Goal: Task Accomplishment & Management: Manage account settings

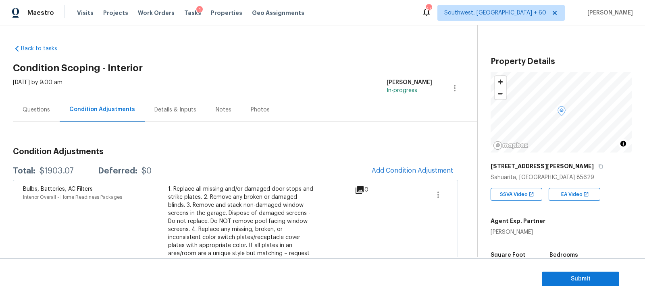
scroll to position [118, 0]
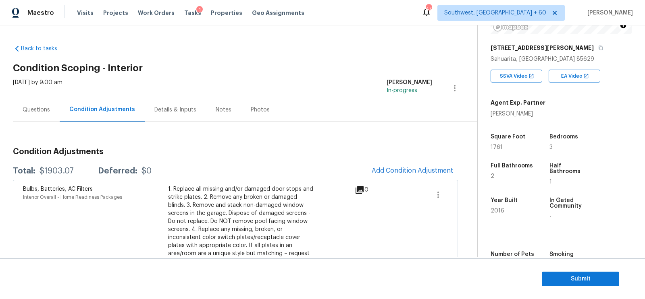
click at [398, 170] on span "Add Condition Adjustment" at bounding box center [412, 170] width 81 height 7
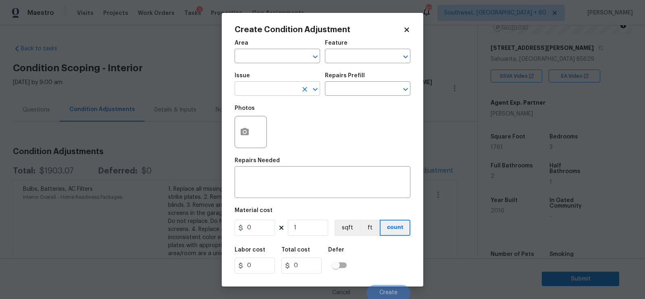
click at [276, 91] on input "text" at bounding box center [266, 89] width 63 height 12
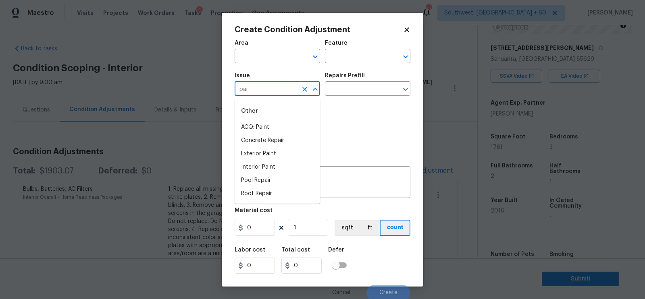
type input "pain"
click at [264, 181] on li "ACQ: Paint" at bounding box center [277, 180] width 85 height 13
type input "ACQ: Paint"
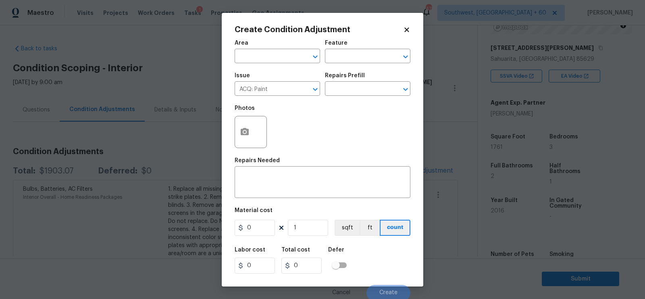
click at [350, 77] on h5 "Repairs Prefill" at bounding box center [345, 76] width 40 height 6
click at [348, 88] on input "text" at bounding box center [356, 89] width 63 height 12
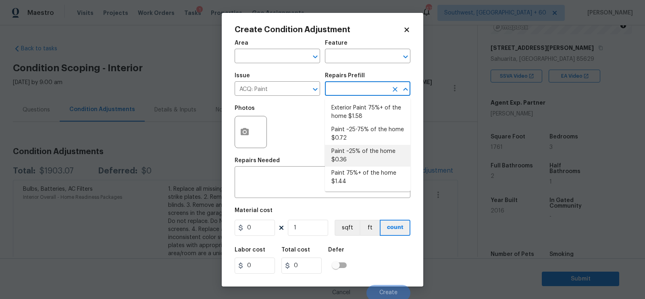
click at [350, 160] on li "Paint ~25% of the home $0.36" at bounding box center [367, 156] width 85 height 22
type input "Acquisition"
type textarea "Acquisition Scope: ~25% of the home needs interior paint"
type input "0.36"
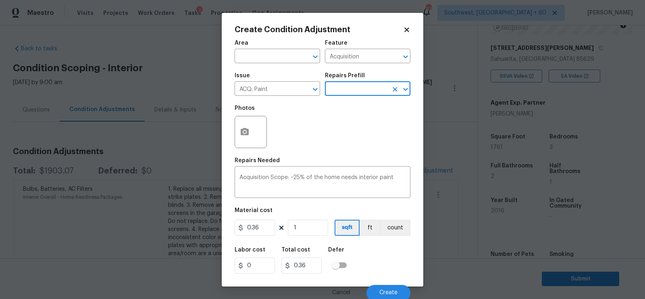
click at [271, 216] on div "Material cost" at bounding box center [323, 213] width 176 height 10
click at [262, 231] on input "0.36" at bounding box center [255, 228] width 40 height 16
type input "1.44"
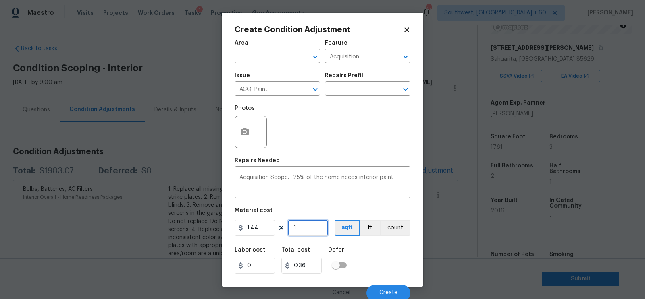
type input "1.44"
click at [312, 231] on input "1" at bounding box center [308, 228] width 40 height 16
type input "0"
type input "1"
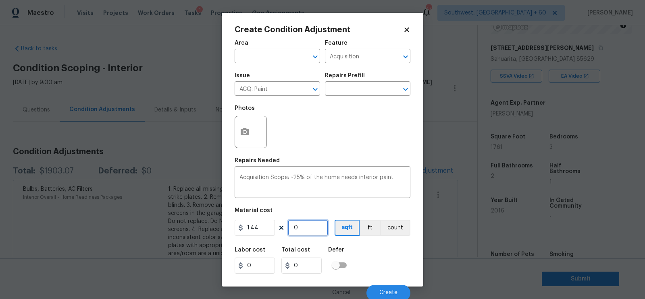
type input "1.44"
type input "17"
type input "24.48"
type input "176"
type input "253.44"
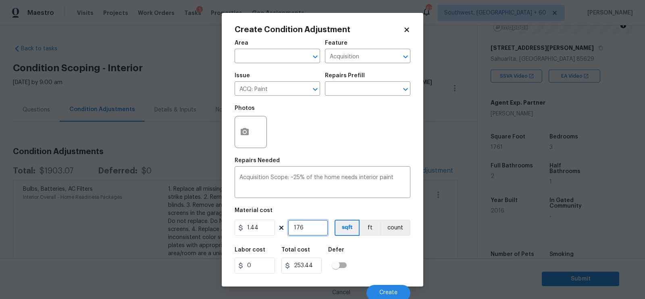
type input "1761"
type input "2535.84"
type input "1761"
click at [320, 268] on input "2535.84" at bounding box center [301, 266] width 40 height 16
click at [380, 291] on button "Create" at bounding box center [388, 293] width 44 height 16
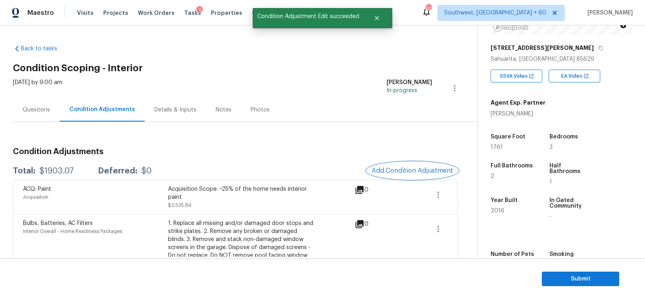
click at [400, 171] on span "Add Condition Adjustment" at bounding box center [412, 170] width 81 height 7
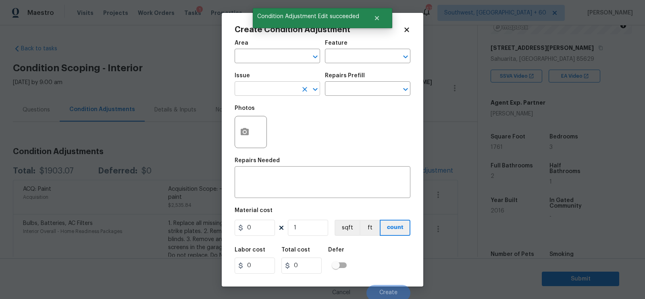
click at [276, 87] on input "text" at bounding box center [266, 89] width 63 height 12
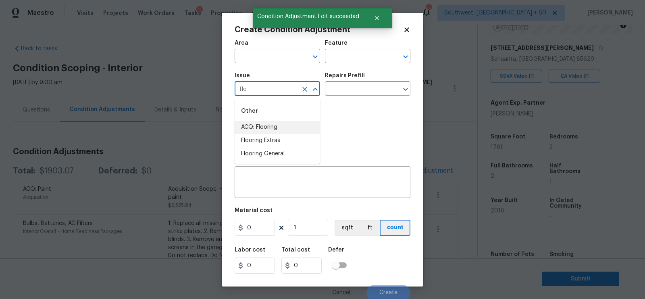
click at [268, 125] on li "ACQ: Flooring" at bounding box center [277, 127] width 85 height 13
type input "ACQ: Flooring"
click at [359, 84] on input "text" at bounding box center [356, 89] width 63 height 12
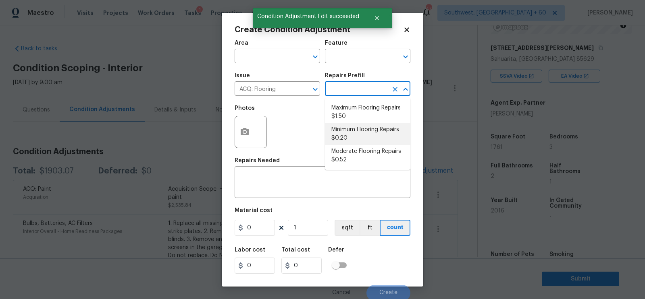
click at [350, 139] on li "Minimum Flooring Repairs $0.20" at bounding box center [367, 134] width 85 height 22
type input "Acquisition"
type textarea "Acquisition Scope: Minimum flooring repairs"
type input "0.2"
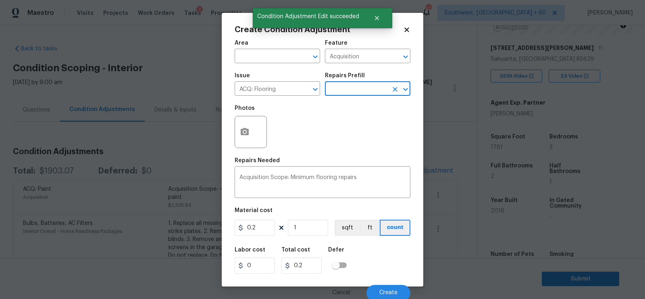
click at [270, 242] on div "Area ​ Feature Acquisition ​ Issue ACQ: Flooring ​ Repairs Prefill ​ Photos Rep…" at bounding box center [323, 168] width 176 height 266
click at [260, 222] on input "0.2" at bounding box center [255, 228] width 40 height 16
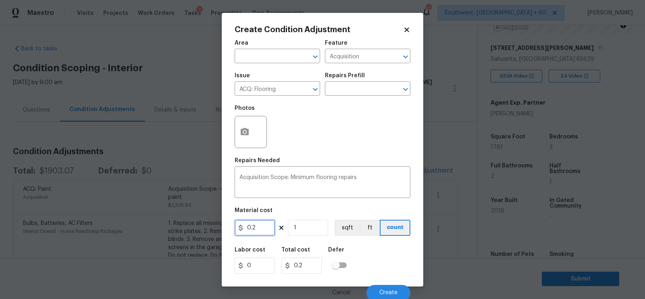
click at [260, 222] on input "0.2" at bounding box center [255, 228] width 40 height 16
type input "350"
click at [312, 265] on input "0.2" at bounding box center [301, 266] width 40 height 16
type input "350"
click at [383, 292] on span "Create" at bounding box center [388, 293] width 18 height 6
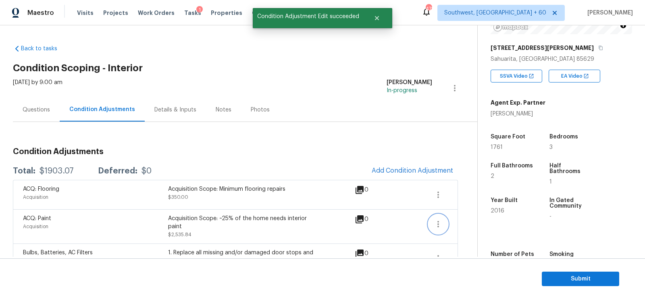
click at [436, 220] on icon "button" at bounding box center [438, 225] width 10 height 10
click at [471, 220] on div "Edit" at bounding box center [484, 222] width 63 height 8
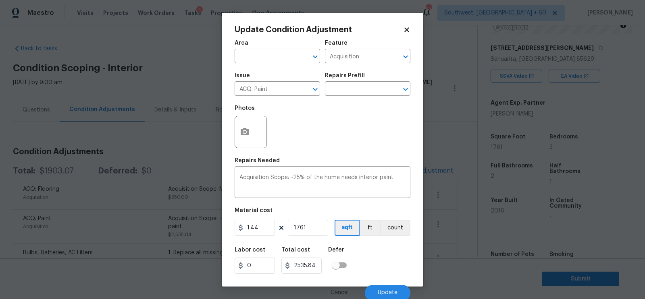
click at [179, 141] on body "Maestro Visits Projects Work Orders Tasks 1 Properties Geo Assignments 472 Sout…" at bounding box center [322, 149] width 645 height 299
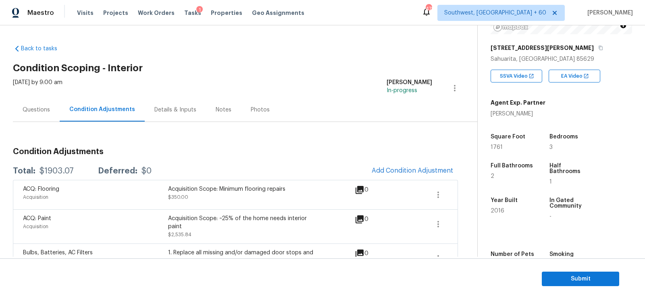
click at [54, 173] on div "$1903.07" at bounding box center [56, 171] width 34 height 8
copy div "$1903.07"
click at [439, 216] on button "button" at bounding box center [437, 224] width 19 height 19
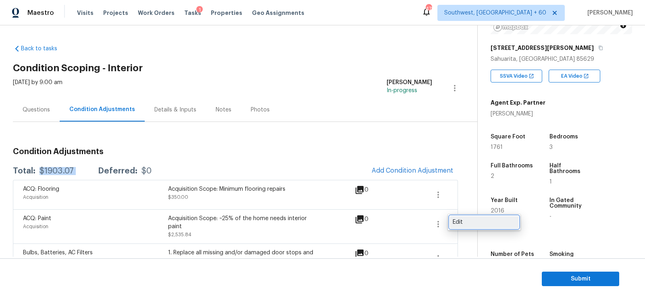
click at [465, 219] on div "Edit" at bounding box center [484, 222] width 63 height 8
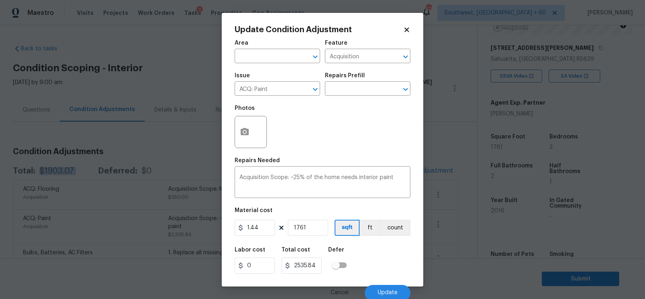
click at [452, 247] on body "Maestro Visits Projects Work Orders Tasks 1 Properties Geo Assignments 472 Sout…" at bounding box center [322, 149] width 645 height 299
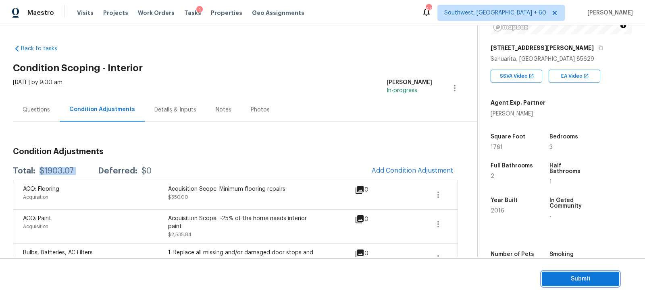
click at [560, 275] on span "Submit" at bounding box center [580, 279] width 64 height 10
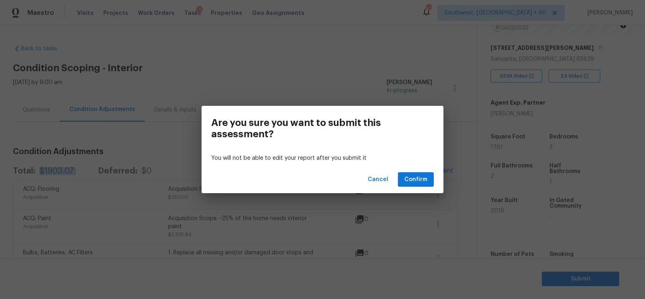
click at [434, 177] on div "Cancel Confirm" at bounding box center [323, 180] width 242 height 28
click at [407, 181] on span "Confirm" at bounding box center [415, 180] width 23 height 10
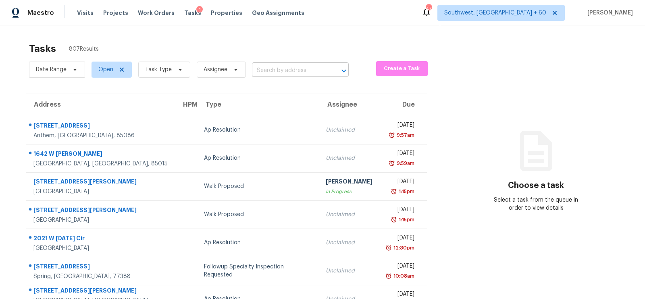
click at [271, 65] on input "text" at bounding box center [289, 70] width 74 height 12
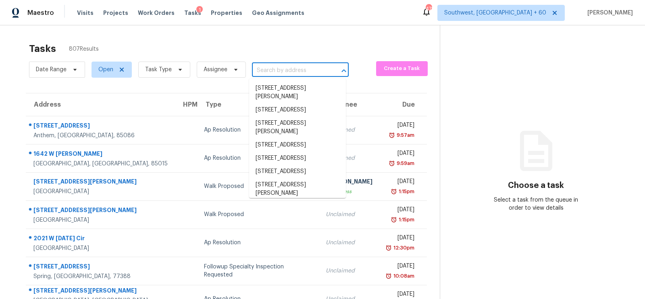
paste input "[STREET_ADDRESS]"
type input "[STREET_ADDRESS]"
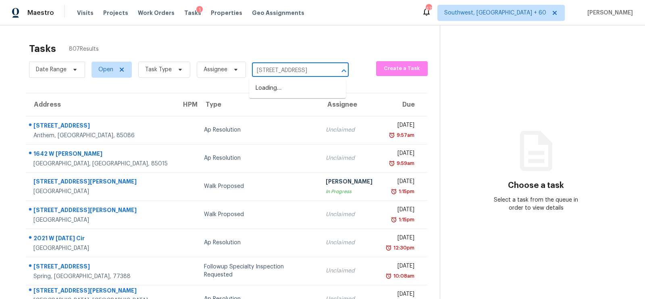
scroll to position [0, 62]
click at [287, 84] on li "[STREET_ADDRESS]" at bounding box center [297, 88] width 97 height 13
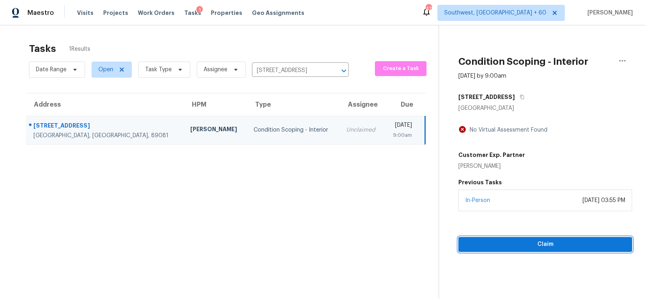
click at [541, 241] on span "Claim" at bounding box center [545, 245] width 161 height 10
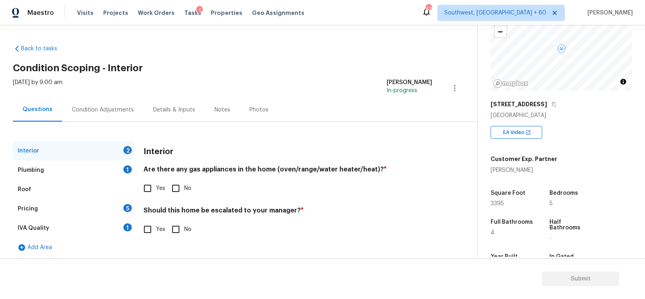
scroll to position [87, 0]
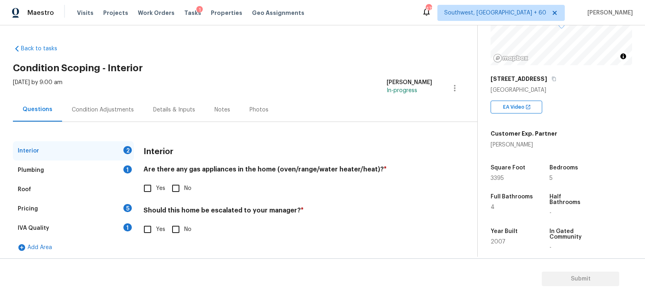
click at [152, 184] on input "Yes" at bounding box center [147, 188] width 17 height 17
checkbox input "true"
click at [172, 236] on input "No" at bounding box center [175, 230] width 17 height 17
checkbox input "true"
click at [115, 170] on div "Plumbing 1" at bounding box center [73, 170] width 121 height 19
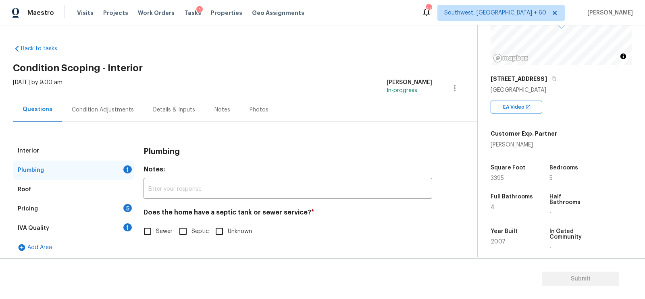
click at [154, 233] on input "Sewer" at bounding box center [147, 231] width 17 height 17
checkbox input "true"
click at [123, 228] on div "IVA Quality 1" at bounding box center [73, 228] width 121 height 19
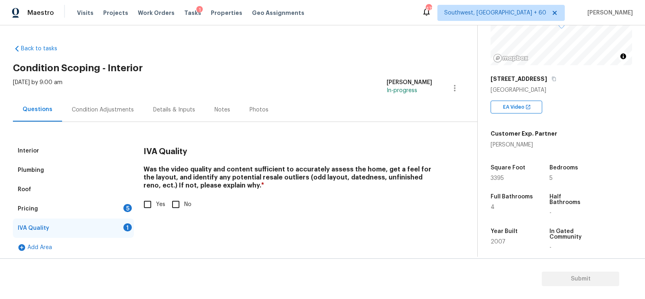
click at [149, 201] on input "Yes" at bounding box center [147, 204] width 17 height 17
checkbox input "true"
click at [123, 211] on div "Pricing 5" at bounding box center [73, 209] width 121 height 19
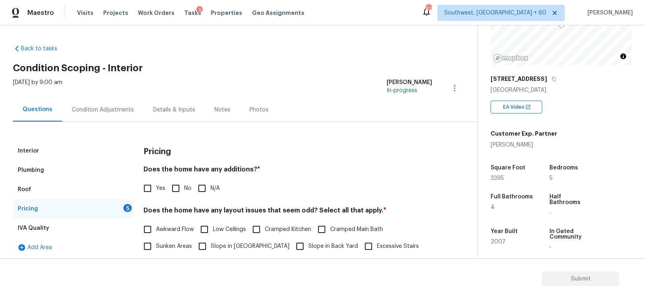
click at [177, 190] on input "No" at bounding box center [175, 188] width 17 height 17
checkbox input "true"
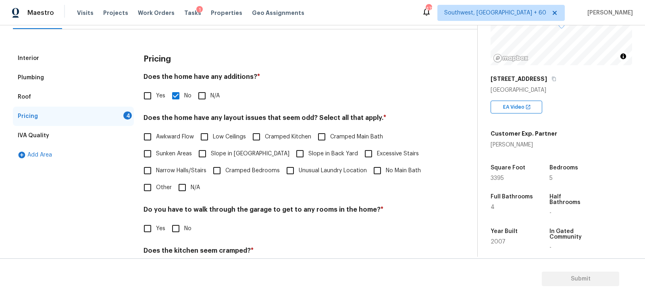
scroll to position [112, 0]
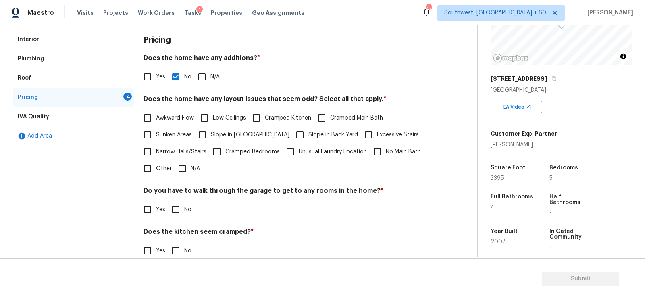
click at [181, 180] on div "Pricing Does the home have any additions? * Yes No N/A Does the home have any l…" at bounding box center [287, 170] width 289 height 281
click at [181, 169] on input "N/A" at bounding box center [182, 168] width 17 height 17
checkbox input "true"
click at [178, 202] on input "No" at bounding box center [175, 210] width 17 height 17
checkbox input "true"
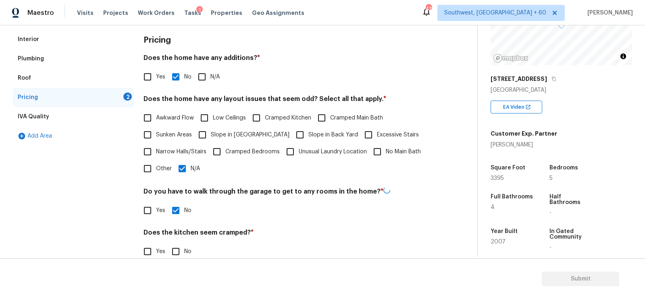
click at [177, 246] on input "No" at bounding box center [175, 251] width 17 height 17
checkbox input "true"
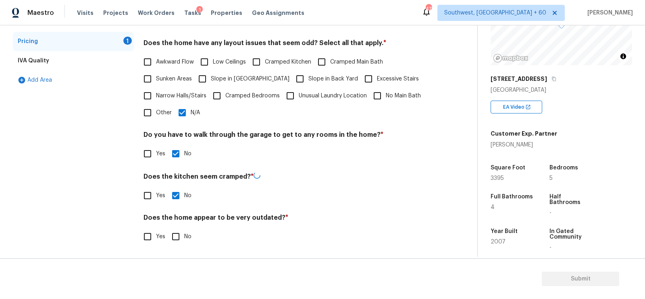
scroll to position [166, 0]
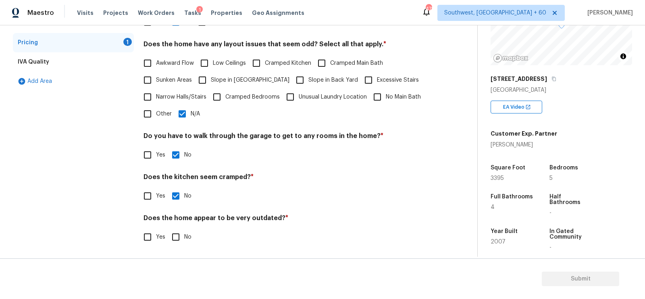
click at [181, 231] on input "No" at bounding box center [175, 237] width 17 height 17
checkbox input "true"
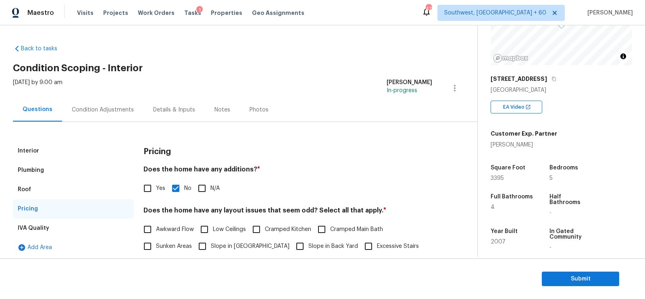
click at [103, 112] on div "Condition Adjustments" at bounding box center [103, 110] width 62 height 8
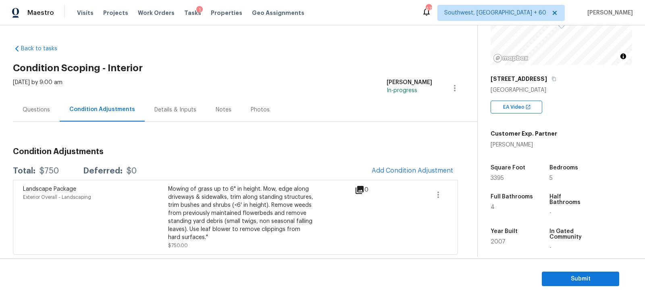
click at [385, 163] on span "Add Condition Adjustment" at bounding box center [412, 171] width 91 height 18
click at [389, 170] on span "Add Condition Adjustment" at bounding box center [412, 170] width 81 height 7
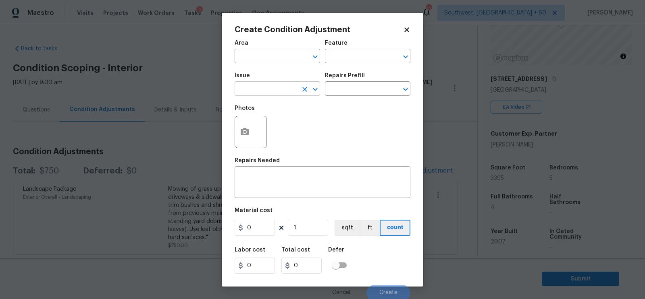
click at [264, 90] on input "text" at bounding box center [266, 89] width 63 height 12
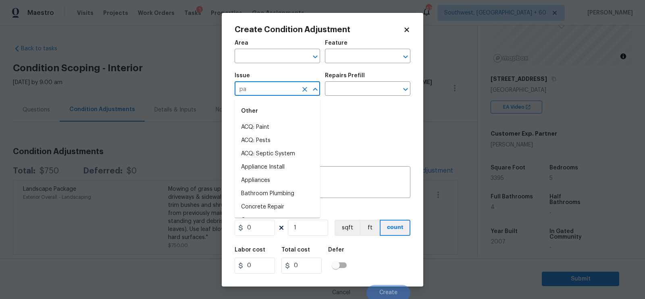
type input "pai"
type input "n"
click at [261, 178] on li "ACQ: Paint" at bounding box center [277, 180] width 85 height 13
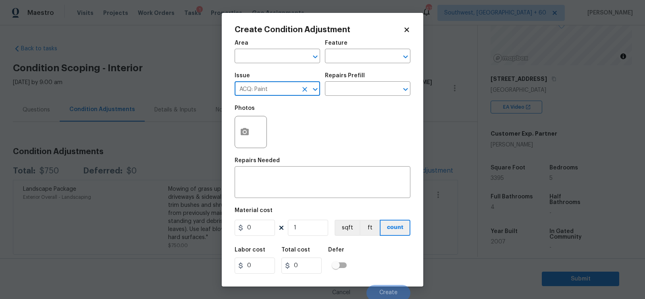
type input "ACQ: Paint"
click at [327, 102] on div "Photos" at bounding box center [323, 127] width 176 height 52
click at [344, 89] on input "text" at bounding box center [356, 89] width 63 height 12
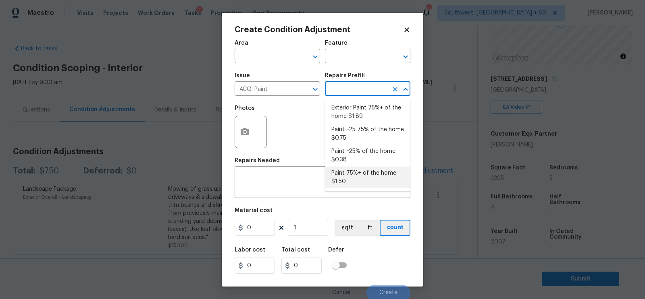
click at [342, 177] on li "Paint 75%+ of the home $1.50" at bounding box center [367, 178] width 85 height 22
type input "Acquisition"
type textarea "Acquisition Scope: 75%+ of the home will likely require interior paint"
type input "1.5"
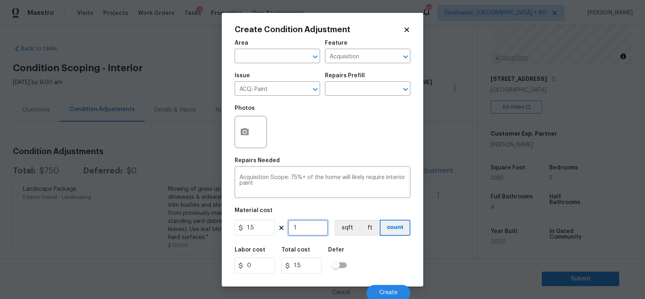
click at [298, 235] on input "1" at bounding box center [308, 228] width 40 height 16
type input "0"
type input "3"
type input "4.5"
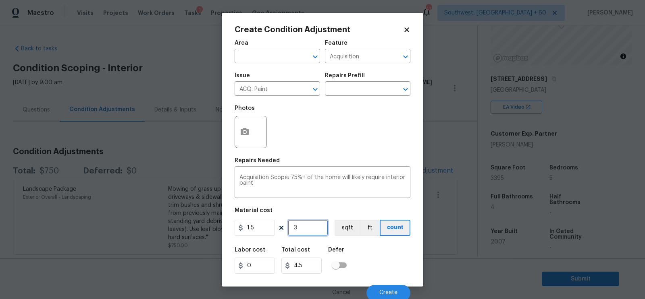
type input "33"
type input "49.5"
type input "339"
type input "508.5"
type input "3395"
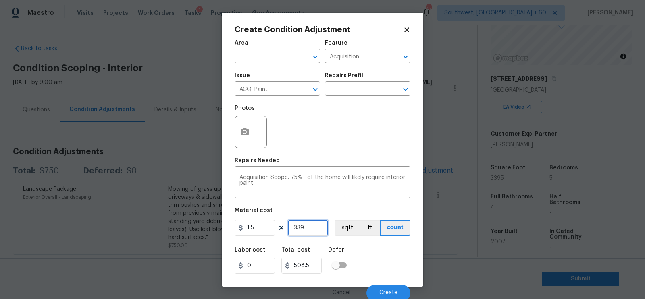
type input "5092.5"
type input "3395"
click at [242, 137] on icon "button" at bounding box center [245, 132] width 10 height 10
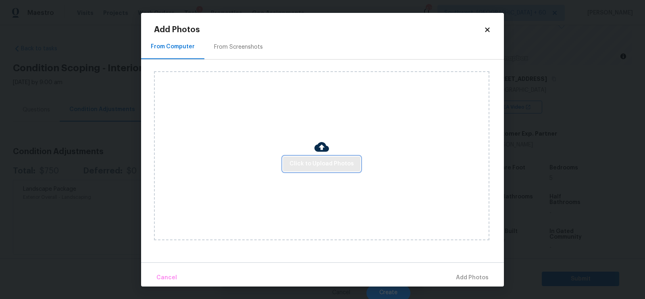
click at [310, 158] on button "Click to Upload Photos" at bounding box center [321, 164] width 77 height 15
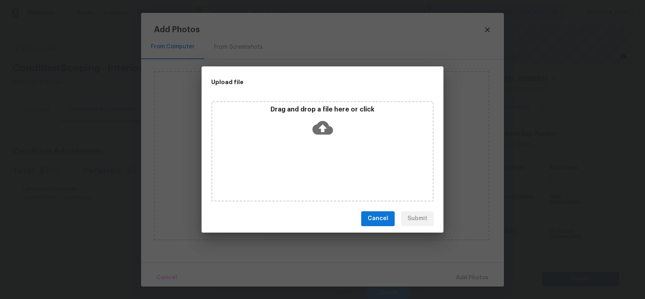
click at [323, 125] on icon at bounding box center [322, 128] width 21 height 14
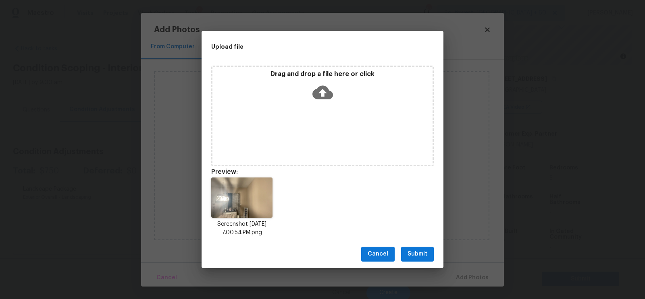
click at [414, 251] on span "Submit" at bounding box center [417, 254] width 20 height 10
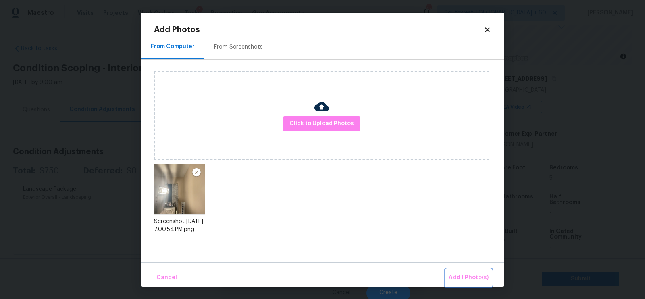
click at [461, 275] on span "Add 1 Photo(s)" at bounding box center [469, 278] width 40 height 10
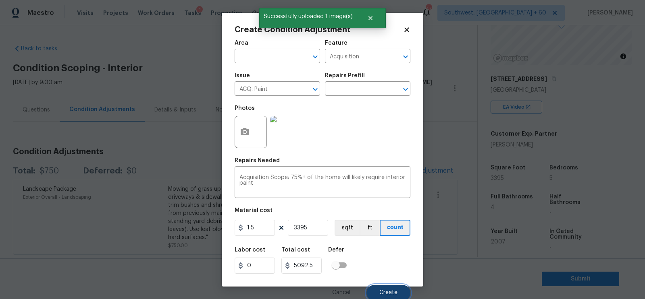
click at [389, 288] on button "Create" at bounding box center [388, 293] width 44 height 16
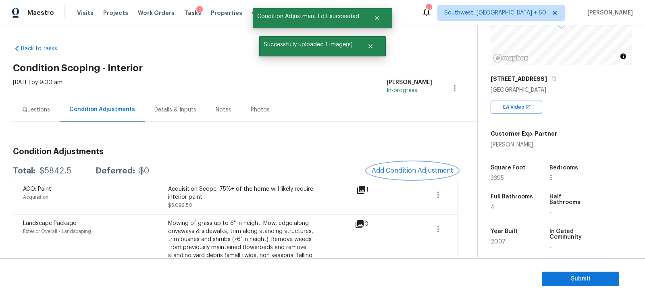
click at [401, 173] on span "Add Condition Adjustment" at bounding box center [412, 170] width 81 height 7
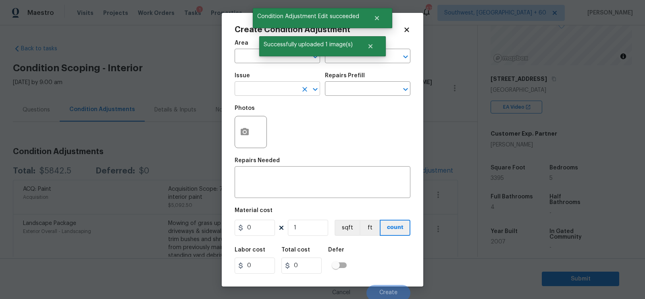
click at [261, 95] on input "text" at bounding box center [266, 89] width 63 height 12
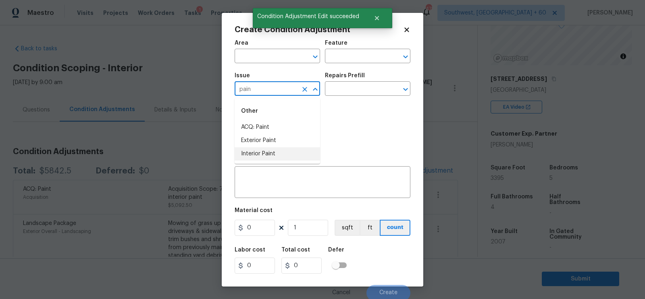
click at [259, 151] on li "Interior Paint" at bounding box center [277, 154] width 85 height 13
type input "Interior Paint"
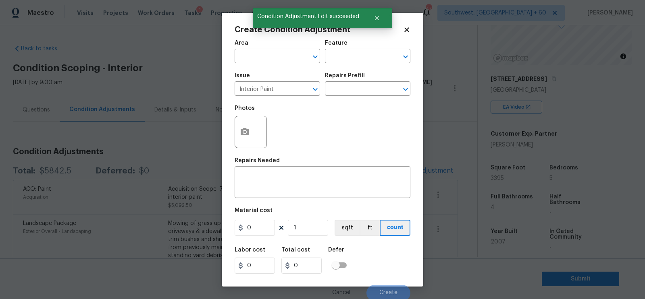
click at [325, 99] on div "Issue Interior Paint ​ Repairs Prefill ​" at bounding box center [323, 84] width 176 height 33
click at [345, 87] on input "text" at bounding box center [356, 89] width 63 height 12
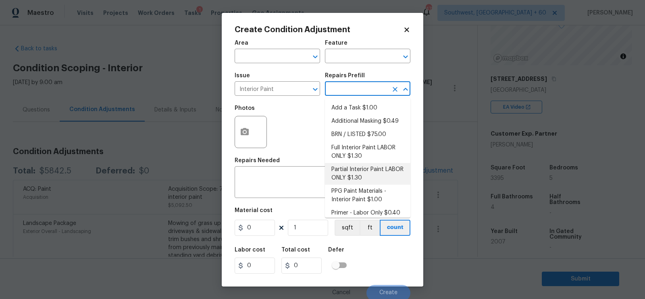
scroll to position [5, 0]
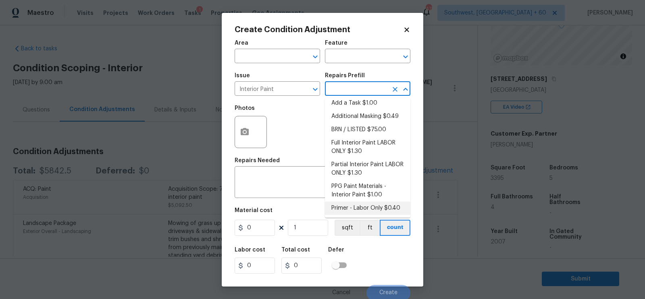
click at [362, 205] on li "Primer - Labor Only $0.40" at bounding box center [367, 208] width 85 height 13
type input "Overall Paint"
type textarea "Interior primer - PRIMER PROVIDED BY OPENDOOR - All nails, screws, drywall anch…"
type input "0.4"
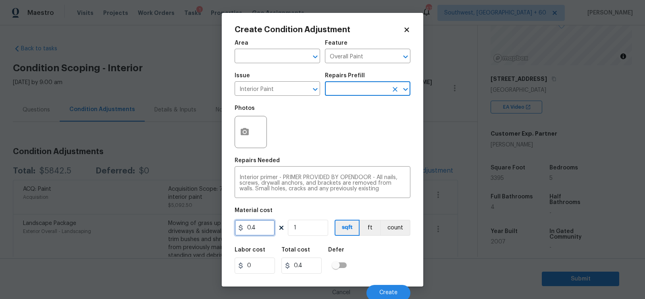
click at [265, 230] on input "0.4" at bounding box center [255, 228] width 40 height 16
type input "0.25"
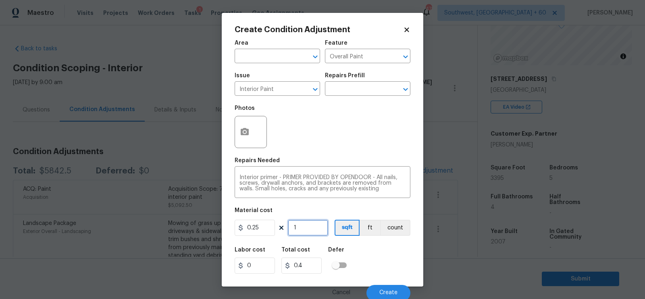
click at [301, 229] on input "1" at bounding box center [308, 228] width 40 height 16
type input "0.25"
type input "0"
type input "3"
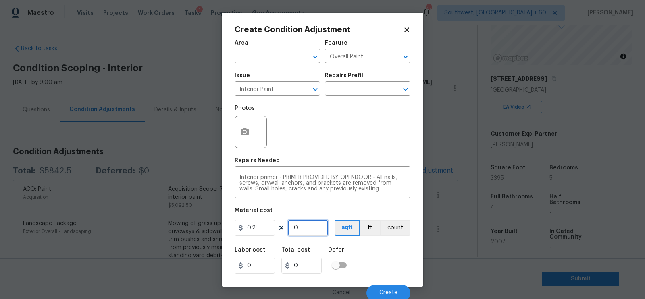
type input "0.75"
type input "33"
type input "8.25"
type input "339"
type input "84.75"
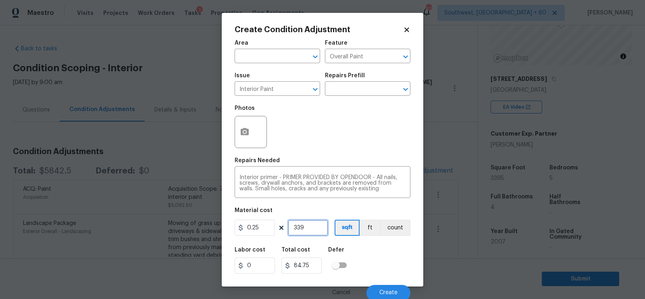
type input "3395"
type input "848.75"
type input "3395"
click at [264, 230] on input "0.25" at bounding box center [255, 228] width 40 height 16
click at [310, 229] on input "3395" at bounding box center [308, 228] width 40 height 16
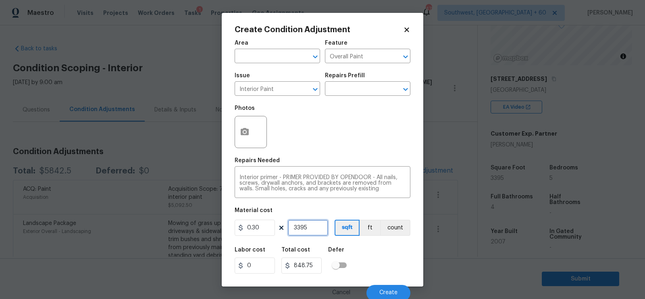
type input "0.3"
type input "1018.5"
click at [311, 271] on input "1018.5" at bounding box center [301, 266] width 40 height 16
click at [265, 227] on input "0.3" at bounding box center [255, 228] width 40 height 16
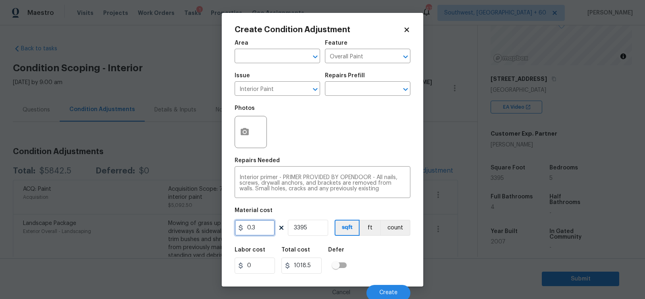
click at [265, 227] on input "0.3" at bounding box center [255, 228] width 40 height 16
type input "0.25"
click at [308, 231] on input "3395" at bounding box center [308, 228] width 40 height 16
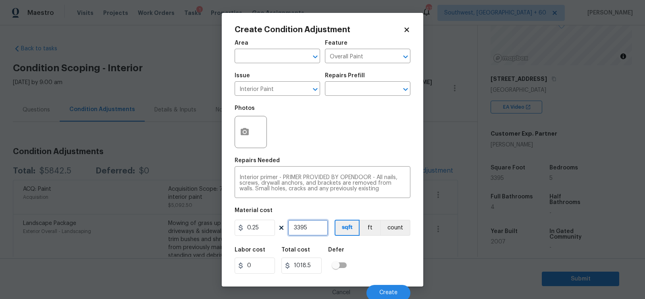
type input "848.75"
click at [308, 231] on input "3395" at bounding box center [308, 228] width 40 height 16
type input "0"
type input "3"
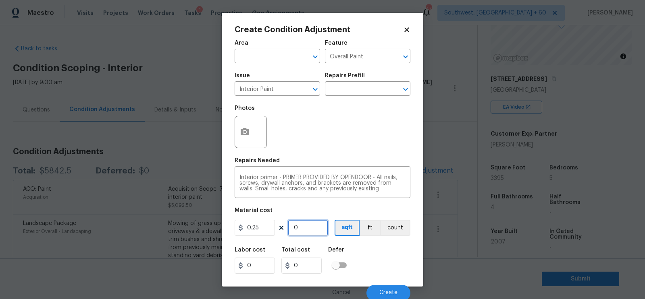
type input "0.75"
type input "33"
type input "8.25"
type input "339"
type input "84.75"
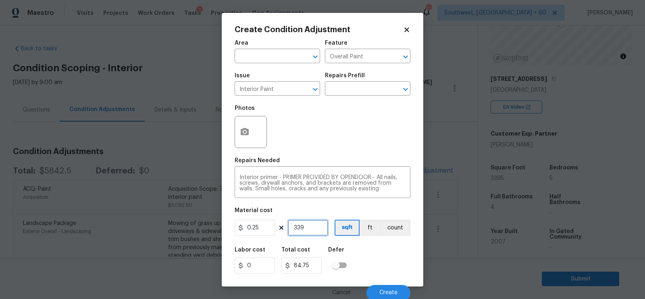
type input "3395"
type input "848.75"
click at [313, 269] on input "848.75" at bounding box center [301, 266] width 40 height 16
click at [389, 293] on span "Create" at bounding box center [388, 293] width 18 height 6
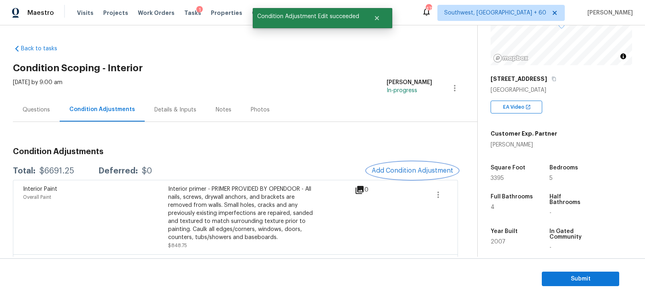
click at [423, 171] on span "Add Condition Adjustment" at bounding box center [412, 170] width 81 height 7
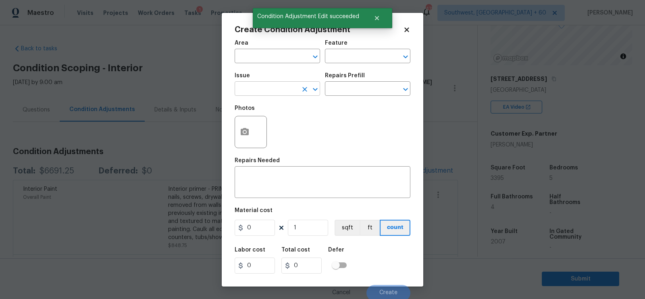
click at [278, 92] on input "text" at bounding box center [266, 89] width 63 height 12
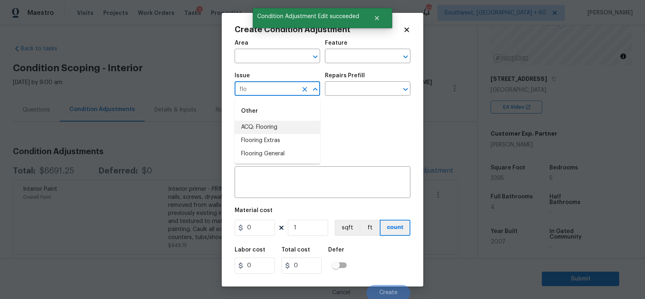
click at [265, 127] on li "ACQ: Flooring" at bounding box center [277, 127] width 85 height 13
type input "ACQ: Flooring"
click at [355, 87] on input "text" at bounding box center [356, 89] width 63 height 12
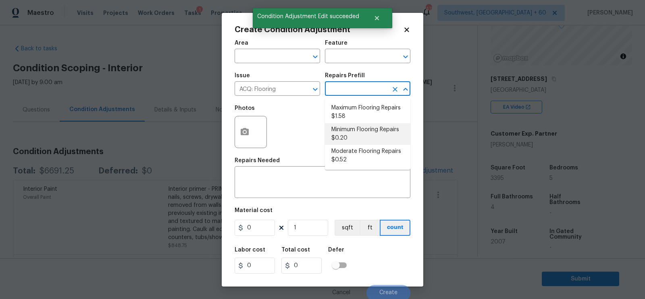
click at [351, 134] on li "Minimum Flooring Repairs $0.20" at bounding box center [367, 134] width 85 height 22
type input "Acquisition"
type textarea "Acquisition Scope: Minimum flooring repairs"
type input "0.2"
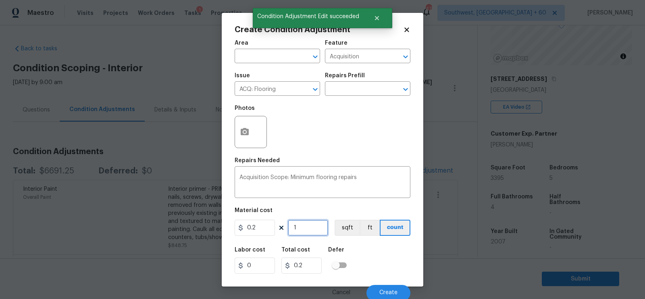
click at [317, 222] on input "1" at bounding box center [308, 228] width 40 height 16
type input "0"
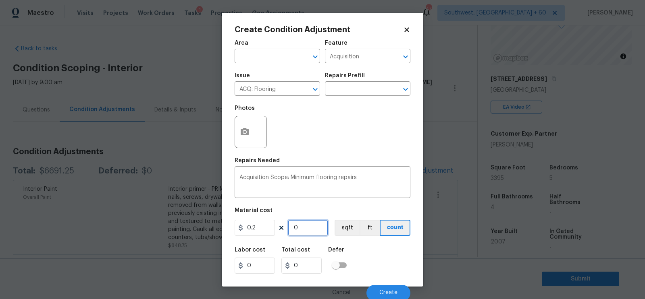
type input "3"
type input "0.6"
type input "33"
type input "6.6"
type input "339"
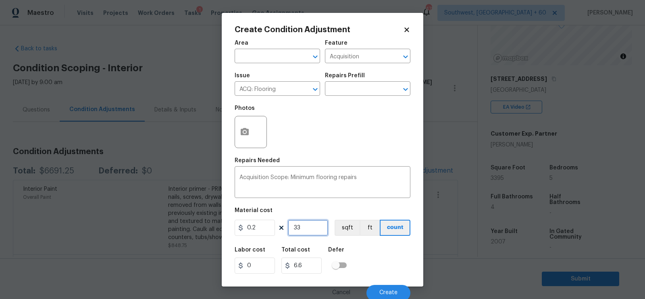
type input "67.8"
type input "3395"
type input "679"
type input "3395"
click at [309, 264] on input "679" at bounding box center [301, 266] width 40 height 16
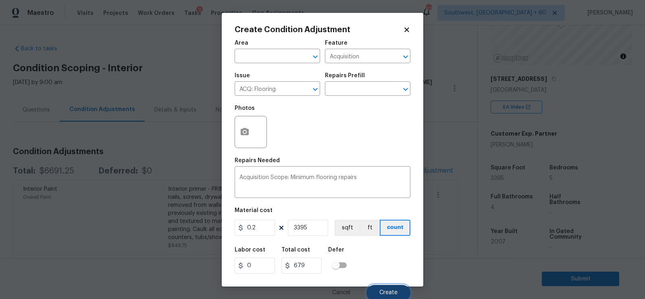
click at [399, 291] on button "Create" at bounding box center [388, 293] width 44 height 16
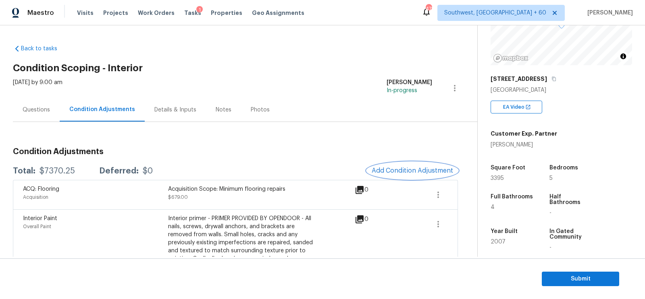
click at [408, 174] on span "Add Condition Adjustment" at bounding box center [412, 170] width 81 height 7
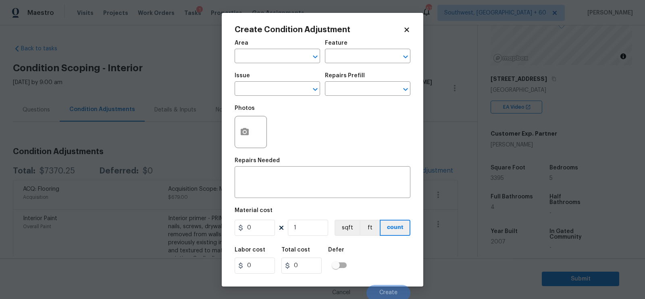
click at [265, 100] on span "Issue ​" at bounding box center [277, 84] width 85 height 33
click at [264, 94] on input "text" at bounding box center [266, 89] width 63 height 12
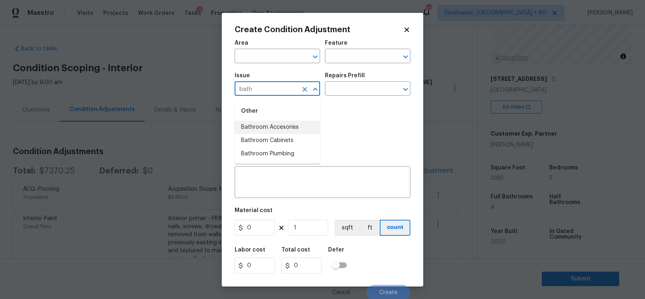
click at [270, 123] on li "Bathroom Accesories" at bounding box center [277, 127] width 85 height 13
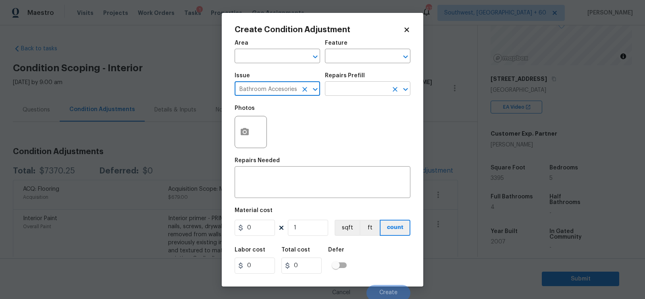
type input "Bathroom Accesories"
click at [339, 96] on input "text" at bounding box center [356, 89] width 63 height 12
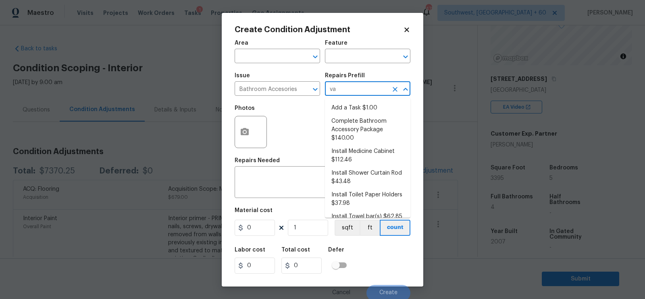
type input "van"
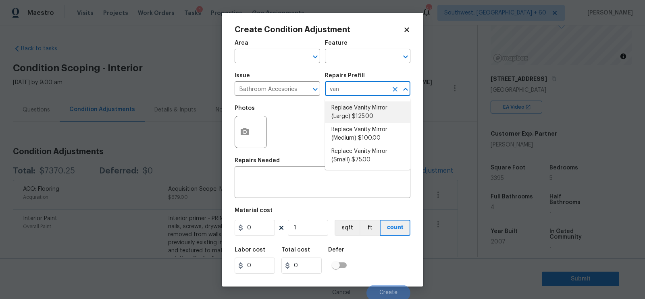
click at [347, 118] on li "Replace Vanity Mirror (Large) $125.00" at bounding box center [367, 113] width 85 height 22
type input "Interior Trim"
type textarea "Remove the existing vanity mirror (if present) and install a new vanity mirror.…"
type input "125"
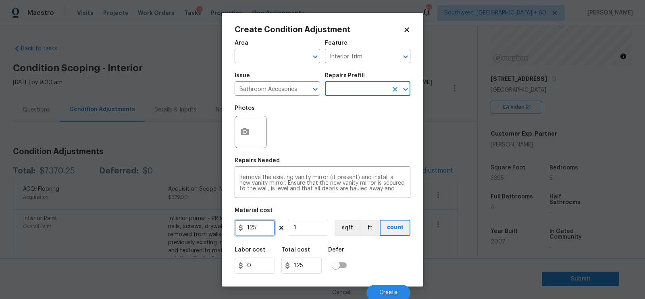
click at [263, 228] on input "125" at bounding box center [255, 228] width 40 height 16
type input "300"
click at [295, 257] on div "Total cost" at bounding box center [304, 252] width 47 height 10
type input "300"
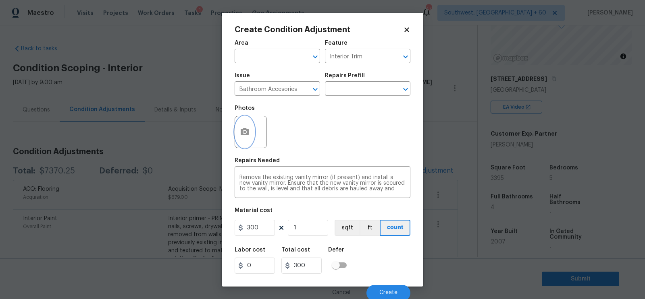
click at [244, 134] on icon "button" at bounding box center [245, 132] width 10 height 10
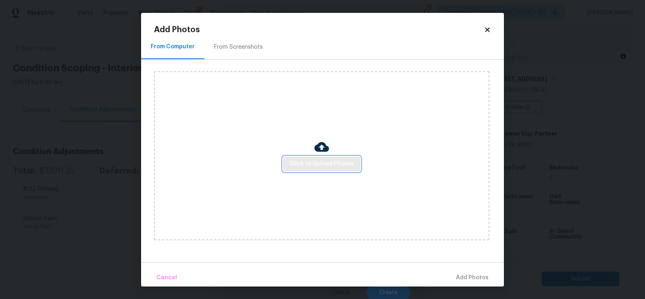
click at [311, 171] on button "Click to Upload Photos" at bounding box center [321, 164] width 77 height 15
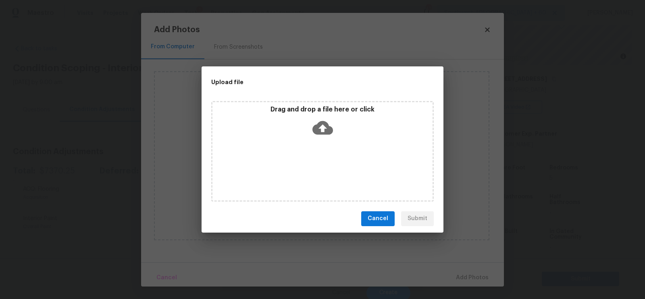
click at [321, 142] on div "Drag and drop a file here or click" at bounding box center [322, 151] width 222 height 101
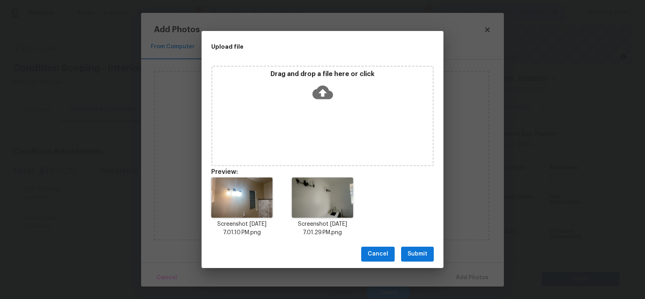
click at [421, 254] on span "Submit" at bounding box center [417, 254] width 20 height 10
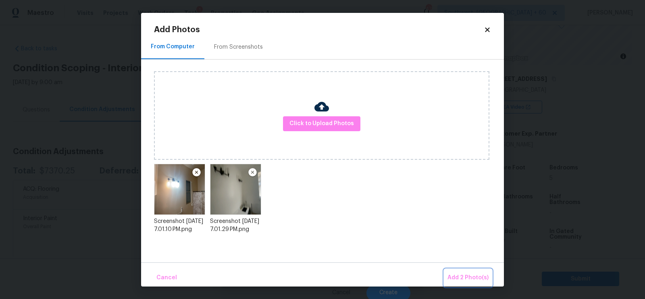
click at [470, 277] on span "Add 2 Photo(s)" at bounding box center [467, 278] width 41 height 10
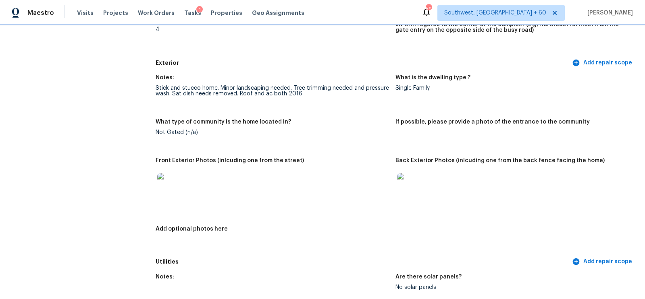
scroll to position [275, 0]
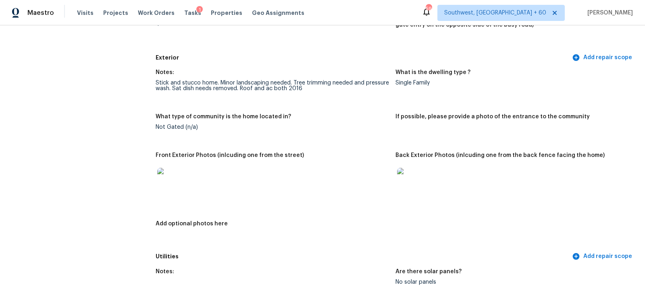
click at [170, 179] on img at bounding box center [170, 181] width 26 height 26
click at [408, 182] on img at bounding box center [410, 181] width 26 height 26
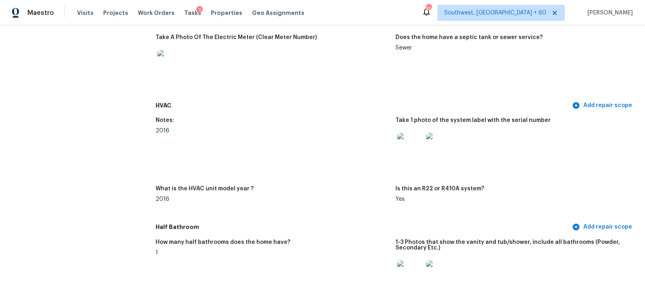
scroll to position [670, 0]
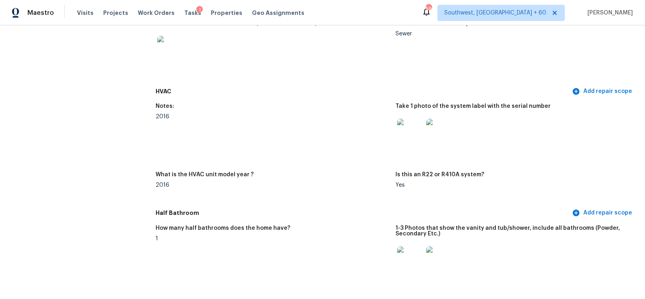
click at [410, 135] on img at bounding box center [410, 132] width 26 height 26
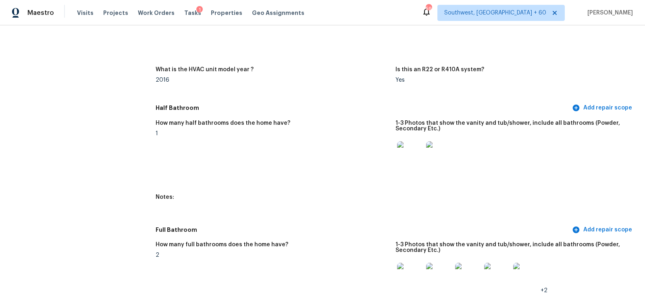
scroll to position [799, 0]
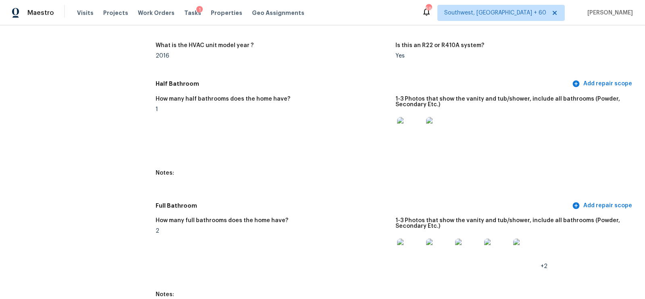
click at [414, 131] on img at bounding box center [410, 130] width 26 height 26
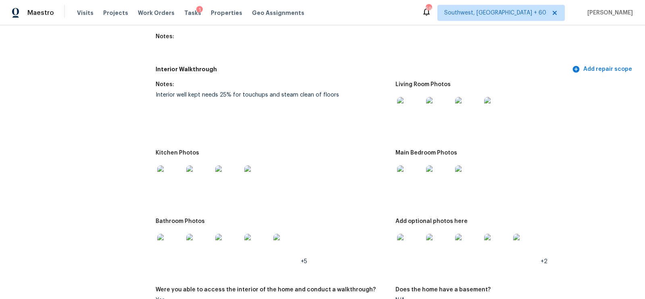
scroll to position [1058, 0]
click at [407, 117] on img at bounding box center [410, 109] width 26 height 26
click at [414, 183] on img at bounding box center [410, 178] width 26 height 26
click at [413, 249] on img at bounding box center [410, 246] width 26 height 26
click at [162, 174] on img at bounding box center [170, 178] width 26 height 26
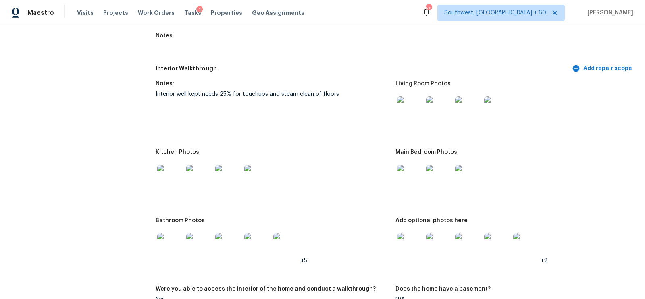
click at [168, 252] on img at bounding box center [170, 246] width 26 height 26
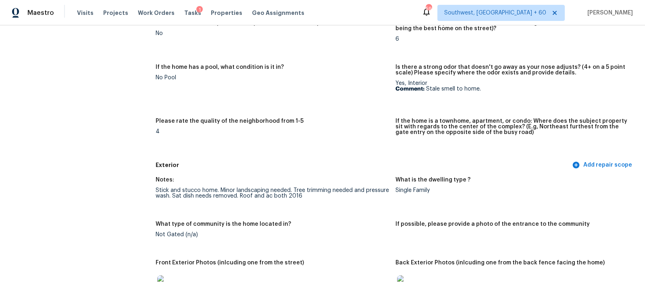
scroll to position [0, 0]
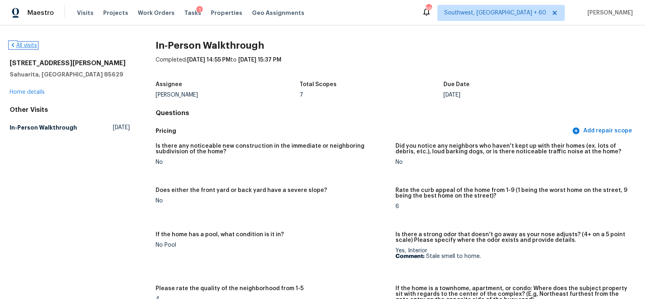
click at [33, 43] on link "All visits" at bounding box center [23, 46] width 27 height 6
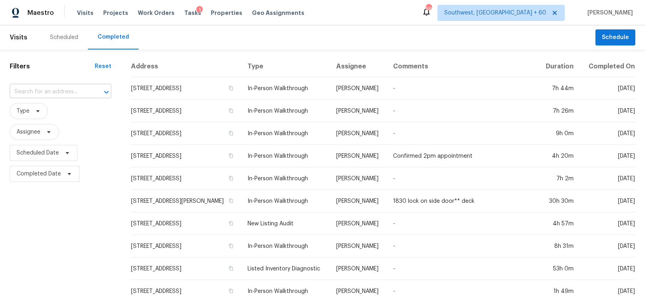
click at [34, 97] on input "text" at bounding box center [49, 92] width 79 height 12
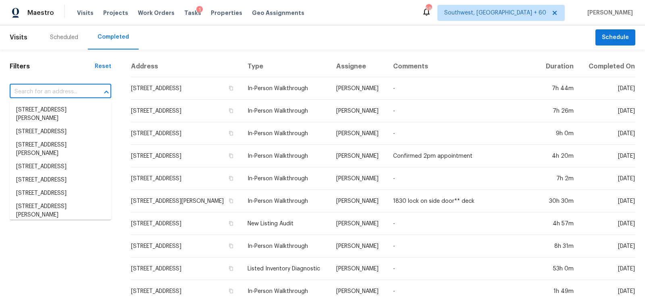
paste input "8401 Hanfro Ln, Houston, TX 77088"
type input "8401 Hanfro Ln, Houston, TX 77088"
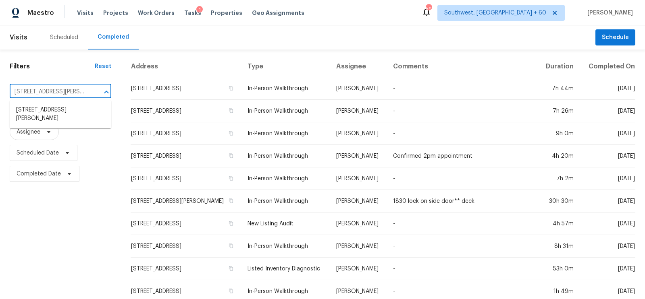
scroll to position [0, 19]
click at [43, 112] on li "8401 Hanfro Ln, Houston, TX 77088" at bounding box center [61, 115] width 102 height 22
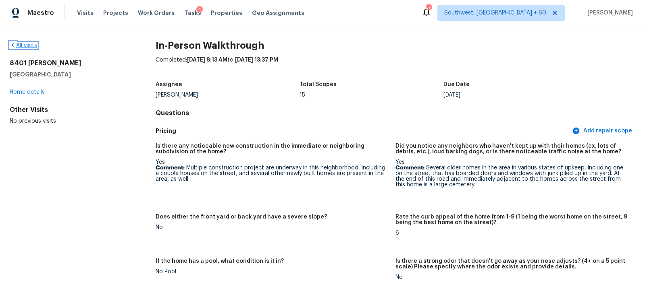
click at [27, 44] on link "All visits" at bounding box center [23, 46] width 27 height 6
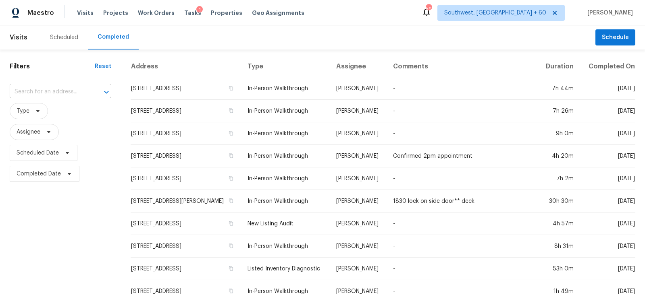
click at [49, 87] on input "text" at bounding box center [49, 92] width 79 height 12
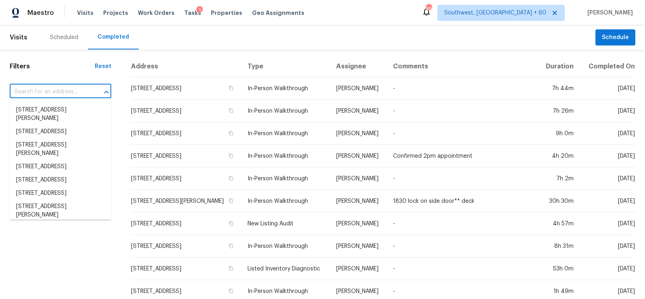
paste input "796 Big Tree Dr, Lewisville, NC 27023"
type input "796 Big Tree Dr, Lewisville, NC 27023"
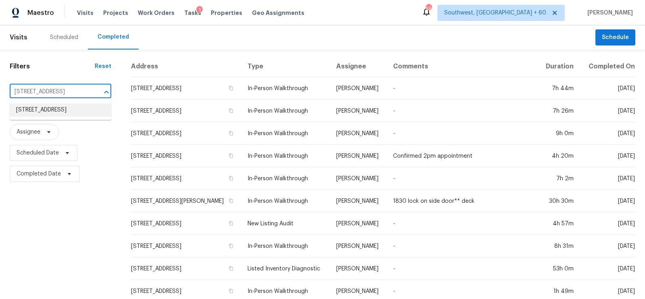
click at [58, 117] on li "796 Big Tree Dr, Lewisville, NC 27023" at bounding box center [61, 110] width 102 height 13
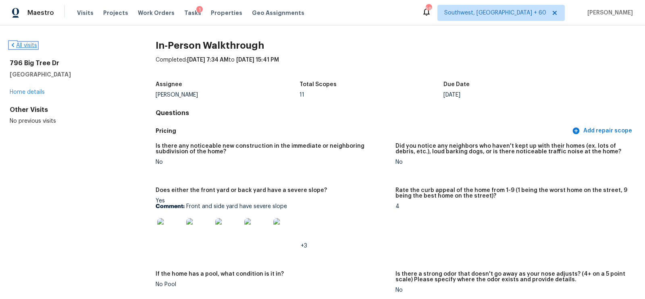
click at [22, 48] on link "All visits" at bounding box center [23, 46] width 27 height 6
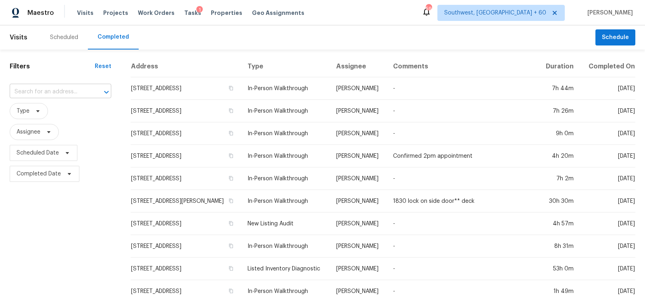
click at [64, 94] on input "text" at bounding box center [49, 92] width 79 height 12
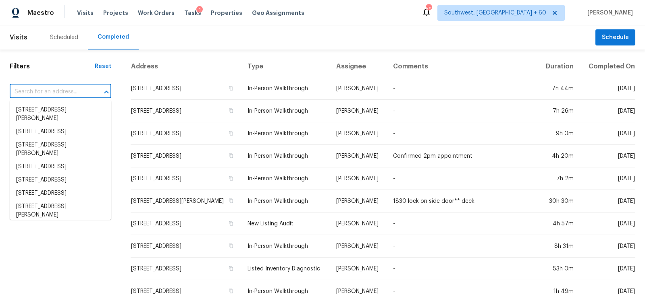
paste input "3217 SW 38th St, Oklahoma City, OK 73119"
type input "3217 SW 38th St, Oklahoma City, OK 73119"
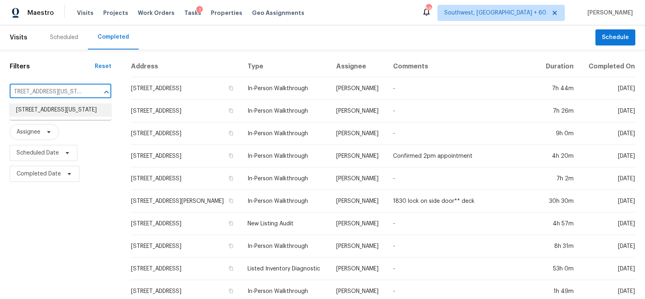
click at [68, 117] on li "3217 SW 38th St, Oklahoma City, OK 73119" at bounding box center [61, 110] width 102 height 13
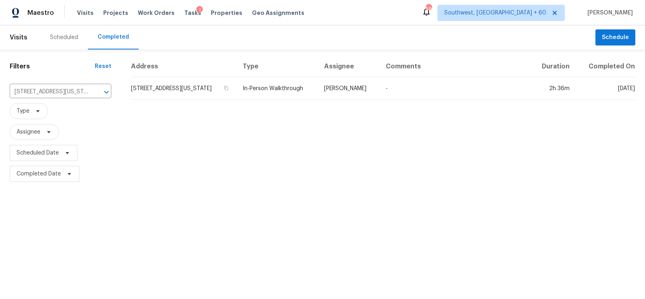
click at [185, 93] on td "3217 SW 38th St, Oklahoma City, OK 73119" at bounding box center [184, 88] width 106 height 23
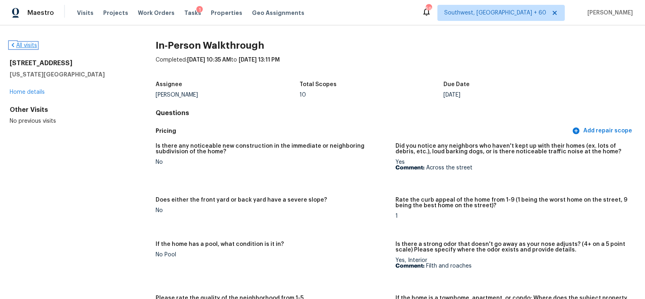
click at [25, 48] on link "All visits" at bounding box center [23, 46] width 27 height 6
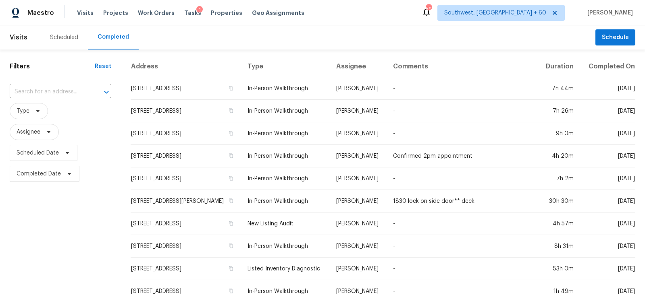
click at [62, 84] on div "​" at bounding box center [61, 91] width 102 height 17
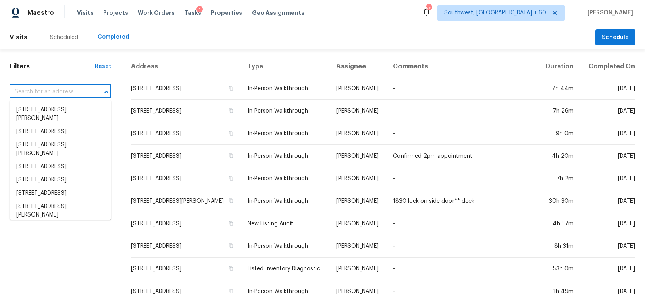
paste input "796 Big Tree Dr, Lewisville, NC 27023"
type input "796 Big Tree Dr, Lewisville, NC 27023"
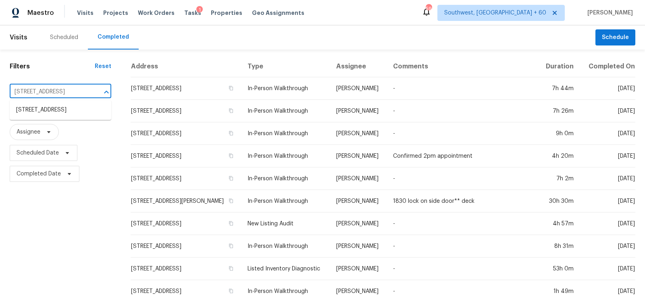
scroll to position [0, 23]
click at [65, 103] on ul "796 Big Tree Dr, Lewisville, NC 27023" at bounding box center [61, 110] width 102 height 20
click at [66, 115] on li "796 Big Tree Dr, Lewisville, NC 27023" at bounding box center [61, 110] width 102 height 13
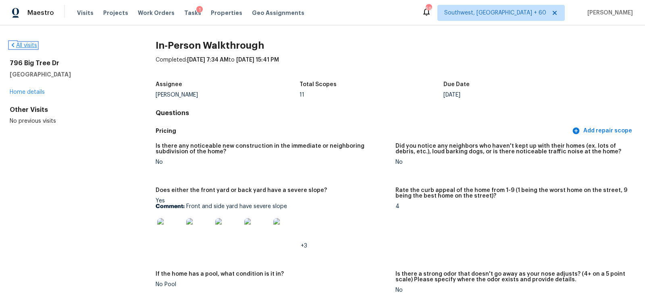
click at [15, 42] on icon at bounding box center [13, 45] width 6 height 6
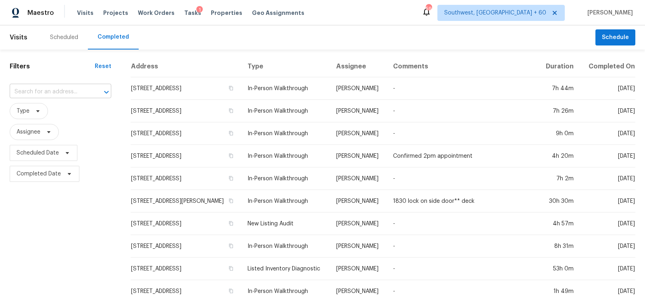
click at [51, 94] on input "text" at bounding box center [49, 92] width 79 height 12
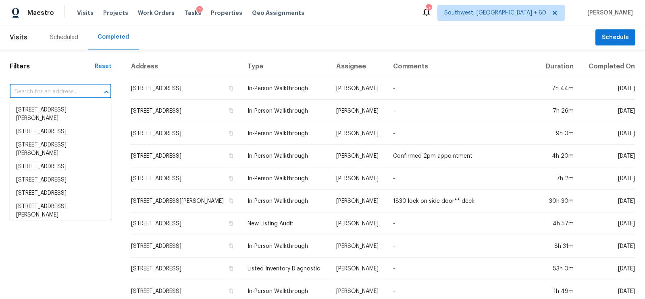
paste input "4120 Recktenwall Ave, North Las Vegas, NV 89081"
type input "4120 Recktenwall Ave, North Las Vegas, NV 89081"
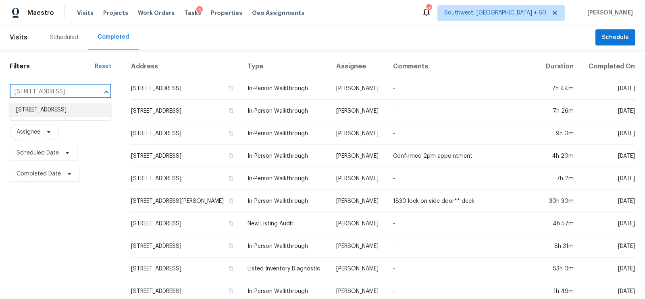
click at [47, 117] on li "4120 Recktenwall Ave, North Las Vegas, NV 89081" at bounding box center [61, 110] width 102 height 13
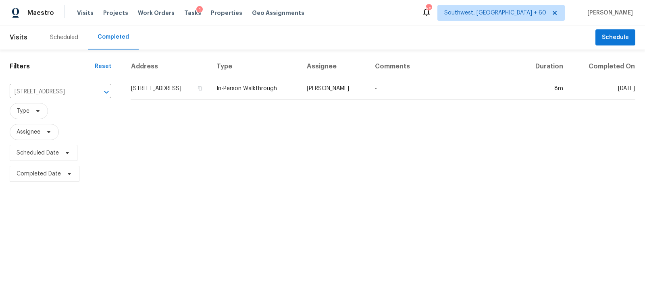
click at [203, 77] on th "Address" at bounding box center [170, 66] width 79 height 21
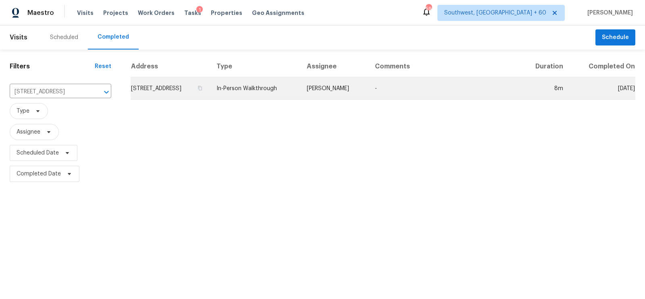
click at [154, 96] on td "4120 Recktenwall Ave, North Las Vegas, NV 89081" at bounding box center [170, 88] width 79 height 23
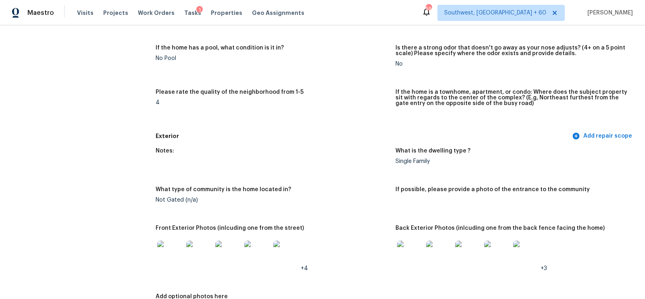
scroll to position [205, 0]
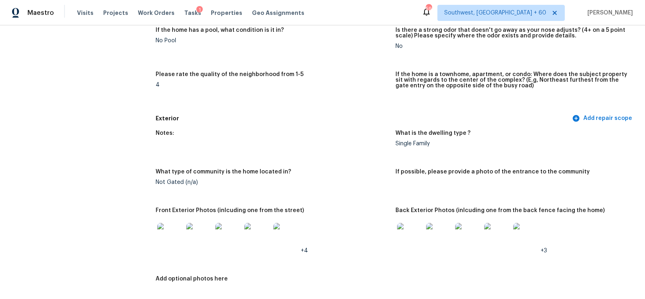
click at [163, 239] on img at bounding box center [170, 236] width 26 height 26
click at [411, 231] on img at bounding box center [410, 236] width 26 height 26
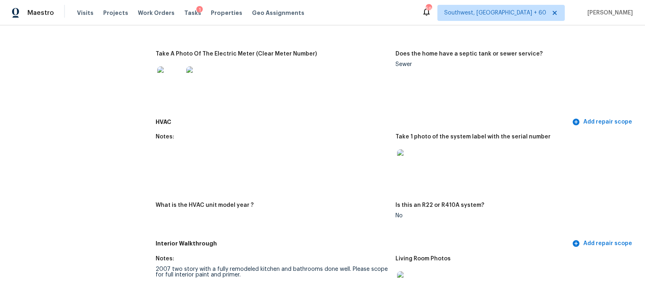
scroll to position [592, 0]
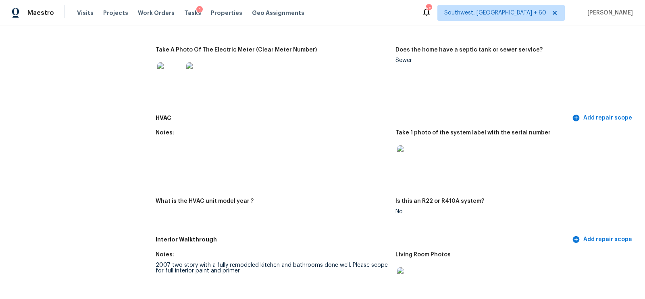
click at [410, 150] on img at bounding box center [410, 159] width 26 height 26
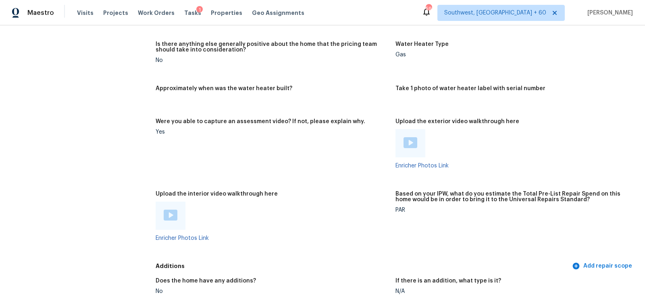
scroll to position [1319, 0]
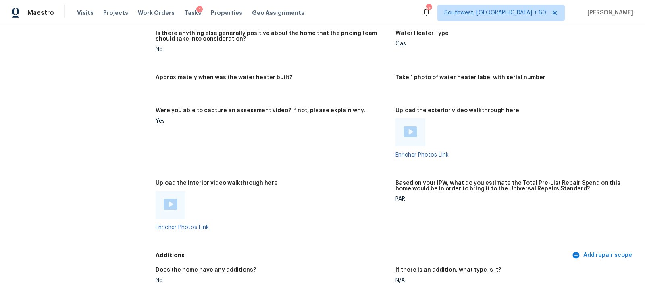
click at [169, 203] on img at bounding box center [171, 204] width 14 height 11
click at [405, 131] on img at bounding box center [410, 132] width 14 height 11
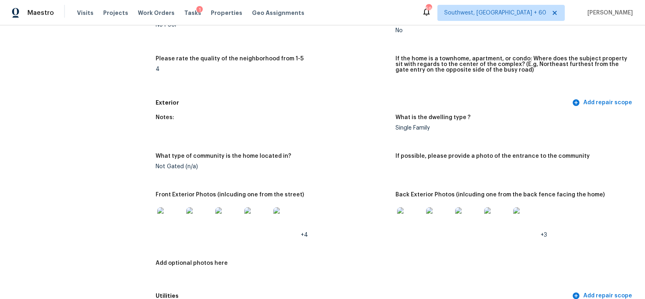
scroll to position [0, 0]
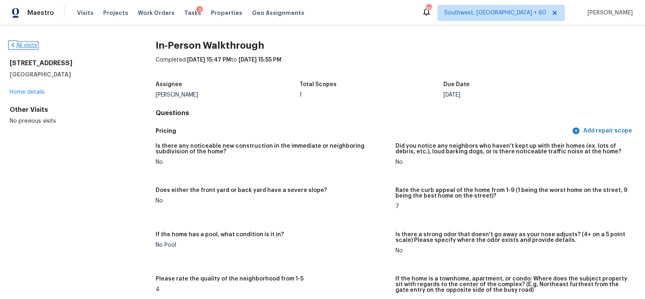
click at [29, 44] on link "All visits" at bounding box center [23, 46] width 27 height 6
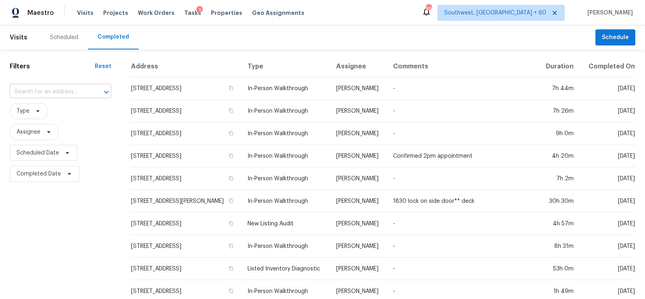
click at [62, 93] on input "text" at bounding box center [49, 92] width 79 height 12
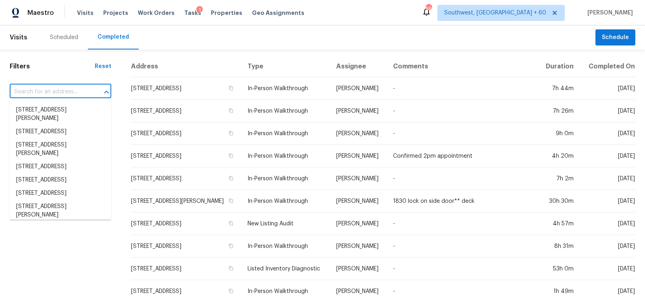
paste input "6372 W Fremont Dr, Littleton, CO 80128"
type input "6372 W Fremont Dr, Littleton, CO 80128"
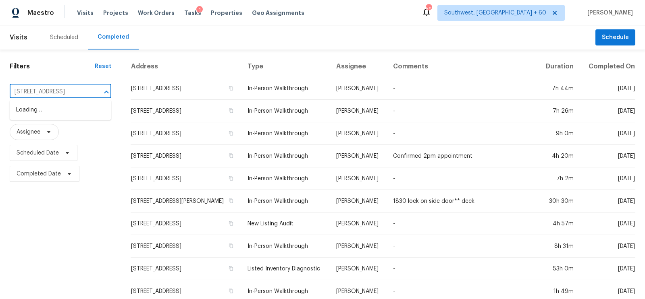
scroll to position [0, 30]
click at [67, 109] on li "6372 W Fremont Dr, Littleton, CO 80128" at bounding box center [61, 110] width 102 height 13
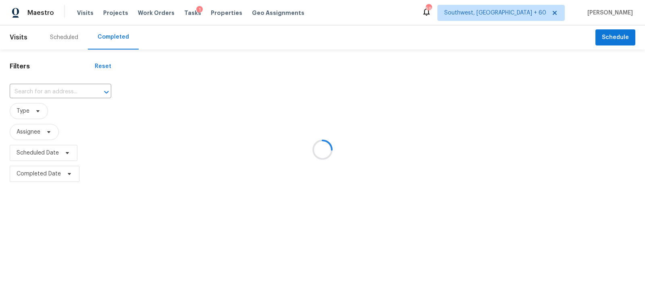
type input "6372 W Fremont Dr, Littleton, CO 80128"
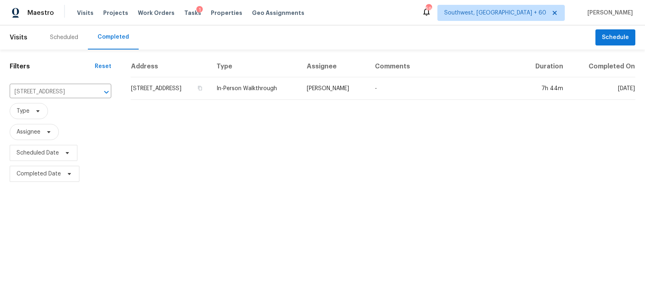
click at [198, 82] on td "6372 W Fremont Dr, Littleton, CO 80128" at bounding box center [170, 88] width 79 height 23
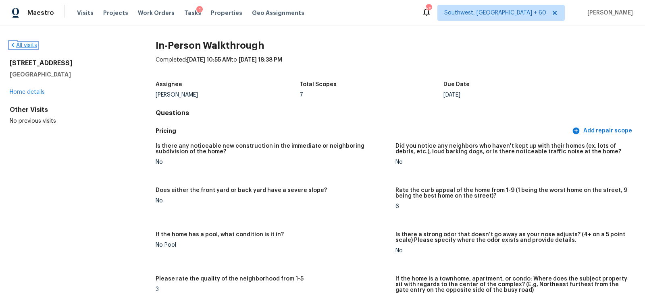
click at [29, 45] on link "All visits" at bounding box center [23, 46] width 27 height 6
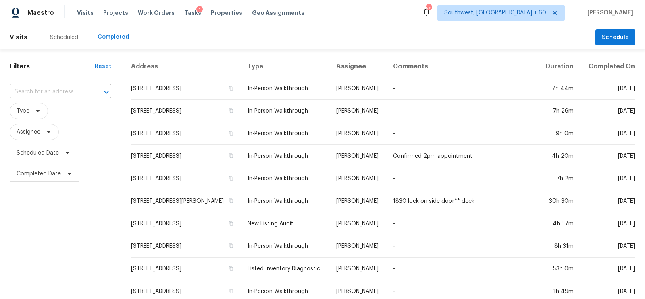
click at [61, 94] on input "text" at bounding box center [49, 92] width 79 height 12
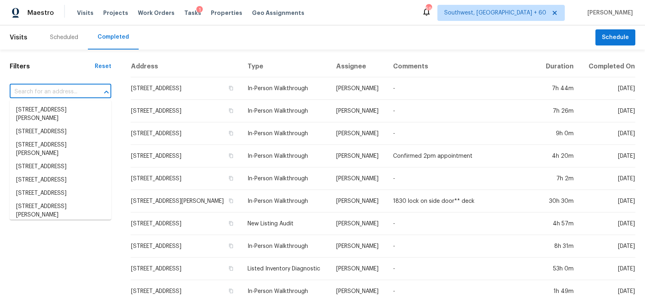
paste input "5213 Glen Harwell Rd, Plant City, FL 33566"
type input "5213 Glen Harwell Rd, Plant City, FL 33566"
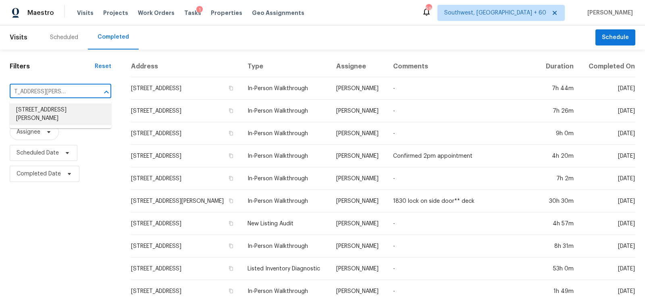
click at [64, 114] on li "5213 Glen Harwell Rd, Plant City, FL 33566" at bounding box center [61, 115] width 102 height 22
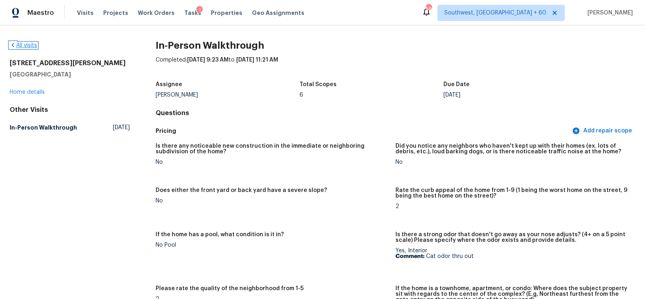
click at [32, 48] on link "All visits" at bounding box center [23, 46] width 27 height 6
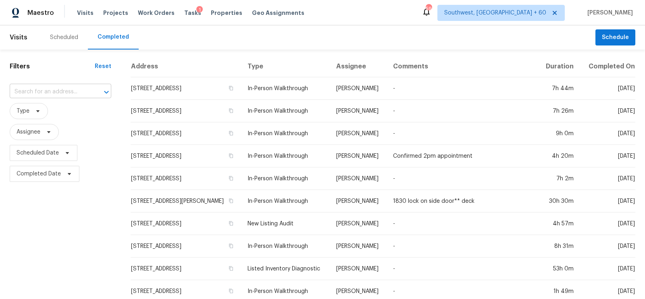
click at [66, 91] on input "text" at bounding box center [49, 92] width 79 height 12
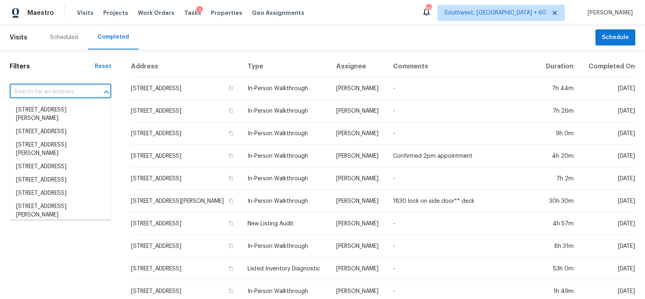
paste input "8401 Hanfro Ln, Houston, TX 77088"
type input "8401 Hanfro Ln, Houston, TX 77088"
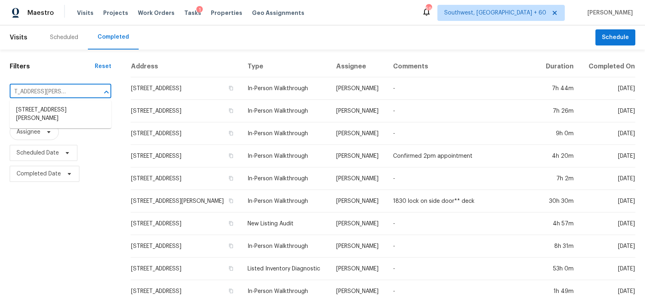
click at [70, 104] on li "8401 Hanfro Ln, Houston, TX 77088" at bounding box center [61, 115] width 102 height 22
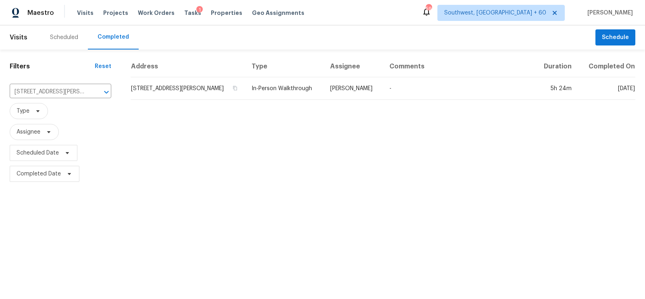
click at [168, 92] on td "8401 Hanfro Ln, Houston, TX 77088" at bounding box center [188, 88] width 114 height 23
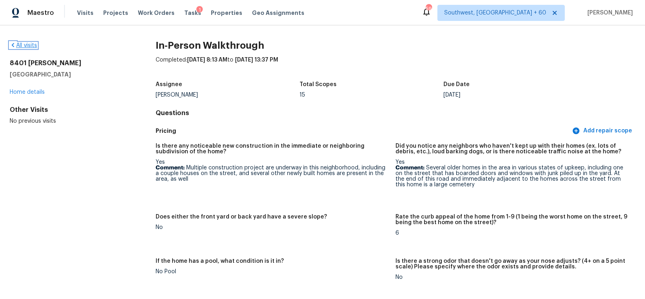
click at [26, 44] on link "All visits" at bounding box center [23, 46] width 27 height 6
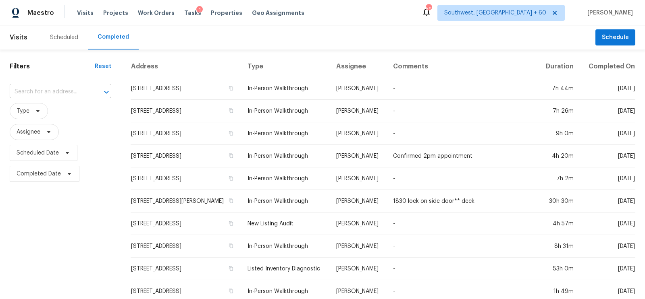
click at [49, 94] on input "text" at bounding box center [49, 92] width 79 height 12
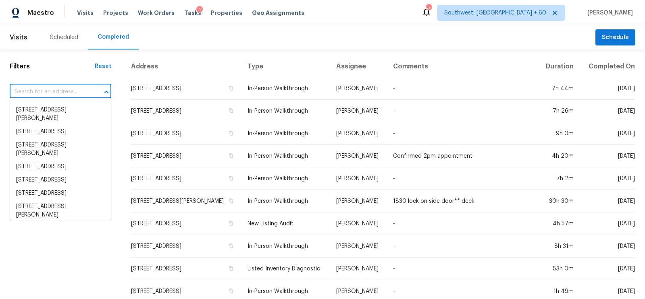
paste input "325 Sunset Blvd, Saint Helens, OR 97051"
type input "325 Sunset Blvd, Saint Helens, OR 97051"
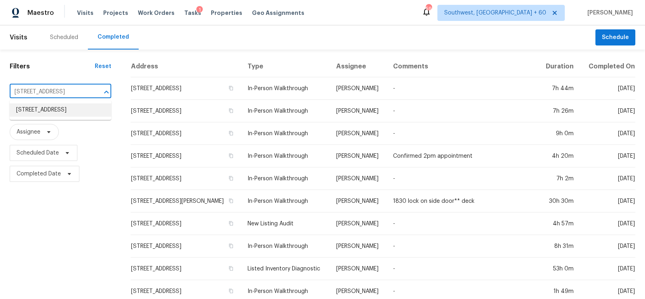
click at [62, 110] on li "325 Sunset Blvd, Saint Helens, OR 97051" at bounding box center [61, 110] width 102 height 13
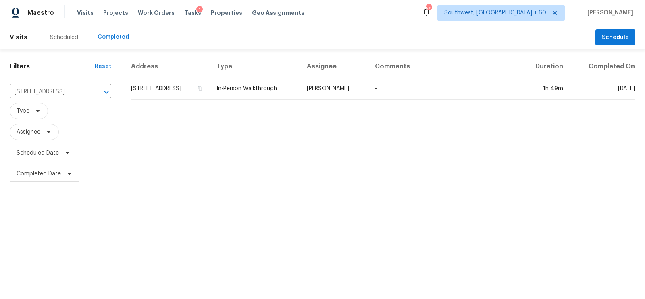
click at [195, 86] on td "325 Sunset Blvd, Saint Helens, OR 97051" at bounding box center [170, 88] width 79 height 23
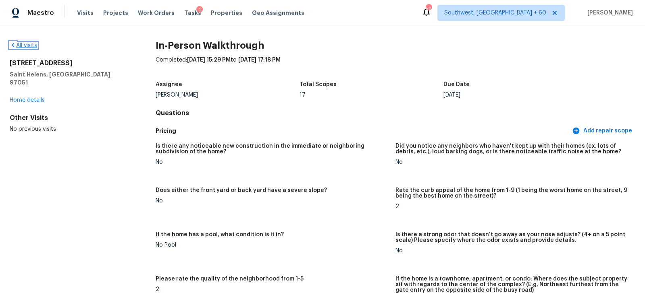
click at [25, 46] on link "All visits" at bounding box center [23, 46] width 27 height 6
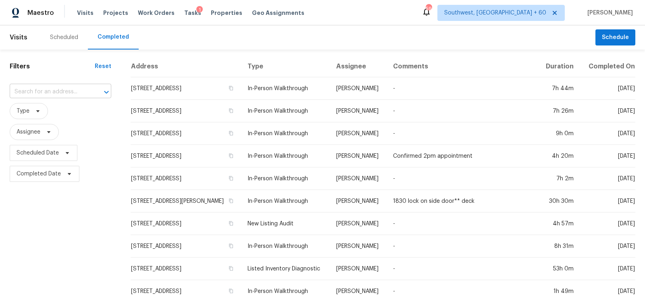
click at [55, 91] on input "text" at bounding box center [49, 92] width 79 height 12
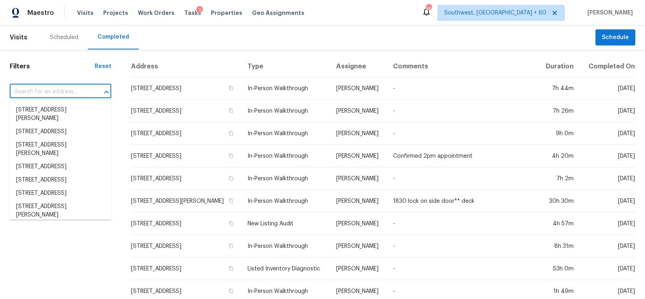
paste input "729 Shellstone Pl, Fort Mill, SC 29708"
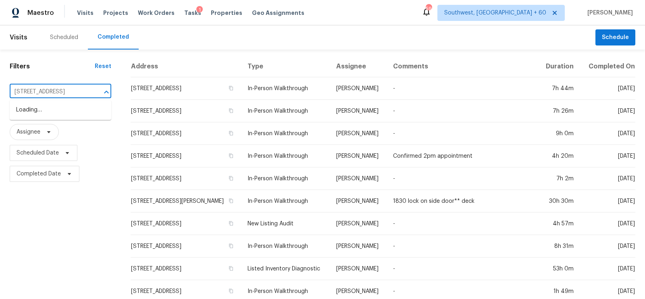
scroll to position [0, 23]
type input "729 Shellstone Pl, Fort Mill, SC 29708"
click at [49, 93] on input "text" at bounding box center [49, 92] width 79 height 12
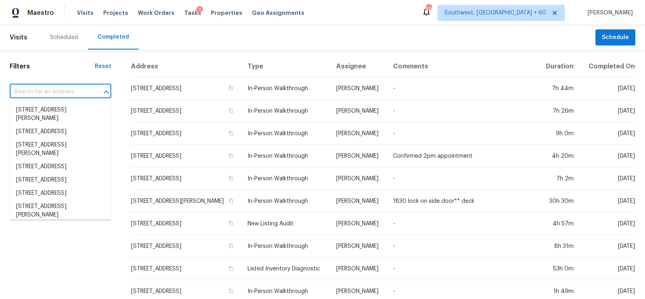
paste input "729 Shellstone Pl, Fort Mill, SC 29708"
type input "729 Shellstone Pl, Fort Mill, SC 29708"
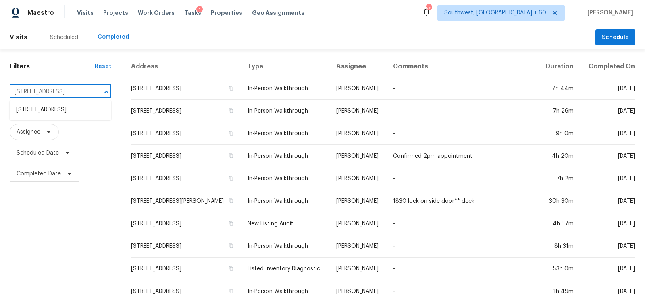
scroll to position [0, 23]
click at [52, 113] on li "729 Shellstone Pl, Fort Mill, SC 29708" at bounding box center [61, 110] width 102 height 13
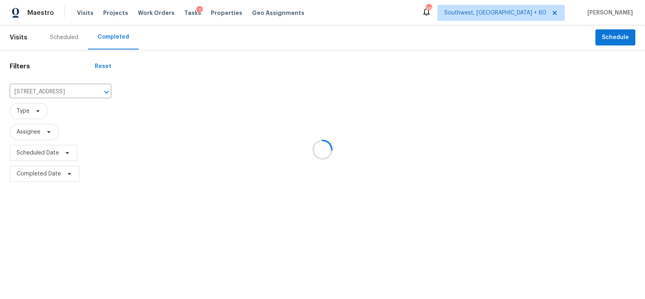
click at [180, 98] on div at bounding box center [322, 149] width 645 height 299
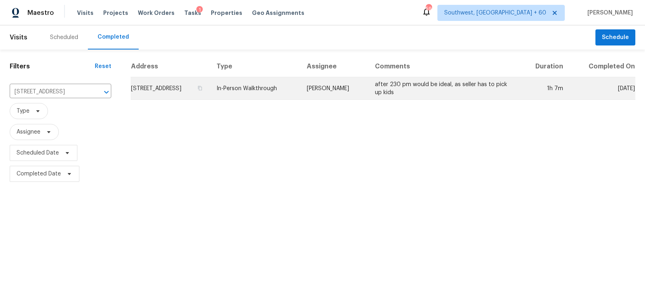
click at [180, 86] on td "729 Shellstone Pl, Fort Mill, SC 29708" at bounding box center [170, 88] width 79 height 23
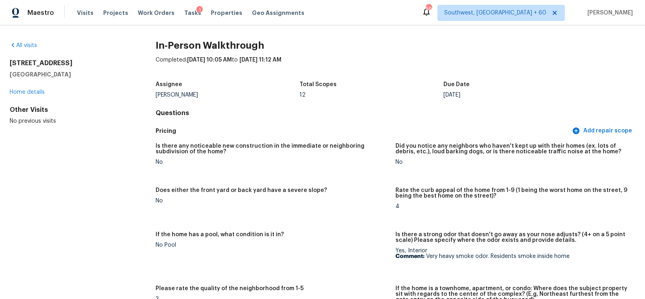
click at [24, 42] on div "All visits" at bounding box center [70, 46] width 120 height 8
click at [27, 46] on link "All visits" at bounding box center [23, 46] width 27 height 6
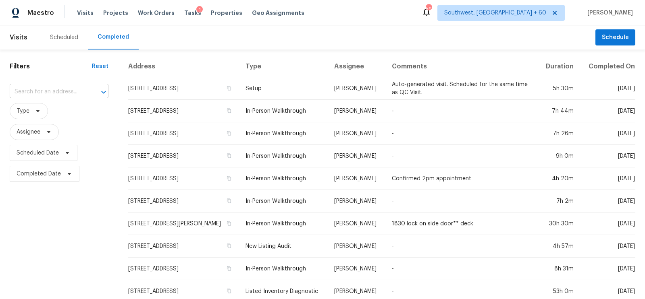
click at [67, 93] on input "text" at bounding box center [48, 92] width 76 height 12
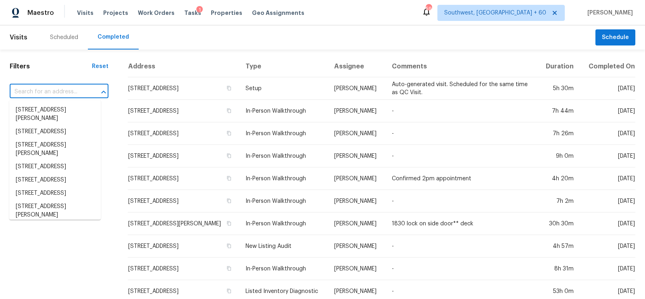
paste input "2316 Britt St NE, Albuquerque, NM 87112"
type input "2316 Britt St NE, Albuquerque, NM 87112"
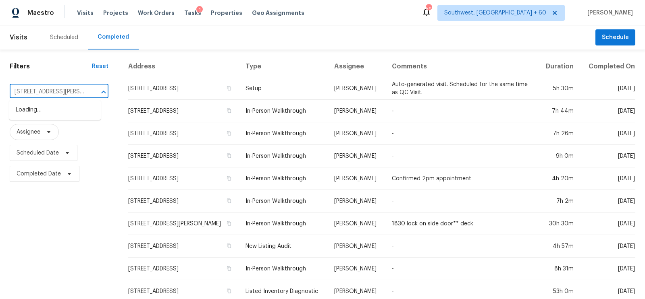
scroll to position [0, 41]
click at [60, 107] on li "2316 Britt St NE, Albuquerque, NM 87112" at bounding box center [54, 115] width 91 height 22
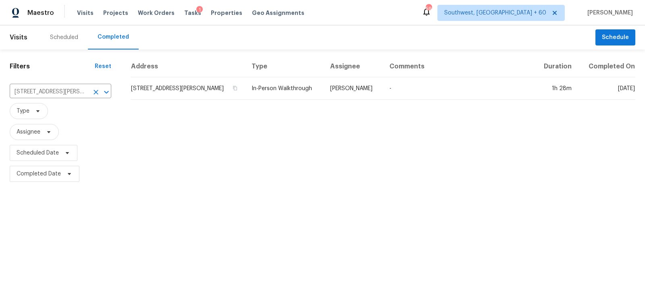
click at [198, 89] on td "2316 Britt St NE, Albuquerque, NM 87112" at bounding box center [188, 88] width 114 height 23
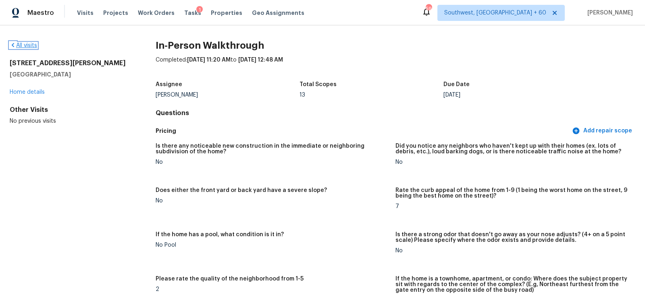
click at [22, 45] on link "All visits" at bounding box center [23, 46] width 27 height 6
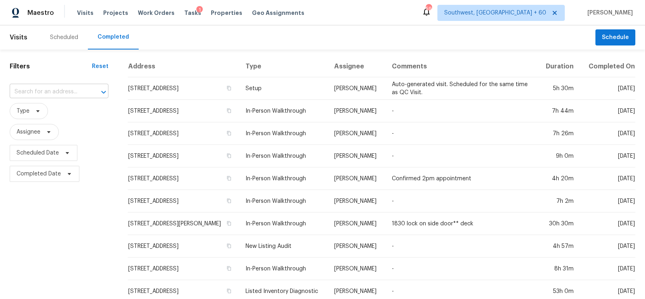
click at [44, 94] on input "text" at bounding box center [48, 92] width 76 height 12
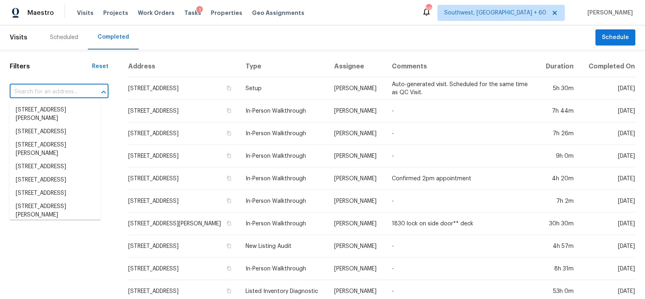
paste input "1021 Greystone Cove Dr, Birmingham, AL 35242"
type input "1021 Greystone Cove Dr, Birmingham, AL 35242"
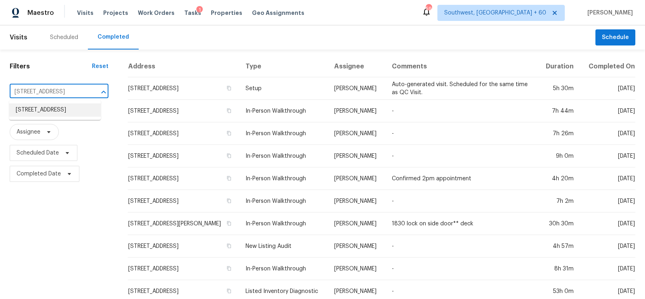
click at [43, 114] on li "1021 Greystone Cove Dr, Birmingham, AL 35242" at bounding box center [54, 110] width 91 height 13
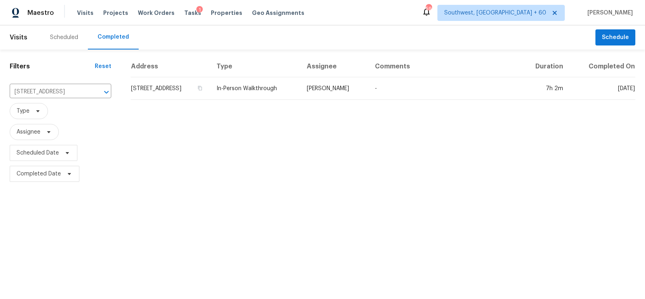
click at [192, 73] on th "Address" at bounding box center [170, 66] width 79 height 21
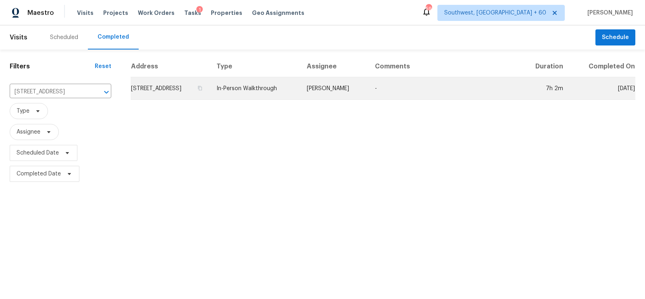
click at [183, 90] on td "1021 Greystone Cove Dr, Birmingham, AL 35242" at bounding box center [170, 88] width 79 height 23
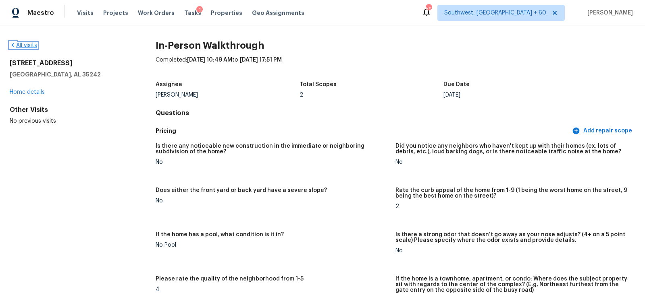
click at [28, 47] on link "All visits" at bounding box center [23, 46] width 27 height 6
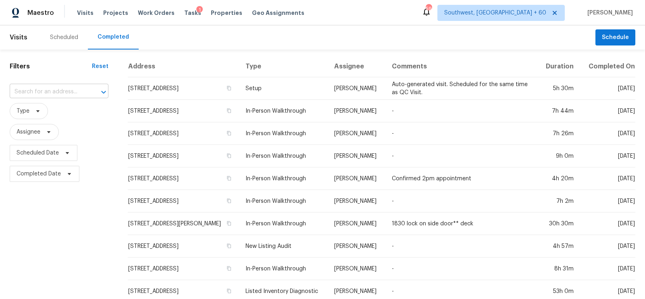
click at [60, 92] on input "text" at bounding box center [48, 92] width 76 height 12
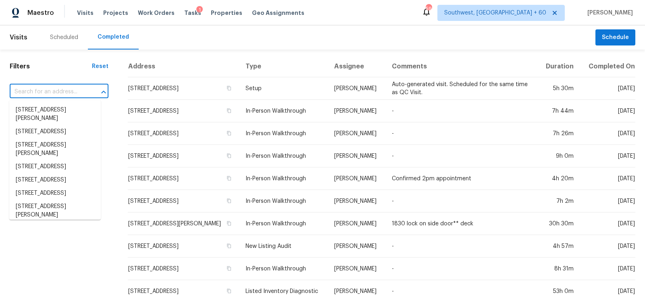
paste input "1527 E Irene Dr, Casa Grande, AZ 85122"
type input "1527 E Irene Dr, Casa Grande, AZ 85122"
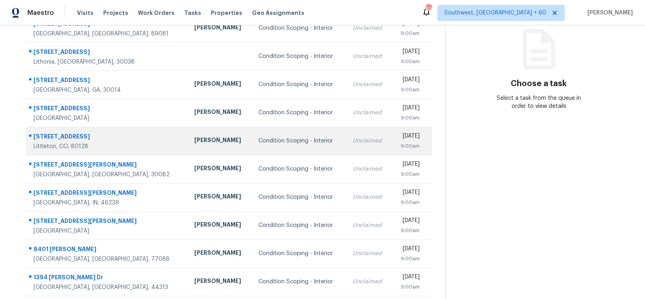
scroll to position [119, 0]
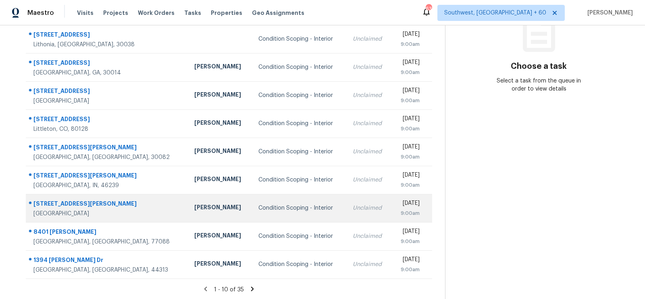
click at [346, 213] on td "Unclaimed" at bounding box center [368, 208] width 45 height 28
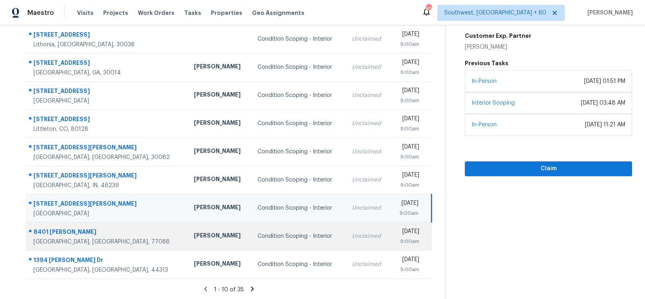
click at [345, 249] on td "Unclaimed" at bounding box center [367, 236] width 45 height 28
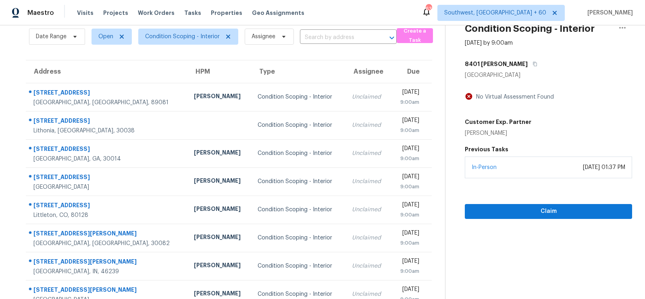
scroll to position [31, 0]
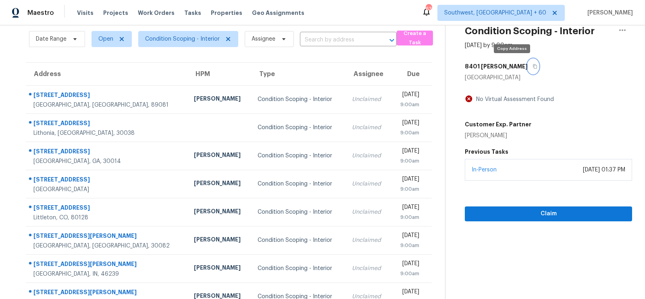
click at [533, 68] on icon "button" at bounding box center [535, 66] width 4 height 4
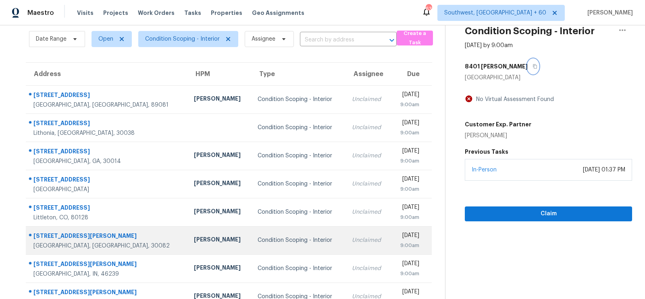
scroll to position [119, 0]
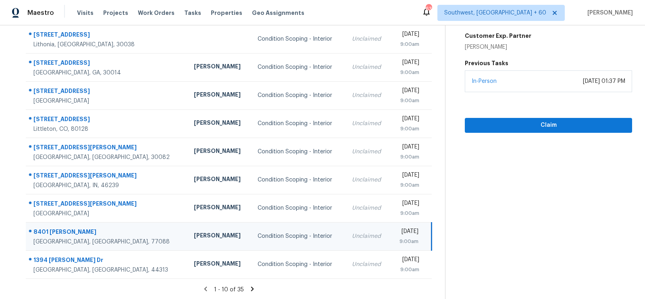
click at [253, 291] on icon at bounding box center [252, 289] width 7 height 7
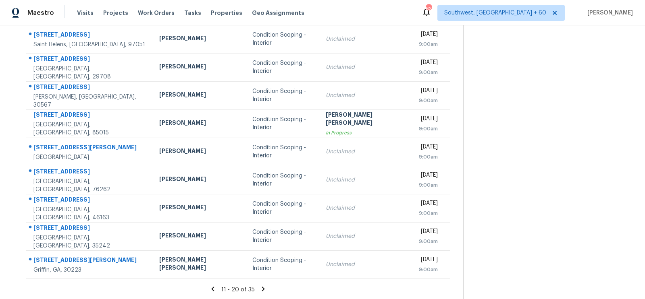
click at [260, 291] on icon at bounding box center [263, 289] width 7 height 7
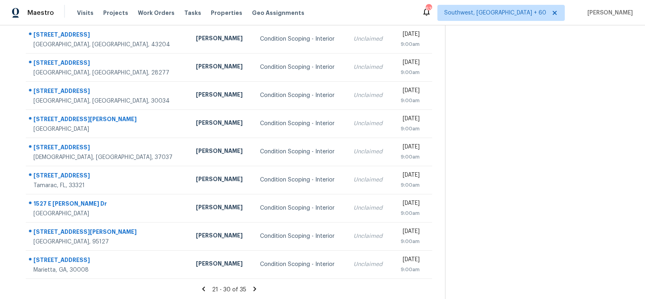
click at [255, 287] on icon at bounding box center [254, 289] width 7 height 7
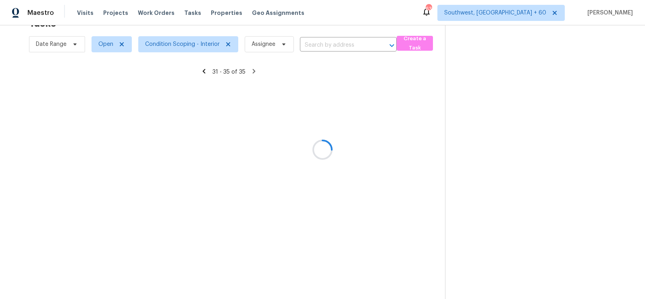
scroll to position [25, 0]
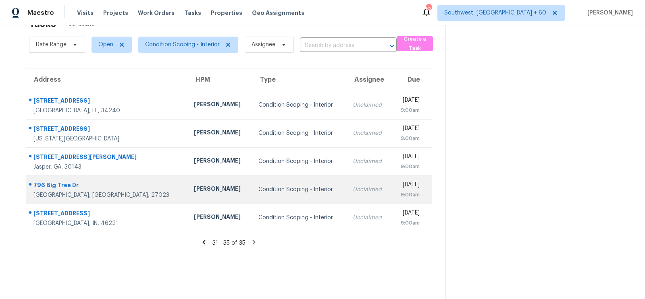
click at [398, 191] on div "9:00am" at bounding box center [409, 195] width 22 height 8
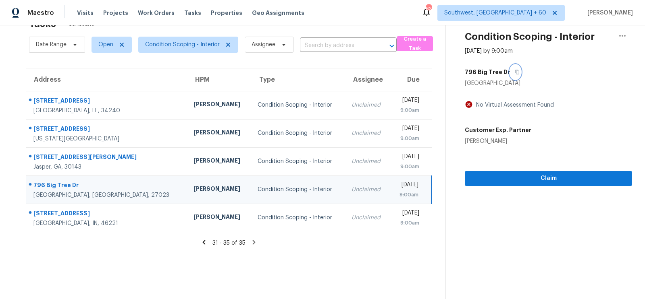
click at [515, 72] on icon "button" at bounding box center [517, 72] width 5 height 5
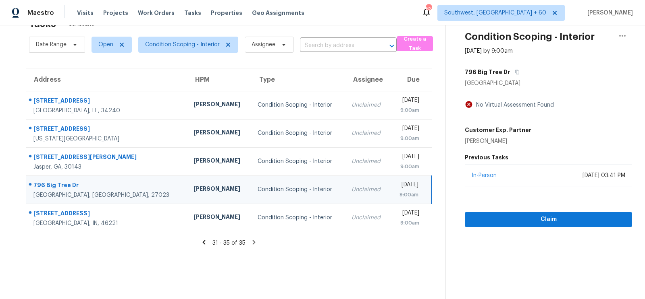
click at [205, 240] on icon at bounding box center [204, 242] width 3 height 4
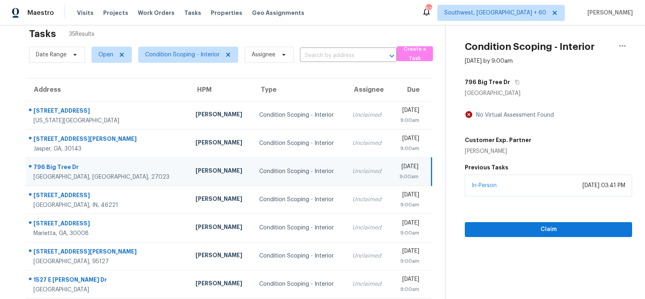
scroll to position [7, 0]
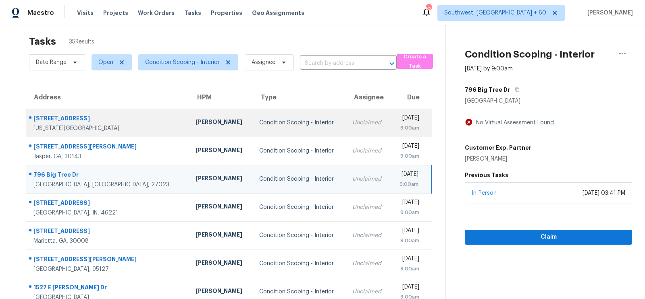
click at [346, 125] on td "Unclaimed" at bounding box center [368, 123] width 45 height 28
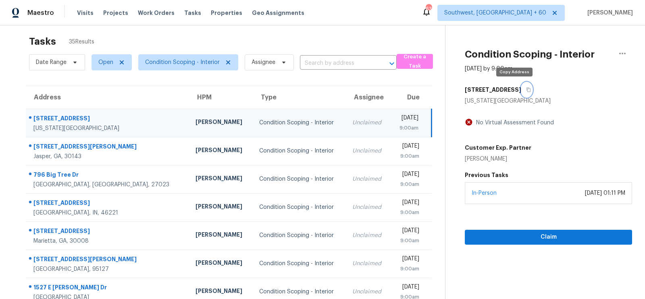
click at [526, 91] on icon "button" at bounding box center [528, 89] width 5 height 5
click at [526, 89] on icon "button" at bounding box center [528, 89] width 5 height 5
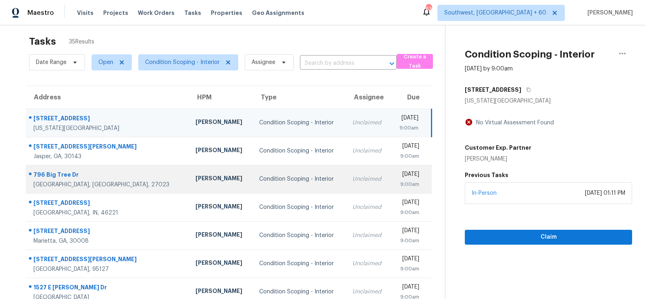
click at [346, 173] on td "Unclaimed" at bounding box center [368, 179] width 45 height 28
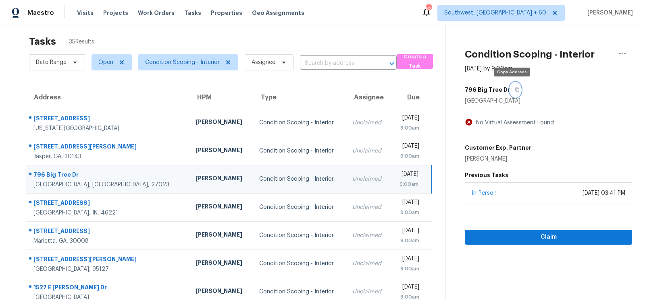
click at [516, 89] on button "button" at bounding box center [515, 90] width 11 height 15
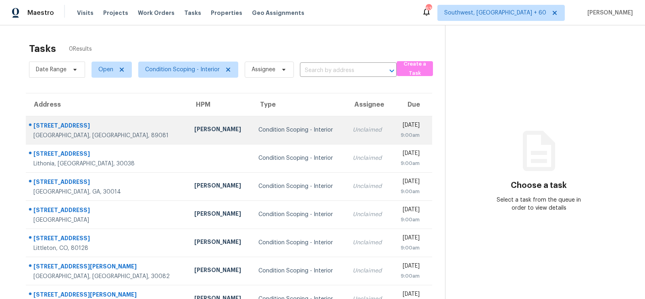
click at [346, 136] on td "Unclaimed" at bounding box center [368, 130] width 45 height 28
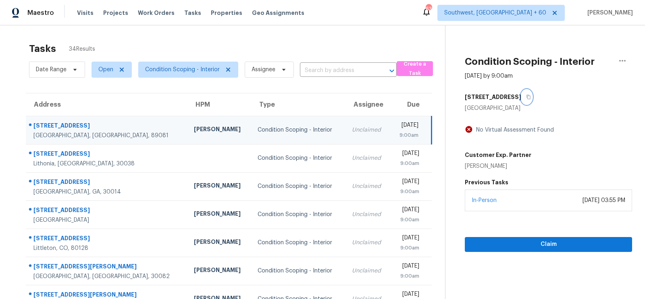
click at [529, 96] on icon "button" at bounding box center [529, 97] width 4 height 4
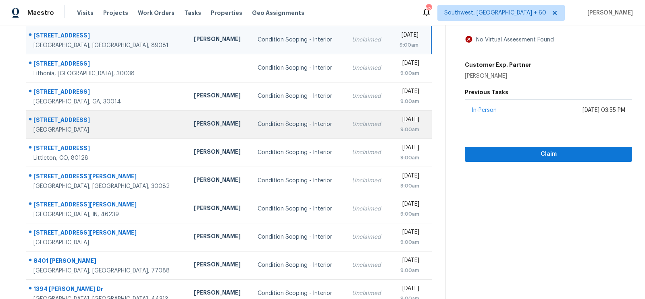
scroll to position [91, 0]
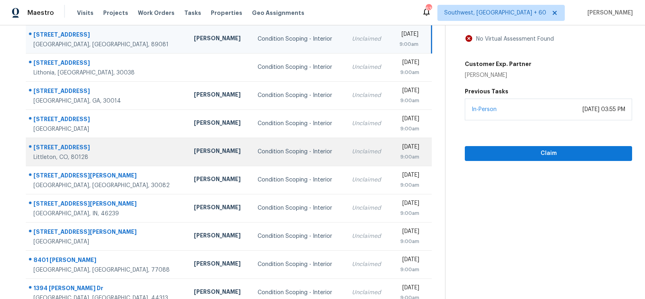
click at [352, 153] on div "Unclaimed" at bounding box center [368, 152] width 32 height 8
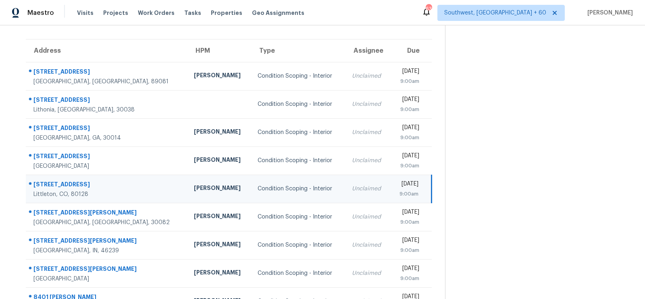
scroll to position [0, 0]
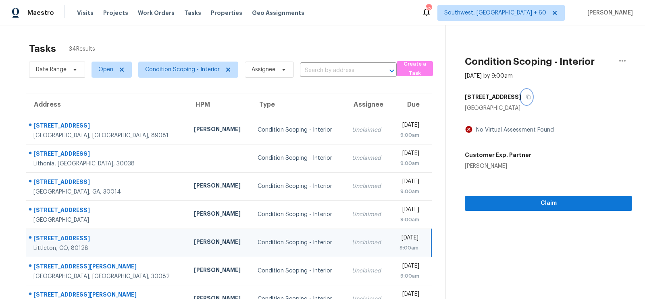
click at [526, 98] on icon "button" at bounding box center [528, 97] width 5 height 5
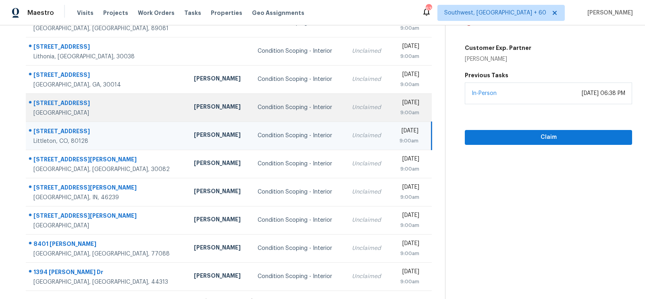
scroll to position [111, 0]
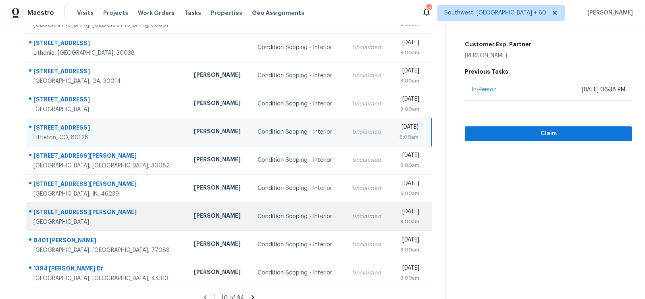
click at [267, 221] on td "Condition Scoping - Interior" at bounding box center [298, 217] width 94 height 28
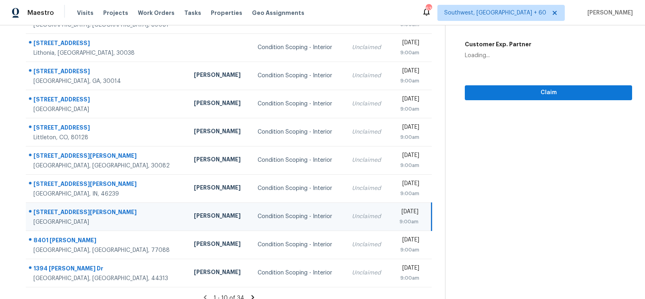
scroll to position [26, 0]
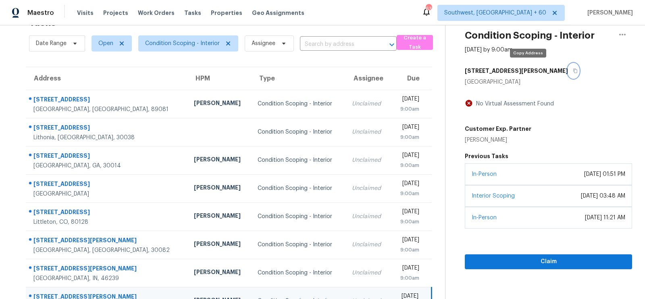
click at [568, 67] on button "button" at bounding box center [573, 71] width 11 height 15
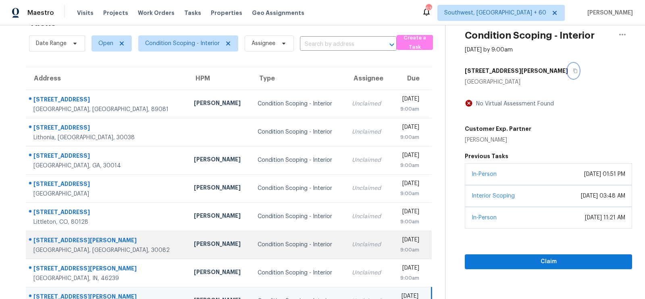
scroll to position [119, 0]
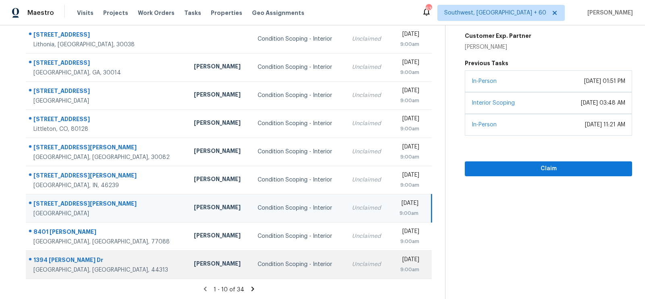
click at [345, 251] on td "Unclaimed" at bounding box center [367, 265] width 45 height 28
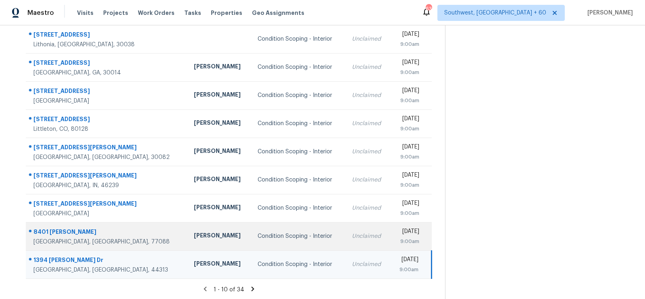
click at [345, 231] on td "Unclaimed" at bounding box center [367, 236] width 45 height 28
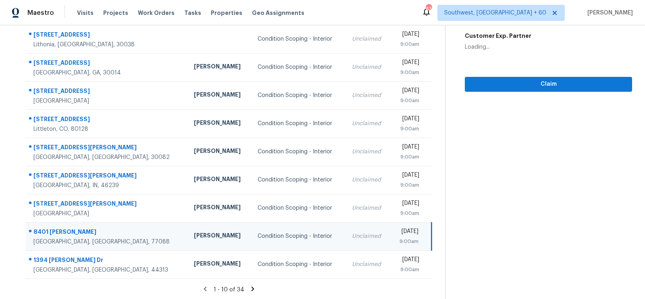
scroll to position [5, 0]
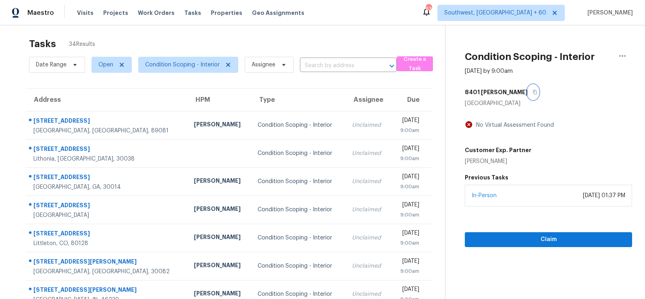
click at [532, 91] on icon "button" at bounding box center [534, 92] width 5 height 5
click at [200, 71] on span "Condition Scoping - Interior" at bounding box center [188, 65] width 100 height 16
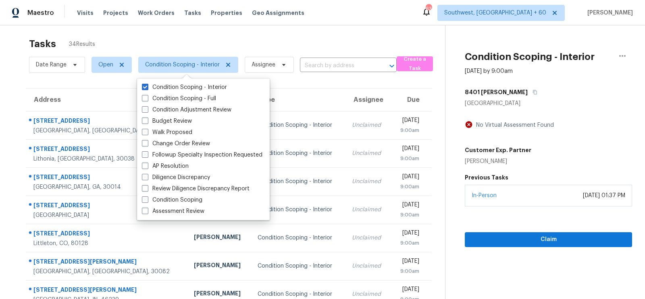
click at [219, 42] on div "Tasks 34 Results" at bounding box center [237, 43] width 416 height 21
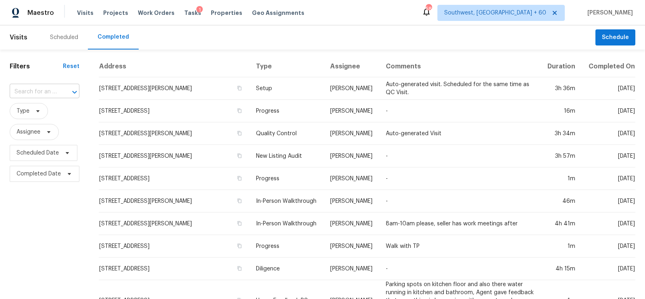
click at [44, 90] on input "text" at bounding box center [33, 92] width 47 height 12
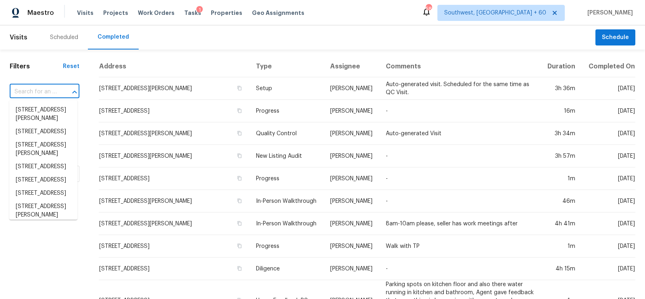
paste input "[STREET_ADDRESS]"
type input "[STREET_ADDRESS]"
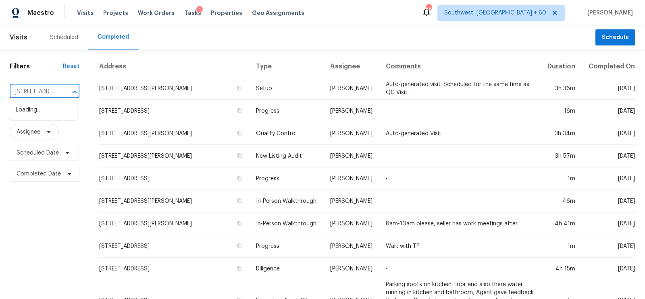
scroll to position [0, 90]
click at [42, 114] on li "[STREET_ADDRESS]" at bounding box center [43, 110] width 68 height 13
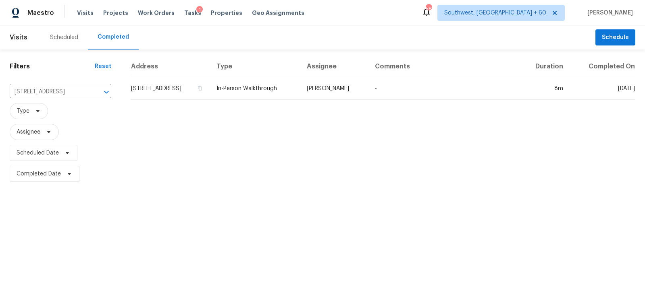
click at [173, 91] on td "[STREET_ADDRESS]" at bounding box center [170, 88] width 79 height 23
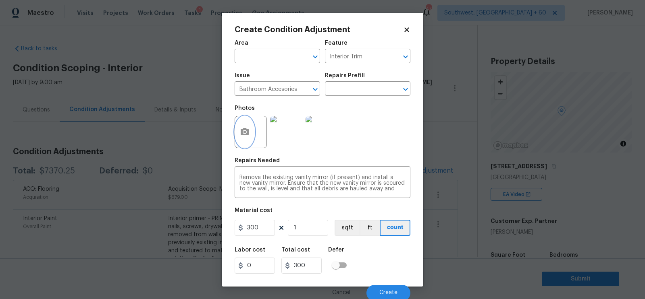
scroll to position [87, 0]
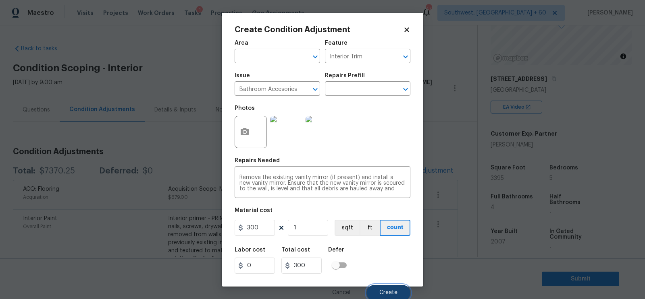
click at [390, 294] on span "Create" at bounding box center [388, 293] width 18 height 6
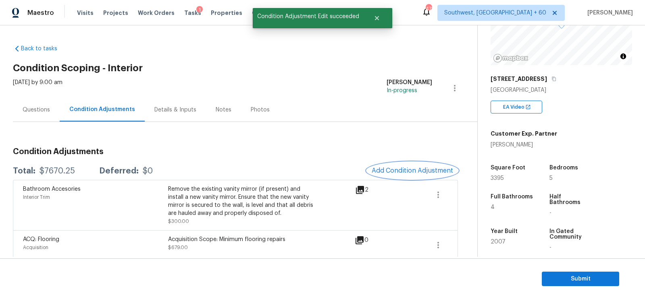
click at [428, 165] on button "Add Condition Adjustment" at bounding box center [412, 170] width 91 height 17
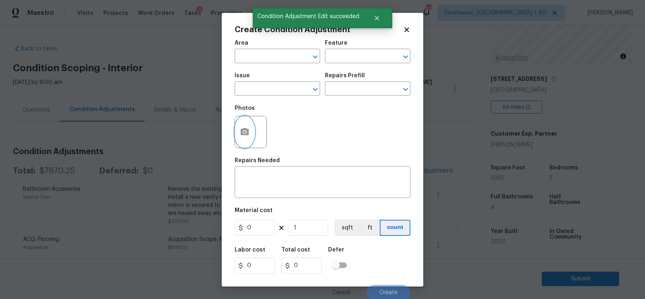
click at [250, 137] on button "button" at bounding box center [244, 131] width 19 height 31
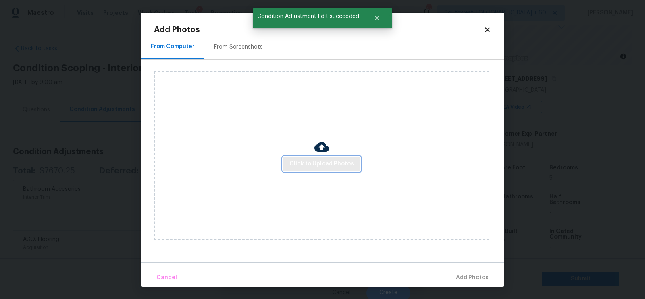
click at [316, 167] on span "Click to Upload Photos" at bounding box center [321, 164] width 64 height 10
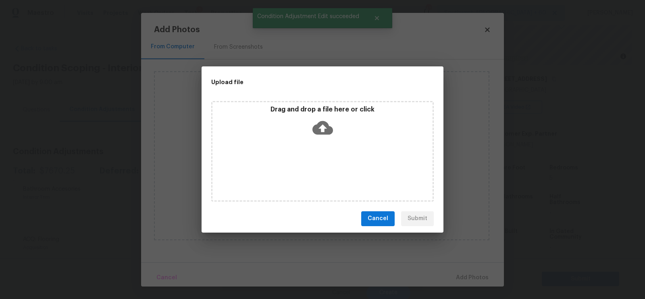
click at [324, 132] on icon at bounding box center [322, 128] width 21 height 14
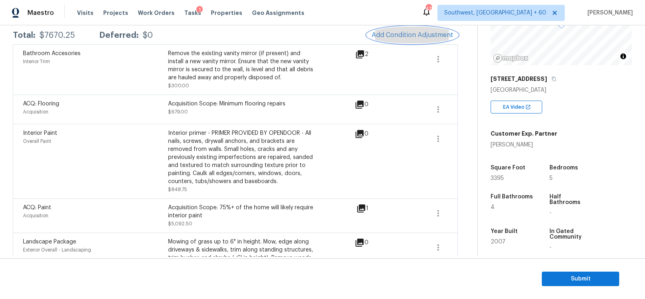
scroll to position [140, 0]
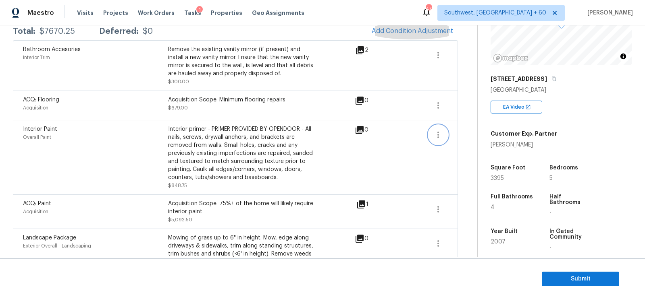
click at [436, 128] on button "button" at bounding box center [437, 134] width 19 height 19
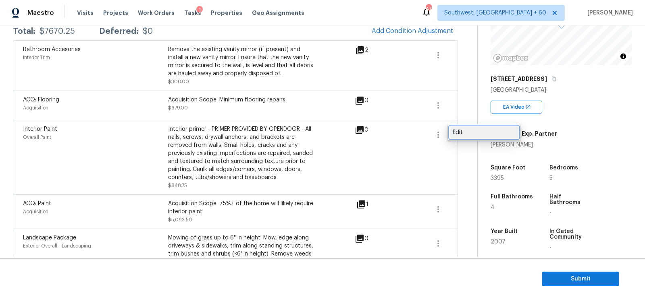
click at [466, 131] on div "Edit" at bounding box center [484, 133] width 63 height 8
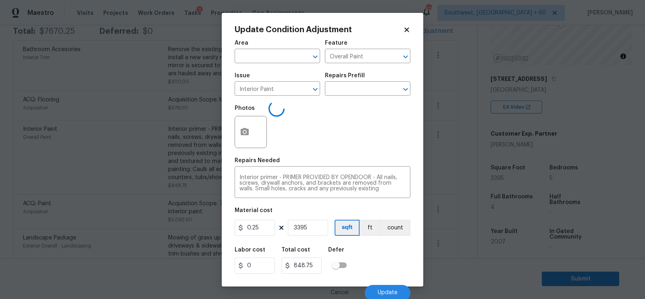
click at [455, 175] on body "Maestro Visits Projects Work Orders Tasks 1 Properties Geo Assignments 472 Sout…" at bounding box center [322, 149] width 645 height 299
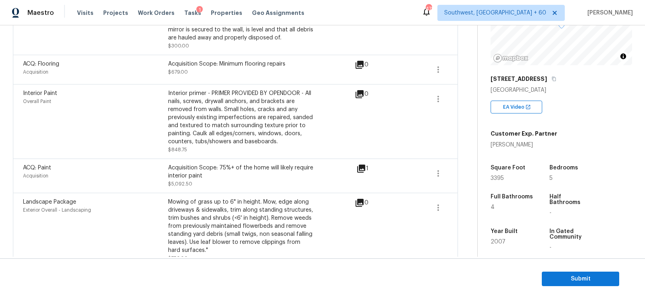
scroll to position [143, 0]
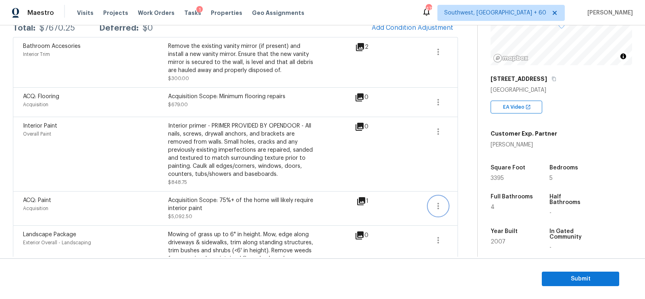
click at [436, 205] on icon "button" at bounding box center [438, 207] width 10 height 10
click at [475, 204] on div "Edit" at bounding box center [484, 204] width 63 height 8
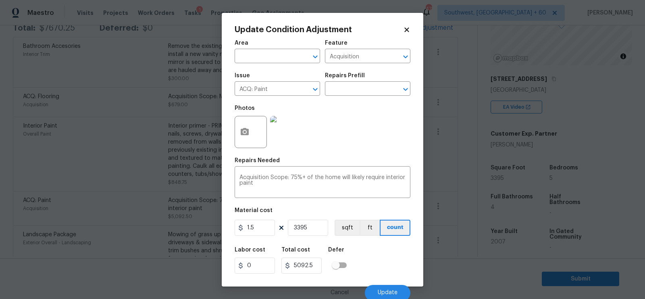
click at [470, 225] on body "Maestro Visits Projects Work Orders Tasks 1 Properties Geo Assignments 472 Sout…" at bounding box center [322, 149] width 645 height 299
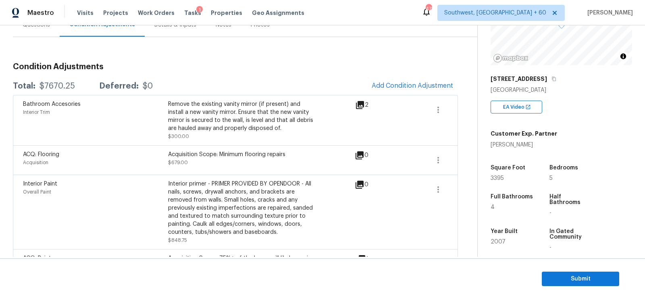
scroll to position [73, 0]
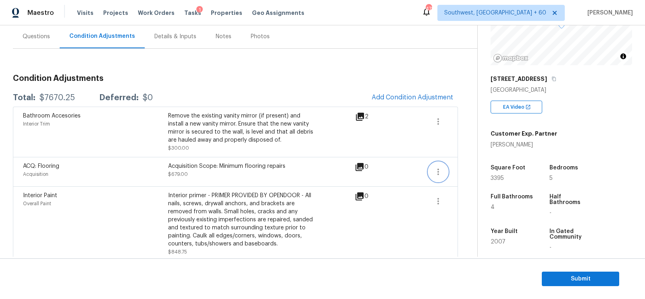
click at [439, 171] on icon "button" at bounding box center [438, 172] width 10 height 10
click at [465, 169] on div "Edit" at bounding box center [484, 170] width 63 height 8
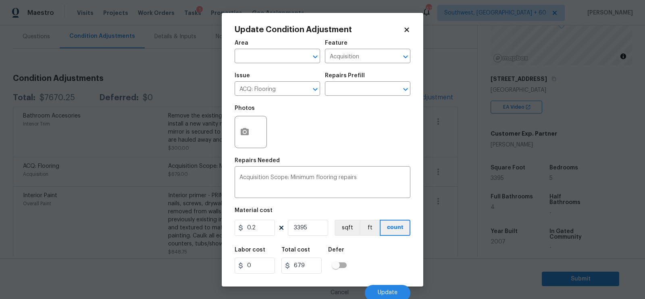
click at [459, 184] on body "Maestro Visits Projects Work Orders Tasks 1 Properties Geo Assignments 472 Sout…" at bounding box center [322, 149] width 645 height 299
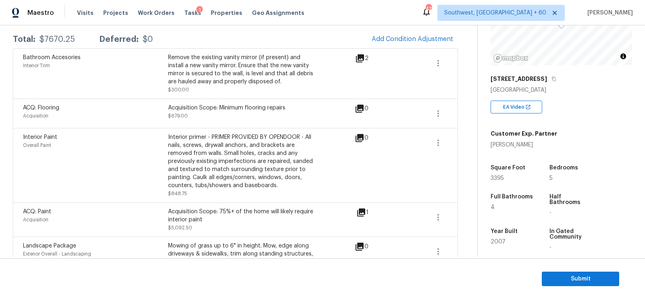
scroll to position [136, 0]
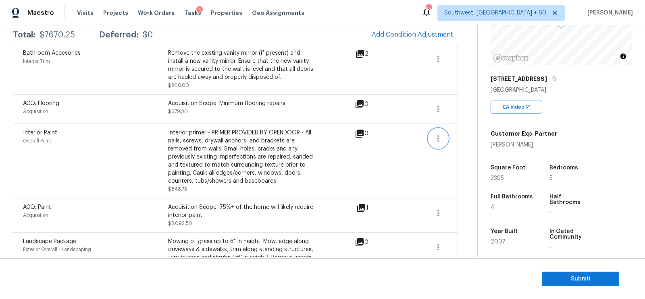
click at [440, 139] on icon "button" at bounding box center [438, 139] width 10 height 10
click at [470, 133] on div "Edit" at bounding box center [484, 136] width 63 height 8
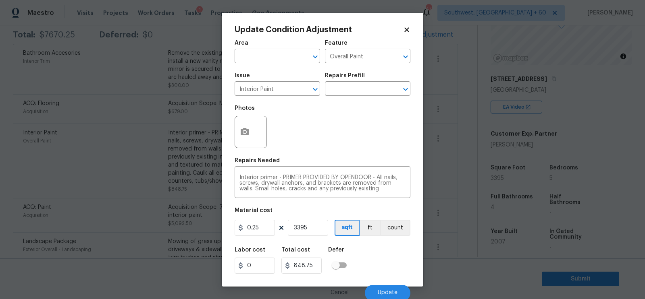
click at [407, 29] on icon at bounding box center [406, 29] width 4 height 4
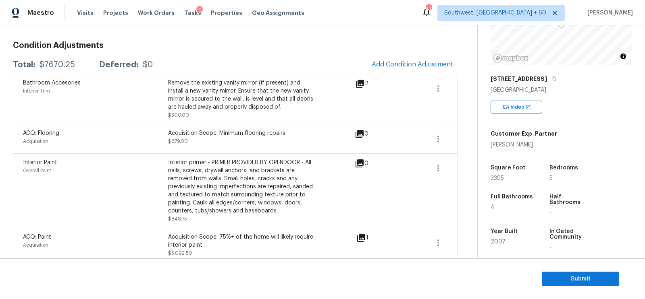
scroll to position [90, 0]
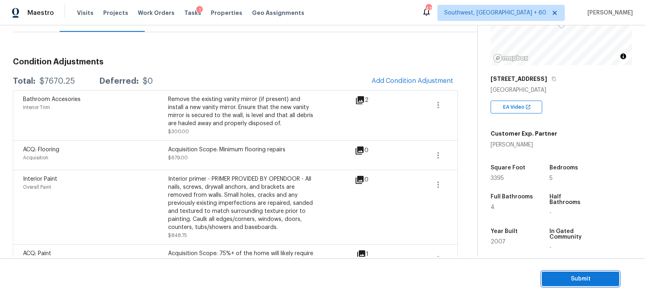
click at [570, 284] on button "Submit" at bounding box center [580, 279] width 77 height 15
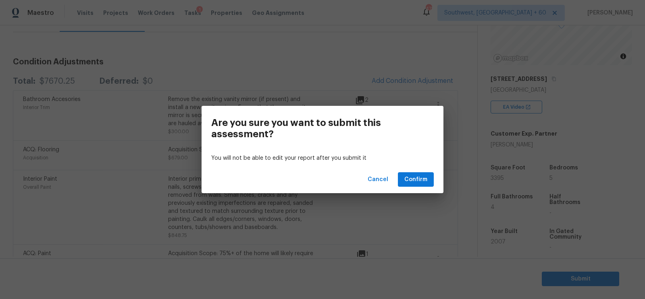
click at [398, 187] on div "Cancel Confirm" at bounding box center [323, 180] width 242 height 28
click at [415, 182] on span "Confirm" at bounding box center [415, 180] width 23 height 10
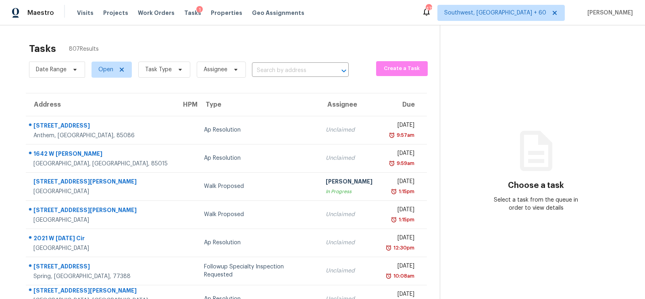
click at [289, 79] on div "Date Range Open Task Type Assignee ​" at bounding box center [189, 69] width 320 height 21
click at [283, 67] on input "text" at bounding box center [289, 70] width 74 height 12
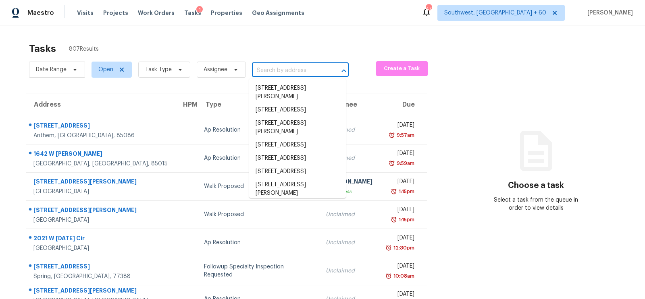
paste input "663 Perkins Ct, San Jose, CA 95127"
type input "663 Perkins Ct, San Jose, CA 95127"
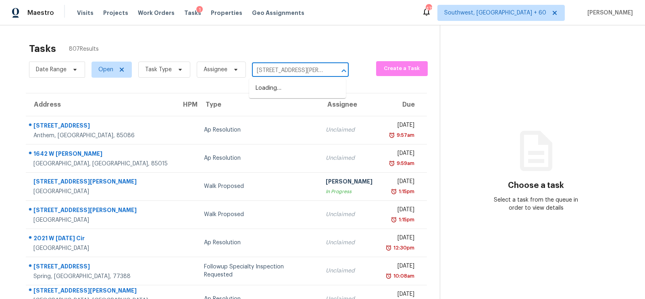
scroll to position [0, 23]
click at [285, 85] on li "663 Perkins Ct, San Jose, CA 95127" at bounding box center [297, 93] width 97 height 22
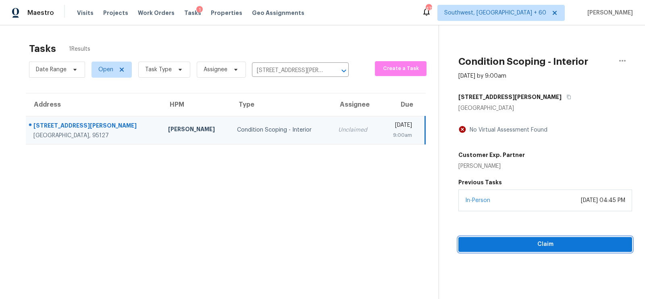
click at [567, 245] on span "Claim" at bounding box center [545, 245] width 161 height 10
click at [567, 245] on span "Start Assessment" at bounding box center [545, 245] width 161 height 10
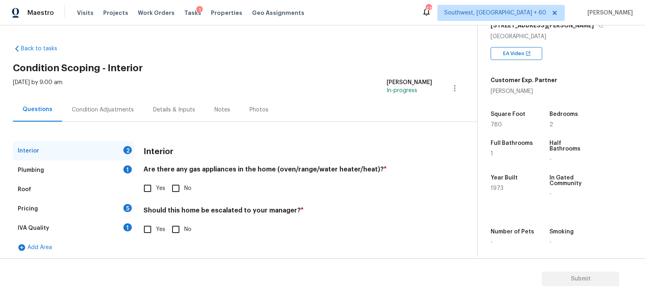
scroll to position [140, 0]
click at [156, 185] on span "Yes" at bounding box center [160, 189] width 9 height 8
click at [156, 184] on input "Yes" at bounding box center [147, 188] width 17 height 17
checkbox input "true"
click at [169, 231] on input "No" at bounding box center [175, 230] width 17 height 17
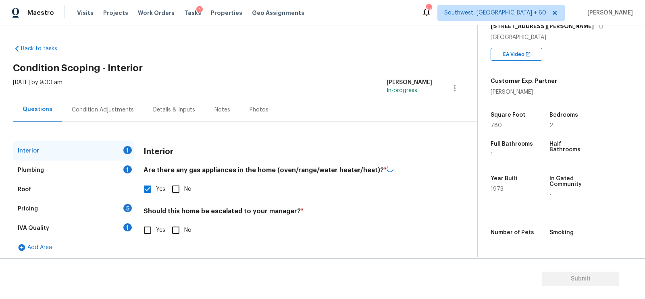
checkbox input "true"
click at [110, 160] on div "Interior" at bounding box center [73, 150] width 121 height 19
click at [102, 166] on div "Plumbing 1" at bounding box center [73, 170] width 121 height 19
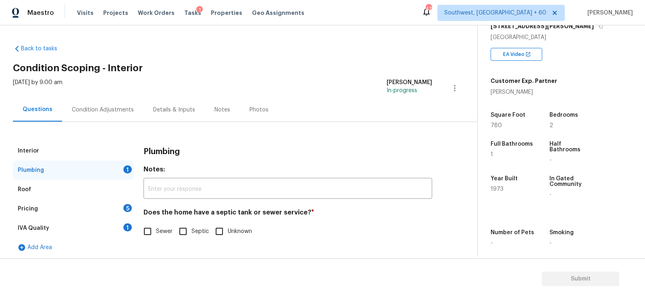
click at [143, 234] on input "Sewer" at bounding box center [147, 231] width 17 height 17
checkbox input "true"
click at [118, 228] on div "IVA Quality 1" at bounding box center [73, 228] width 121 height 19
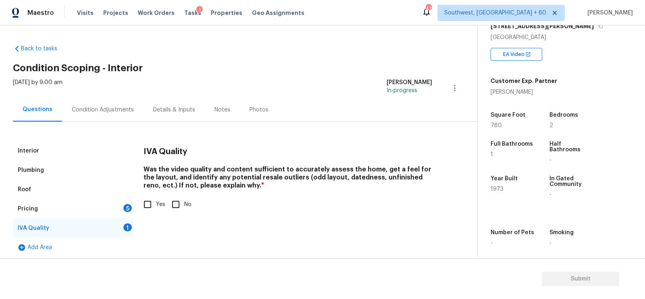
click at [143, 205] on input "Yes" at bounding box center [147, 204] width 17 height 17
checkbox input "true"
click at [123, 204] on div "Pricing 5" at bounding box center [73, 209] width 121 height 19
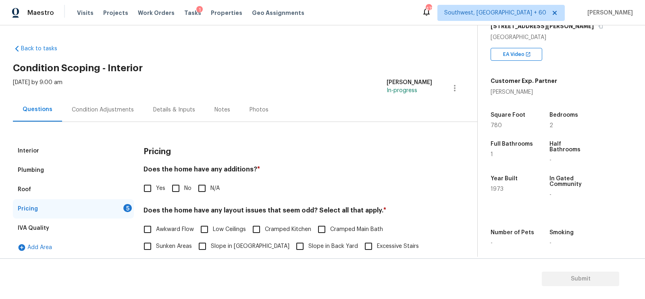
click at [175, 187] on input "No" at bounding box center [175, 188] width 17 height 17
checkbox input "true"
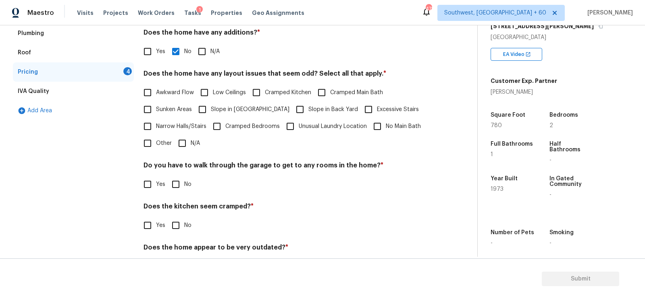
scroll to position [146, 0]
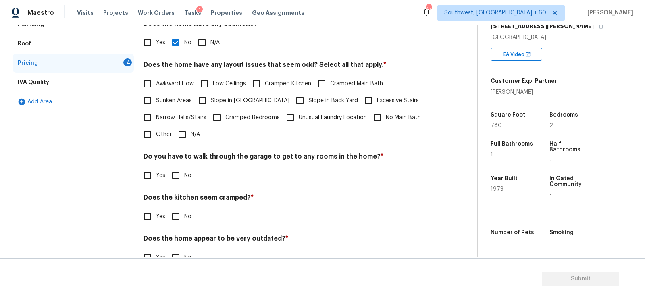
click at [186, 139] on input "N/A" at bounding box center [182, 134] width 17 height 17
checkbox input "true"
click at [181, 172] on input "No" at bounding box center [175, 176] width 17 height 17
checkbox input "true"
click at [183, 219] on input "No" at bounding box center [175, 217] width 17 height 17
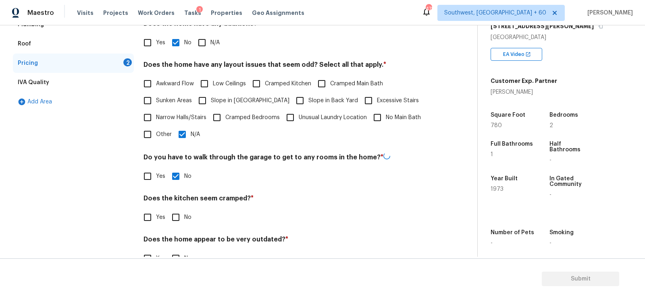
checkbox input "true"
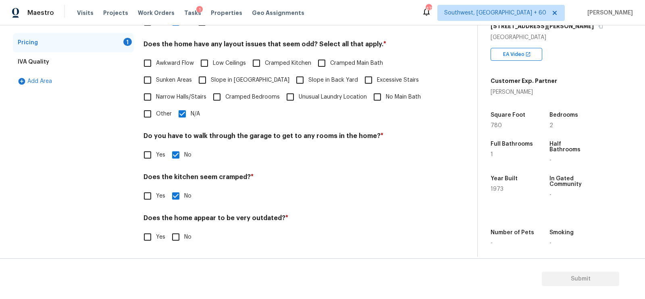
click at [177, 229] on input "No" at bounding box center [175, 237] width 17 height 17
checkbox input "true"
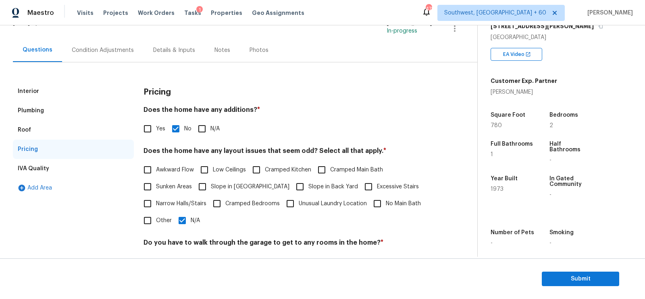
scroll to position [54, 0]
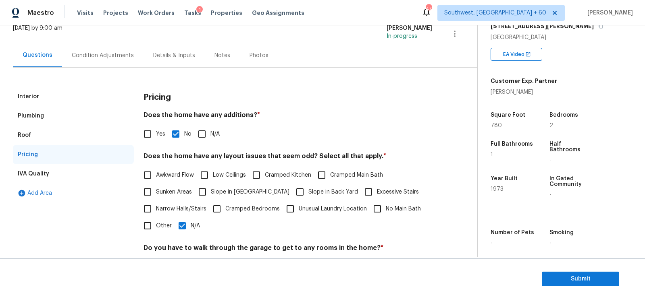
click at [111, 59] on div "Condition Adjustments" at bounding box center [103, 56] width 62 height 8
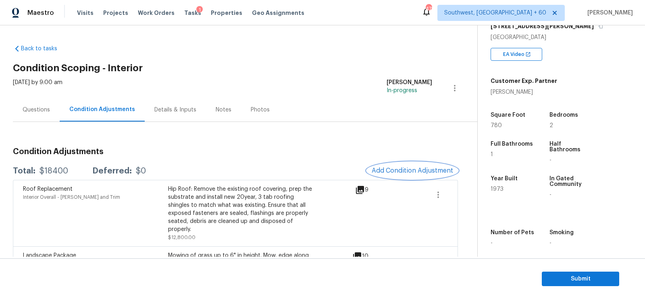
click at [397, 175] on button "Add Condition Adjustment" at bounding box center [412, 170] width 91 height 17
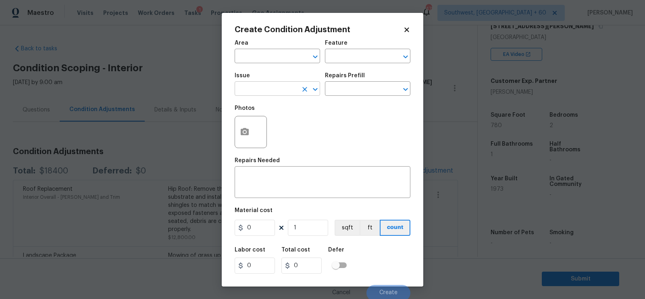
click at [262, 91] on input "text" at bounding box center [266, 89] width 63 height 12
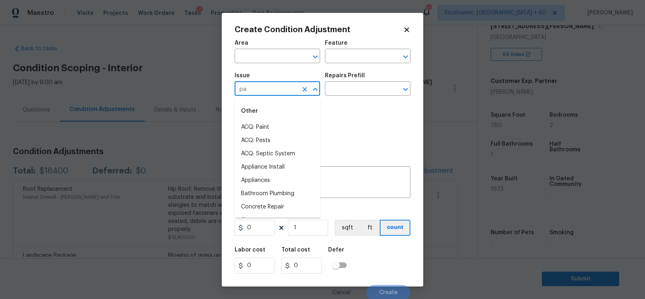
type input "pai"
click at [264, 164] on li "ACQ: Paint" at bounding box center [277, 167] width 85 height 13
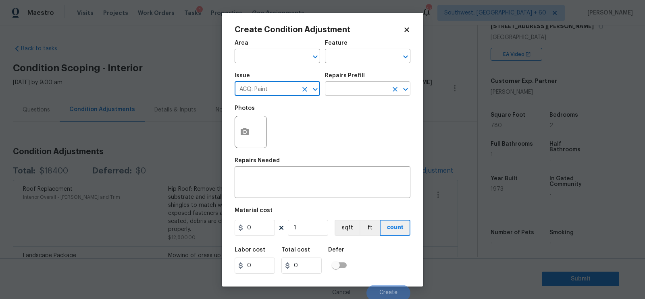
type input "ACQ: Paint"
click at [350, 89] on input "text" at bounding box center [356, 89] width 63 height 12
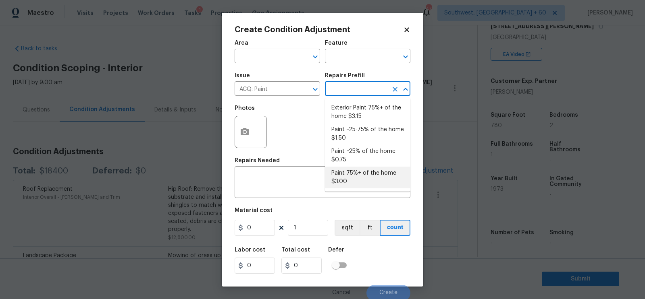
click at [348, 169] on li "Paint 75%+ of the home $3.00" at bounding box center [367, 178] width 85 height 22
type input "Acquisition"
type textarea "Acquisition Scope: 75%+ of the home will likely require interior paint"
type input "3"
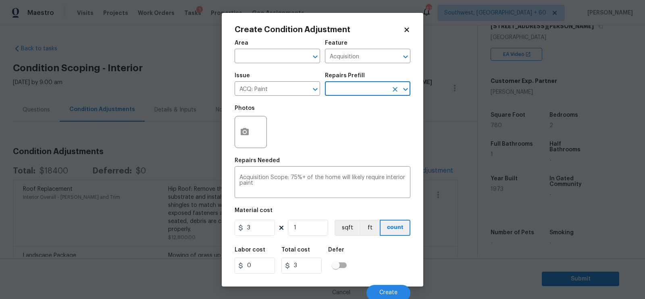
click at [313, 215] on div "Material cost" at bounding box center [323, 213] width 176 height 10
click at [310, 229] on input "1" at bounding box center [308, 228] width 40 height 16
type input "0"
type input "7"
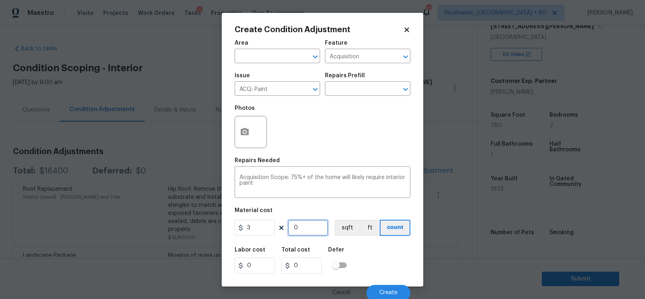
type input "21"
type input "78"
type input "234"
type input "780"
type input "2340"
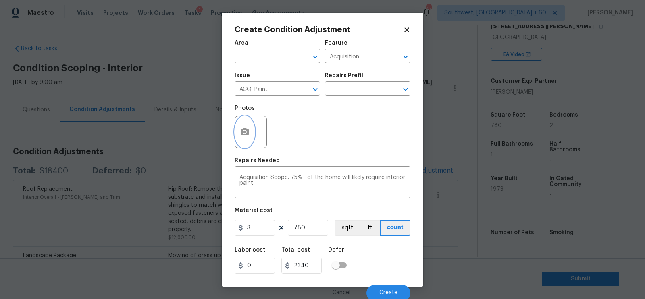
click at [241, 139] on button "button" at bounding box center [244, 131] width 19 height 31
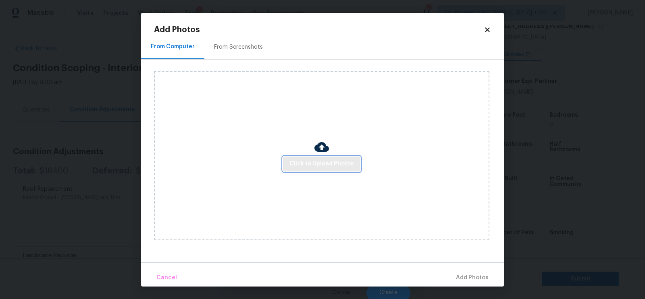
click at [322, 169] on span "Click to Upload Photos" at bounding box center [321, 164] width 64 height 10
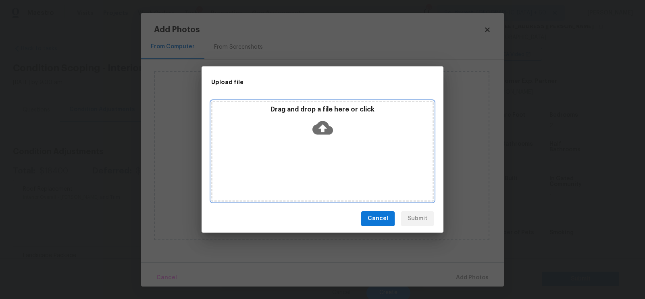
click at [322, 127] on icon at bounding box center [322, 128] width 21 height 21
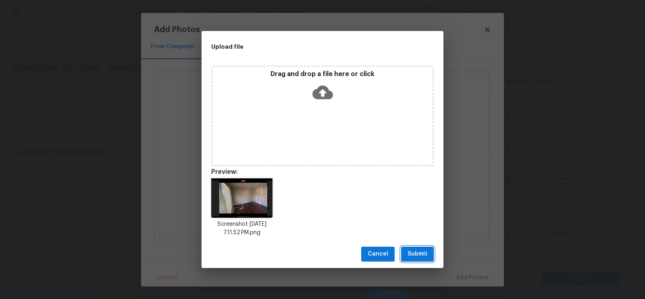
click at [419, 260] on button "Submit" at bounding box center [417, 254] width 33 height 15
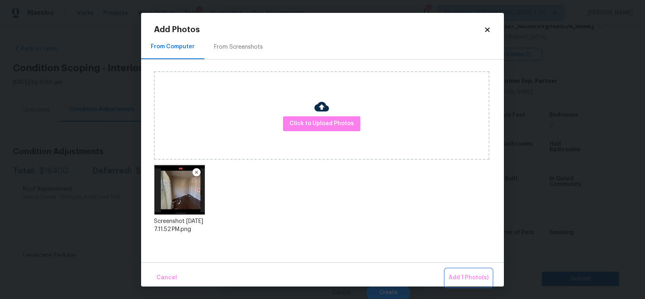
click at [455, 277] on span "Add 1 Photo(s)" at bounding box center [469, 278] width 40 height 10
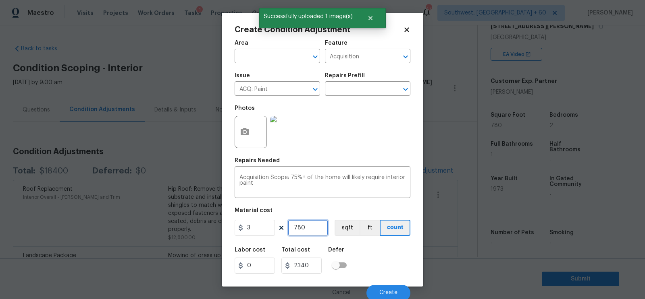
click at [324, 222] on input "780" at bounding box center [308, 228] width 40 height 16
type input "8"
type input "24"
type input "80"
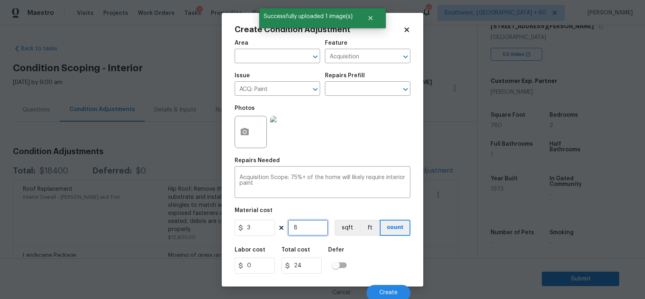
type input "240"
type input "806"
type input "2418"
type input "806"
click at [316, 262] on input "2418" at bounding box center [301, 266] width 40 height 16
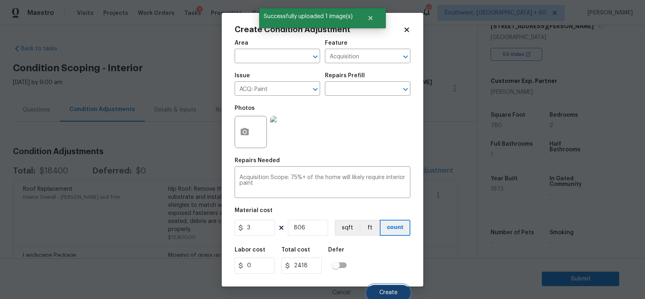
click at [385, 289] on button "Create" at bounding box center [388, 293] width 44 height 16
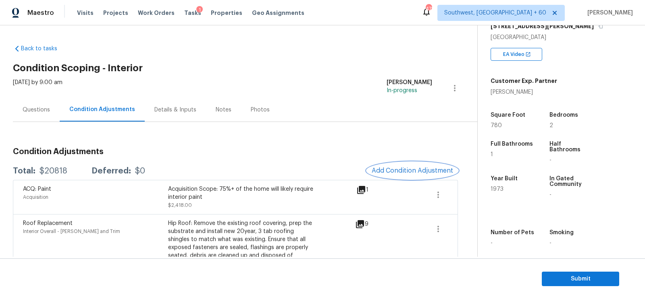
click at [409, 164] on button "Add Condition Adjustment" at bounding box center [412, 170] width 91 height 17
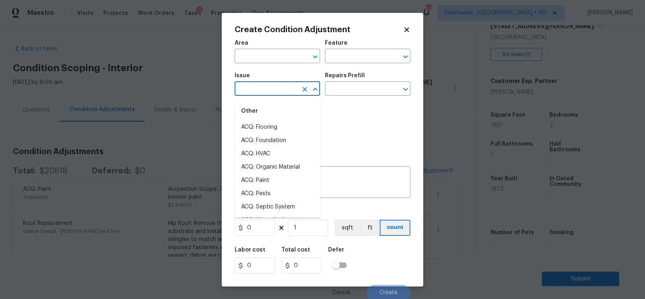
click at [261, 87] on input "text" at bounding box center [266, 89] width 63 height 12
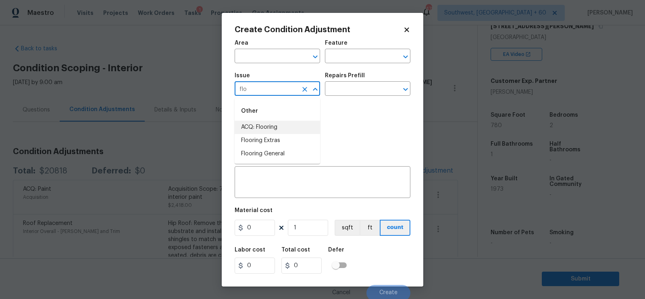
click at [273, 128] on li "ACQ: Flooring" at bounding box center [277, 127] width 85 height 13
type input "ACQ: Flooring"
click at [340, 96] on input "text" at bounding box center [356, 89] width 63 height 12
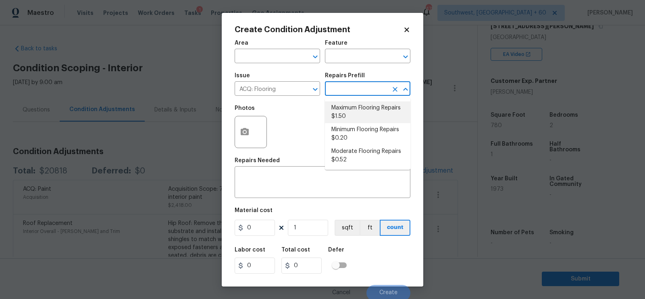
click at [353, 112] on li "Maximum Flooring Repairs $1.50" at bounding box center [367, 113] width 85 height 22
type input "Acquisition"
type textarea "Acquisition Scope: Maximum flooring repairs"
type input "1.5"
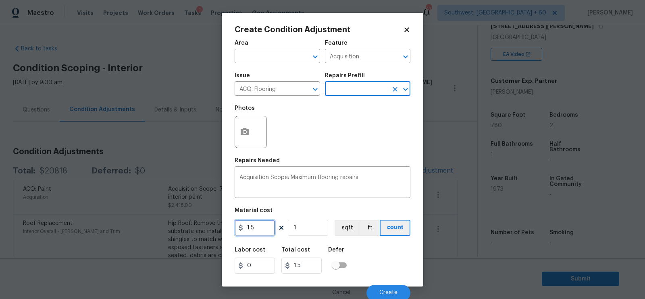
click at [255, 223] on input "1.5" at bounding box center [255, 228] width 40 height 16
type input "2"
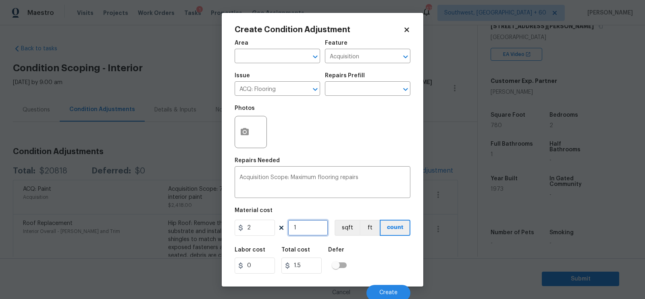
click at [312, 230] on input "1" at bounding box center [308, 228] width 40 height 16
type input "2"
type input "0"
type input "8"
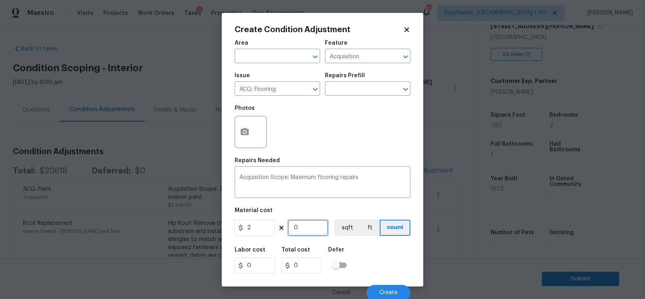
type input "16"
type input "80"
type input "160"
type input "806"
type input "1612"
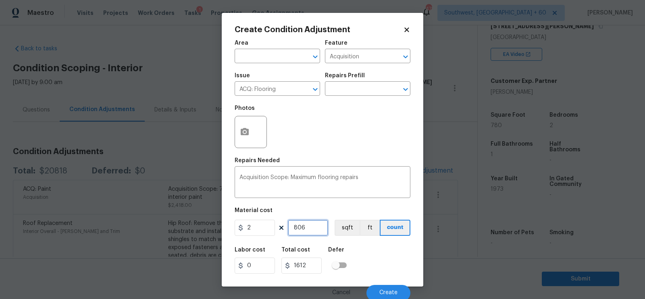
type input "806"
click at [310, 266] on input "1612" at bounding box center [301, 266] width 40 height 16
click at [249, 137] on button "button" at bounding box center [244, 131] width 19 height 31
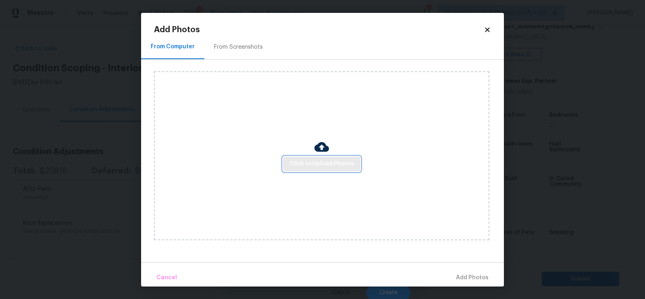
click at [311, 164] on span "Click to Upload Photos" at bounding box center [321, 164] width 64 height 10
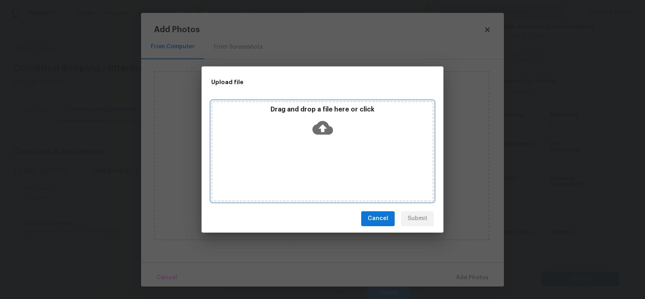
click at [320, 130] on icon at bounding box center [322, 128] width 21 height 14
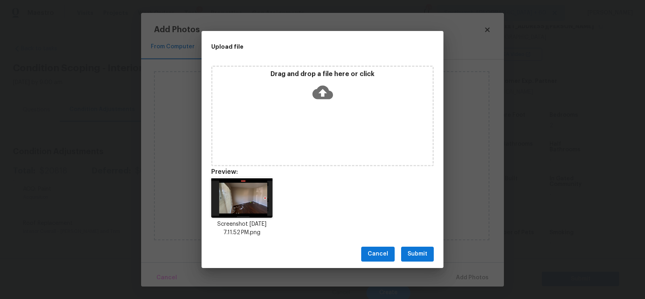
click at [413, 259] on span "Submit" at bounding box center [417, 254] width 20 height 10
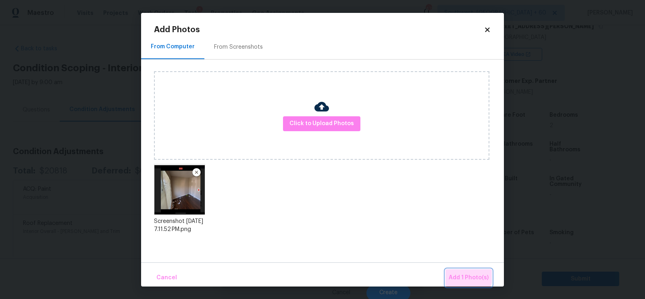
click at [468, 276] on span "Add 1 Photo(s)" at bounding box center [469, 278] width 40 height 10
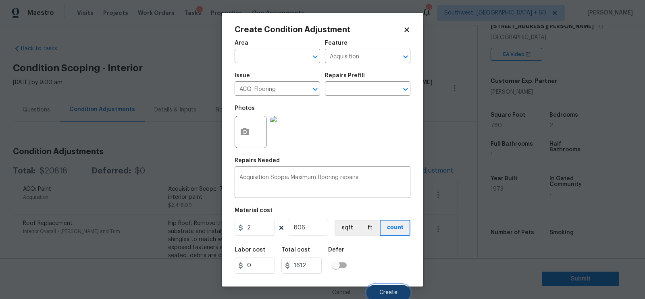
click at [392, 291] on span "Create" at bounding box center [388, 293] width 18 height 6
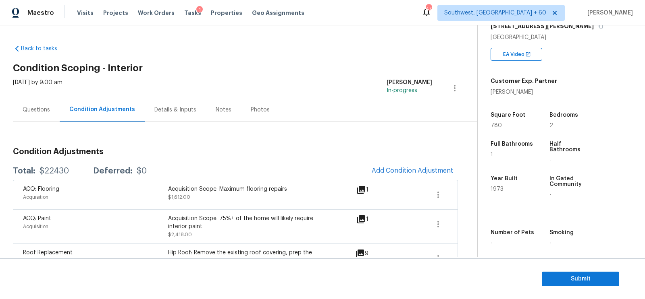
click at [44, 106] on div "Questions" at bounding box center [36, 110] width 27 height 8
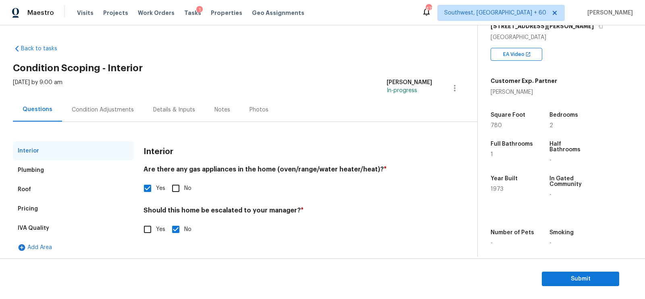
click at [47, 204] on div "Pricing" at bounding box center [73, 209] width 121 height 19
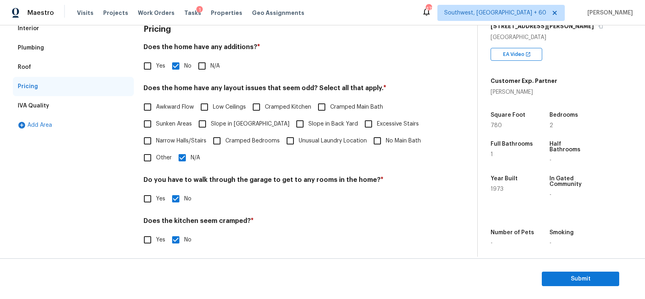
scroll to position [143, 0]
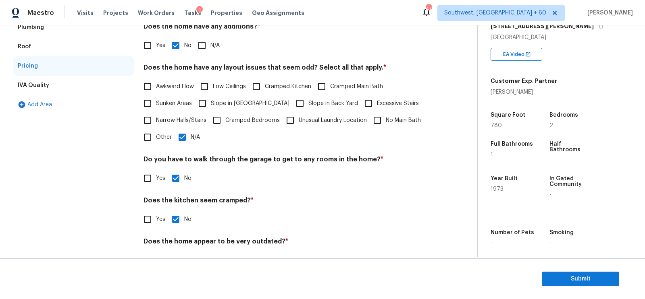
click at [381, 120] on input "No Main Bath" at bounding box center [377, 120] width 17 height 17
checkbox input "true"
click at [185, 139] on input "N/A" at bounding box center [182, 137] width 17 height 17
checkbox input "false"
click at [162, 137] on span "Other" at bounding box center [164, 137] width 16 height 8
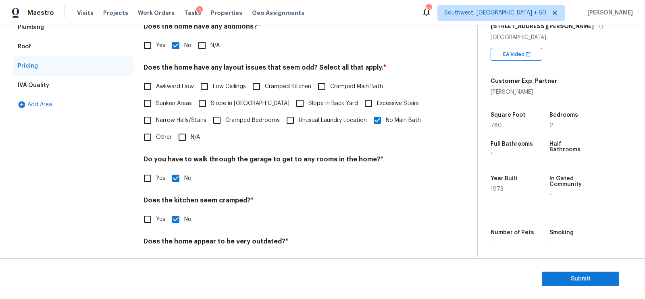
click at [156, 137] on input "Other" at bounding box center [147, 137] width 17 height 17
checkbox input "true"
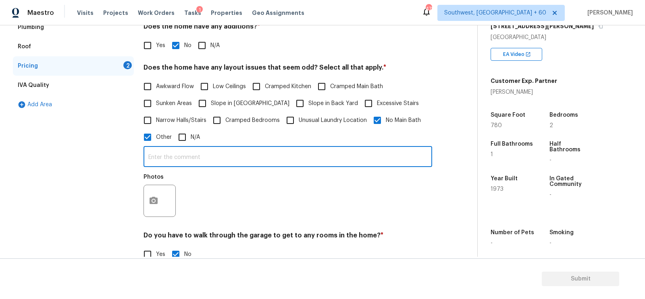
click at [176, 159] on input "text" at bounding box center [287, 157] width 289 height 19
paste input "Sqft discrepancy"
type input "Sqft discrepancy"
click at [150, 197] on icon "button" at bounding box center [154, 201] width 10 height 10
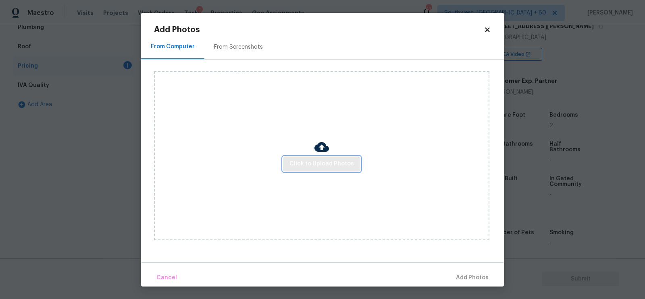
click at [299, 158] on button "Click to Upload Photos" at bounding box center [321, 164] width 77 height 15
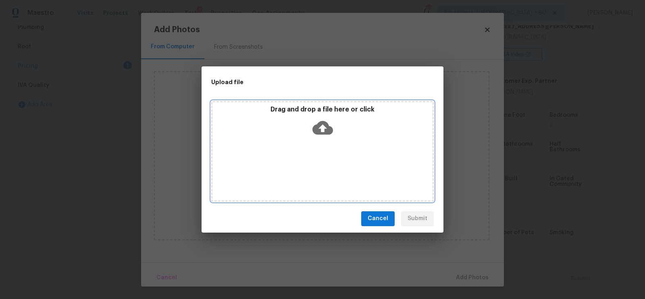
click at [321, 135] on icon at bounding box center [322, 128] width 21 height 21
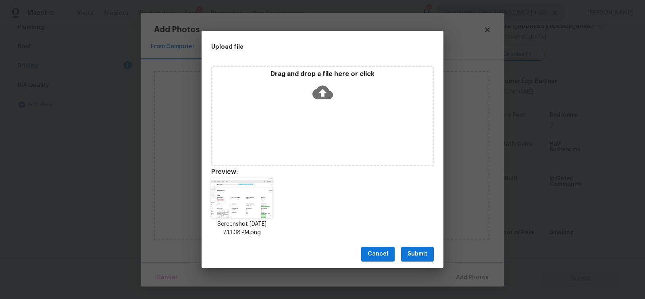
click at [412, 264] on div "Cancel Submit" at bounding box center [323, 255] width 242 height 28
click at [417, 258] on span "Submit" at bounding box center [417, 254] width 20 height 10
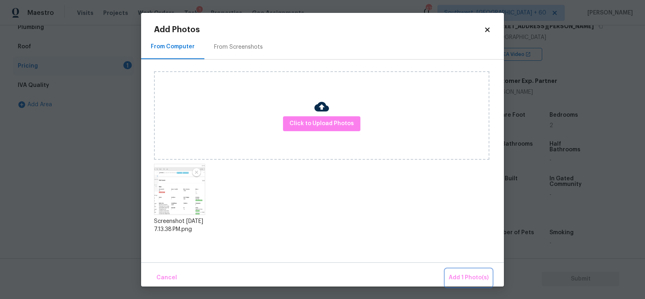
click at [457, 276] on span "Add 1 Photo(s)" at bounding box center [469, 278] width 40 height 10
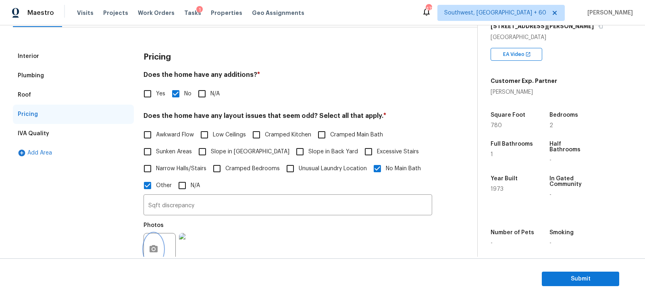
scroll to position [0, 0]
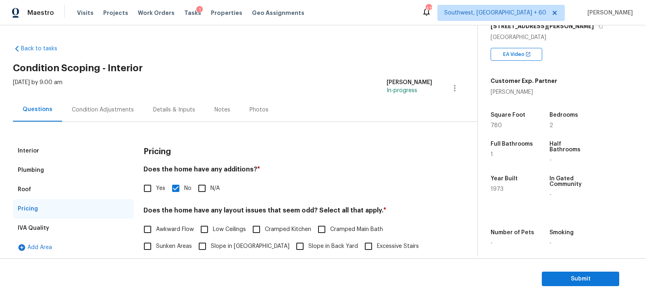
click at [101, 108] on div "Condition Adjustments" at bounding box center [103, 110] width 62 height 8
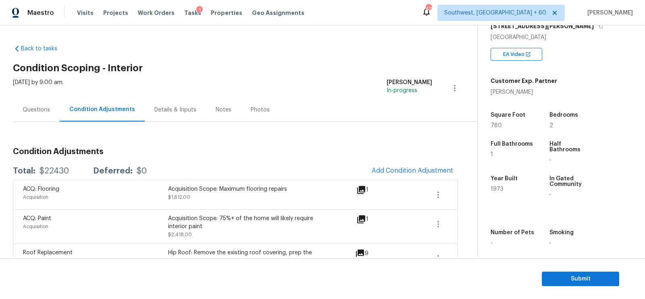
click at [55, 173] on div "$22430" at bounding box center [53, 171] width 29 height 8
copy div "$22430"
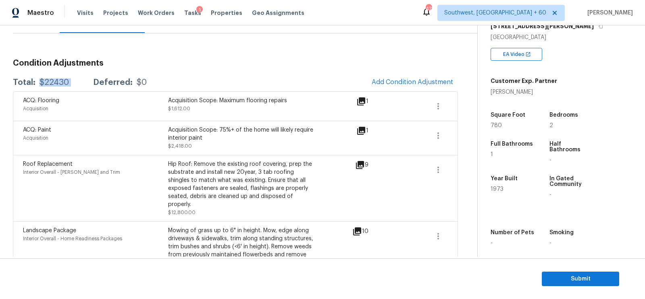
scroll to position [88, 0]
click at [443, 134] on icon "button" at bounding box center [438, 136] width 10 height 10
click at [466, 133] on div "Edit" at bounding box center [484, 134] width 63 height 8
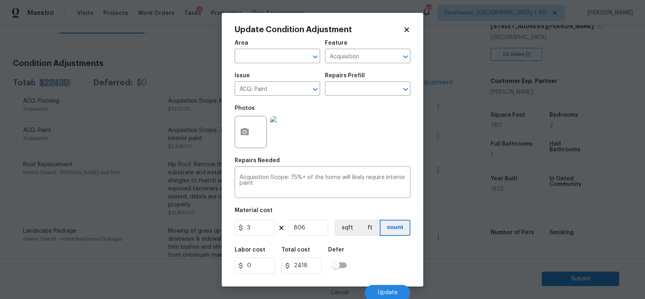
click at [456, 182] on body "Maestro Visits Projects Work Orders Tasks 1 Properties Geo Assignments 472 Sout…" at bounding box center [322, 149] width 645 height 299
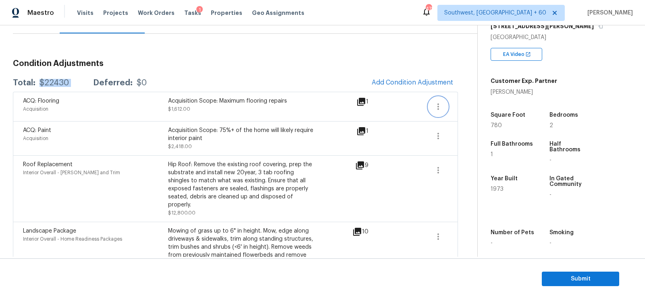
click at [443, 106] on button "button" at bounding box center [437, 106] width 19 height 19
click at [460, 102] on div "Edit" at bounding box center [484, 105] width 63 height 8
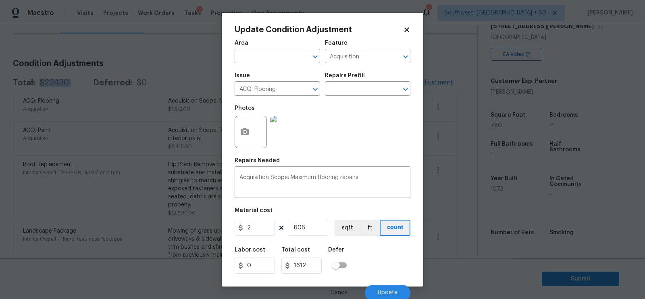
click at [458, 139] on body "Maestro Visits Projects Work Orders Tasks 1 Properties Geo Assignments 472 Sout…" at bounding box center [322, 149] width 645 height 299
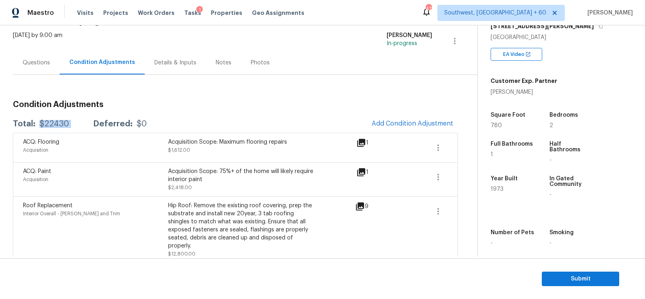
scroll to position [42, 0]
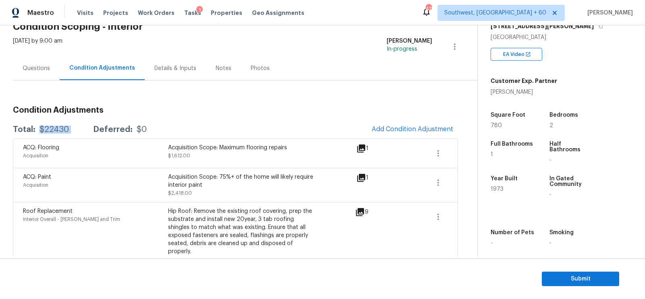
click at [248, 79] on div "Photos" at bounding box center [260, 68] width 38 height 24
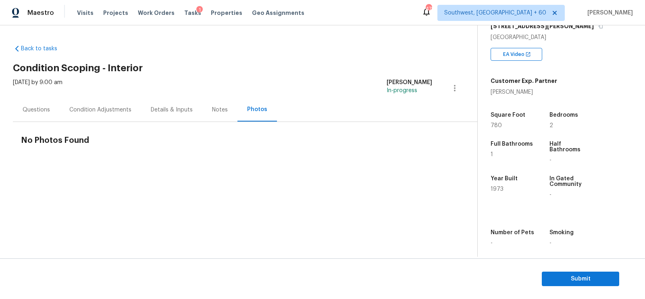
click at [41, 99] on div "Questions" at bounding box center [36, 110] width 47 height 24
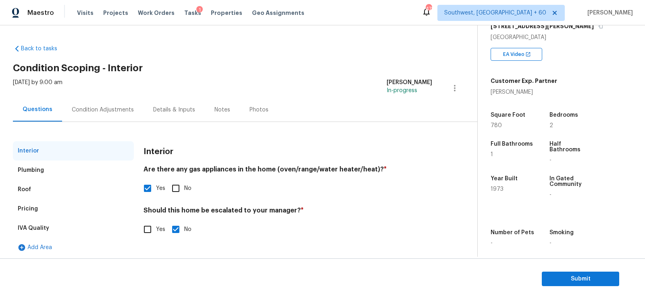
click at [116, 109] on div "Condition Adjustments" at bounding box center [103, 110] width 62 height 8
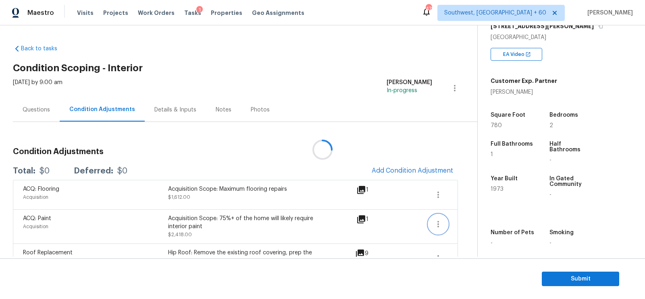
click at [439, 220] on icon "button" at bounding box center [438, 225] width 10 height 10
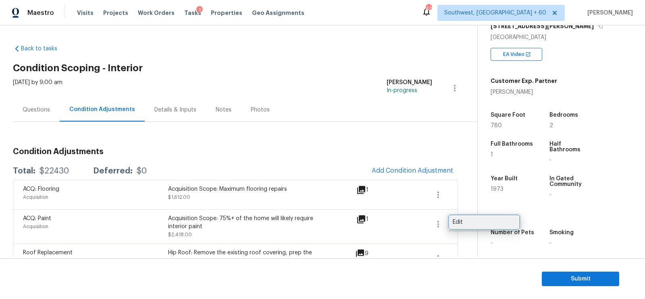
click at [471, 220] on div "Edit" at bounding box center [484, 222] width 63 height 8
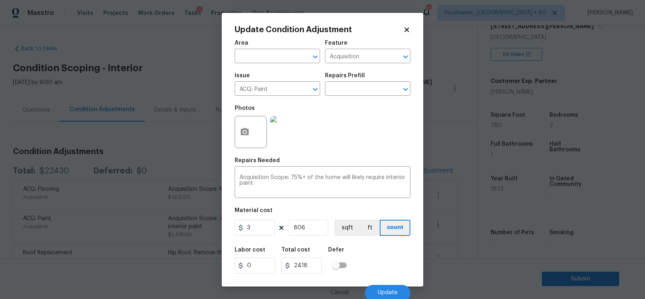
click at [453, 242] on body "Maestro Visits Projects Work Orders Tasks 1 Properties Geo Assignments 472 Sout…" at bounding box center [322, 149] width 645 height 299
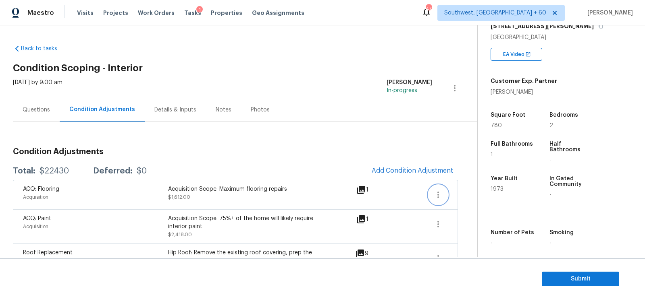
click at [434, 194] on icon "button" at bounding box center [438, 195] width 10 height 10
click at [454, 193] on div "Edit" at bounding box center [484, 193] width 63 height 8
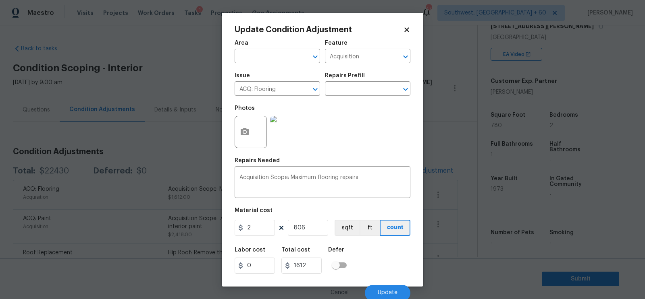
click at [456, 210] on body "Maestro Visits Projects Work Orders Tasks 1 Properties Geo Assignments 472 Sout…" at bounding box center [322, 149] width 645 height 299
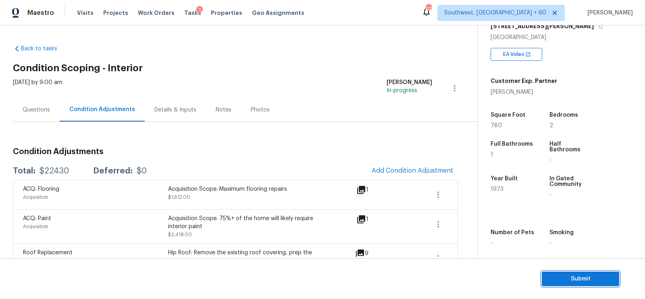
click at [580, 277] on span "Submit" at bounding box center [580, 279] width 64 height 10
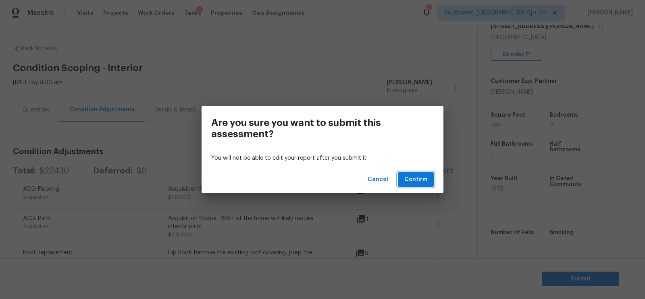
click at [420, 174] on button "Confirm" at bounding box center [416, 180] width 36 height 15
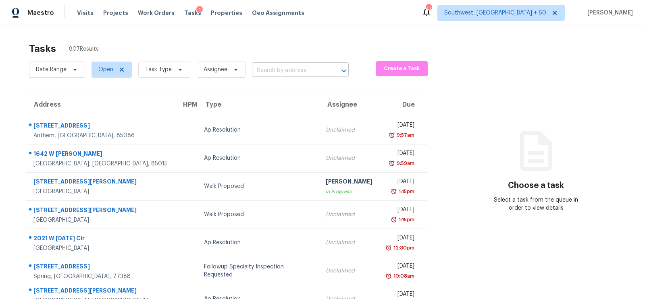
click at [279, 68] on input "text" at bounding box center [289, 70] width 74 height 12
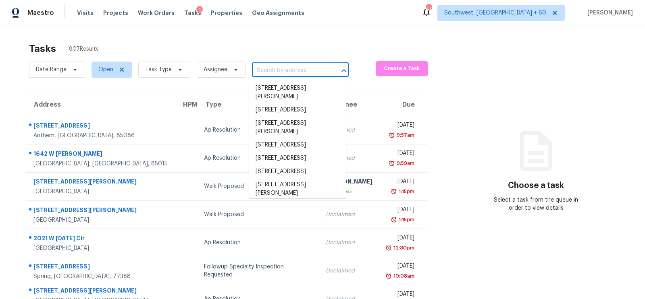
paste input "4809 Marousi Ct, Raleigh, NC 27603"
type input "4809 Marousi Ct, Raleigh, NC 27603"
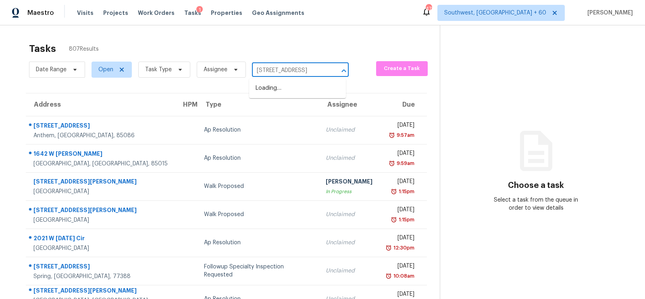
scroll to position [0, 27]
click at [283, 89] on li "4809 Marousi Ct, Raleigh, NC 27603" at bounding box center [297, 88] width 97 height 13
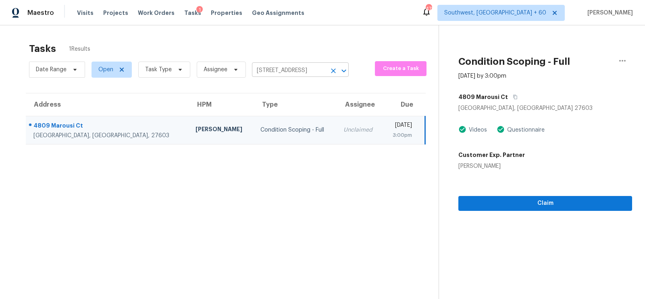
click at [277, 71] on input "4809 Marousi Ct, Raleigh, NC 27603" at bounding box center [289, 70] width 74 height 12
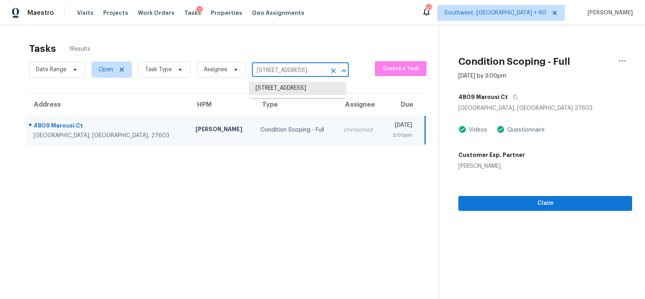
scroll to position [0, 27]
click at [282, 92] on li "4809 Marousi Ct, Raleigh, NC 27603" at bounding box center [297, 88] width 97 height 13
click at [337, 121] on td "Unclaimed" at bounding box center [360, 130] width 46 height 28
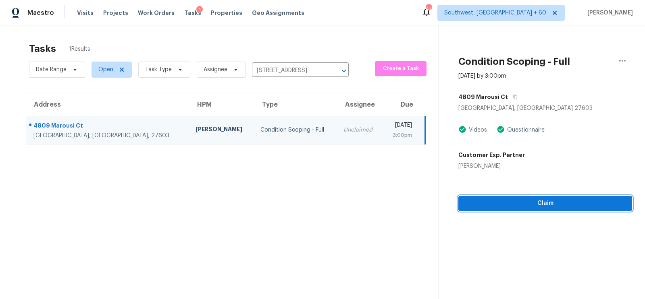
click at [516, 205] on span "Claim" at bounding box center [545, 204] width 161 height 10
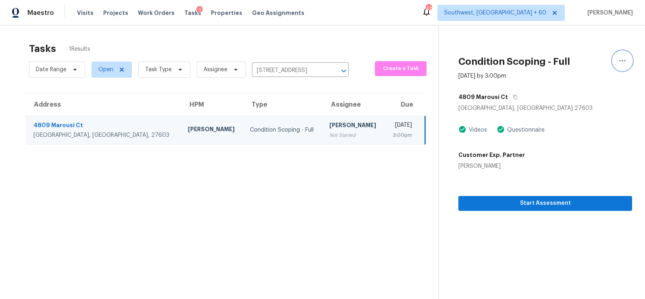
click at [624, 56] on icon "button" at bounding box center [622, 61] width 10 height 10
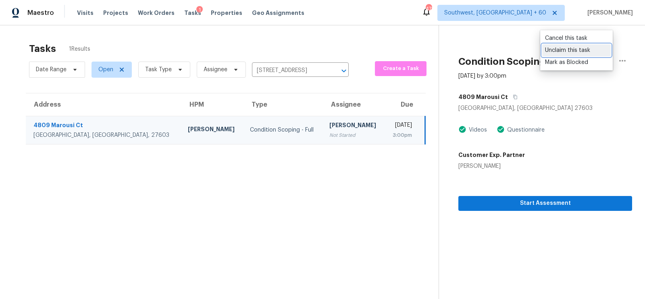
click at [582, 52] on div "Unclaim this task" at bounding box center [576, 50] width 63 height 8
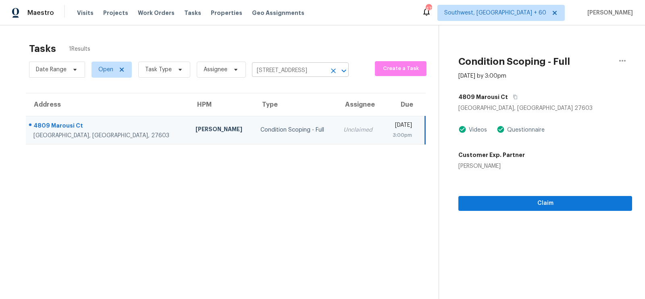
click at [286, 65] on input "4809 Marousi Ct, Raleigh, NC 27603" at bounding box center [289, 70] width 74 height 12
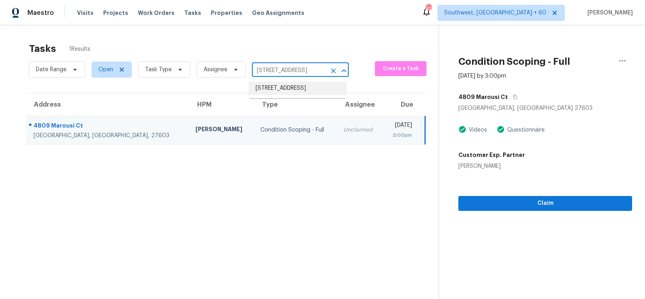
paste input "139 Rosser Sq, Dallas, TX 75244"
click at [278, 69] on input "4809 Marousi Ct, Raleigh, NC 27603" at bounding box center [289, 70] width 74 height 12
paste input "139 Rosser Sq, Dallas, TX 75244"
click at [207, 208] on section "Tasks 1 Results Date Range Open Task Type Assignee 4809 Marousi Ct, Raleigh, NC…" at bounding box center [226, 181] width 426 height 287
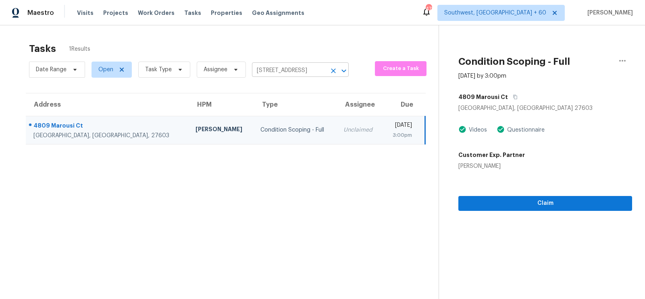
click at [280, 71] on input "4809 Marousi Ct, Raleigh, NC 27603" at bounding box center [289, 70] width 74 height 12
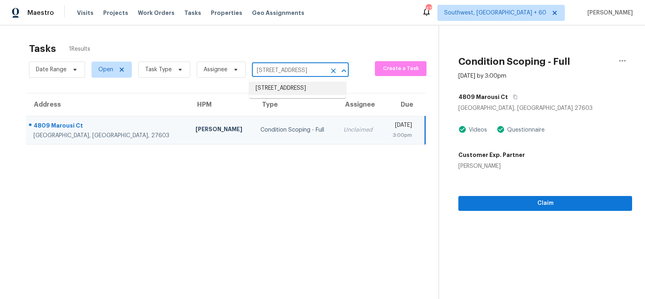
paste input "284 Garnet Ct, Fort Mill, SC 29708"
type input "284 Garnet Ct, Fort Mill, SC 29708"
click at [283, 90] on li "284 Garnet Ct, Fort Mill, SC 29708" at bounding box center [297, 88] width 97 height 13
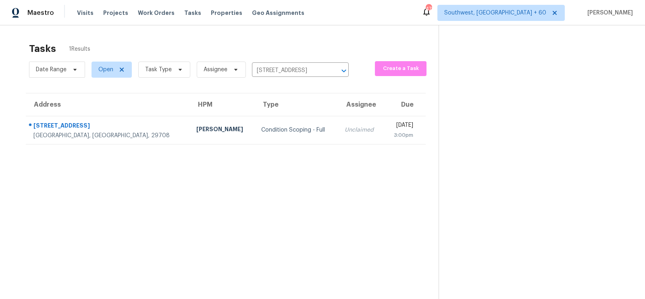
click at [345, 133] on div "Unclaimed" at bounding box center [361, 130] width 33 height 8
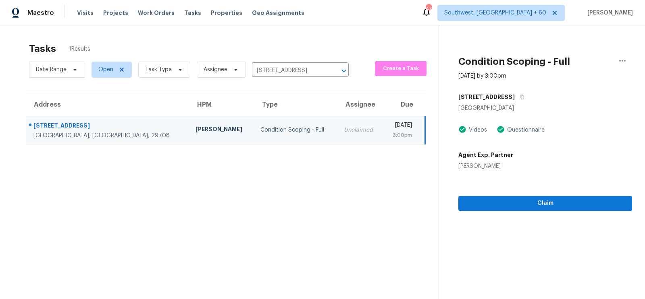
click at [524, 215] on section "Condition Scoping - Full Sep 22nd 2025 by 3:00pm 284 Garnet Ct Fort Mill, SC 29…" at bounding box center [535, 174] width 193 height 299
click at [536, 206] on span "Claim" at bounding box center [545, 204] width 161 height 10
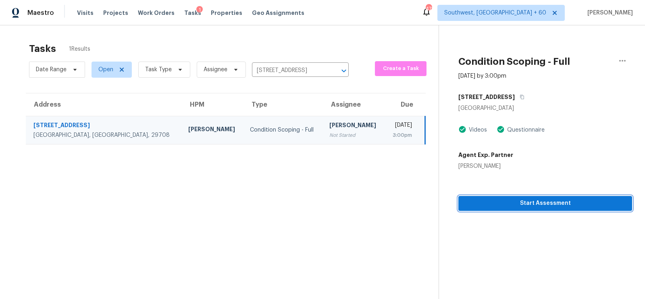
click at [536, 206] on span "Start Assessment" at bounding box center [545, 204] width 161 height 10
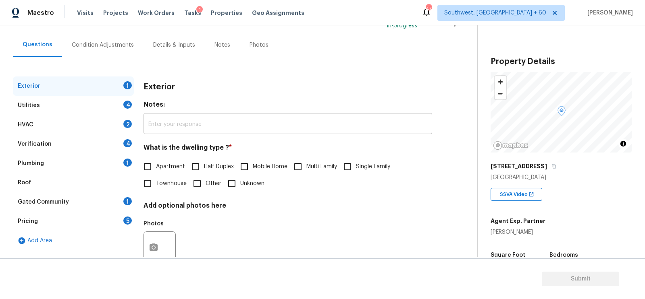
scroll to position [89, 0]
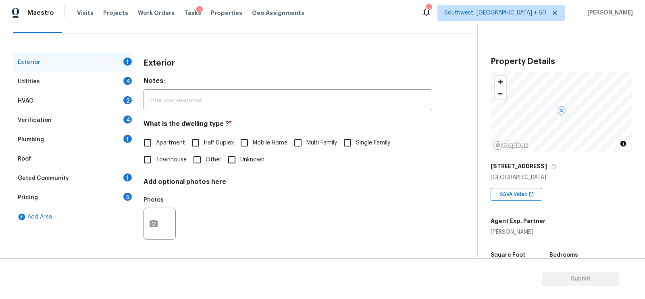
click at [165, 162] on span "Townhouse" at bounding box center [171, 160] width 31 height 8
click at [156, 162] on input "Townhouse" at bounding box center [147, 160] width 17 height 17
checkbox input "true"
click at [116, 74] on div "Utilities 4" at bounding box center [73, 81] width 121 height 19
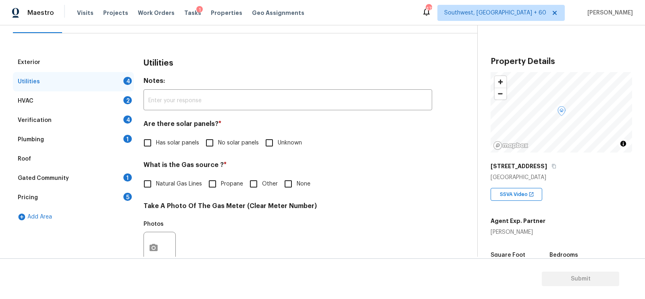
click at [213, 140] on input "No solar panels" at bounding box center [209, 143] width 17 height 17
checkbox input "true"
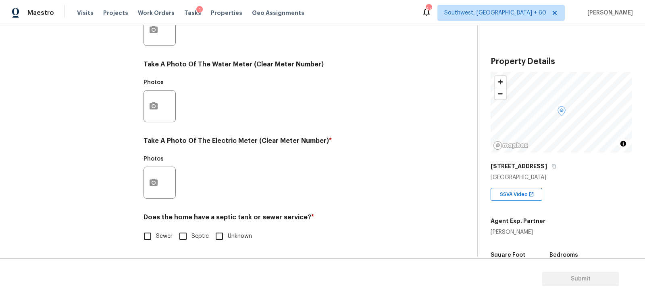
click at [150, 235] on input "Sewer" at bounding box center [147, 236] width 17 height 17
checkbox input "true"
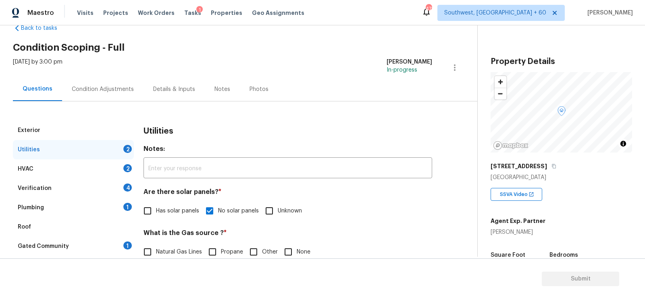
click at [92, 170] on div "HVAC 2" at bounding box center [73, 169] width 121 height 19
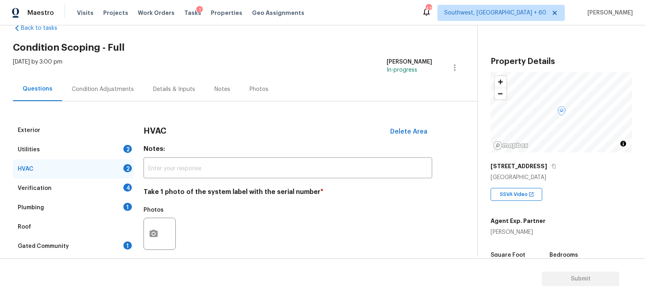
scroll to position [115, 0]
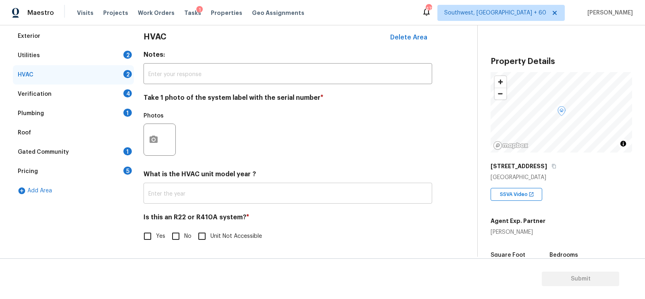
click at [190, 193] on input "text" at bounding box center [287, 194] width 289 height 19
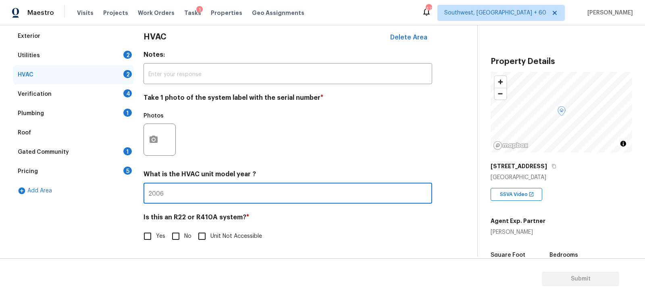
type input "2006"
click at [177, 237] on input "No" at bounding box center [175, 236] width 17 height 17
checkbox input "true"
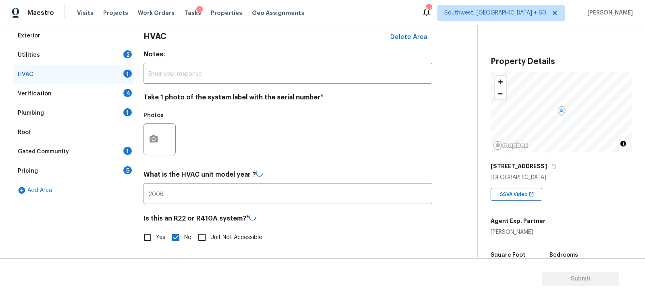
click at [122, 98] on div "Verification 4" at bounding box center [73, 93] width 121 height 19
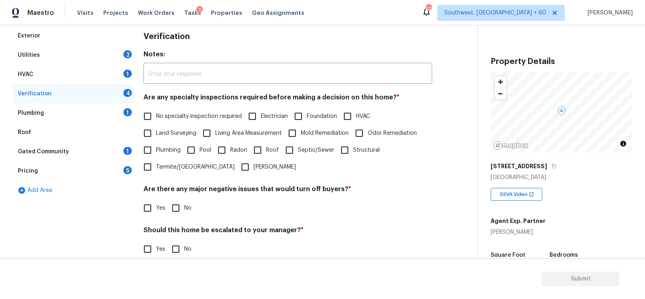
click at [171, 104] on h4 "Are any specialty inspections required before making a decision on this home? *" at bounding box center [287, 99] width 289 height 11
click at [168, 112] on span "No specialty inspection required" at bounding box center [199, 116] width 86 height 8
click at [156, 112] on input "No specialty inspection required" at bounding box center [147, 116] width 17 height 17
checkbox input "true"
click at [177, 202] on input "No" at bounding box center [175, 209] width 17 height 17
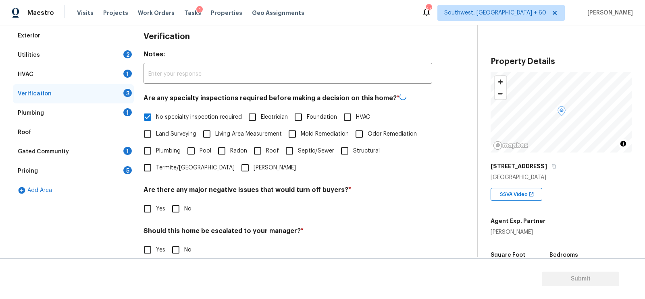
checkbox input "true"
click at [175, 249] on input "No" at bounding box center [175, 250] width 17 height 17
checkbox input "true"
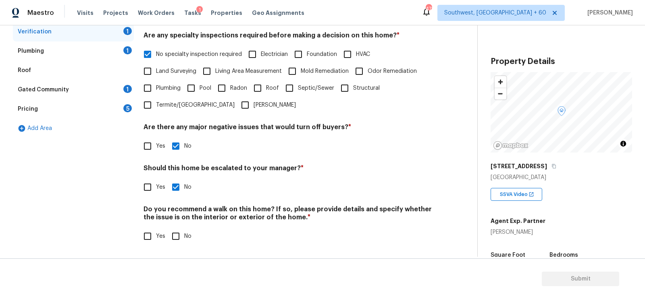
click at [175, 233] on input "No" at bounding box center [175, 236] width 17 height 17
checkbox input "true"
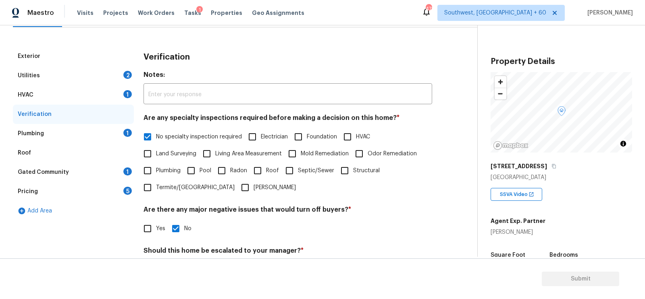
click at [112, 136] on div "Plumbing 1" at bounding box center [73, 133] width 121 height 19
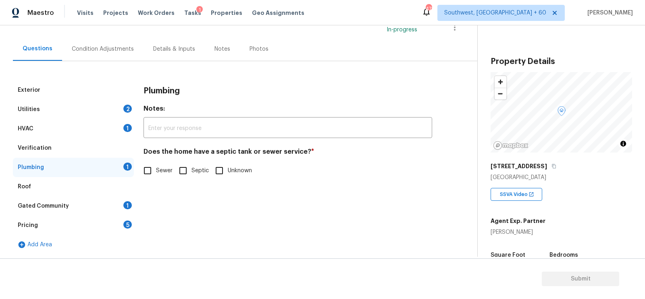
scroll to position [60, 0]
click at [153, 177] on input "Sewer" at bounding box center [147, 171] width 17 height 17
checkbox input "true"
click at [116, 216] on div "Pricing 5" at bounding box center [73, 225] width 121 height 19
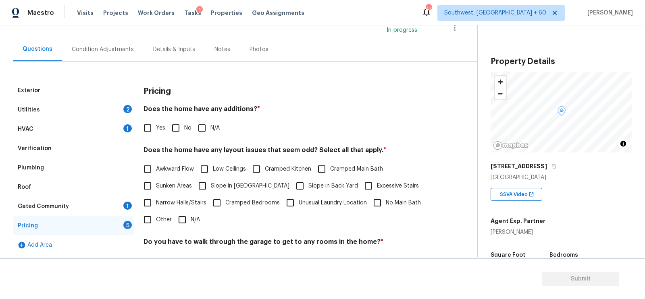
click at [104, 214] on div "Gated Community 1" at bounding box center [73, 206] width 121 height 19
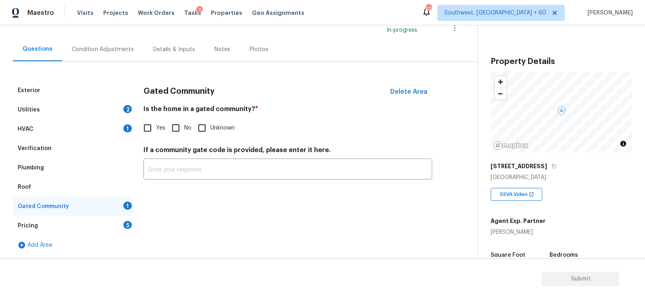
click at [175, 127] on input "No" at bounding box center [175, 128] width 17 height 17
checkbox input "true"
click at [110, 221] on div "Pricing 5" at bounding box center [73, 225] width 121 height 19
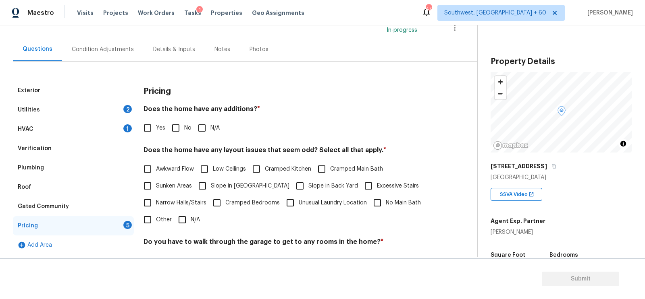
click at [170, 137] on div "Pricing Does the home have any additions? * Yes No N/A Does the home have any l…" at bounding box center [287, 221] width 289 height 281
click at [177, 125] on input "No" at bounding box center [175, 128] width 17 height 17
checkbox input "true"
click at [187, 217] on input "N/A" at bounding box center [182, 220] width 17 height 17
checkbox input "true"
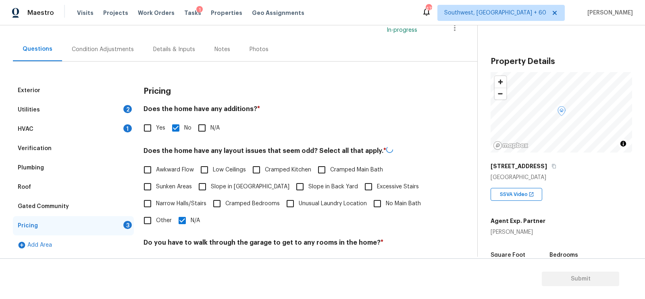
scroll to position [166, 0]
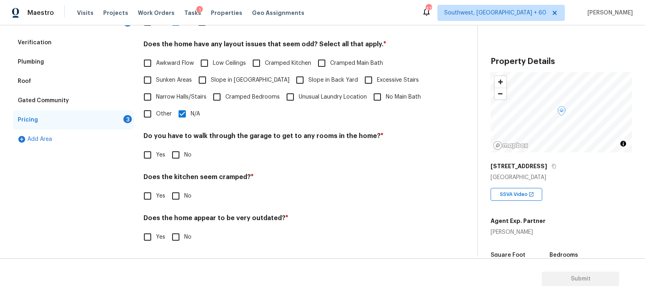
click at [175, 154] on input "No" at bounding box center [175, 155] width 17 height 17
checkbox input "true"
click at [176, 194] on input "No" at bounding box center [175, 197] width 17 height 17
checkbox input "true"
click at [186, 230] on label "No" at bounding box center [179, 237] width 24 height 17
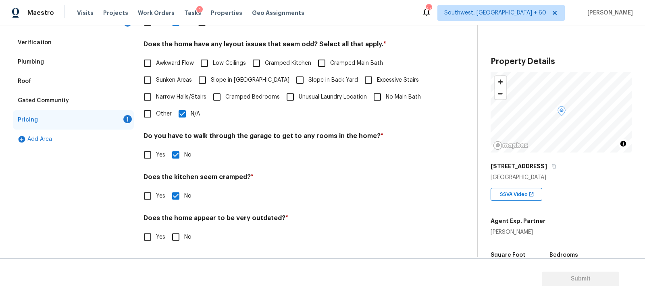
click at [184, 230] on input "No" at bounding box center [175, 237] width 17 height 17
checkbox input "true"
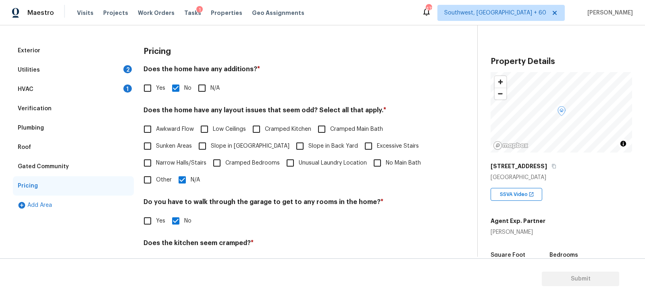
scroll to position [6, 0]
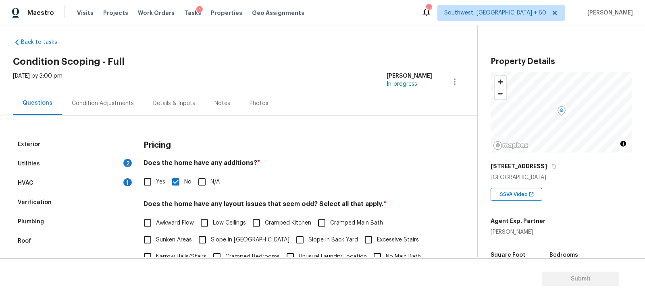
click at [105, 102] on div "Condition Adjustments" at bounding box center [103, 104] width 62 height 8
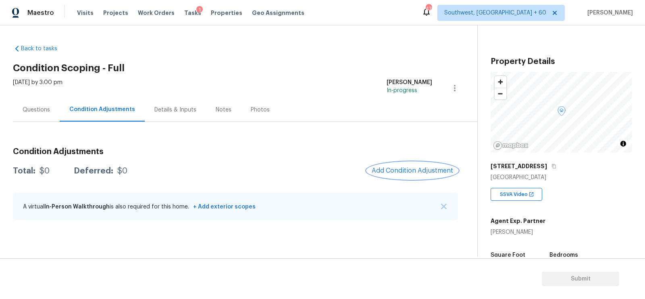
click at [410, 178] on button "Add Condition Adjustment" at bounding box center [412, 170] width 91 height 17
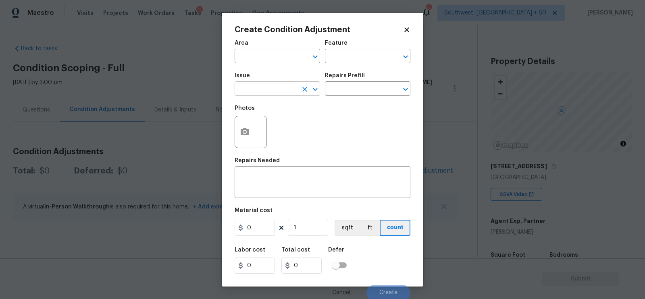
click at [256, 84] on input "text" at bounding box center [266, 89] width 63 height 12
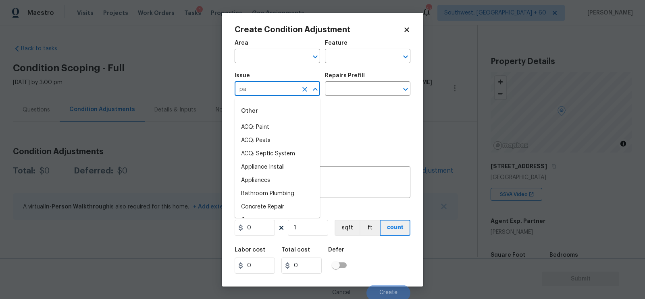
type input "pai"
click at [265, 167] on li "ACQ: Paint" at bounding box center [277, 167] width 85 height 13
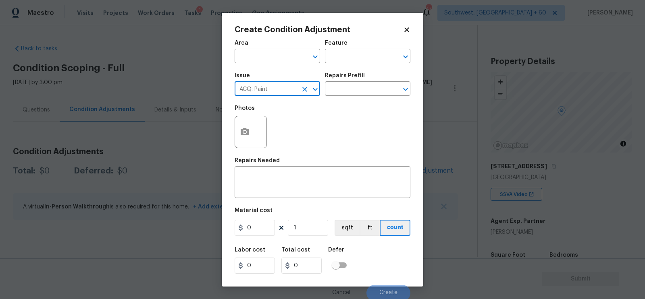
type input "ACQ: Paint"
click at [347, 99] on div "Issue ACQ: Paint ​ Repairs Prefill ​" at bounding box center [323, 84] width 176 height 33
click at [349, 90] on input "text" at bounding box center [356, 89] width 63 height 12
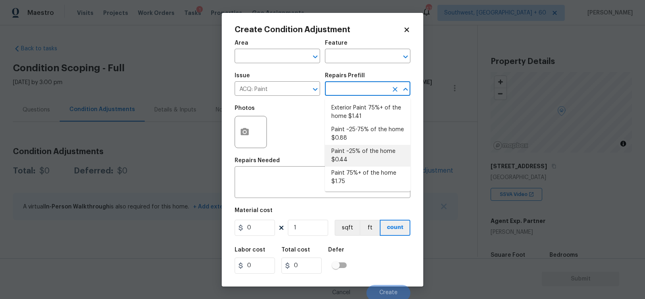
click at [353, 155] on li "Paint ~25% of the home $0.44" at bounding box center [367, 156] width 85 height 22
type input "Acquisition"
type textarea "Acquisition Scope: ~25% of the home needs interior paint"
type input "0.44"
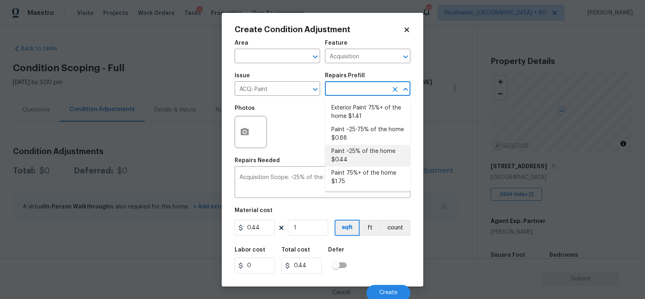
click at [362, 150] on li "Paint ~25% of the home $0.44" at bounding box center [367, 156] width 85 height 22
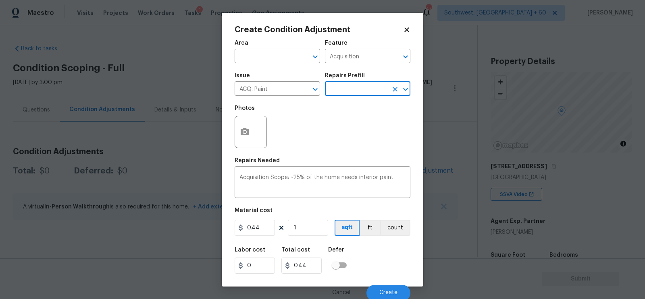
click at [306, 241] on div "Area ​ Feature Acquisition ​ Issue ACQ: Paint ​ Repairs Prefill ​ Photos Repair…" at bounding box center [323, 168] width 176 height 266
click at [306, 233] on input "1" at bounding box center [308, 228] width 40 height 16
type input "0"
type input "2"
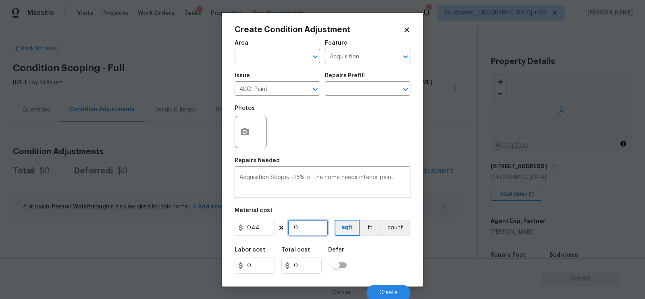
type input "0.88"
type input "23"
type input "10.12"
type input "232"
type input "102.08"
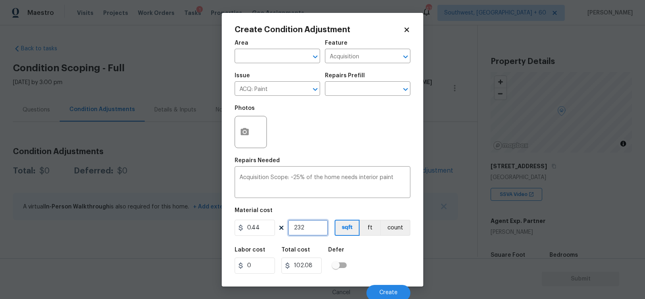
type input "2326"
type input "1023.44"
type input "2326"
click at [319, 266] on input "1023.44" at bounding box center [301, 266] width 40 height 16
click at [396, 291] on button "Create" at bounding box center [388, 293] width 44 height 16
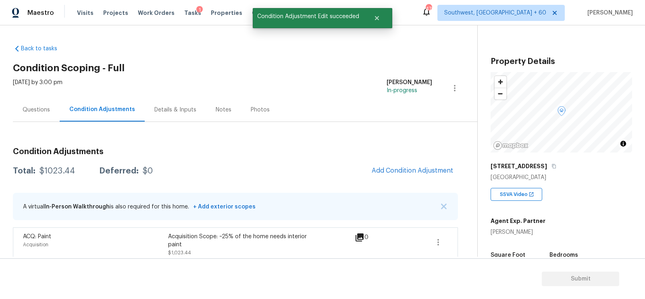
click at [402, 159] on div "Condition Adjustments Total: $1023.44 Deferred: $0 Add Condition Adjustment A v…" at bounding box center [235, 201] width 445 height 121
click at [402, 169] on span "Add Condition Adjustment" at bounding box center [412, 170] width 81 height 7
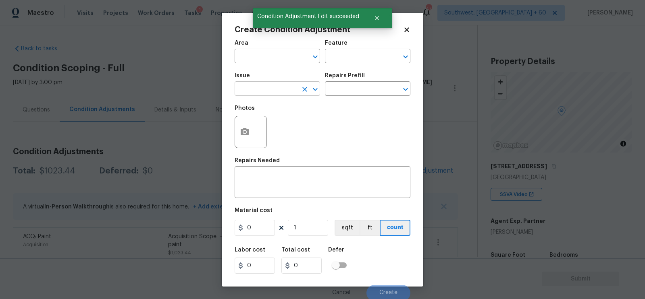
click at [275, 86] on input "text" at bounding box center [266, 89] width 63 height 12
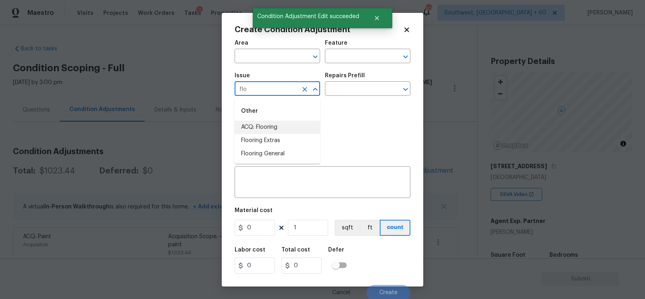
click at [260, 127] on li "ACQ: Flooring" at bounding box center [277, 127] width 85 height 13
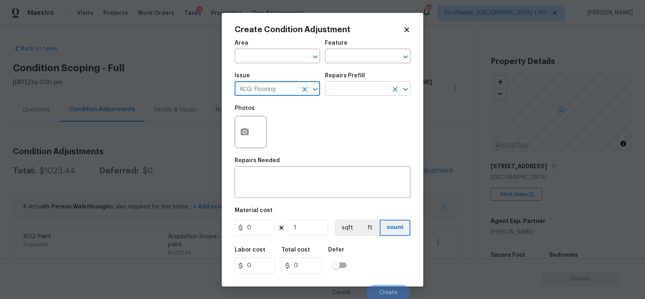
type input "ACQ: Flooring"
click at [347, 84] on input "text" at bounding box center [356, 89] width 63 height 12
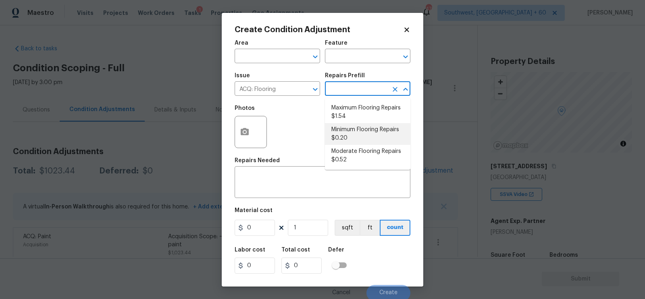
click at [345, 135] on li "Minimum Flooring Repairs $0.20" at bounding box center [367, 134] width 85 height 22
type input "Acquisition"
type textarea "Acquisition Scope: Minimum flooring repairs"
type input "0.2"
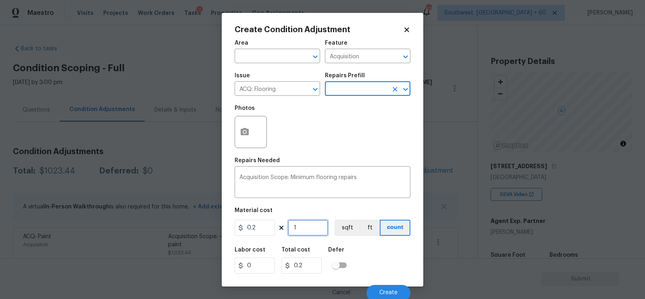
click at [304, 226] on input "1" at bounding box center [308, 228] width 40 height 16
type input "0"
type input "2"
type input "0.4"
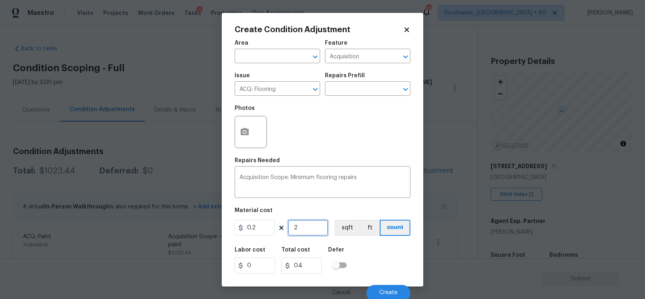
type input "23"
type input "4.6"
type input "232"
type input "46.4"
type input "2326"
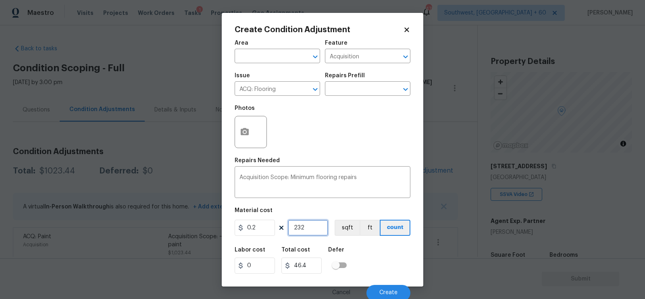
type input "465.2"
type input "2326"
click at [313, 271] on input "465.2" at bounding box center [301, 266] width 40 height 16
click at [382, 289] on button "Create" at bounding box center [388, 293] width 44 height 16
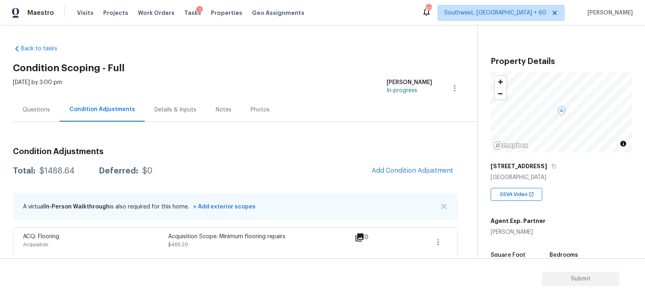
click at [48, 173] on div "$1488.64" at bounding box center [56, 171] width 35 height 8
copy div "$1488.64"
click at [46, 106] on div "Questions" at bounding box center [36, 110] width 27 height 8
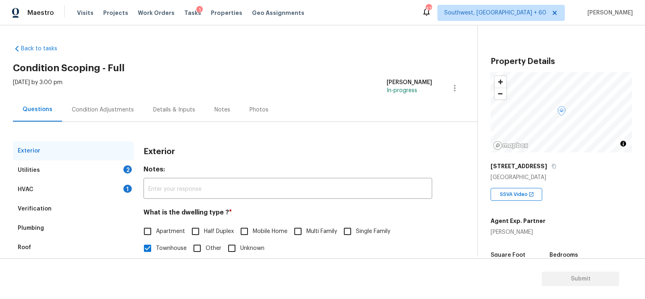
click at [59, 194] on div "HVAC 1" at bounding box center [73, 189] width 121 height 19
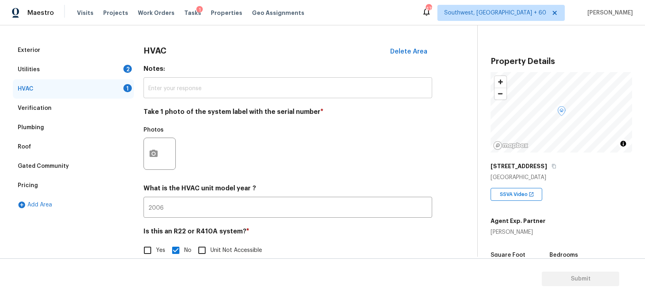
scroll to position [110, 0]
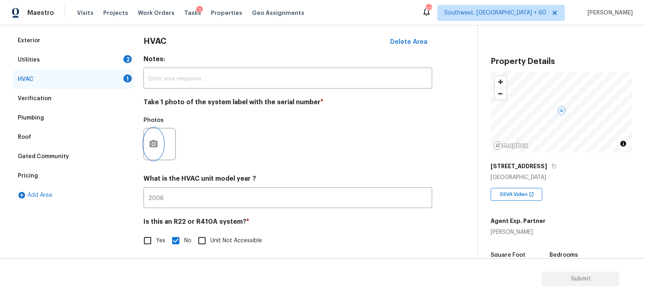
click at [160, 147] on button "button" at bounding box center [153, 144] width 19 height 31
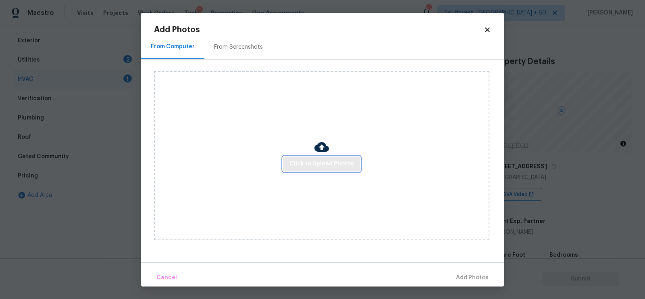
click at [307, 162] on span "Click to Upload Photos" at bounding box center [321, 164] width 64 height 10
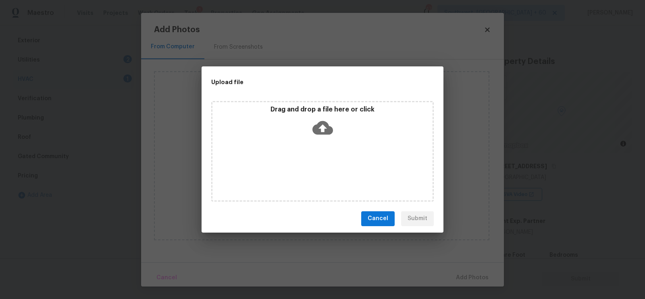
click at [316, 141] on div "Drag and drop a file here or click" at bounding box center [322, 151] width 222 height 101
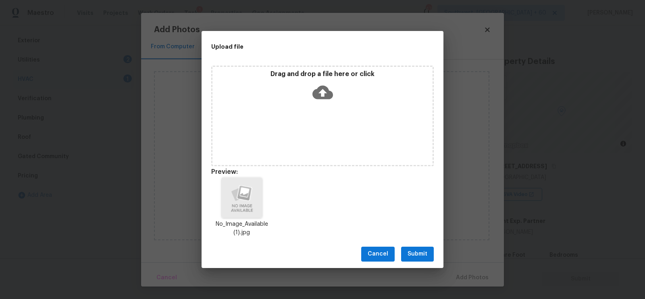
click at [408, 257] on span "Submit" at bounding box center [417, 254] width 20 height 10
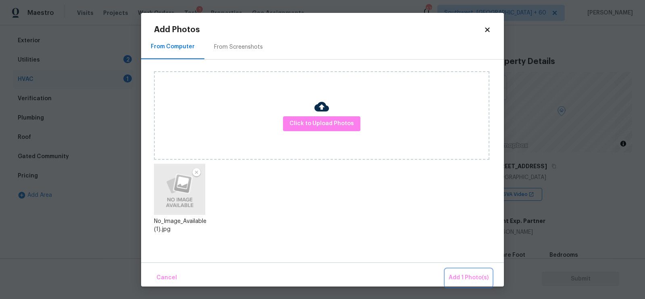
click at [466, 277] on span "Add 1 Photo(s)" at bounding box center [469, 278] width 40 height 10
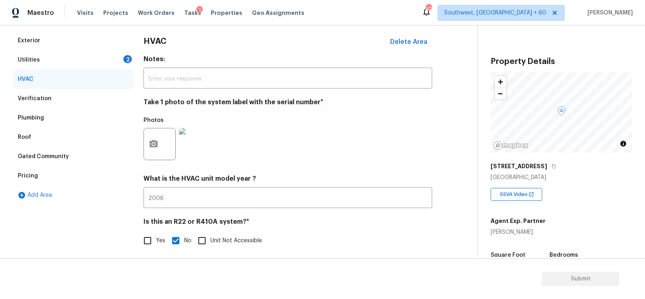
click at [118, 61] on div "Utilities 2" at bounding box center [73, 59] width 121 height 19
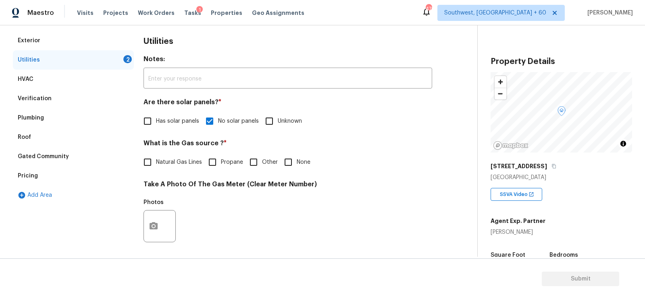
click at [287, 158] on input "None" at bounding box center [288, 162] width 17 height 17
checkbox input "true"
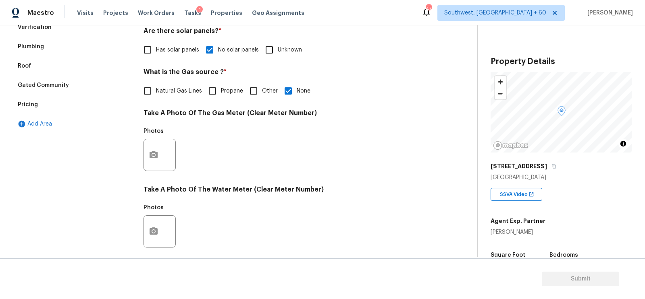
scroll to position [212, 0]
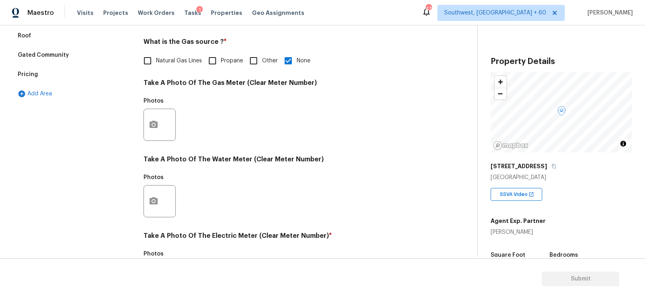
click at [161, 143] on div "Photos" at bounding box center [160, 120] width 34 height 52
click at [156, 131] on button "button" at bounding box center [153, 124] width 19 height 31
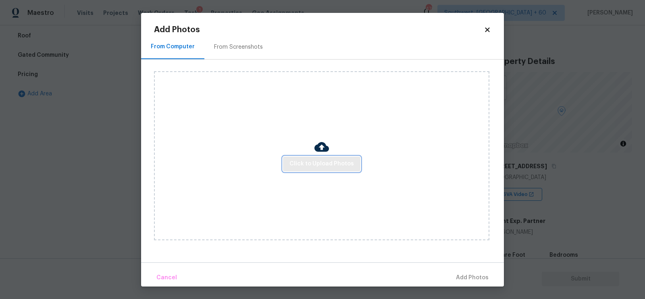
click at [297, 167] on span "Click to Upload Photos" at bounding box center [321, 164] width 64 height 10
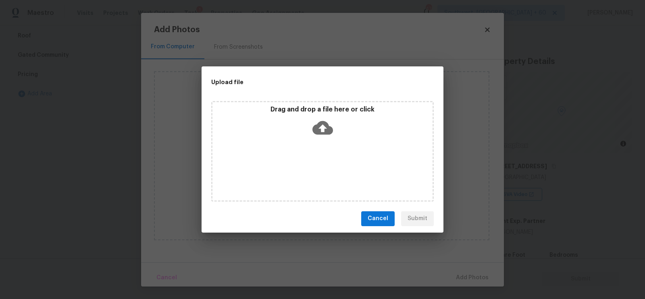
click at [322, 123] on icon at bounding box center [322, 128] width 21 height 14
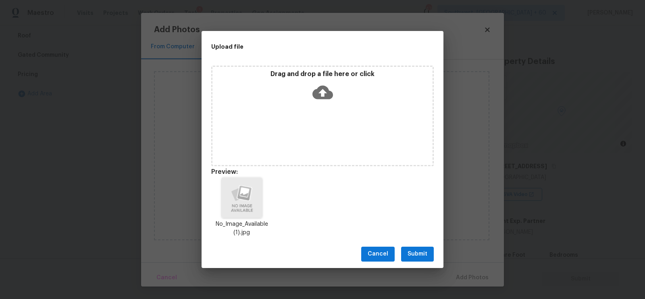
click at [418, 250] on span "Submit" at bounding box center [417, 254] width 20 height 10
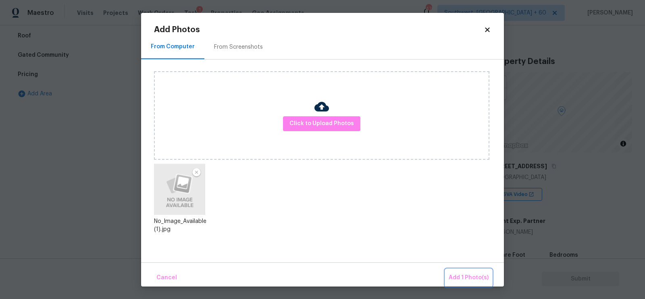
click at [468, 279] on span "Add 1 Photo(s)" at bounding box center [469, 278] width 40 height 10
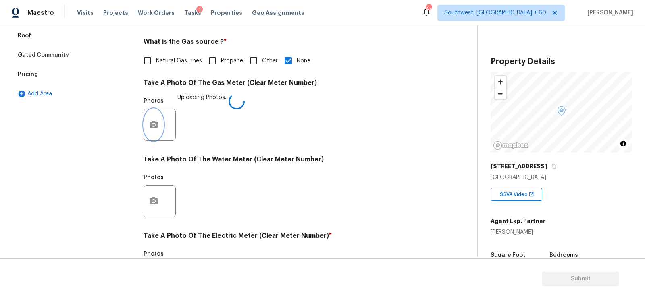
scroll to position [307, 0]
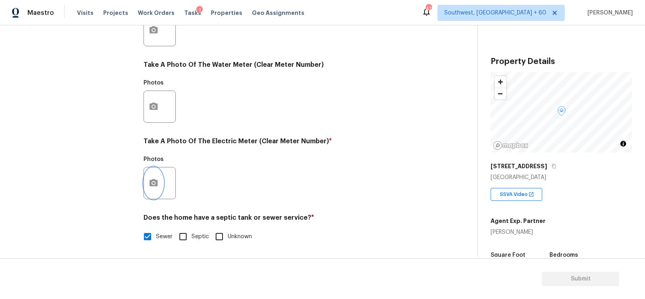
click at [146, 179] on button "button" at bounding box center [153, 183] width 19 height 31
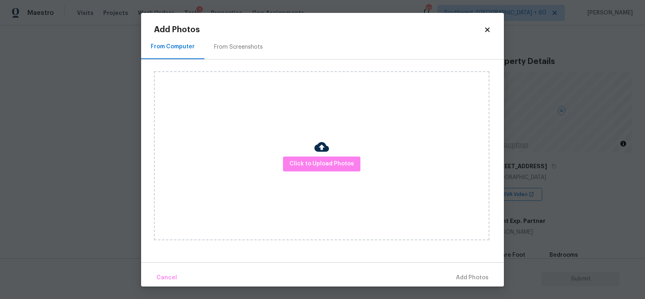
click at [295, 156] on div "Click to Upload Photos" at bounding box center [321, 155] width 335 height 169
click at [325, 163] on span "Click to Upload Photos" at bounding box center [321, 164] width 64 height 10
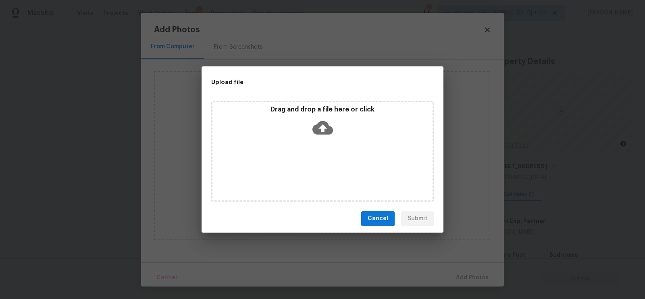
click at [324, 132] on icon at bounding box center [322, 128] width 21 height 14
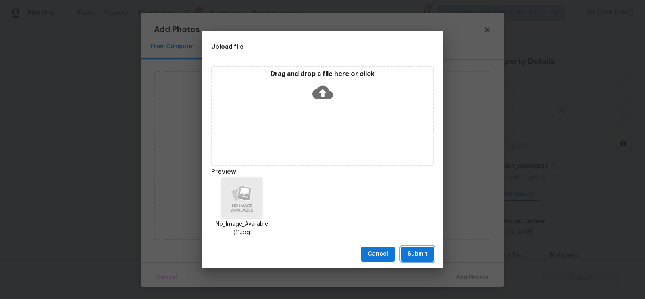
click at [409, 252] on span "Submit" at bounding box center [417, 254] width 20 height 10
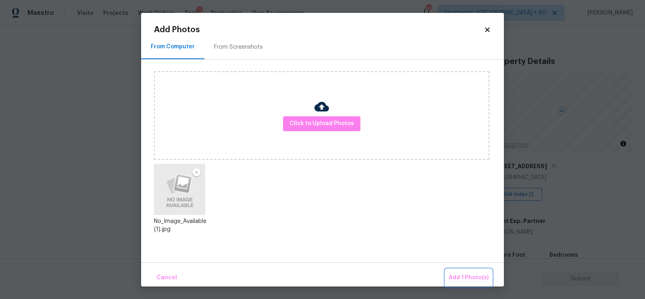
click at [466, 279] on span "Add 1 Photo(s)" at bounding box center [469, 278] width 40 height 10
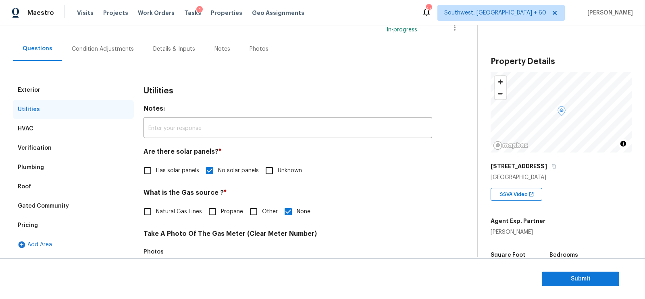
scroll to position [0, 0]
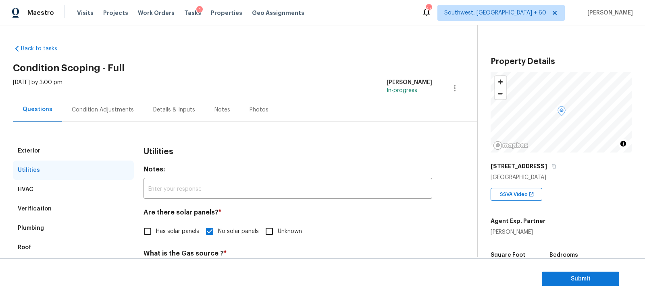
click at [98, 92] on div "Mon, Sep 22 2025 by 3:00 pm Salma Ansari In-progress" at bounding box center [245, 88] width 464 height 19
click at [98, 103] on div "Condition Adjustments" at bounding box center [102, 110] width 81 height 24
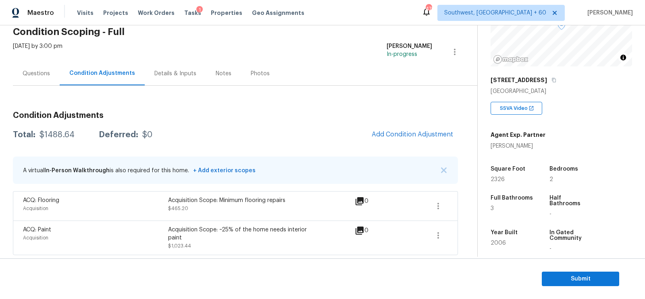
scroll to position [99, 0]
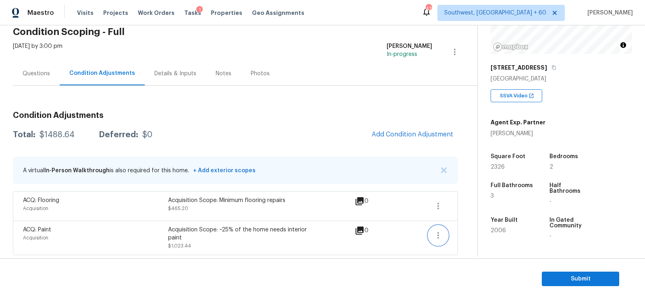
click at [440, 231] on icon "button" at bounding box center [438, 236] width 10 height 10
click at [465, 230] on div "Edit" at bounding box center [484, 233] width 63 height 8
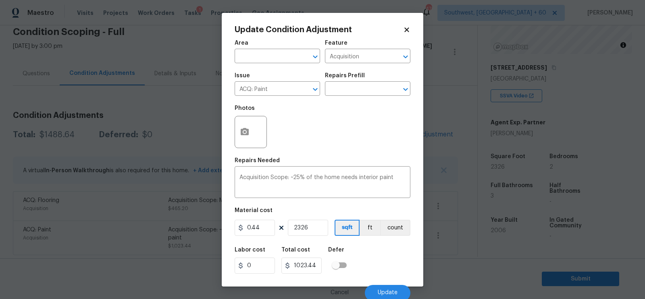
click at [466, 249] on body "Maestro Visits Projects Work Orders Tasks 1 Properties Geo Assignments 470 Sout…" at bounding box center [322, 149] width 645 height 299
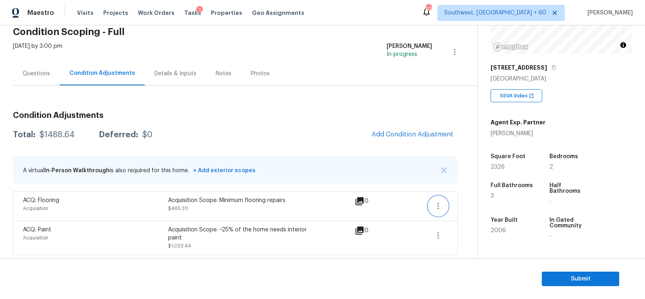
click at [431, 202] on button "button" at bounding box center [437, 206] width 19 height 19
click at [465, 198] on link "Edit" at bounding box center [484, 204] width 69 height 12
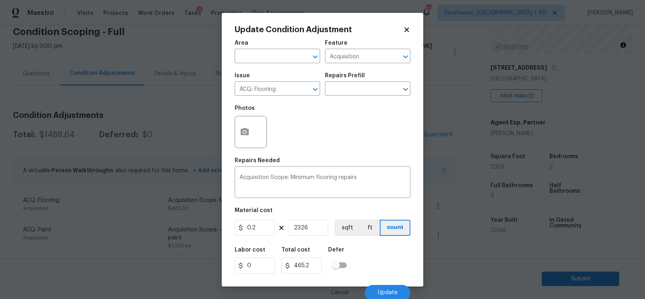
click at [464, 237] on body "Maestro Visits Projects Work Orders Tasks 1 Properties Geo Assignments 470 Sout…" at bounding box center [322, 149] width 645 height 299
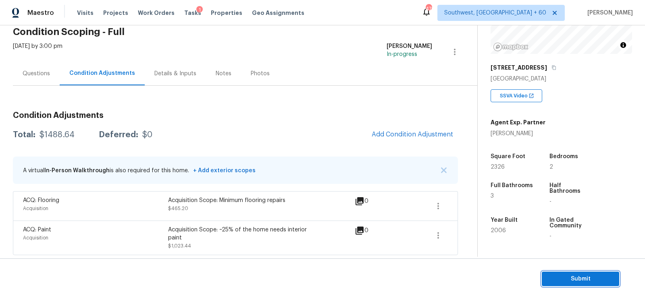
click at [596, 278] on span "Submit" at bounding box center [580, 279] width 64 height 10
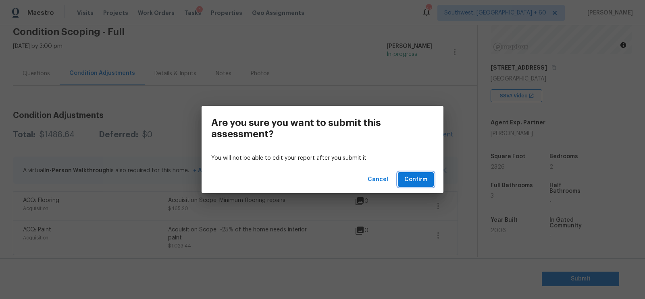
click at [412, 181] on span "Confirm" at bounding box center [415, 180] width 23 height 10
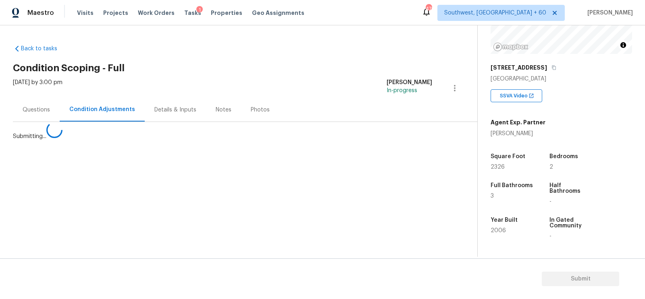
scroll to position [0, 0]
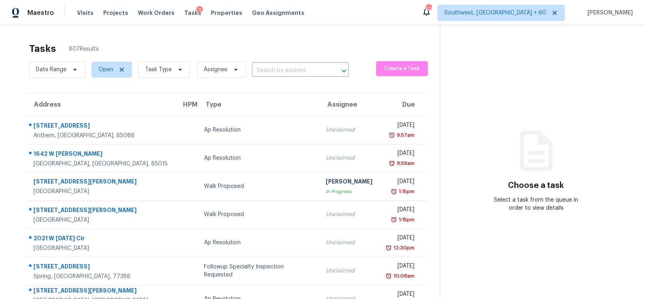
click at [283, 83] on section "Tasks 807 Results Date Range Open Task Type Assignee ​ Create a Task Address HP…" at bounding box center [226, 229] width 427 height 382
click at [284, 75] on input "text" at bounding box center [289, 70] width 74 height 12
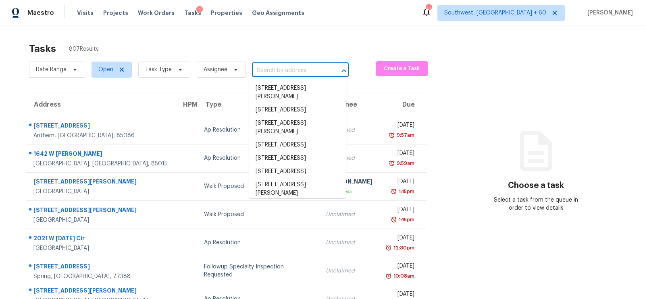
paste input "110 Paradise Cv, Denton, TX 76208"
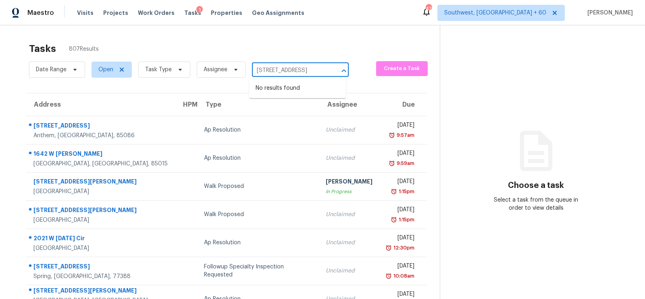
type input "110 Paradise Cv, Denton, TX 76208"
click at [285, 70] on input "text" at bounding box center [289, 70] width 74 height 12
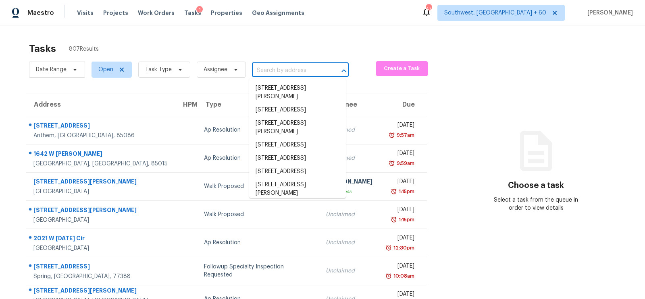
paste input "110 Paradise Cv, Denton, TX 76208"
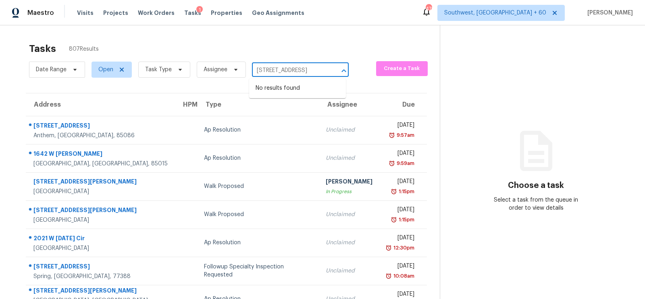
type input "110 Paradise Cv, Denton, TX 76208"
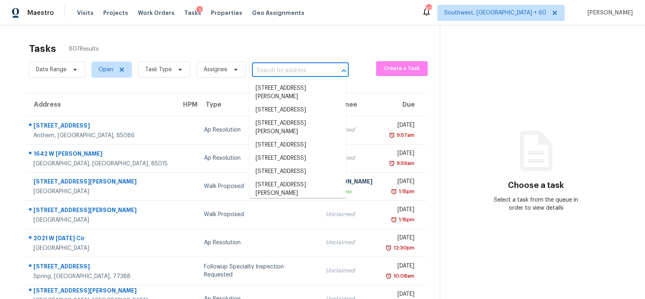
scroll to position [0, 0]
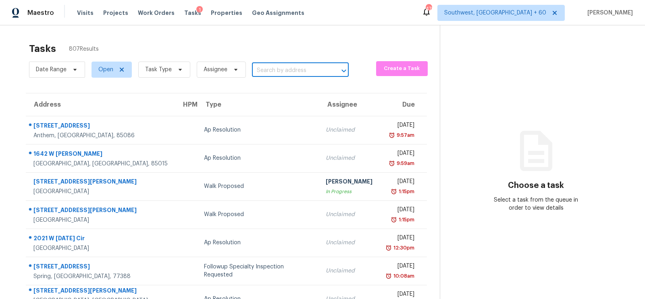
click at [274, 71] on input "text" at bounding box center [289, 70] width 74 height 12
paste input "110 Paradise Cv, Denton, TX 76208"
drag, startPoint x: 268, startPoint y: 70, endPoint x: 333, endPoint y: 70, distance: 65.7
click at [333, 70] on div "110 Paradise Cv, Denton, TX 76208 ​" at bounding box center [300, 70] width 97 height 12
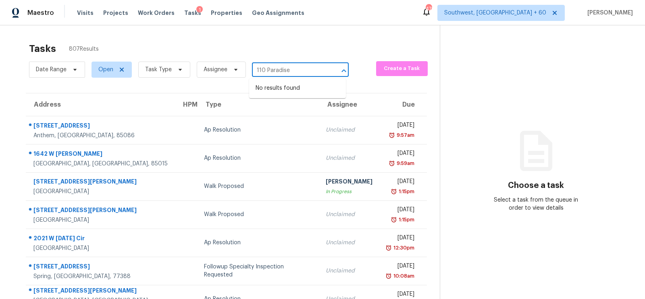
scroll to position [0, 0]
type input "110 Paradise"
click at [300, 90] on li "110 Paradise Cv, Denton, TX 76208" at bounding box center [297, 88] width 97 height 13
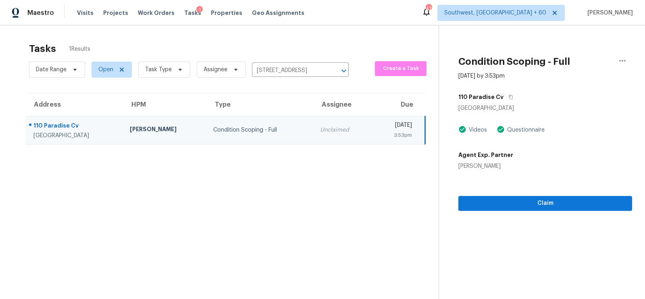
click at [538, 212] on section "Condition Scoping - Full Sep 22nd 2025 by 3:53pm 110 Paradise Cv Denton, TX 762…" at bounding box center [535, 174] width 193 height 299
click at [544, 203] on span "Claim" at bounding box center [545, 204] width 161 height 10
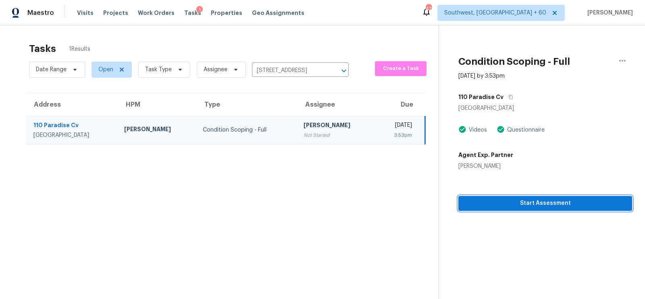
click at [555, 207] on span "Start Assessment" at bounding box center [545, 204] width 161 height 10
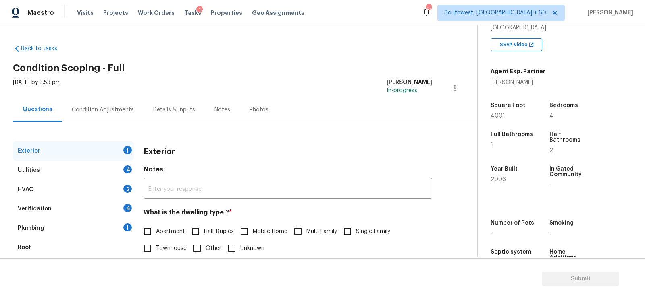
scroll to position [150, 0]
click at [357, 224] on label "Single Family" at bounding box center [364, 231] width 51 height 17
click at [356, 224] on input "Single Family" at bounding box center [347, 231] width 17 height 17
checkbox input "true"
click at [123, 168] on div "4" at bounding box center [127, 170] width 8 height 8
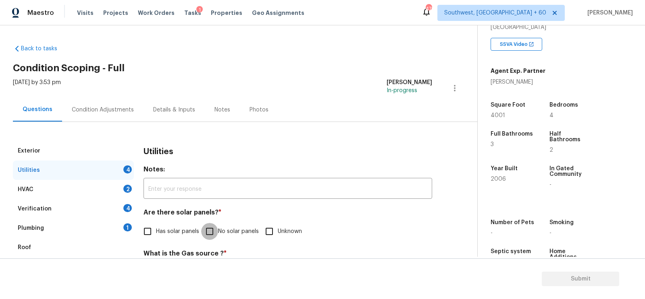
click at [211, 231] on input "No solar panels" at bounding box center [209, 231] width 17 height 17
checkbox input "true"
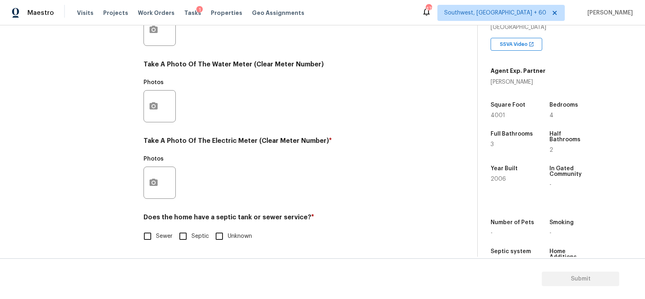
scroll to position [307, 0]
click at [160, 241] on label "Sewer" at bounding box center [155, 236] width 33 height 17
click at [156, 241] on input "Sewer" at bounding box center [147, 236] width 17 height 17
checkbox input "true"
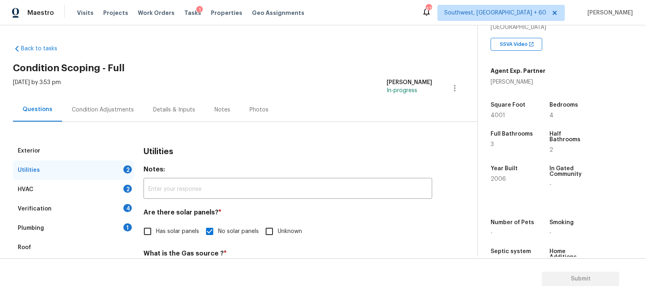
click at [113, 196] on div "HVAC 2" at bounding box center [73, 189] width 121 height 19
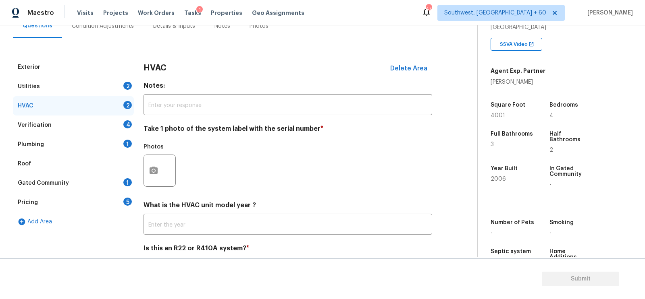
scroll to position [115, 0]
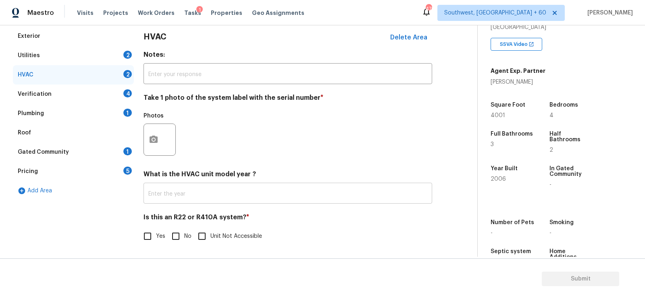
click at [206, 196] on input "text" at bounding box center [287, 194] width 289 height 19
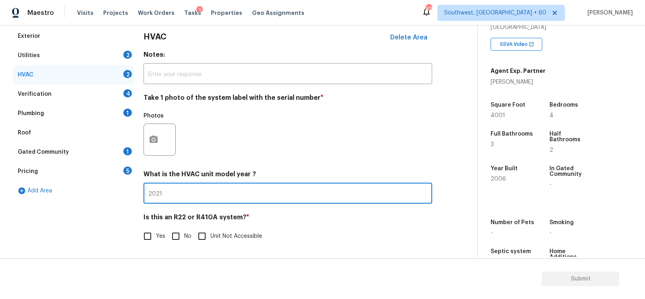
type input "2021"
click at [183, 239] on input "No" at bounding box center [175, 236] width 17 height 17
checkbox input "true"
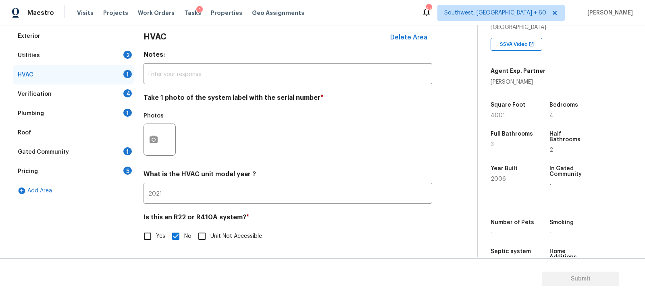
click at [130, 98] on div "Verification 4" at bounding box center [73, 94] width 121 height 19
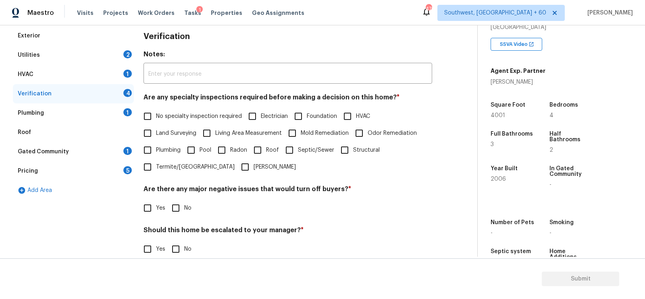
click at [169, 124] on label "No specialty inspection required" at bounding box center [190, 116] width 103 height 17
click at [156, 124] on input "No specialty inspection required" at bounding box center [147, 116] width 17 height 17
checkbox input "true"
click at [177, 210] on input "No" at bounding box center [175, 208] width 17 height 17
checkbox input "true"
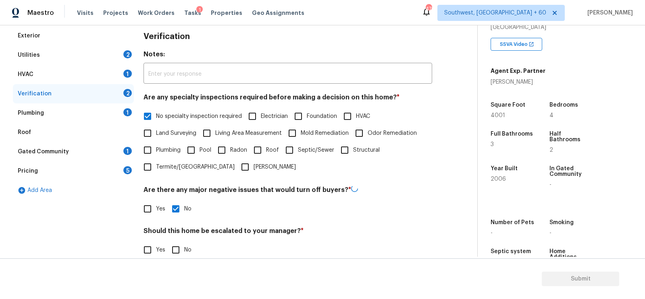
click at [177, 252] on input "No" at bounding box center [175, 250] width 17 height 17
checkbox input "true"
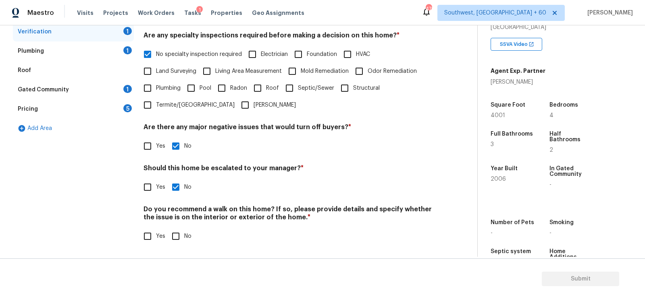
click at [175, 237] on input "No" at bounding box center [175, 236] width 17 height 17
checkbox input "true"
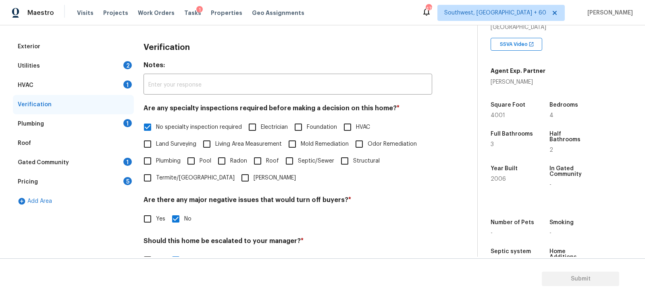
click at [103, 123] on div "Plumbing 1" at bounding box center [73, 123] width 121 height 19
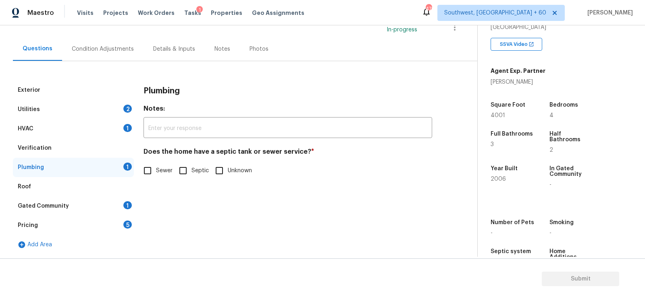
scroll to position [60, 0]
click at [154, 168] on input "Sewer" at bounding box center [147, 171] width 17 height 17
checkbox input "true"
click at [121, 211] on div "Gated Community 1" at bounding box center [73, 206] width 121 height 19
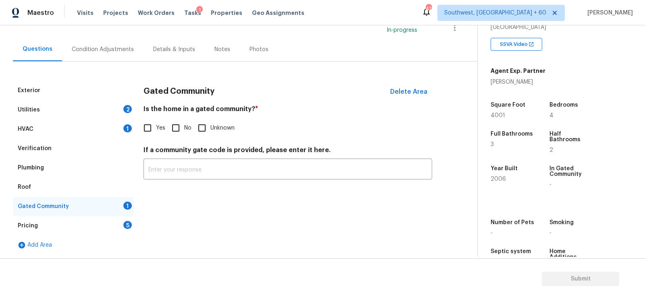
click at [173, 146] on h4 "If a community gate code is provided, please enter it here." at bounding box center [287, 151] width 289 height 11
click at [176, 133] on input "No" at bounding box center [175, 128] width 17 height 17
checkbox input "true"
click at [114, 219] on div "Pricing 5" at bounding box center [73, 225] width 121 height 19
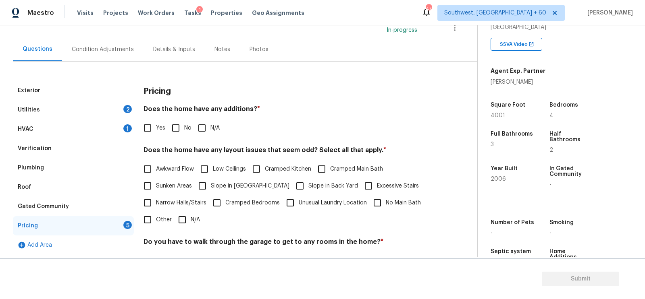
click at [179, 122] on input "No" at bounding box center [175, 128] width 17 height 17
checkbox input "true"
click at [176, 226] on input "N/A" at bounding box center [182, 220] width 17 height 17
checkbox input "true"
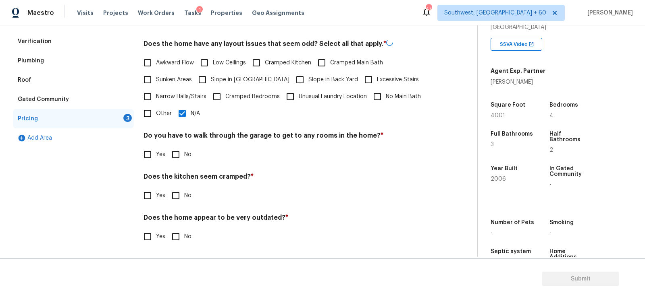
scroll to position [166, 0]
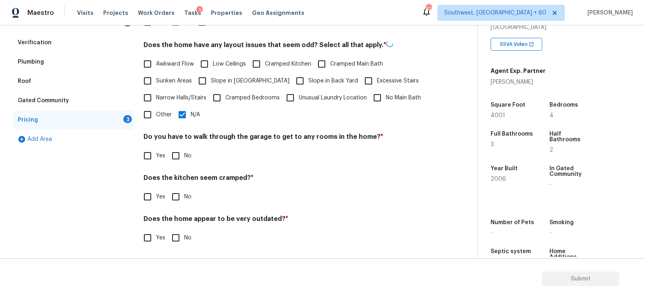
click at [173, 148] on input "No" at bounding box center [175, 156] width 17 height 17
checkbox input "true"
click at [175, 199] on input "No" at bounding box center [175, 197] width 17 height 17
checkbox input "true"
click at [177, 236] on input "No" at bounding box center [175, 237] width 17 height 17
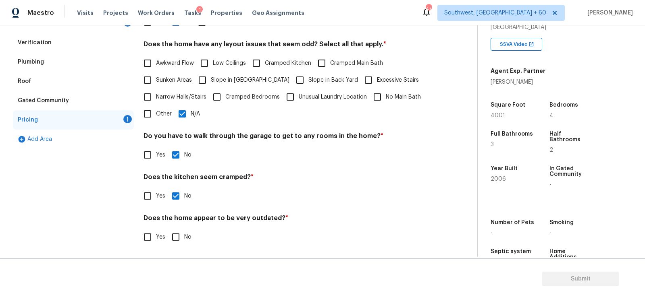
checkbox input "true"
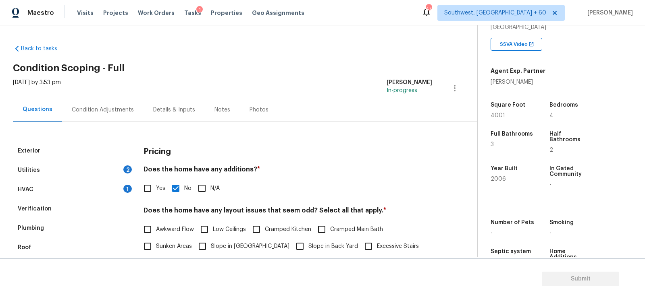
click at [130, 126] on div "Exterior Utilities 2 HVAC 1 Verification Plumbing Roof Gated Community Pricing …" at bounding box center [235, 272] width 445 height 300
click at [121, 113] on div "Condition Adjustments" at bounding box center [103, 110] width 62 height 8
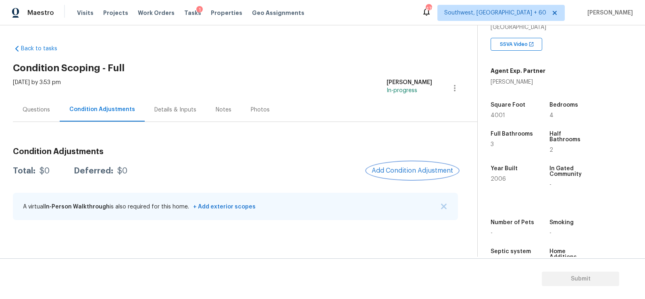
click at [409, 170] on span "Add Condition Adjustment" at bounding box center [412, 170] width 81 height 7
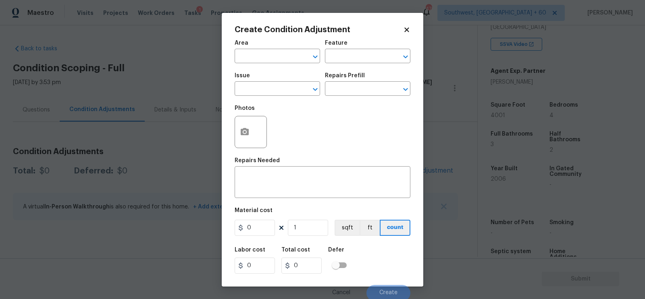
click at [232, 89] on div "Create Condition Adjustment Area ​ Feature ​ Issue ​ Repairs Prefill ​ Photos R…" at bounding box center [323, 150] width 202 height 274
click at [247, 89] on input "text" at bounding box center [266, 89] width 63 height 12
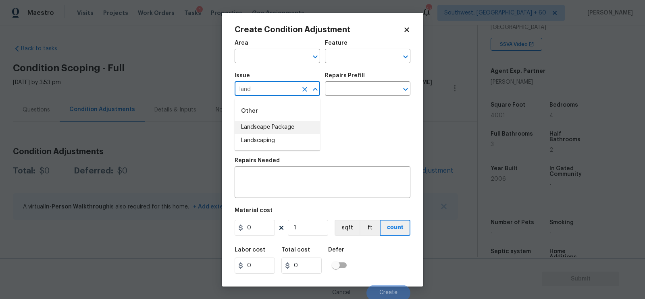
click at [262, 127] on li "Landscape Package" at bounding box center [277, 127] width 85 height 13
type input "Landscape Package"
click at [362, 87] on input "text" at bounding box center [356, 89] width 63 height 12
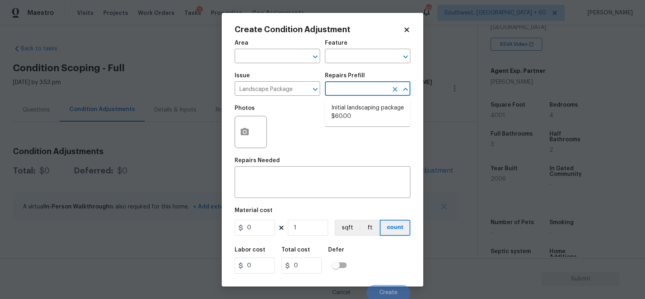
click at [353, 107] on li "Initial landscaping package $60.00" at bounding box center [367, 113] width 85 height 22
type input "Home Readiness Packages"
type textarea "Mowing of grass up to 6" in height. Mow, edge along driveways & sidewalks, trim…"
type input "60"
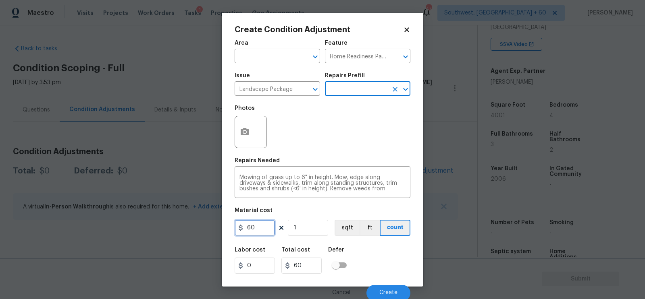
click at [260, 233] on input "60" at bounding box center [255, 228] width 40 height 16
type input "300"
click at [323, 266] on div "60" at bounding box center [304, 266] width 47 height 16
type input "300"
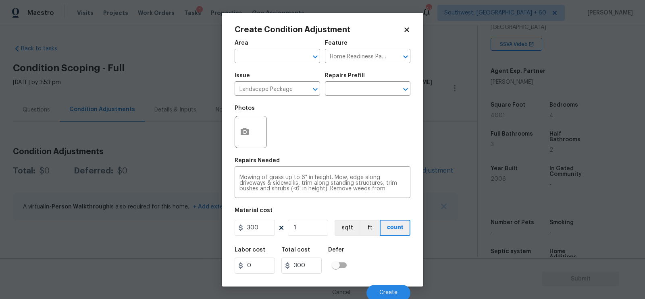
click at [217, 110] on body "Maestro Visits Projects Work Orders Tasks 1 Properties Geo Assignments 470 Sout…" at bounding box center [322, 149] width 645 height 299
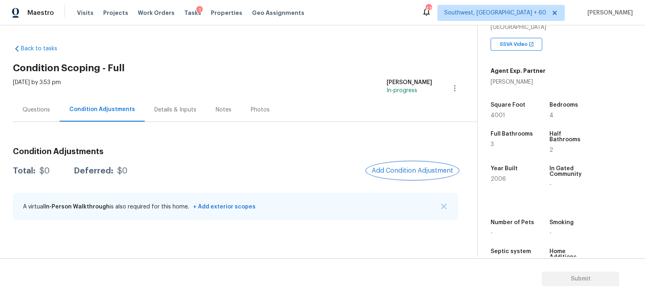
click at [396, 171] on span "Add Condition Adjustment" at bounding box center [412, 170] width 81 height 7
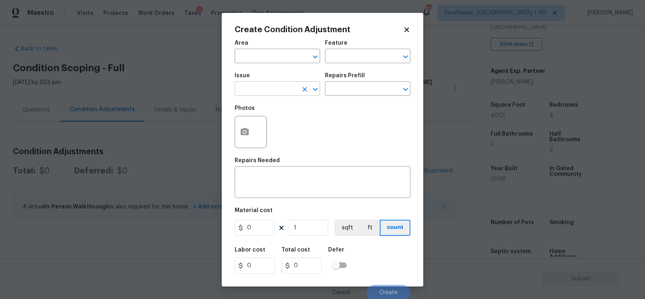
click at [265, 90] on input "text" at bounding box center [266, 89] width 63 height 12
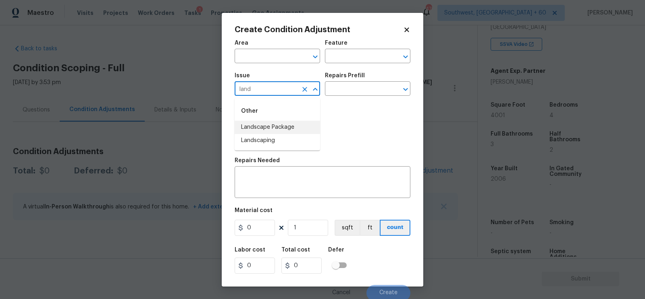
click at [268, 133] on li "Landscape Package" at bounding box center [277, 127] width 85 height 13
type input "Landscape Package"
click at [350, 88] on input "text" at bounding box center [356, 89] width 63 height 12
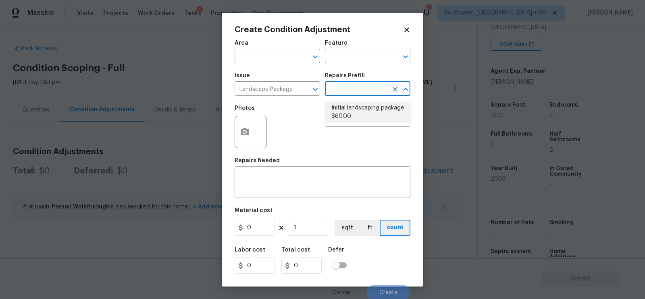
click at [348, 106] on li "Initial landscaping package $60.00" at bounding box center [367, 113] width 85 height 22
type input "Home Readiness Packages"
type textarea "Mowing of grass up to 6" in height. Mow, edge along driveways & sidewalks, trim…"
type input "60"
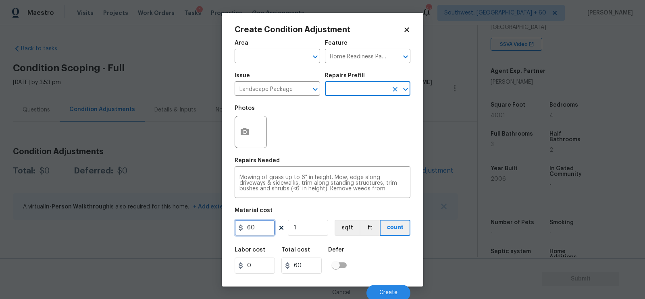
click at [258, 229] on input "60" at bounding box center [255, 228] width 40 height 16
type input "300"
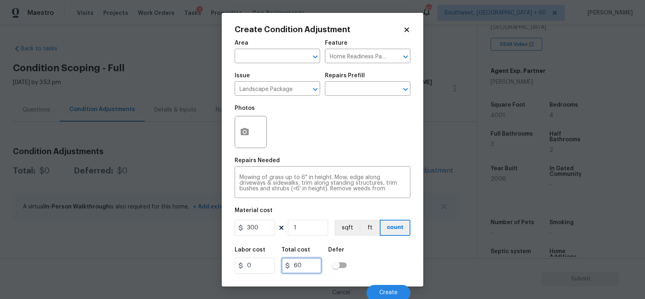
click at [302, 260] on input "60" at bounding box center [301, 266] width 40 height 16
type input "300"
click at [243, 125] on button "button" at bounding box center [244, 131] width 19 height 31
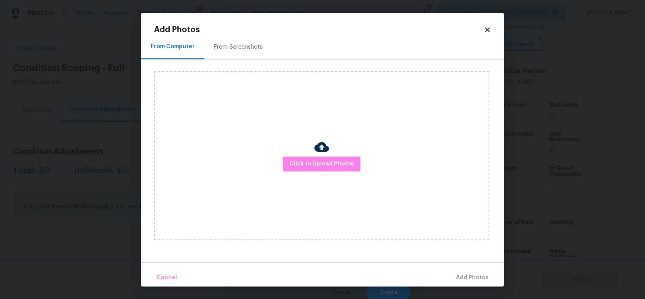
click at [239, 45] on div "From Screenshots" at bounding box center [238, 47] width 49 height 8
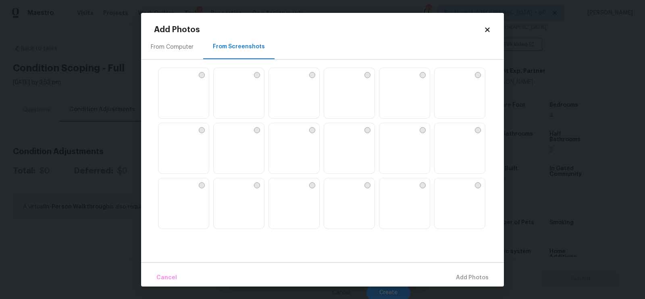
click at [351, 99] on img at bounding box center [349, 93] width 50 height 51
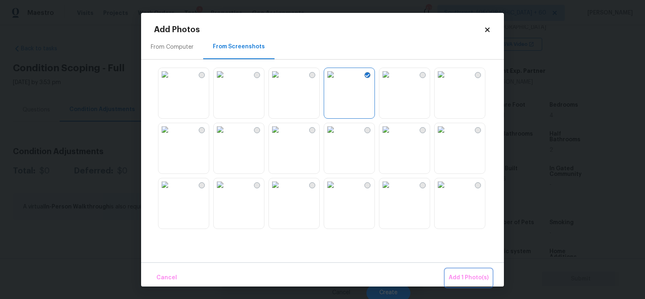
click at [472, 276] on span "Add 1 Photo(s)" at bounding box center [469, 278] width 40 height 10
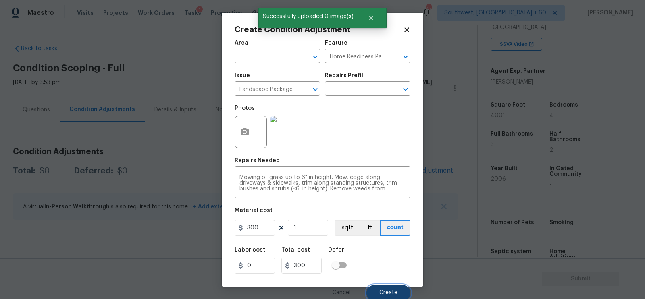
click at [378, 289] on button "Create" at bounding box center [388, 293] width 44 height 16
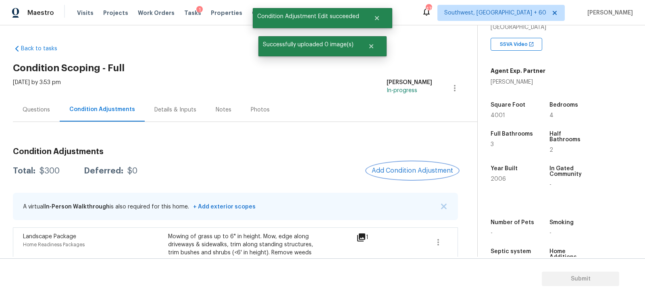
click at [406, 168] on span "Add Condition Adjustment" at bounding box center [412, 170] width 81 height 7
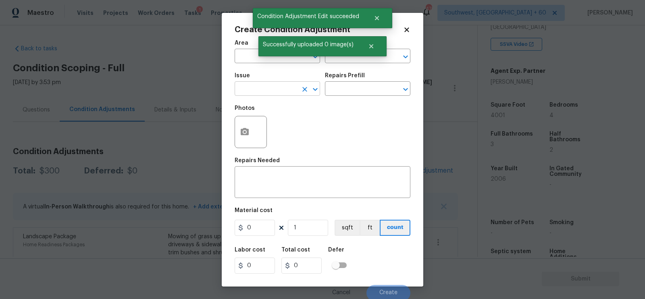
click at [273, 96] on input "text" at bounding box center [266, 89] width 63 height 12
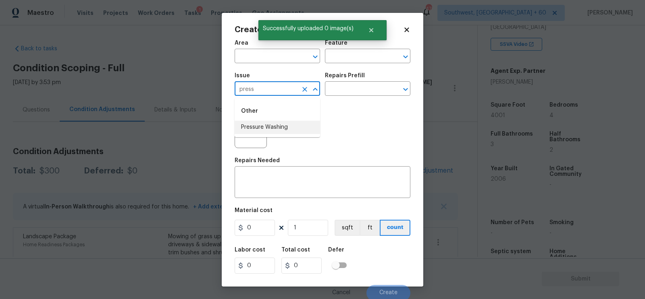
click at [274, 130] on li "Pressure Washing" at bounding box center [277, 127] width 85 height 13
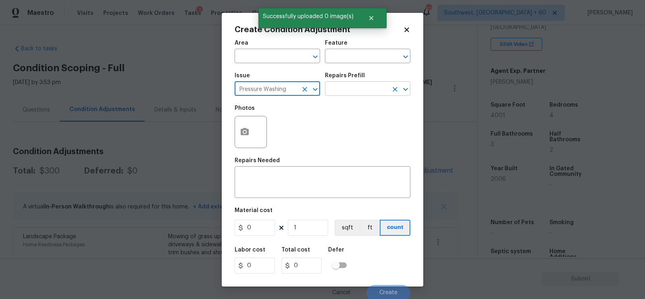
type input "Pressure Washing"
click at [350, 94] on input "text" at bounding box center [356, 89] width 63 height 12
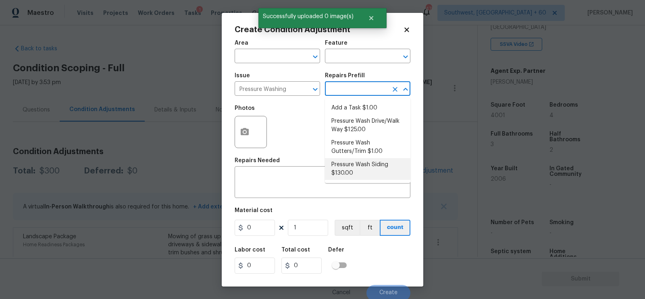
click at [264, 206] on div "Area ​ Feature ​ Issue Pressure Washing ​ Repairs Prefill ​ Photos Repairs Need…" at bounding box center [323, 168] width 176 height 266
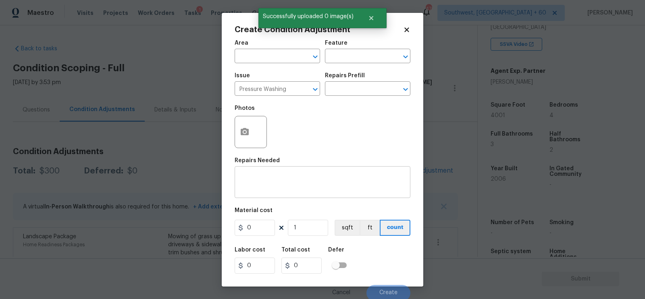
click at [273, 193] on div "x ​" at bounding box center [323, 183] width 176 height 30
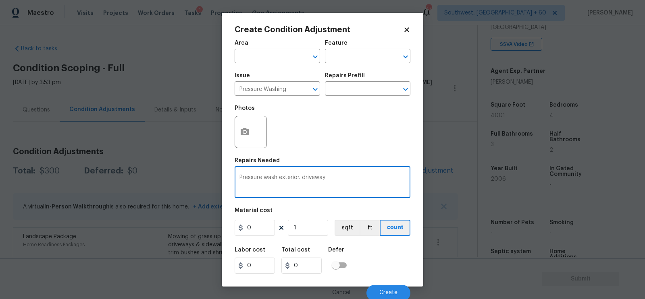
type textarea "Pressure wash exterior. driveway"
click at [280, 227] on icon at bounding box center [281, 228] width 4 height 4
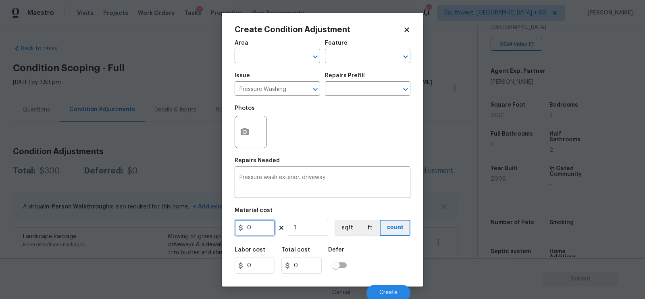
click at [262, 227] on input "0" at bounding box center [255, 228] width 40 height 16
type input "300"
click at [291, 262] on input "300" at bounding box center [301, 266] width 40 height 16
click at [242, 135] on icon "button" at bounding box center [245, 131] width 8 height 7
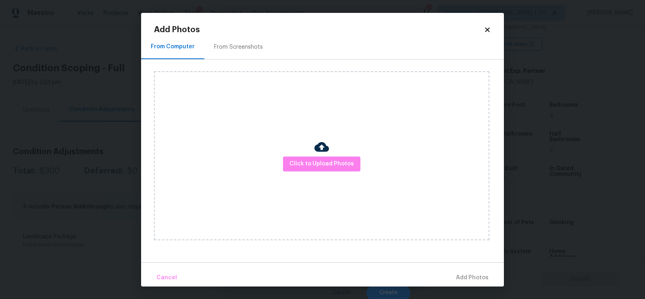
click at [242, 56] on div "From Screenshots" at bounding box center [238, 47] width 68 height 24
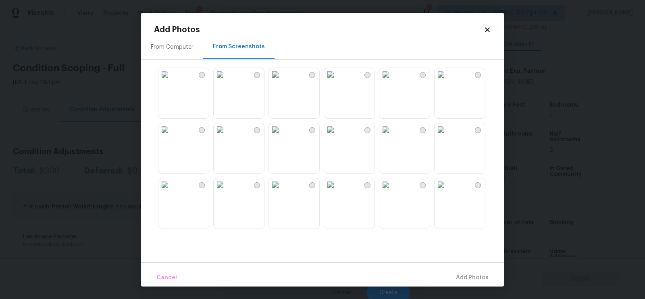
click at [337, 81] on img at bounding box center [330, 74] width 13 height 13
click at [454, 275] on span "Add 1 Photo(s)" at bounding box center [469, 278] width 40 height 10
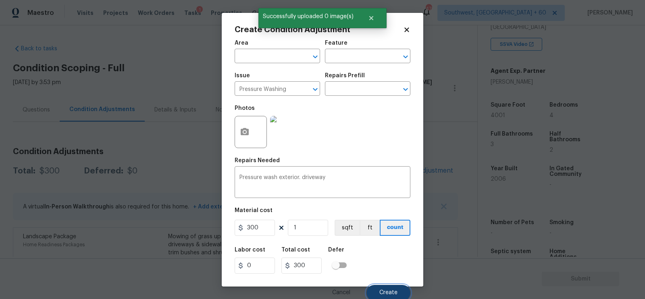
click at [386, 294] on span "Create" at bounding box center [388, 293] width 18 height 6
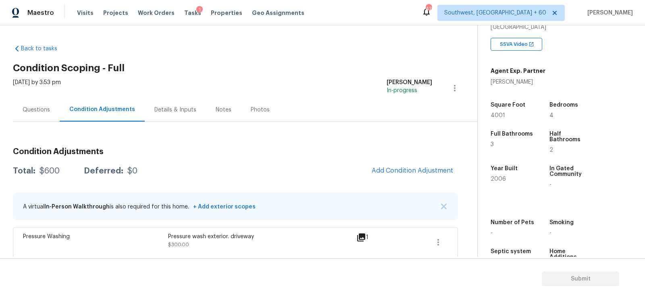
click at [34, 103] on div "Questions" at bounding box center [36, 110] width 47 height 24
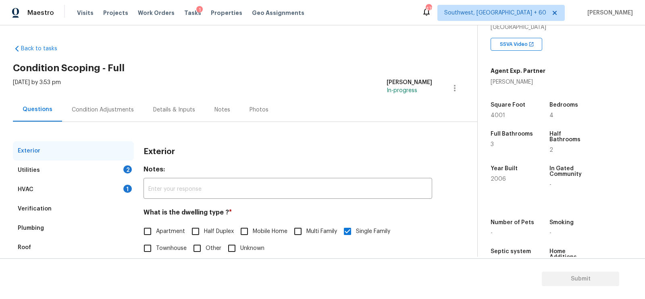
click at [60, 208] on div "Verification" at bounding box center [73, 209] width 121 height 19
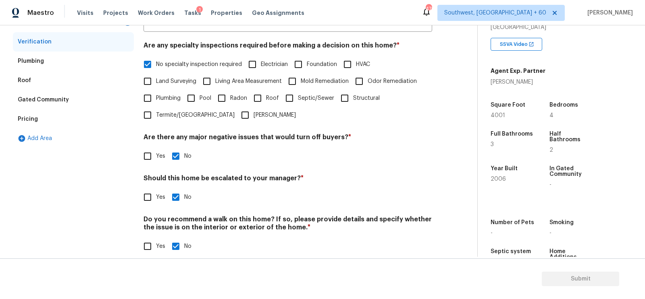
scroll to position [177, 0]
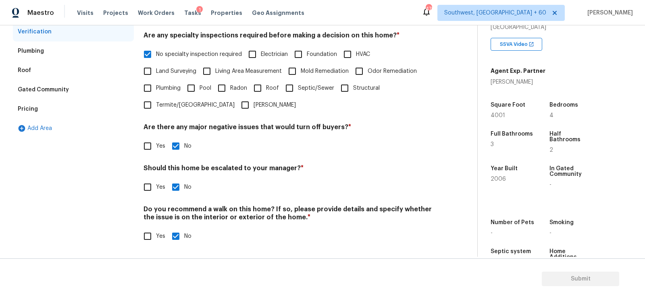
click at [152, 184] on input "Yes" at bounding box center [147, 187] width 17 height 17
checkbox input "true"
checkbox input "false"
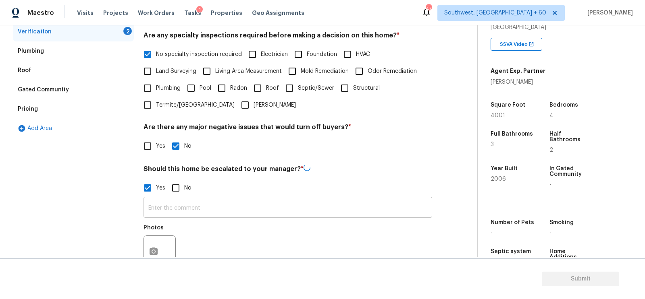
click at [168, 210] on input "text" at bounding box center [287, 208] width 289 height 19
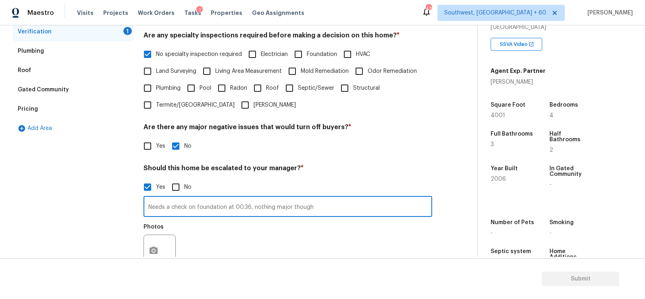
drag, startPoint x: 252, startPoint y: 205, endPoint x: 338, endPoint y: 204, distance: 86.3
click at [338, 204] on input "Needs a check on foundation at 00.36, nothing major though" at bounding box center [287, 207] width 289 height 19
click at [271, 205] on input "Needs a check on foundation at 00.36, nothing major though" at bounding box center [287, 207] width 289 height 19
drag, startPoint x: 252, startPoint y: 208, endPoint x: 373, endPoint y: 208, distance: 120.9
click at [373, 208] on input "Needs a check on foundation at 00.36, nothing major though" at bounding box center [287, 207] width 289 height 19
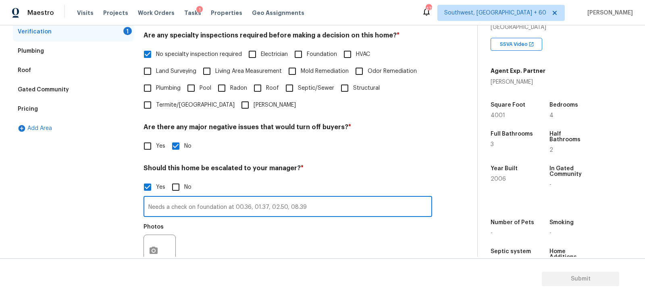
type input "Needs a check on foundation at 00.36, 01.37, 02.50, 08.39"
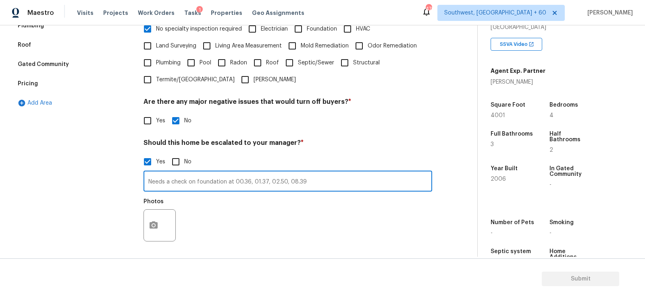
scroll to position [233, 0]
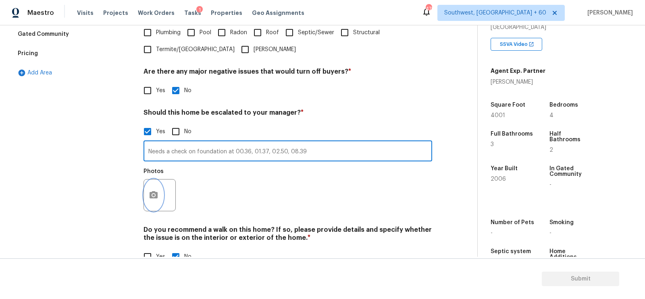
click at [154, 200] on icon "button" at bounding box center [154, 196] width 10 height 10
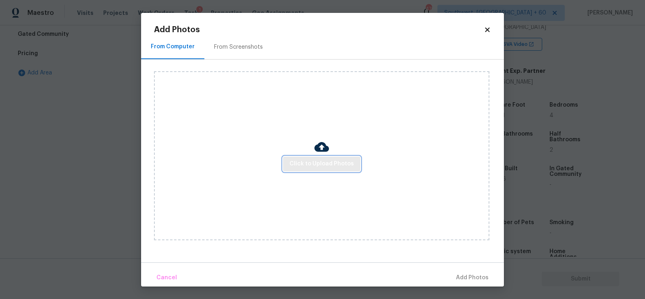
click at [324, 160] on span "Click to Upload Photos" at bounding box center [321, 164] width 64 height 10
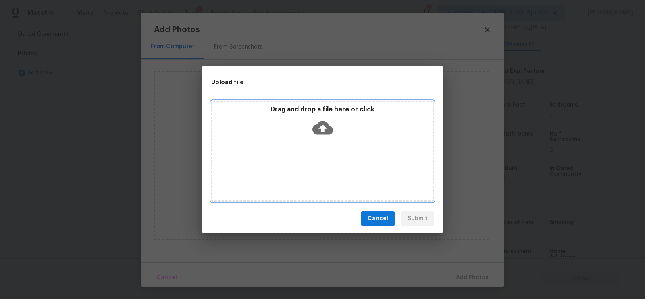
click at [327, 137] on icon at bounding box center [322, 128] width 21 height 21
click at [312, 137] on icon at bounding box center [322, 128] width 21 height 21
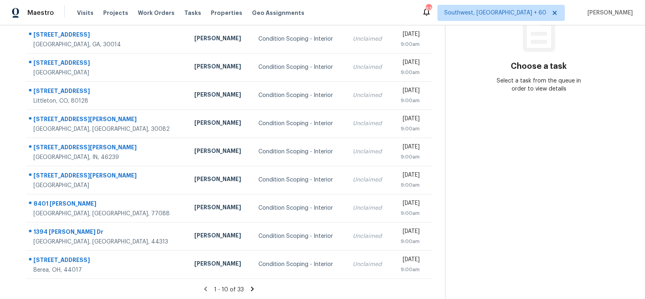
click at [254, 287] on icon at bounding box center [252, 289] width 7 height 7
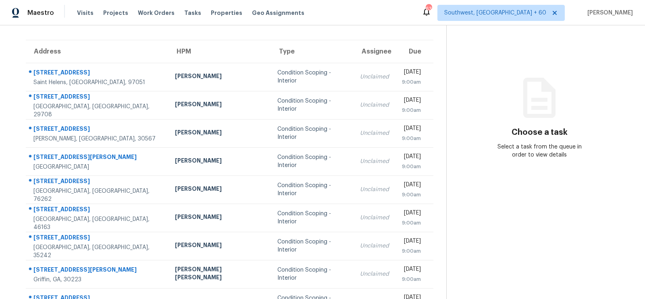
scroll to position [50, 0]
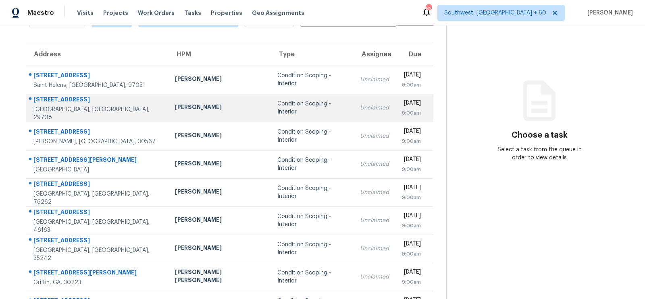
click at [292, 98] on td "Condition Scoping - Interior" at bounding box center [312, 108] width 83 height 28
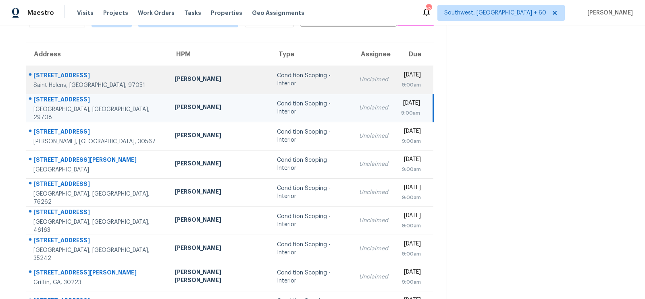
click at [353, 83] on td "Unclaimed" at bounding box center [374, 80] width 42 height 28
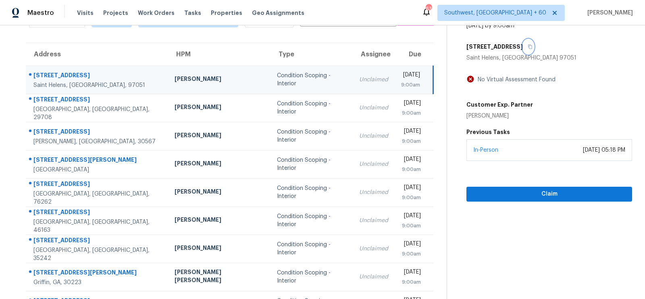
click at [528, 45] on icon "button" at bounding box center [530, 47] width 4 height 4
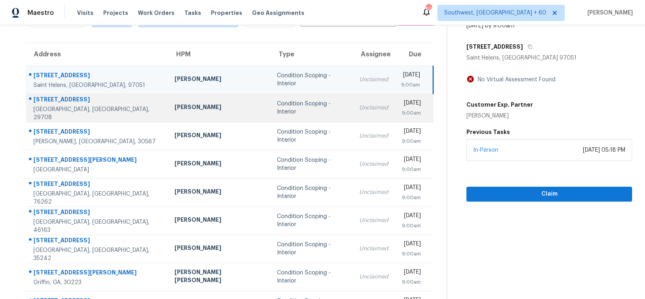
click at [359, 109] on div "Unclaimed" at bounding box center [373, 108] width 29 height 8
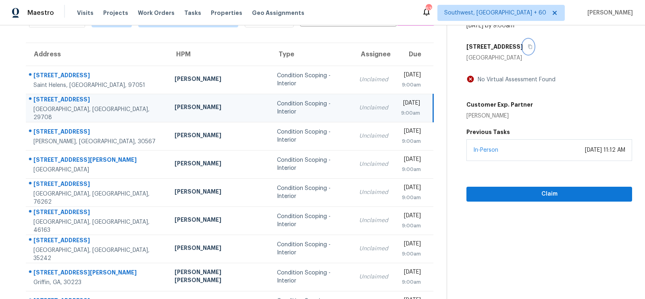
click at [528, 46] on icon "button" at bounding box center [530, 47] width 4 height 4
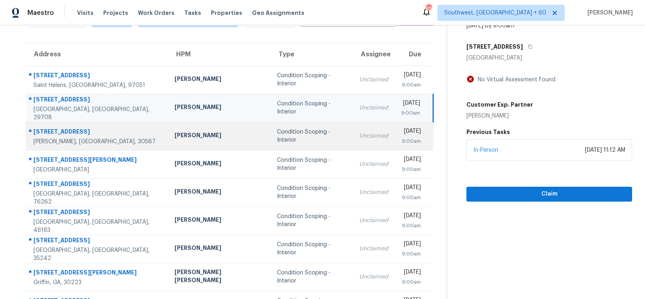
click at [353, 128] on td "Unclaimed" at bounding box center [374, 136] width 42 height 28
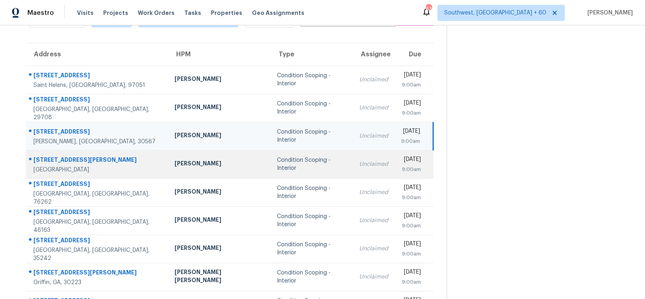
click at [353, 157] on td "Unclaimed" at bounding box center [374, 164] width 42 height 28
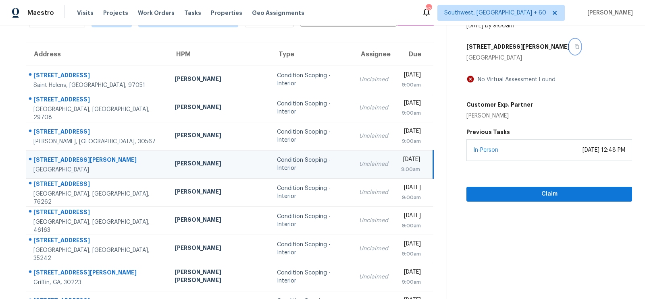
click at [574, 44] on icon "button" at bounding box center [576, 46] width 5 height 5
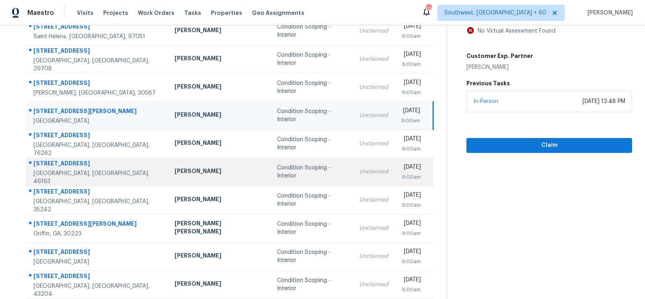
scroll to position [119, 0]
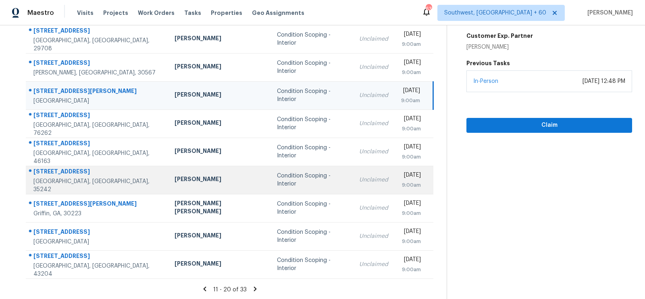
click at [353, 180] on td "Unclaimed" at bounding box center [374, 180] width 42 height 28
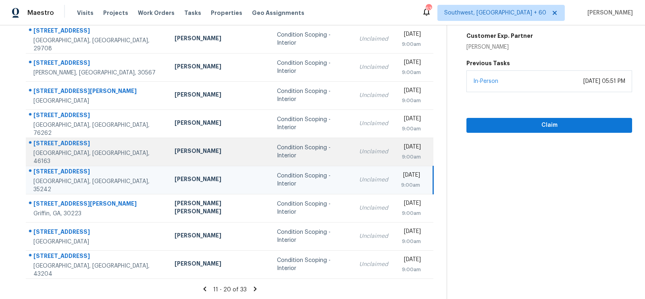
click at [287, 150] on div "Condition Scoping - Interior" at bounding box center [311, 152] width 69 height 16
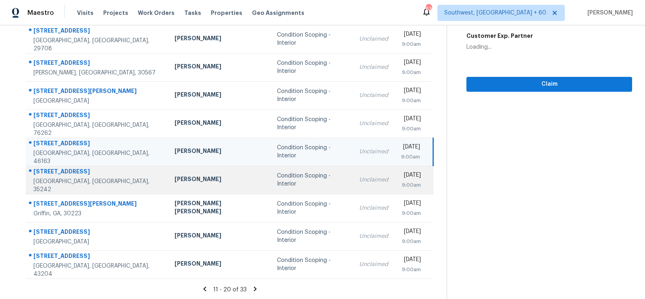
click at [359, 178] on div "Unclaimed" at bounding box center [373, 180] width 29 height 8
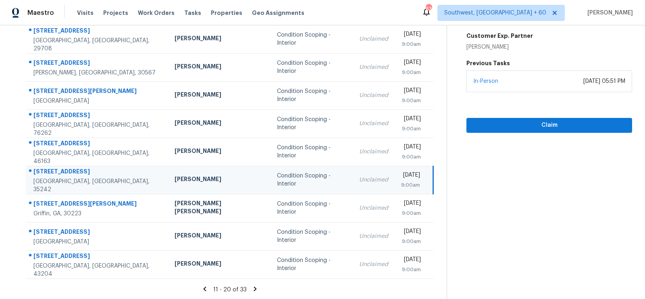
scroll to position [59, 0]
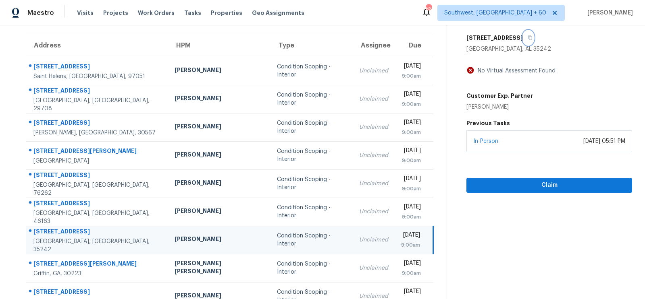
click at [532, 37] on icon "button" at bounding box center [530, 38] width 4 height 4
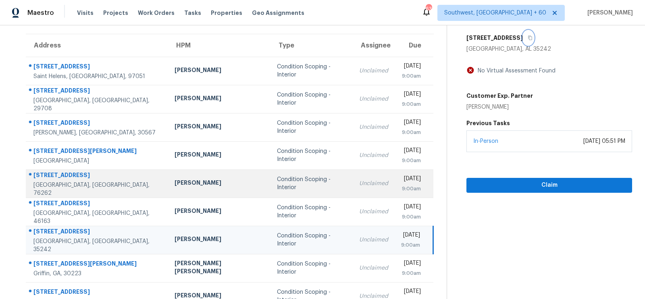
scroll to position [119, 0]
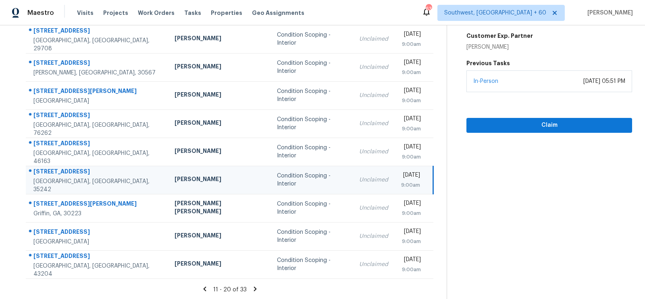
click at [254, 287] on icon at bounding box center [255, 289] width 3 height 4
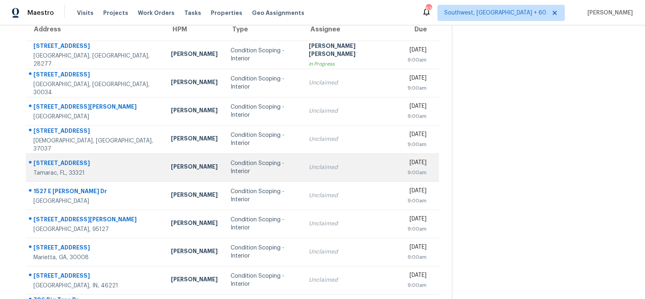
scroll to position [77, 0]
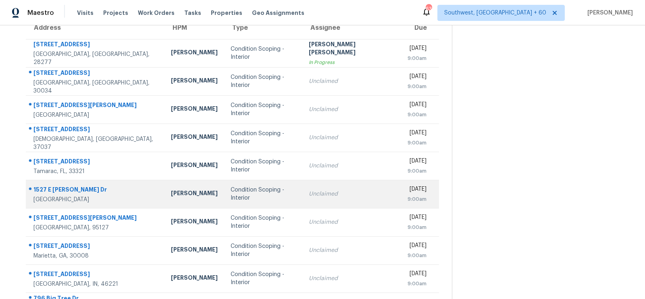
click at [270, 202] on td "Condition Scoping - Interior" at bounding box center [263, 194] width 79 height 28
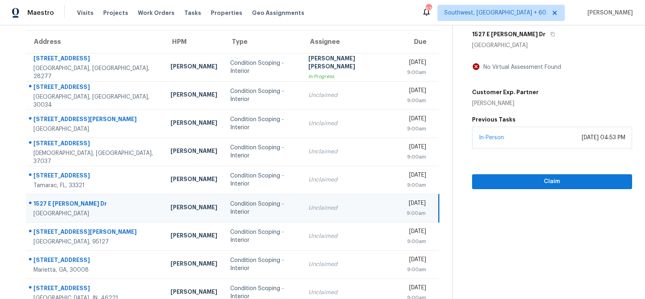
scroll to position [51, 0]
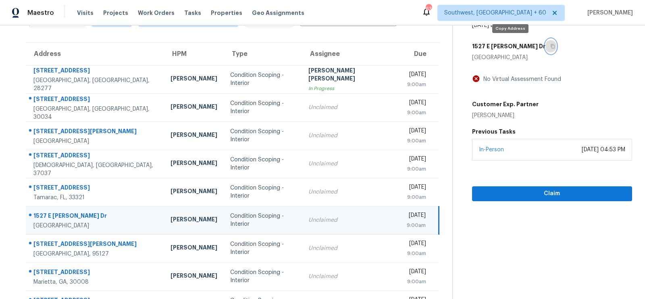
click at [545, 46] on button "button" at bounding box center [550, 46] width 11 height 15
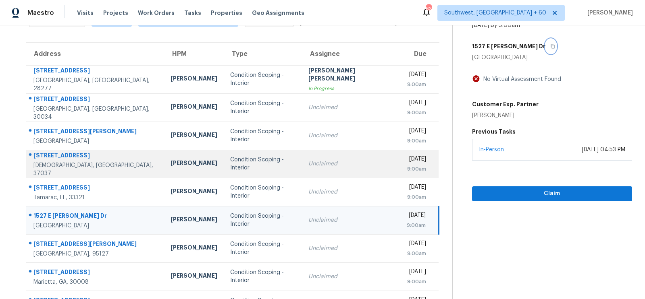
scroll to position [119, 0]
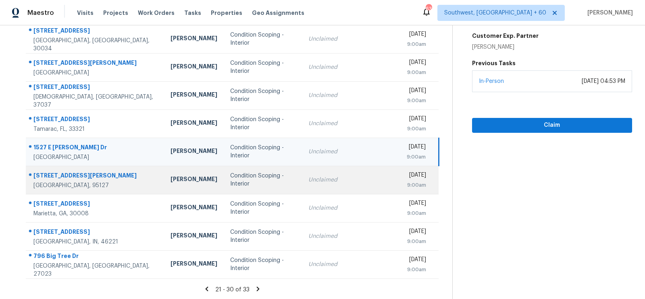
click at [295, 183] on td "Condition Scoping - Interior" at bounding box center [263, 180] width 78 height 28
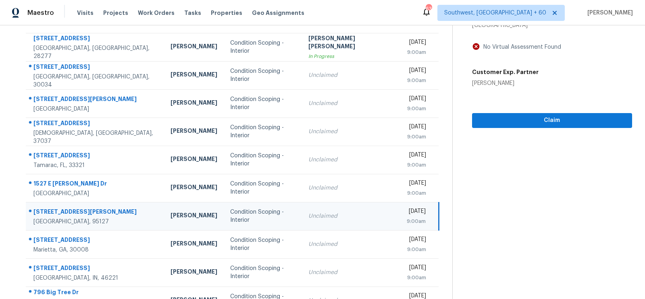
scroll to position [0, 0]
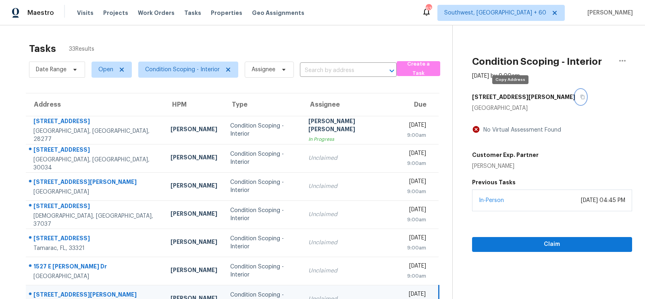
click at [580, 95] on icon "button" at bounding box center [582, 97] width 5 height 5
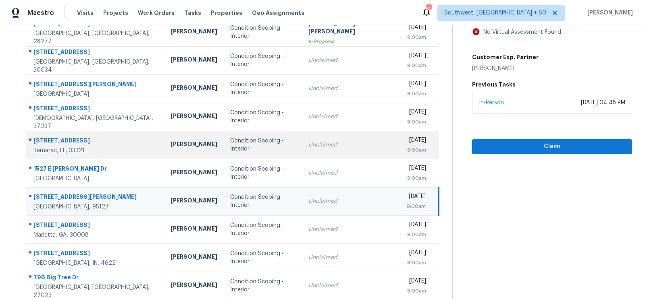
scroll to position [119, 0]
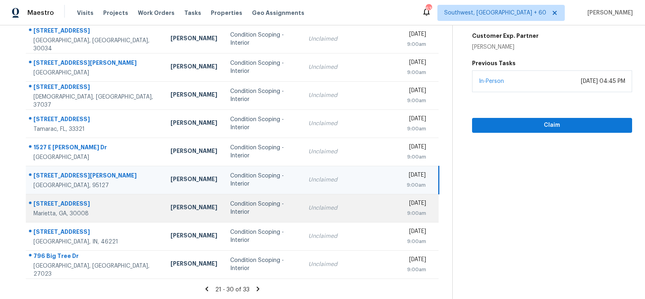
click at [320, 214] on td "Unclaimed" at bounding box center [351, 208] width 98 height 28
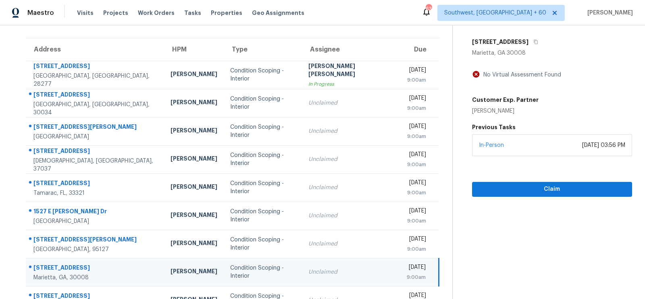
scroll to position [48, 0]
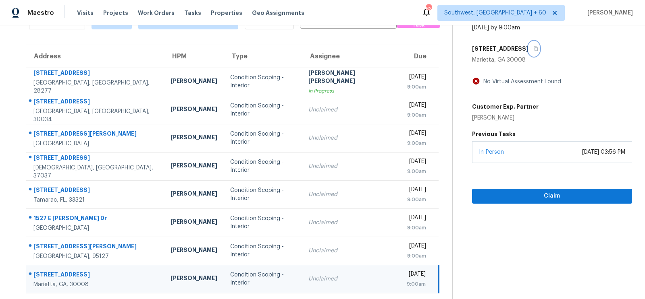
click at [532, 45] on button "button" at bounding box center [533, 49] width 11 height 15
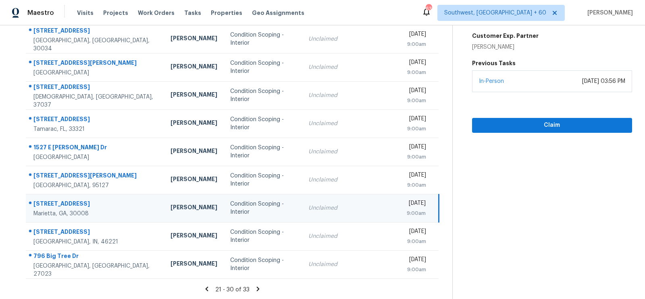
click at [257, 287] on icon at bounding box center [258, 289] width 3 height 4
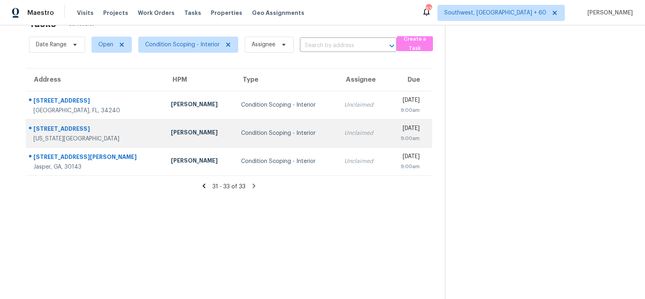
scroll to position [0, 0]
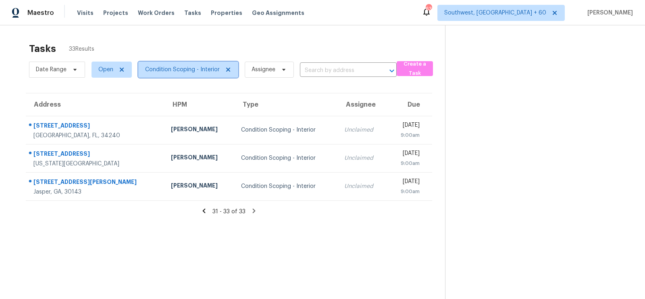
click at [192, 72] on span "Condition Scoping - Interior" at bounding box center [182, 70] width 75 height 8
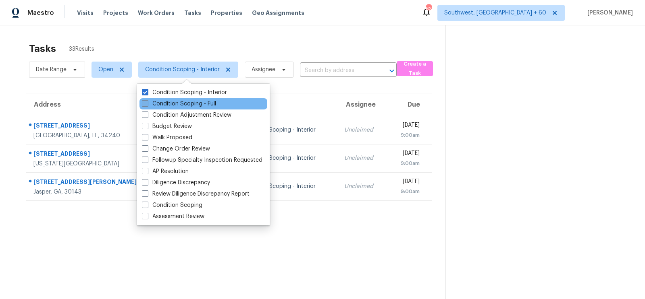
click at [190, 106] on label "Condition Scoping - Full" at bounding box center [179, 104] width 74 height 8
click at [147, 105] on input "Condition Scoping - Full" at bounding box center [144, 102] width 5 height 5
checkbox input "true"
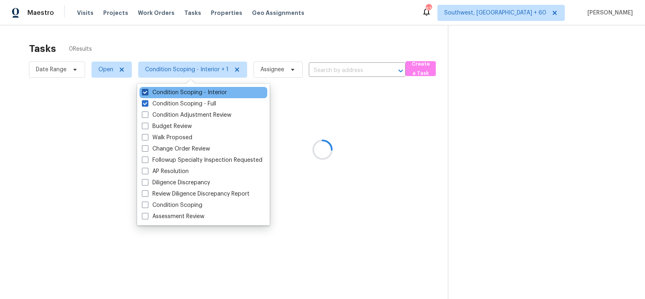
click at [206, 91] on label "Condition Scoping - Interior" at bounding box center [184, 93] width 85 height 8
click at [147, 91] on input "Condition Scoping - Interior" at bounding box center [144, 91] width 5 height 5
checkbox input "false"
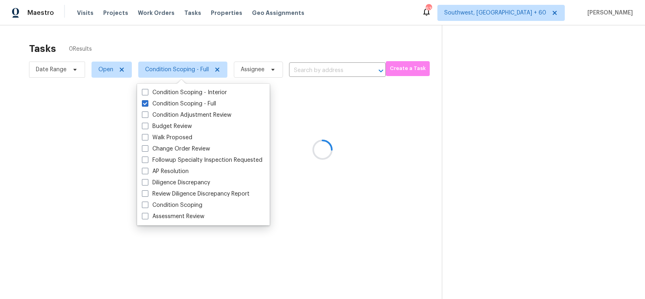
click at [299, 36] on div at bounding box center [322, 149] width 645 height 299
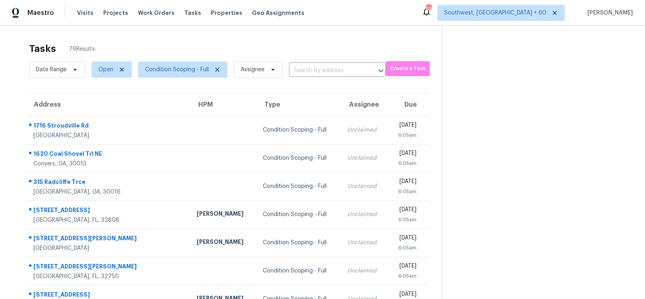
click at [333, 56] on div "Tasks 76 Results" at bounding box center [235, 48] width 413 height 21
click at [546, 16] on span "Southwest, [GEOGRAPHIC_DATA] + 60" at bounding box center [495, 13] width 102 height 8
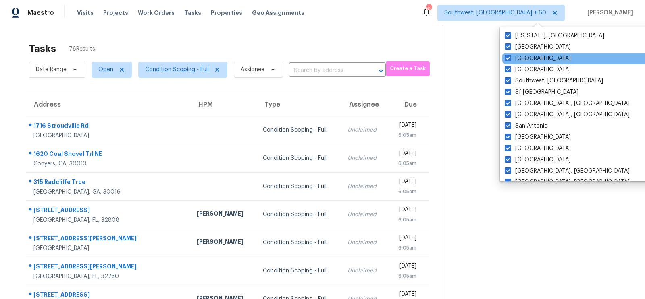
click at [520, 62] on div "[GEOGRAPHIC_DATA]" at bounding box center [583, 58] width 162 height 11
click at [523, 59] on label "[GEOGRAPHIC_DATA]" at bounding box center [538, 58] width 66 height 8
click at [510, 59] on input "[GEOGRAPHIC_DATA]" at bounding box center [507, 56] width 5 height 5
checkbox input "false"
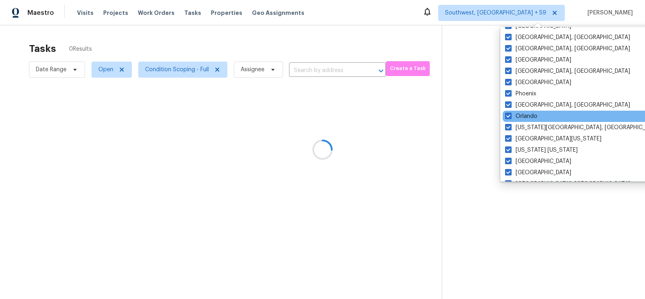
scroll to position [141, 0]
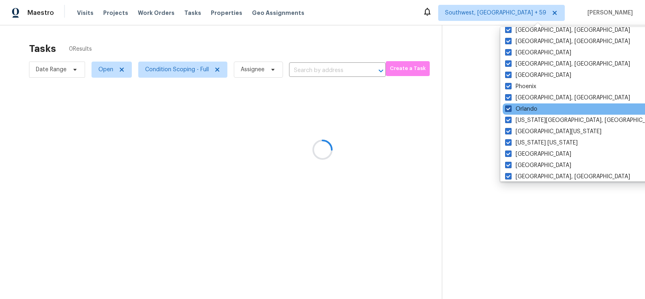
click at [523, 110] on label "Orlando" at bounding box center [521, 109] width 32 height 8
click at [510, 110] on input "Orlando" at bounding box center [507, 107] width 5 height 5
checkbox input "false"
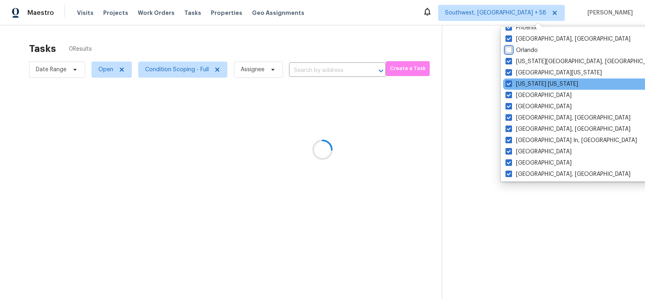
scroll to position [201, 0]
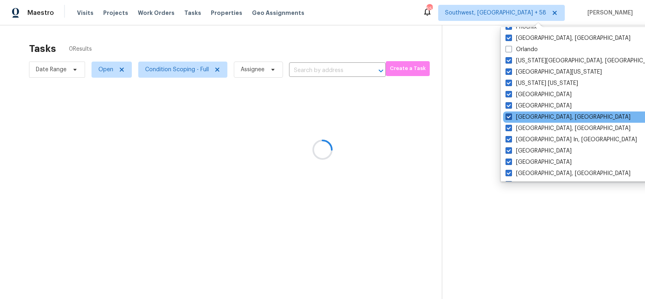
click at [527, 113] on label "[GEOGRAPHIC_DATA], [GEOGRAPHIC_DATA]" at bounding box center [567, 117] width 125 height 8
click at [511, 113] on input "[GEOGRAPHIC_DATA], [GEOGRAPHIC_DATA]" at bounding box center [507, 115] width 5 height 5
checkbox input "false"
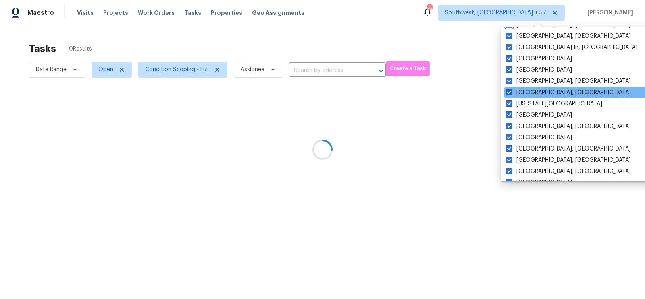
scroll to position [294, 0]
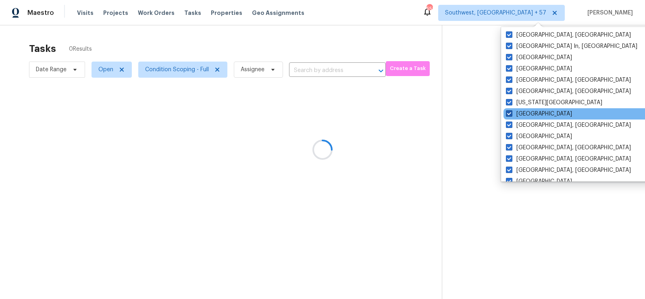
click at [526, 115] on label "[GEOGRAPHIC_DATA]" at bounding box center [539, 114] width 66 height 8
click at [511, 115] on input "[GEOGRAPHIC_DATA]" at bounding box center [508, 112] width 5 height 5
checkbox input "false"
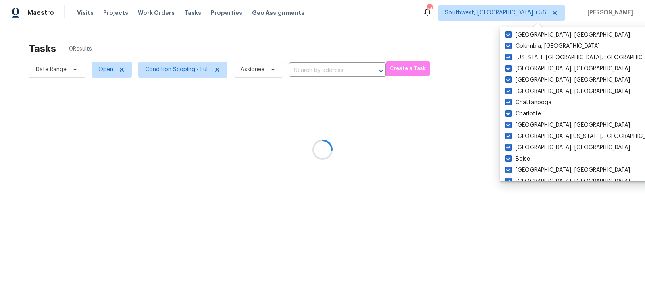
scroll to position [478, 0]
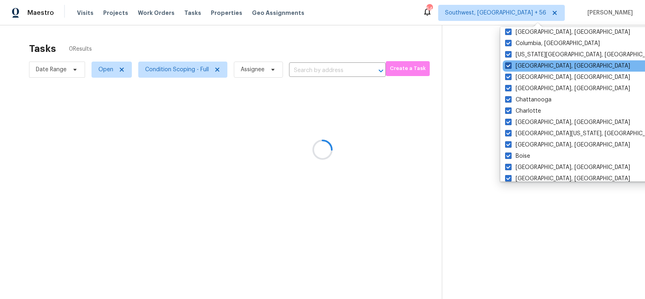
click at [524, 68] on label "[GEOGRAPHIC_DATA], [GEOGRAPHIC_DATA]" at bounding box center [567, 66] width 125 height 8
click at [510, 67] on input "[GEOGRAPHIC_DATA], [GEOGRAPHIC_DATA]" at bounding box center [507, 64] width 5 height 5
checkbox input "false"
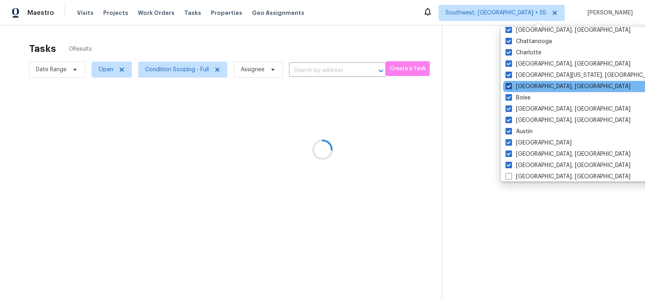
scroll to position [540, 0]
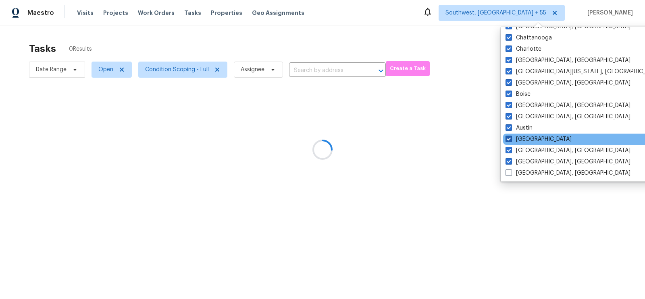
click at [523, 141] on label "[GEOGRAPHIC_DATA]" at bounding box center [538, 139] width 66 height 8
click at [511, 141] on input "[GEOGRAPHIC_DATA]" at bounding box center [507, 137] width 5 height 5
checkbox input "false"
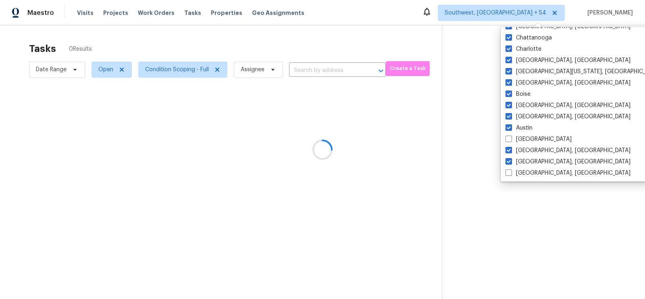
click at [391, 37] on div at bounding box center [322, 149] width 645 height 299
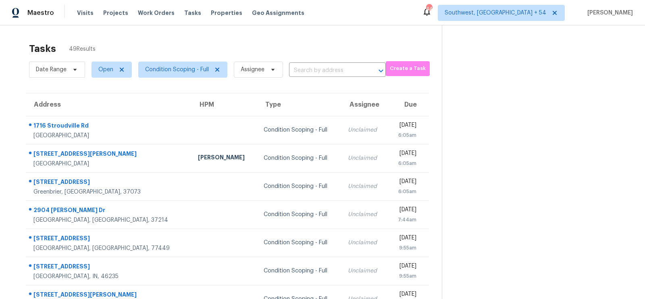
click at [308, 39] on div "Tasks 49 Results" at bounding box center [235, 48] width 413 height 21
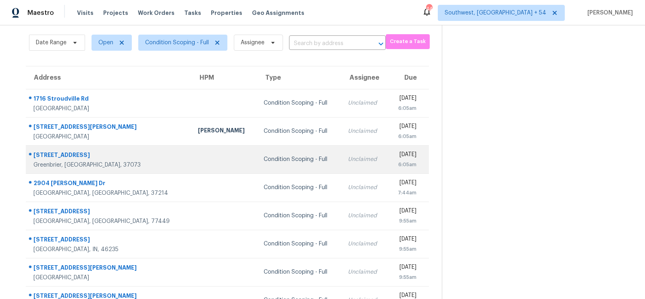
scroll to position [35, 0]
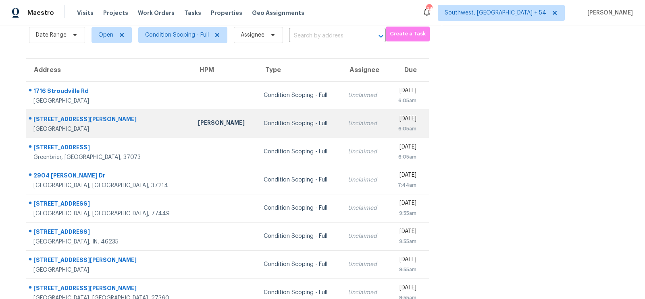
click at [341, 112] on td "Unclaimed" at bounding box center [364, 124] width 46 height 28
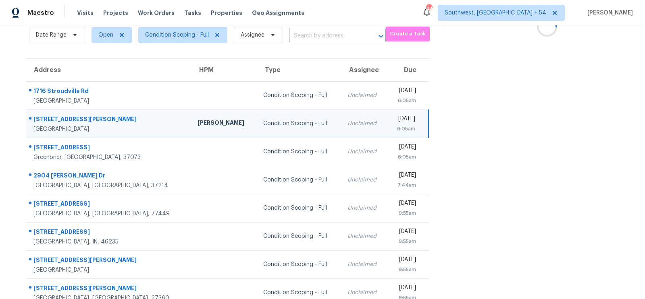
scroll to position [0, 0]
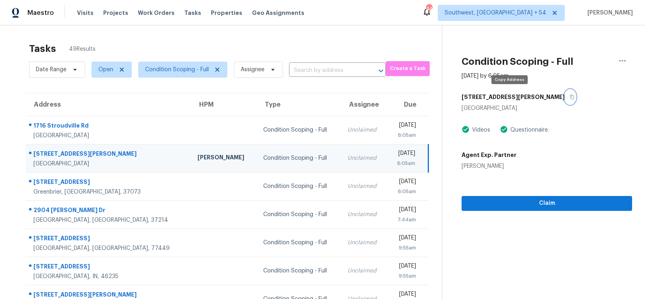
click at [570, 96] on icon "button" at bounding box center [572, 97] width 4 height 4
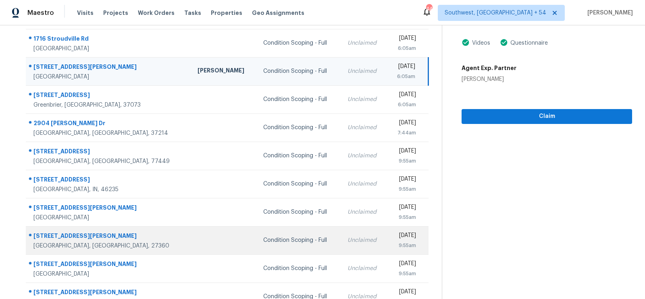
scroll to position [119, 0]
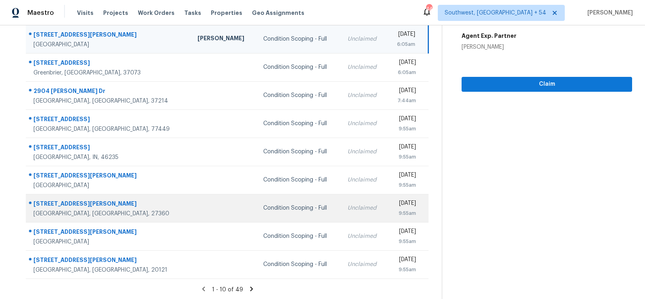
click at [347, 206] on div "Unclaimed" at bounding box center [363, 208] width 33 height 8
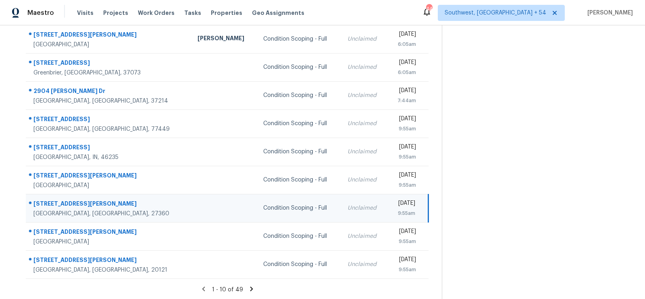
scroll to position [0, 0]
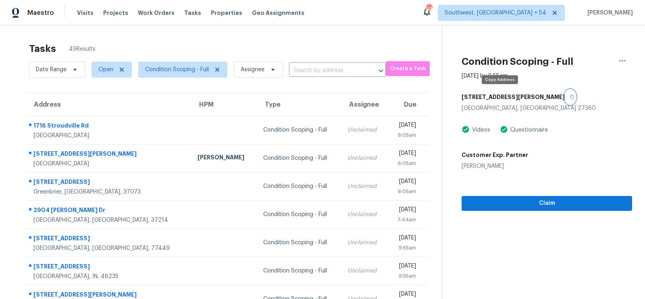
click at [570, 97] on icon "button" at bounding box center [572, 97] width 5 height 5
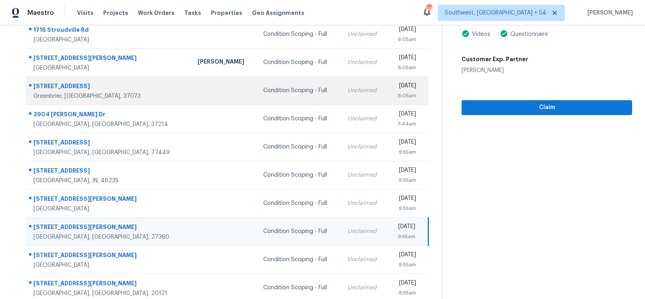
scroll to position [119, 0]
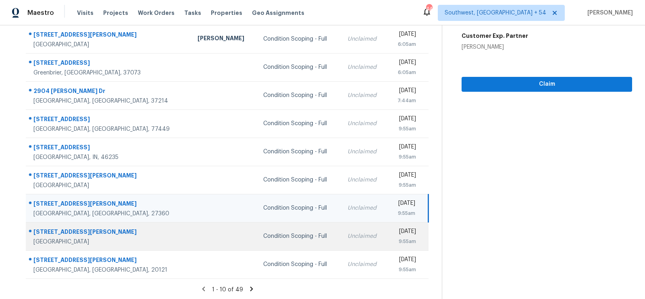
click at [341, 242] on td "Unclaimed" at bounding box center [364, 236] width 46 height 28
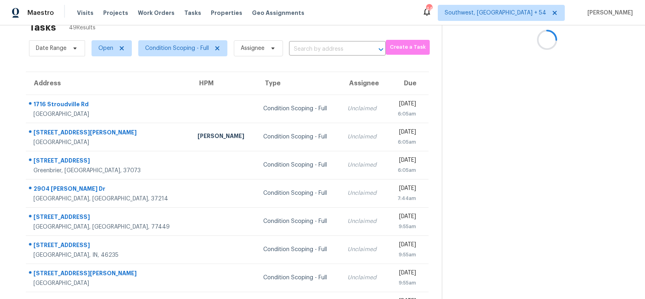
scroll to position [9, 0]
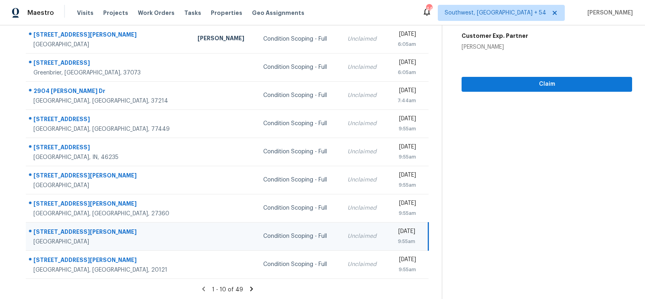
click at [250, 287] on icon at bounding box center [251, 289] width 3 height 4
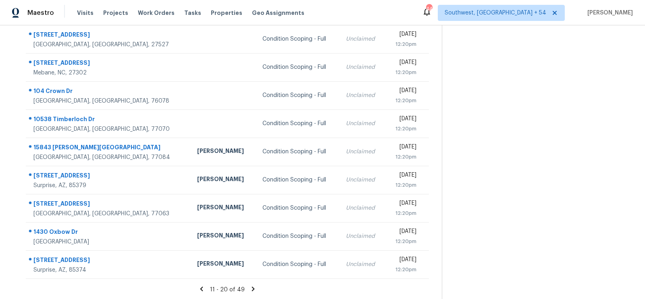
click at [249, 287] on icon at bounding box center [252, 289] width 7 height 7
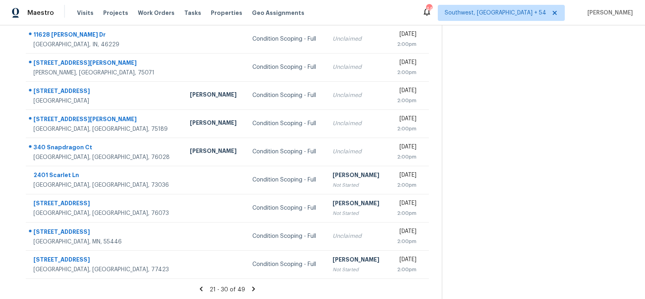
click at [250, 287] on icon at bounding box center [253, 289] width 7 height 7
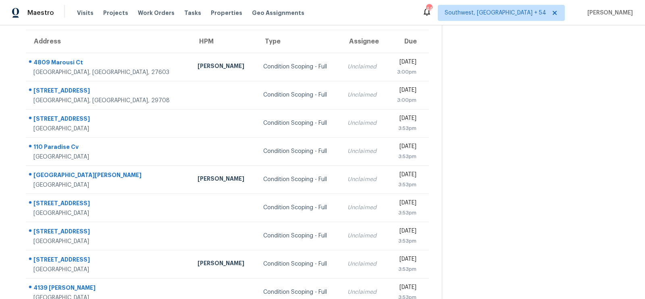
scroll to position [33, 0]
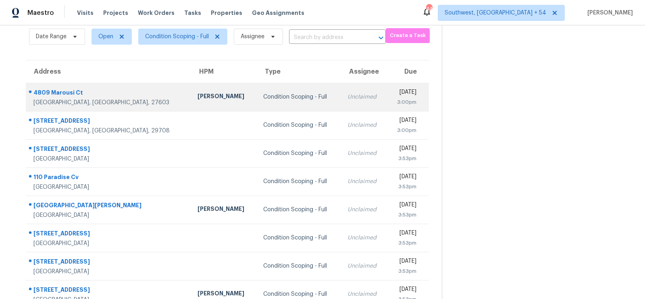
click at [281, 103] on td "Condition Scoping - Full" at bounding box center [299, 97] width 84 height 28
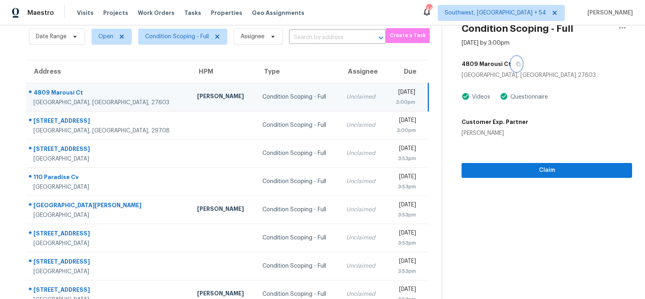
click at [517, 63] on icon "button" at bounding box center [519, 64] width 4 height 4
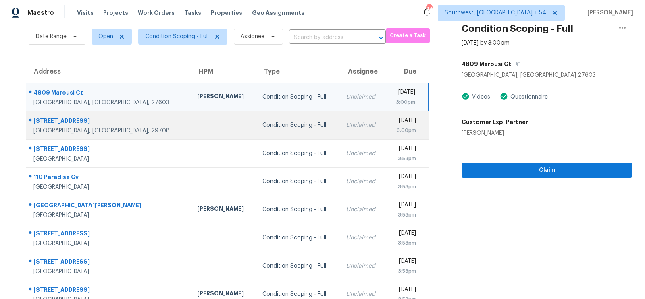
click at [340, 133] on td "Unclaimed" at bounding box center [363, 125] width 46 height 28
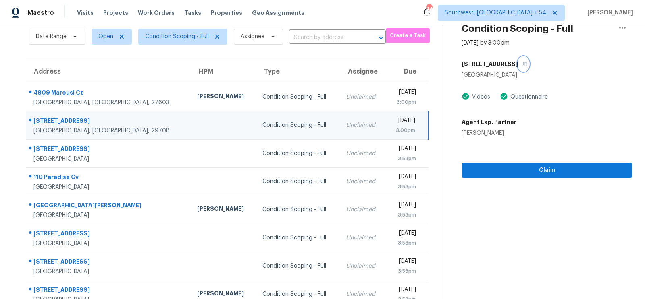
click at [524, 66] on icon "button" at bounding box center [526, 64] width 4 height 4
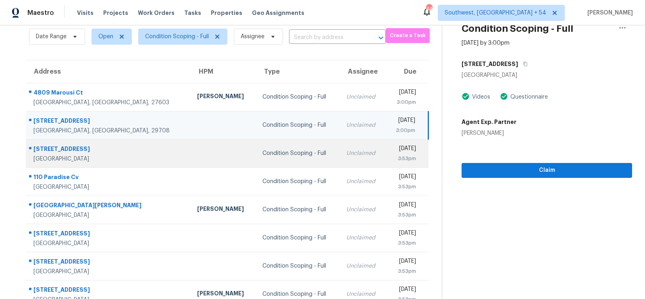
click at [386, 153] on td "[DATE] 3:53pm" at bounding box center [407, 153] width 43 height 28
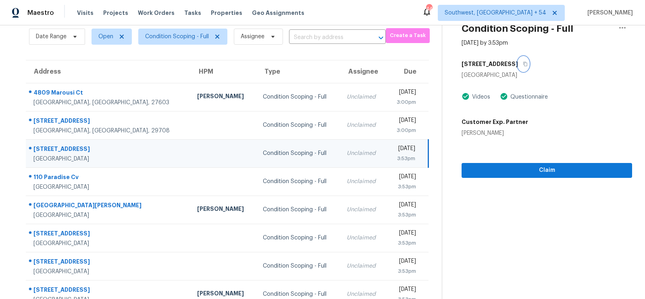
click at [523, 64] on icon "button" at bounding box center [525, 64] width 5 height 5
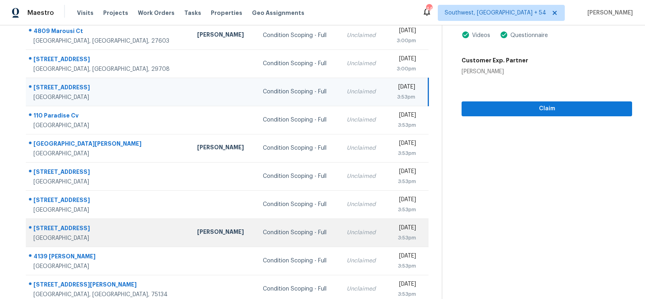
scroll to position [104, 0]
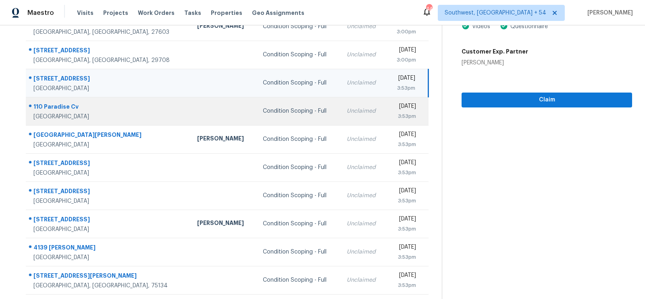
click at [386, 106] on td "[DATE] 3:53pm" at bounding box center [407, 111] width 42 height 28
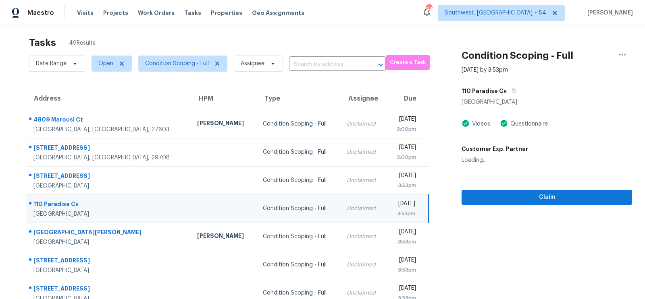
scroll to position [0, 0]
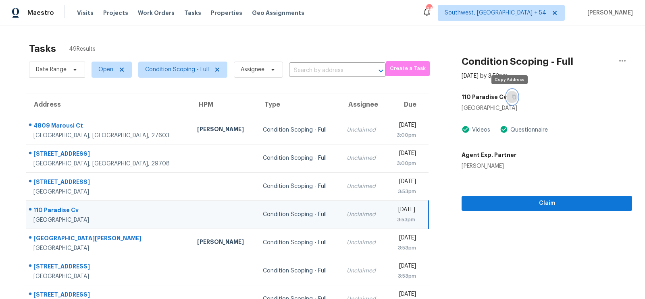
click at [511, 98] on icon "button" at bounding box center [513, 97] width 5 height 5
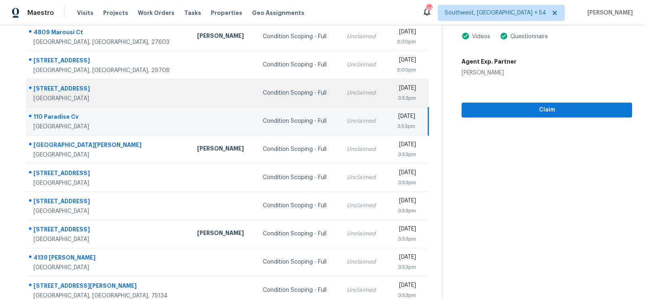
scroll to position [119, 0]
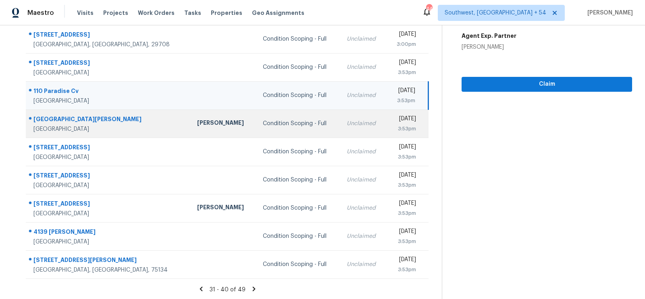
click at [340, 130] on td "Unclaimed" at bounding box center [363, 124] width 46 height 28
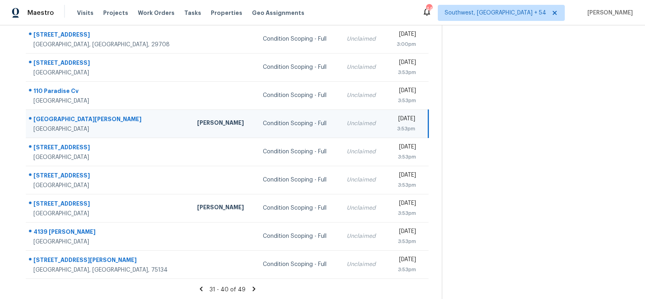
scroll to position [33, 0]
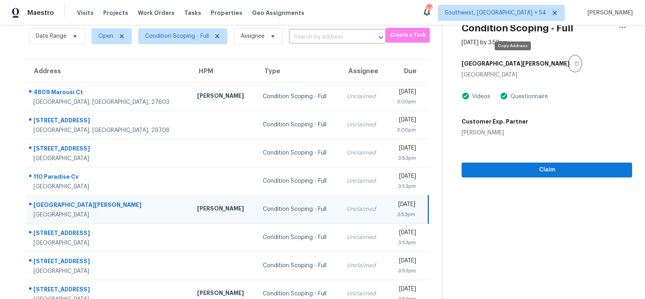
click at [574, 62] on icon "button" at bounding box center [576, 63] width 5 height 5
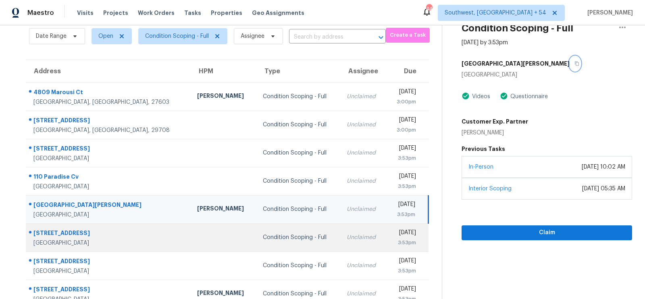
scroll to position [119, 0]
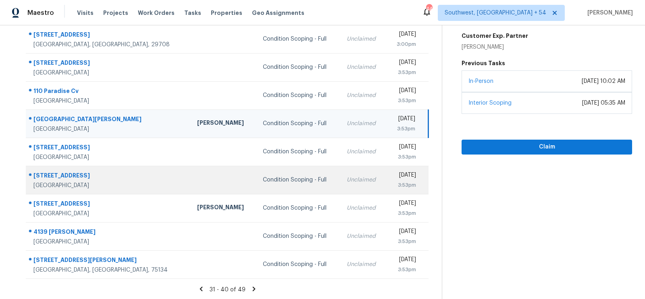
click at [340, 189] on td "Unclaimed" at bounding box center [363, 180] width 46 height 28
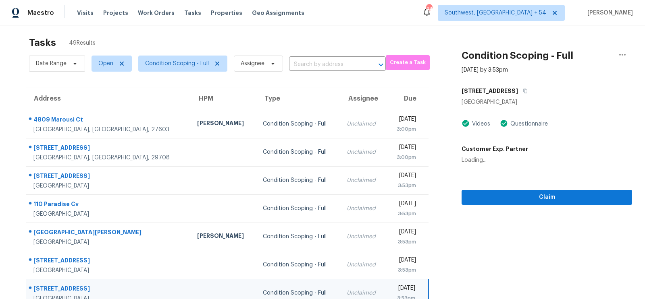
scroll to position [0, 0]
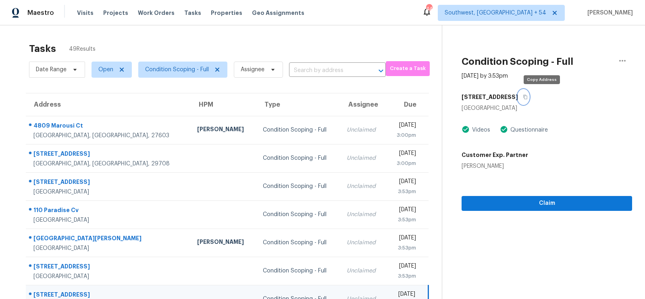
click at [528, 96] on icon "button" at bounding box center [526, 97] width 4 height 4
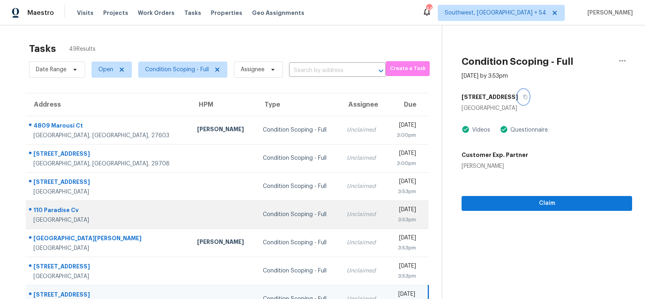
scroll to position [119, 0]
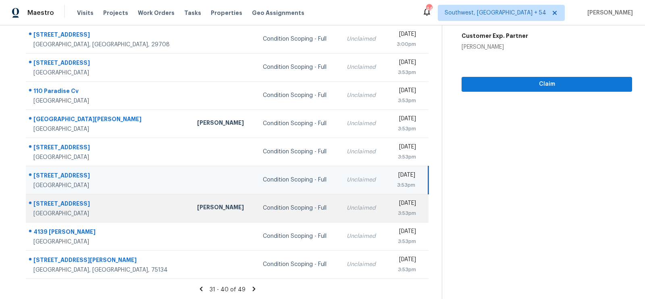
click at [340, 220] on td "Unclaimed" at bounding box center [363, 208] width 46 height 28
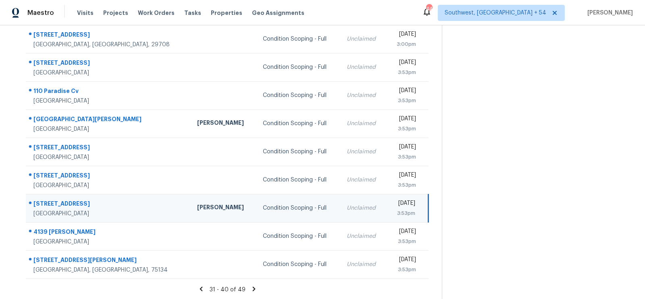
scroll to position [26, 0]
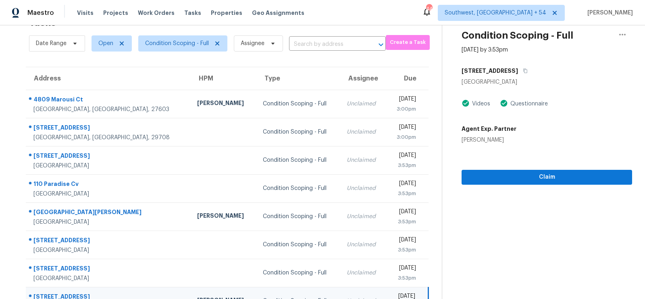
click at [513, 69] on div "5920 Maceo Ln" at bounding box center [546, 71] width 170 height 15
click at [523, 71] on icon "button" at bounding box center [525, 71] width 5 height 5
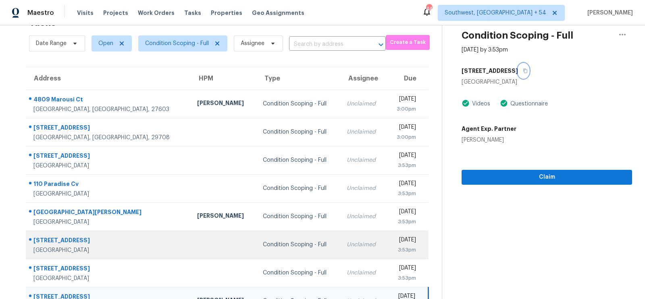
scroll to position [119, 0]
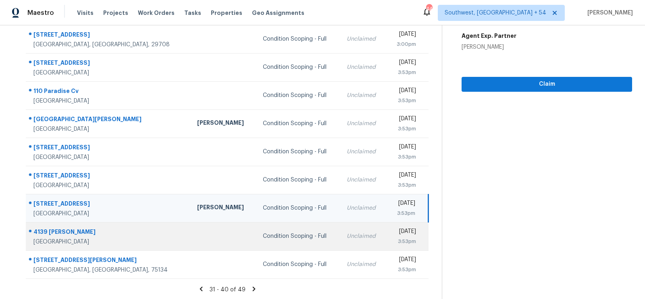
click at [256, 245] on td "Condition Scoping - Full" at bounding box center [298, 236] width 84 height 28
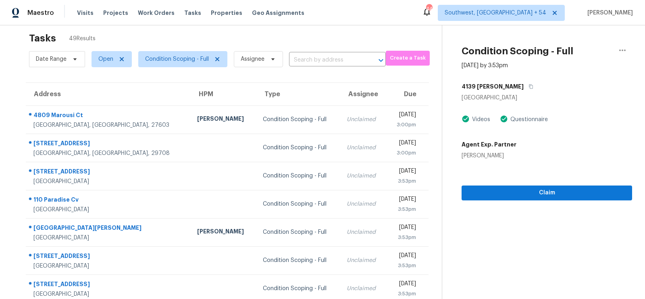
scroll to position [0, 0]
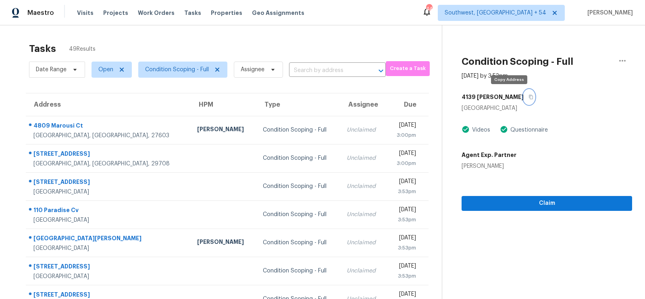
click at [528, 97] on icon "button" at bounding box center [530, 97] width 5 height 5
click at [191, 80] on span "Condition Scoping - Full" at bounding box center [180, 69] width 96 height 21
click at [191, 74] on span "Condition Scoping - Full" at bounding box center [182, 70] width 89 height 16
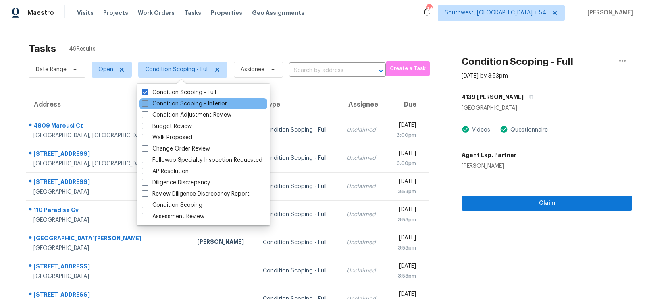
click at [188, 104] on label "Condition Scoping - Interior" at bounding box center [184, 104] width 85 height 8
click at [147, 104] on input "Condition Scoping - Interior" at bounding box center [144, 102] width 5 height 5
checkbox input "true"
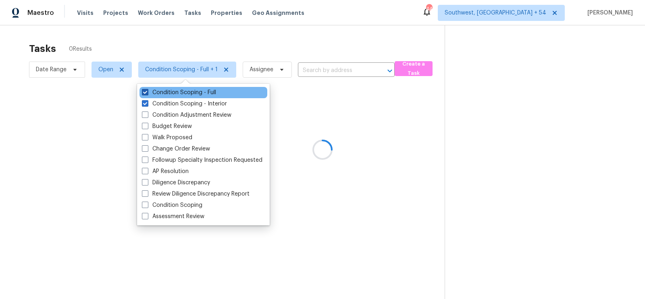
click at [196, 94] on label "Condition Scoping - Full" at bounding box center [179, 93] width 74 height 8
click at [147, 94] on input "Condition Scoping - Full" at bounding box center [144, 91] width 5 height 5
checkbox input "false"
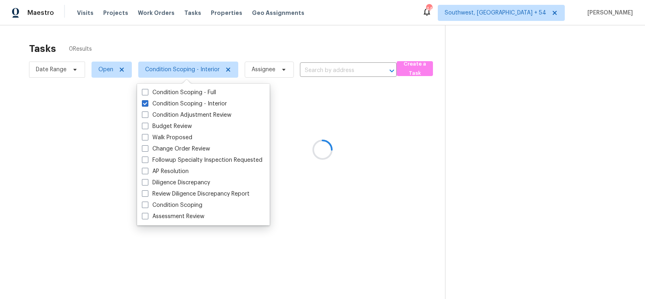
click at [299, 35] on div at bounding box center [322, 149] width 645 height 299
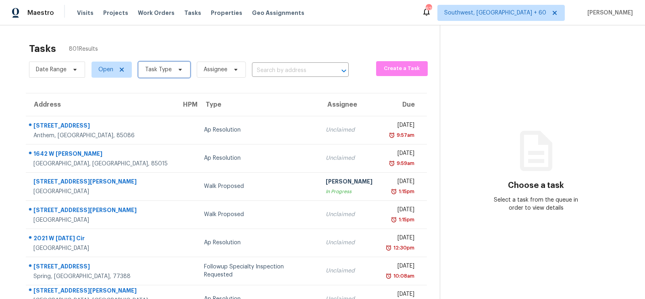
click at [156, 67] on span "Task Type" at bounding box center [158, 70] width 27 height 8
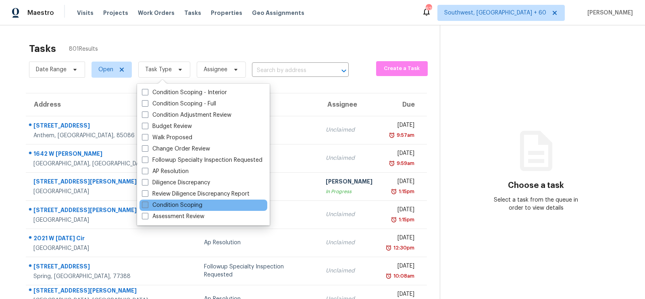
click at [185, 205] on label "Condition Scoping" at bounding box center [172, 206] width 60 height 8
click at [147, 205] on input "Condition Scoping" at bounding box center [144, 204] width 5 height 5
checkbox input "true"
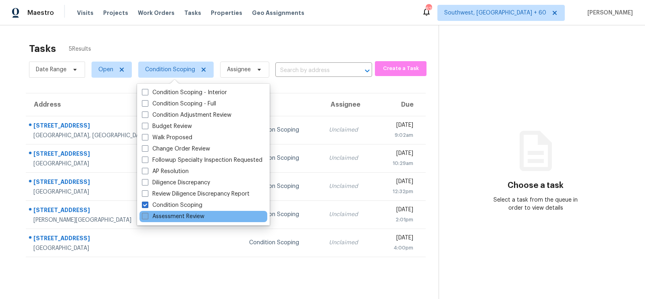
click at [188, 214] on label "Assessment Review" at bounding box center [173, 217] width 62 height 8
click at [147, 214] on input "Assessment Review" at bounding box center [144, 215] width 5 height 5
checkbox input "true"
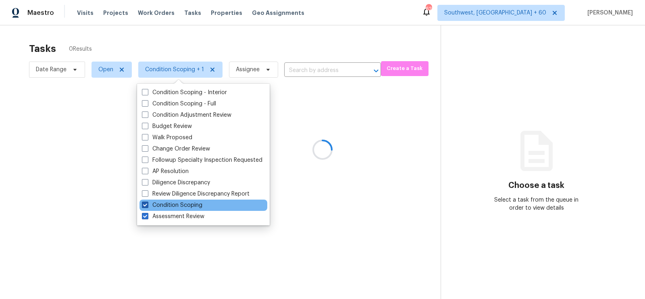
click at [185, 205] on label "Condition Scoping" at bounding box center [172, 206] width 60 height 8
click at [147, 205] on input "Condition Scoping" at bounding box center [144, 204] width 5 height 5
click at [185, 204] on label "Condition Scoping" at bounding box center [172, 206] width 60 height 8
click at [147, 204] on input "Condition Scoping" at bounding box center [144, 204] width 5 height 5
checkbox input "true"
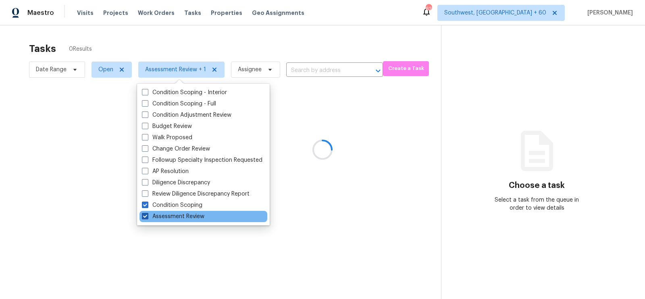
click at [183, 216] on label "Assessment Review" at bounding box center [173, 217] width 62 height 8
click at [147, 216] on input "Assessment Review" at bounding box center [144, 215] width 5 height 5
checkbox input "false"
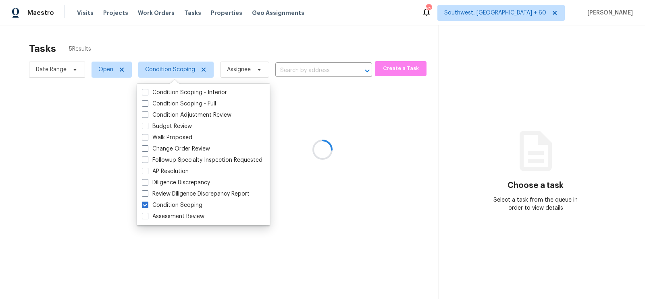
click at [279, 47] on div at bounding box center [322, 149] width 645 height 299
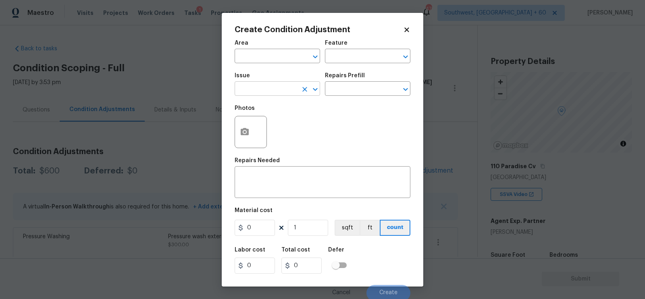
scroll to position [150, 0]
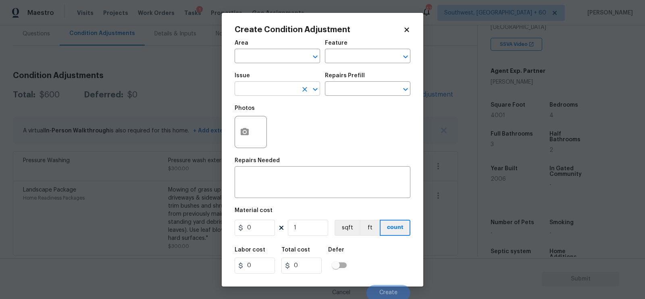
click at [266, 93] on input "text" at bounding box center [266, 89] width 63 height 12
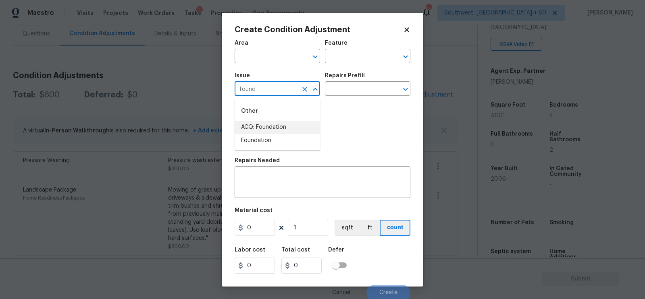
click at [279, 127] on li "ACQ: Foundation" at bounding box center [277, 127] width 85 height 13
type input "ACQ: Foundation"
click at [330, 102] on div "Photos" at bounding box center [323, 127] width 176 height 52
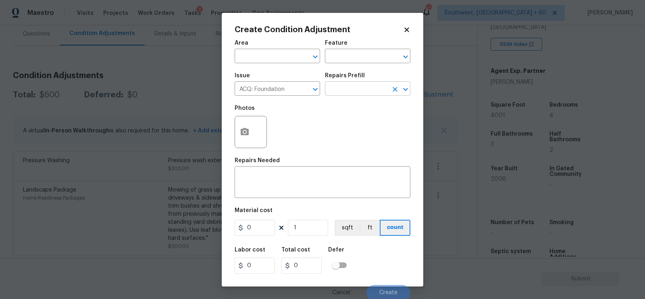
click at [346, 91] on input "text" at bounding box center [356, 89] width 63 height 12
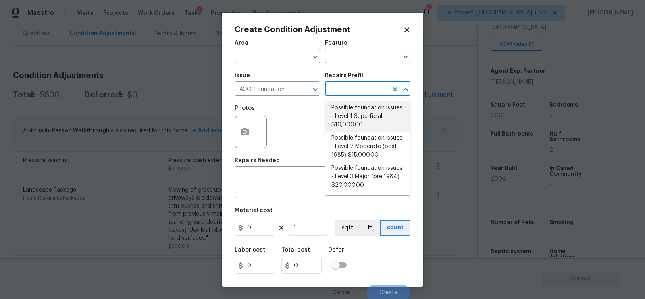
click at [370, 123] on li "Possible foundation issues - Level 1 Superficial $10,000.00" at bounding box center [367, 117] width 85 height 30
type input "Acquisition"
type input "10000"
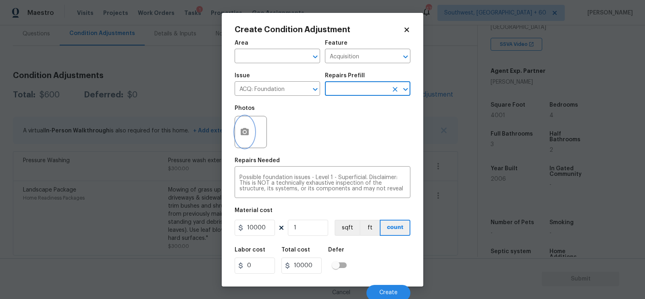
click at [245, 137] on icon "button" at bounding box center [245, 132] width 10 height 10
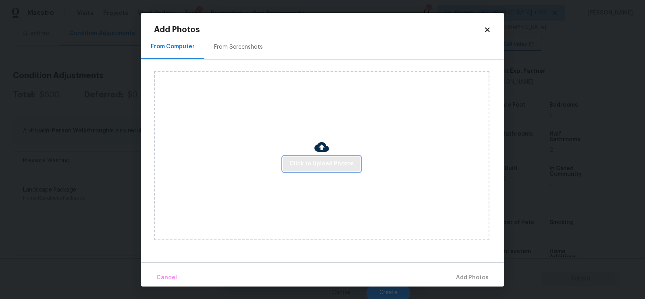
click at [323, 170] on button "Click to Upload Photos" at bounding box center [321, 164] width 77 height 15
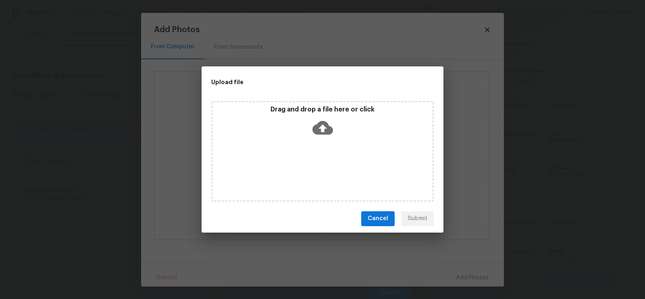
click at [323, 143] on div "Drag and drop a file here or click" at bounding box center [322, 151] width 222 height 101
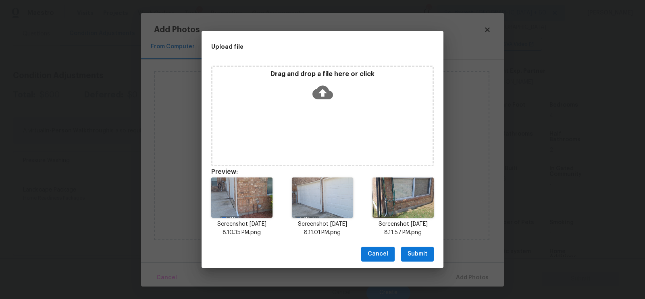
click at [403, 258] on button "Submit" at bounding box center [417, 254] width 33 height 15
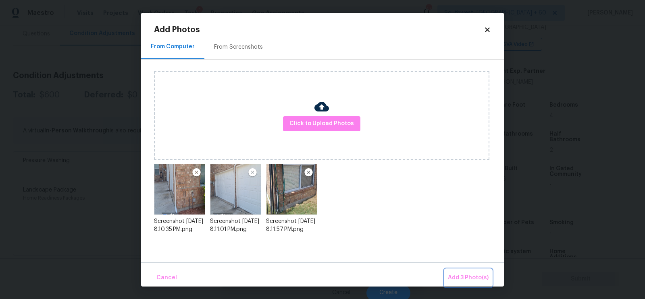
click at [476, 277] on span "Add 3 Photo(s)" at bounding box center [468, 278] width 41 height 10
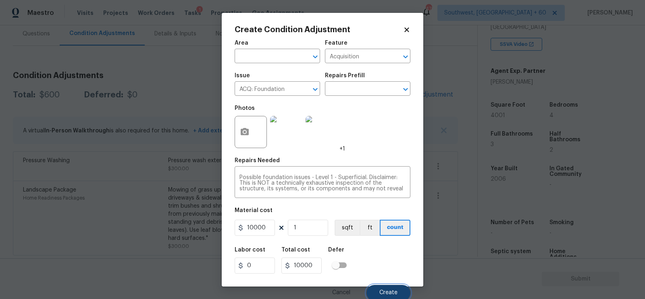
click at [387, 289] on button "Create" at bounding box center [388, 293] width 44 height 16
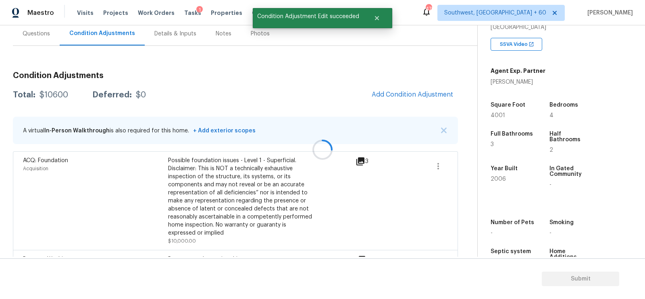
click at [443, 105] on div at bounding box center [322, 149] width 645 height 299
click at [423, 100] on button "Add Condition Adjustment" at bounding box center [412, 94] width 91 height 17
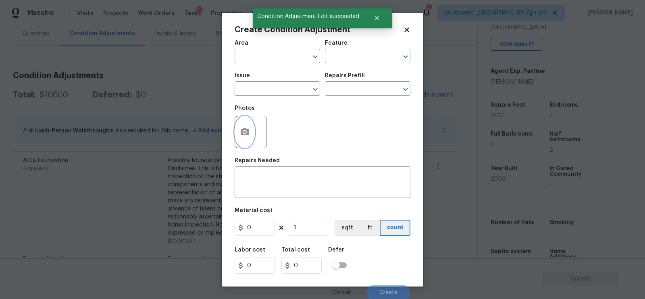
click at [242, 135] on icon "button" at bounding box center [245, 131] width 8 height 7
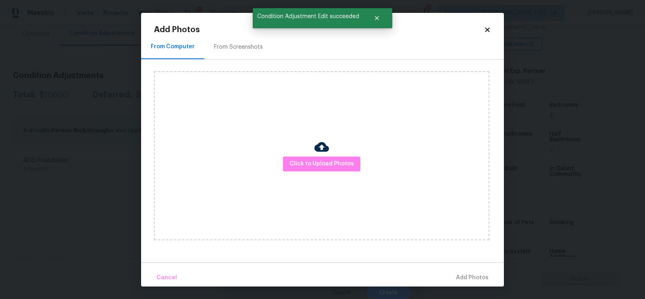
click at [315, 173] on div "Click to Upload Photos" at bounding box center [321, 155] width 335 height 169
click at [317, 160] on span "Click to Upload Photos" at bounding box center [321, 164] width 64 height 10
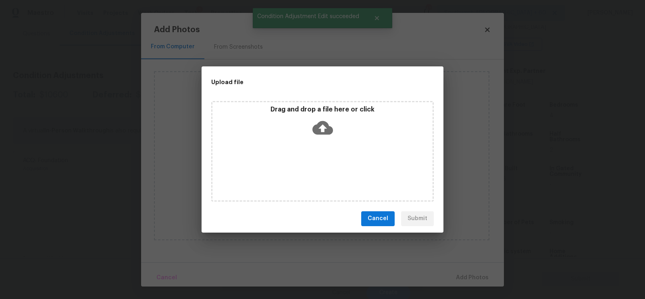
click at [321, 126] on icon at bounding box center [322, 128] width 21 height 21
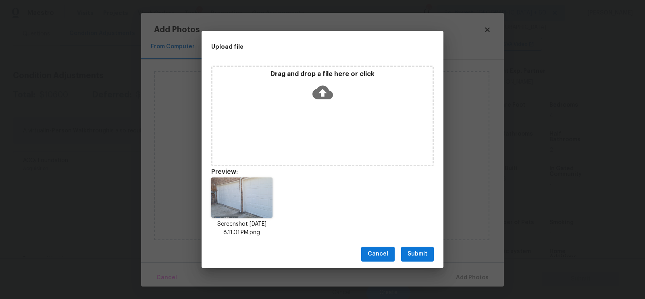
click at [413, 260] on button "Submit" at bounding box center [417, 254] width 33 height 15
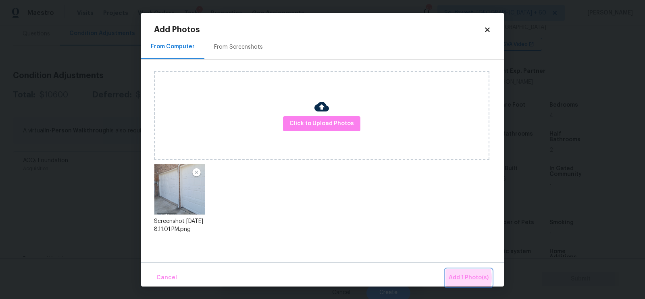
click at [453, 278] on span "Add 1 Photo(s)" at bounding box center [469, 278] width 40 height 10
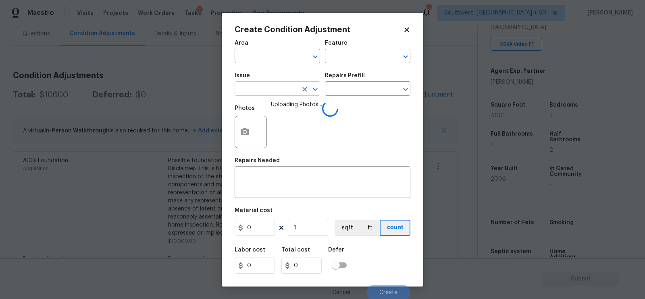
click at [276, 96] on input "text" at bounding box center [266, 89] width 63 height 12
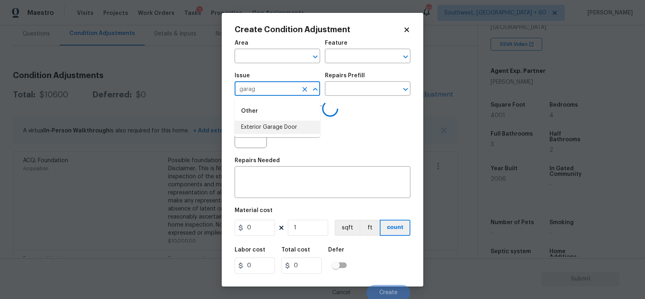
click at [297, 131] on li "Exterior Garage Door" at bounding box center [277, 127] width 85 height 13
type input "Exterior Garage Door"
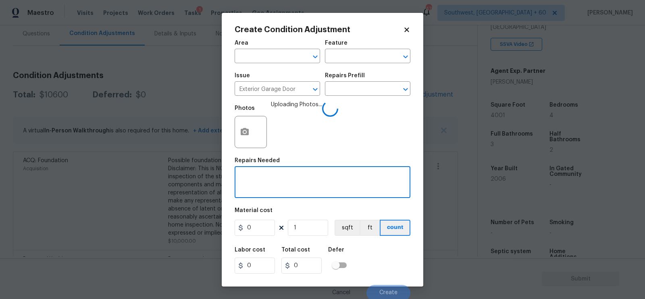
click at [280, 177] on textarea at bounding box center [322, 183] width 166 height 17
type textarea "Garage door trims"
click at [260, 237] on figure "Material cost 0 1 sqft ft count" at bounding box center [323, 223] width 176 height 30
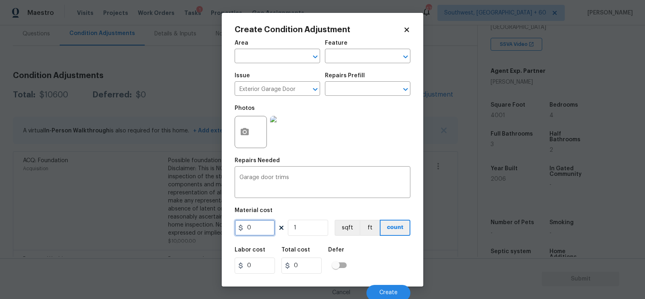
click at [263, 225] on input "0" at bounding box center [255, 228] width 40 height 16
click at [312, 229] on input "1" at bounding box center [308, 228] width 40 height 16
click at [309, 260] on input "0" at bounding box center [301, 266] width 40 height 16
click at [263, 231] on input "0" at bounding box center [255, 228] width 40 height 16
type input "100"
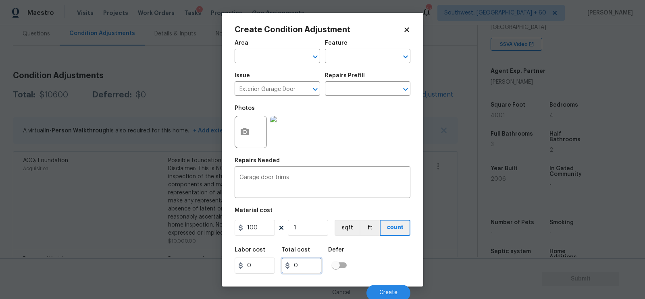
type input "100"
click at [308, 259] on input "100" at bounding box center [301, 266] width 40 height 16
click at [394, 297] on button "Create" at bounding box center [388, 293] width 44 height 16
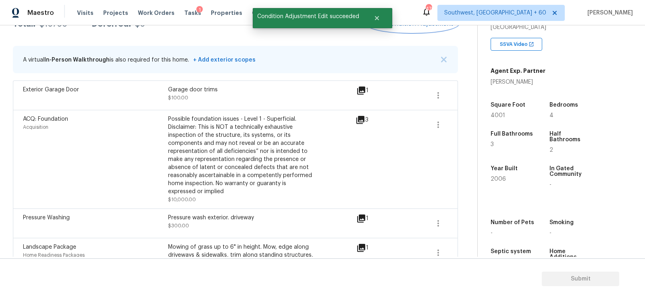
scroll to position [96, 0]
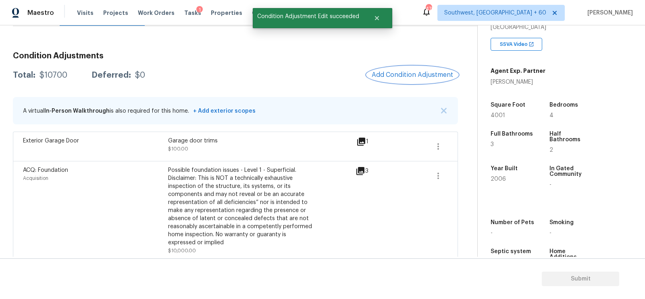
click at [425, 82] on button "Add Condition Adjustment" at bounding box center [412, 75] width 91 height 17
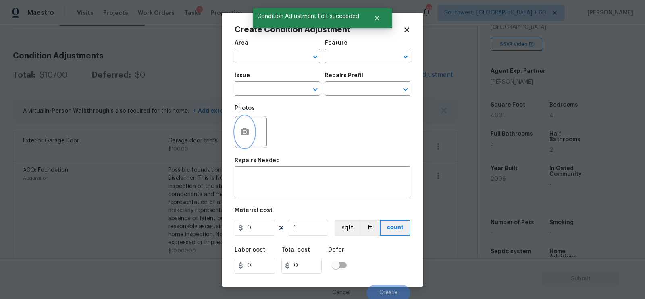
click at [245, 138] on button "button" at bounding box center [244, 131] width 19 height 31
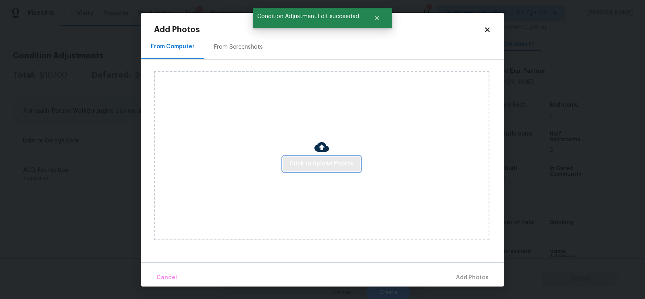
click at [307, 161] on span "Click to Upload Photos" at bounding box center [321, 164] width 64 height 10
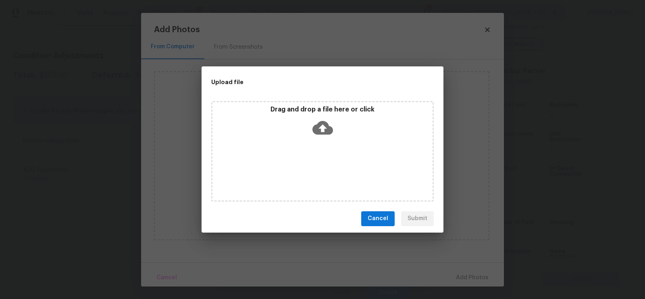
click at [324, 139] on div "Drag and drop a file here or click" at bounding box center [322, 123] width 220 height 35
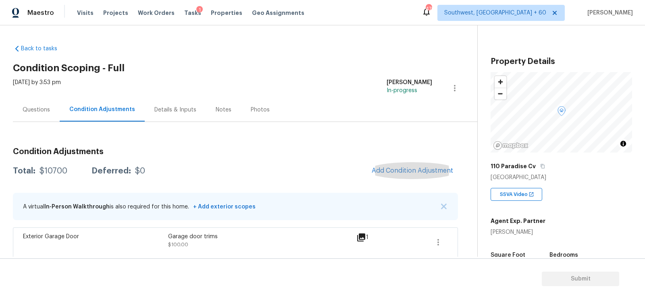
click at [414, 167] on span "Add Condition Adjustment" at bounding box center [412, 170] width 81 height 7
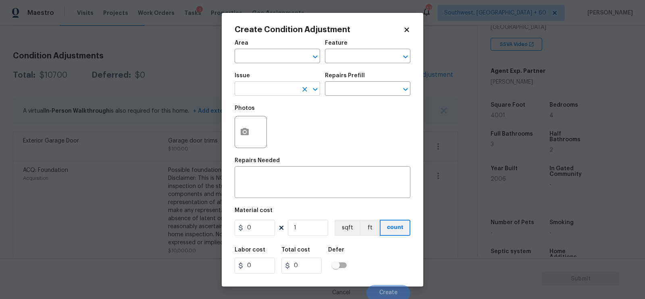
click at [240, 86] on input "text" at bounding box center [266, 89] width 63 height 12
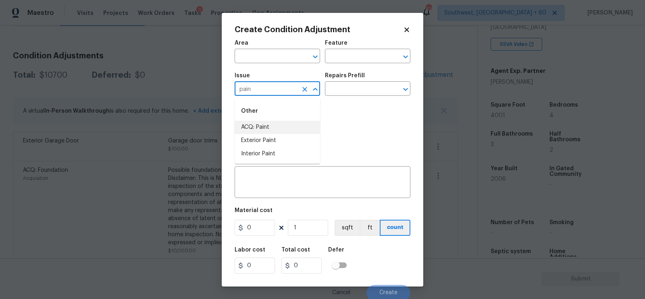
click at [258, 129] on li "ACQ: Paint" at bounding box center [277, 127] width 85 height 13
type input "ACQ: Paint"
click at [341, 94] on input "text" at bounding box center [356, 89] width 63 height 12
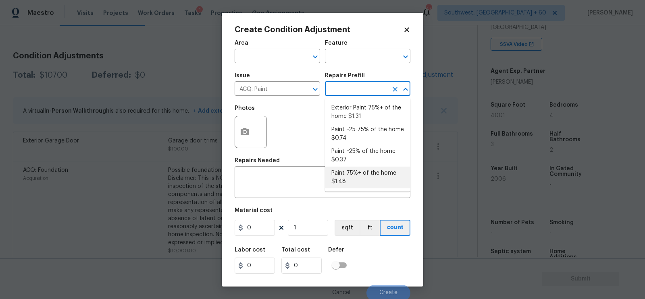
click at [349, 178] on li "Paint 75%+ of the home $1.48" at bounding box center [367, 178] width 85 height 22
type input "Acquisition"
type textarea "Acquisition Scope: 75%+ of the home will likely require interior paint"
type input "1.48"
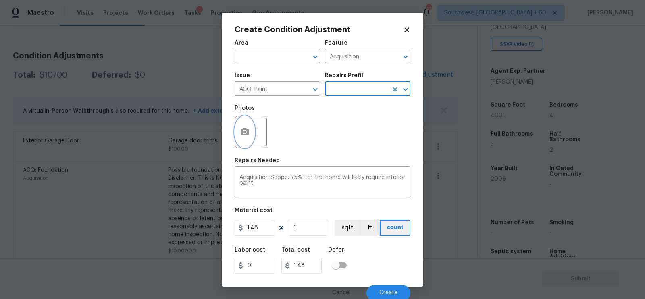
click at [245, 135] on icon "button" at bounding box center [245, 131] width 8 height 7
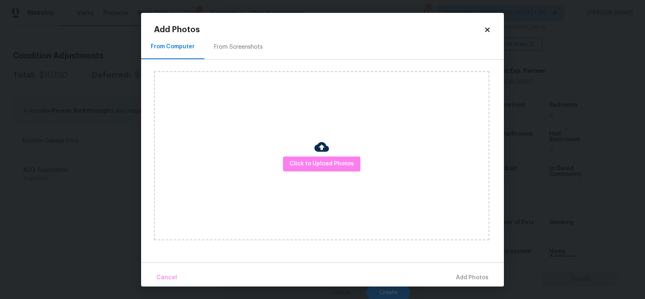
click at [261, 54] on div "From Screenshots" at bounding box center [238, 47] width 68 height 24
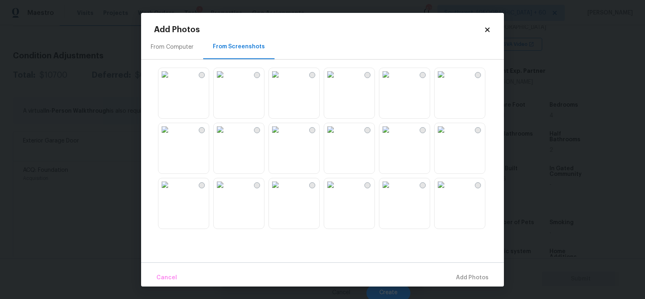
click at [337, 136] on img at bounding box center [330, 129] width 13 height 13
click at [392, 136] on img at bounding box center [385, 129] width 13 height 13
click at [465, 281] on span "Add 2 Photo(s)" at bounding box center [467, 278] width 41 height 10
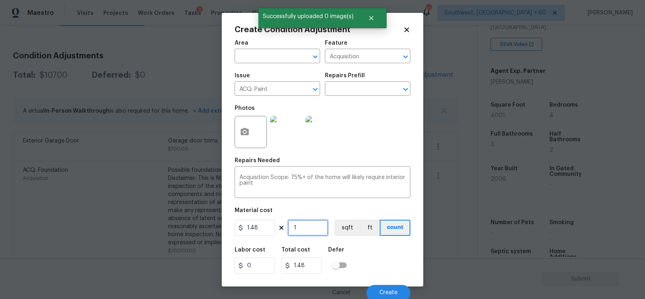
click at [290, 231] on input "1" at bounding box center [308, 228] width 40 height 16
click at [309, 228] on input "1" at bounding box center [308, 228] width 40 height 16
type input "0"
type input "4"
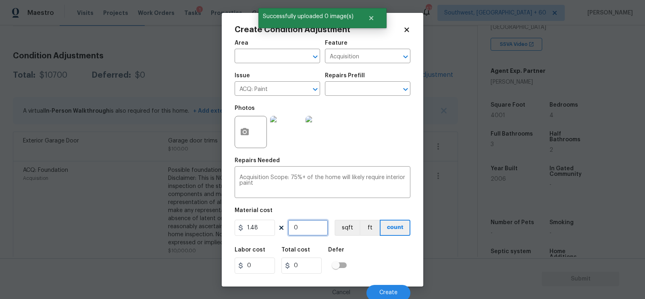
type input "5.92"
type input "40"
type input "59.2"
type input "400"
type input "592"
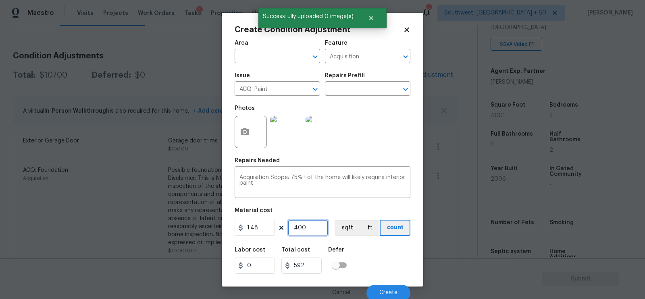
type input "4001"
type input "5921.48"
type input "4001"
click at [314, 264] on input "5921.48" at bounding box center [301, 266] width 40 height 16
click at [380, 287] on button "Create" at bounding box center [388, 293] width 44 height 16
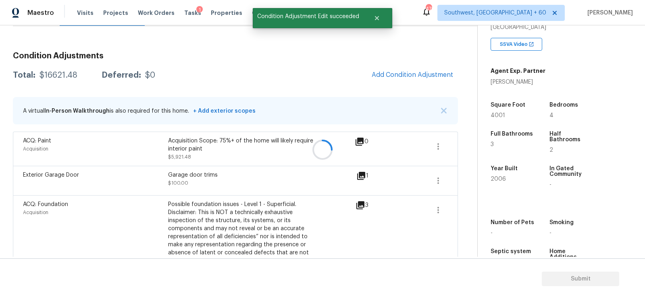
click at [431, 73] on div at bounding box center [322, 149] width 645 height 299
click at [419, 73] on div at bounding box center [322, 149] width 645 height 299
click at [407, 74] on span "Add Condition Adjustment" at bounding box center [412, 74] width 81 height 7
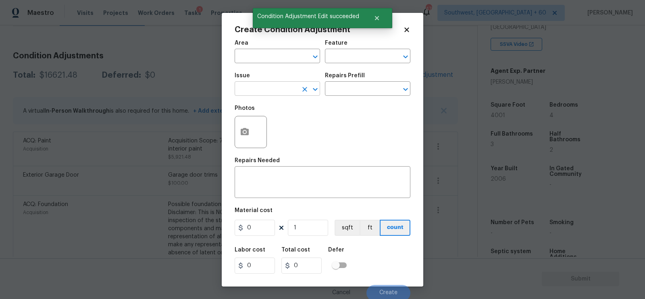
click at [271, 93] on input "text" at bounding box center [266, 89] width 63 height 12
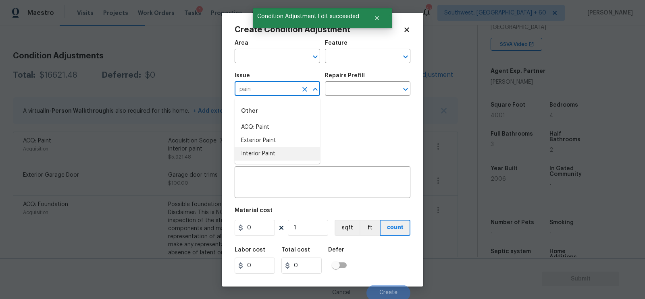
click at [270, 154] on li "Interior Paint" at bounding box center [277, 154] width 85 height 13
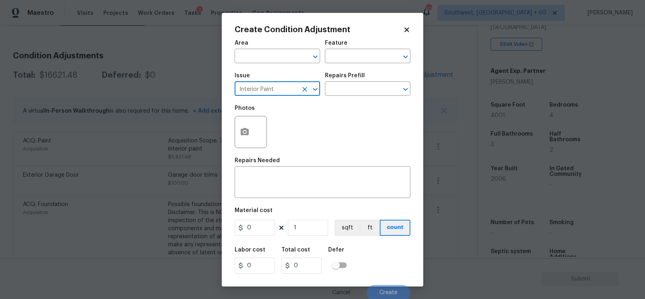
type input "Interior Paint"
click at [364, 74] on div "Repairs Prefill" at bounding box center [367, 78] width 85 height 10
click at [358, 86] on input "text" at bounding box center [356, 89] width 63 height 12
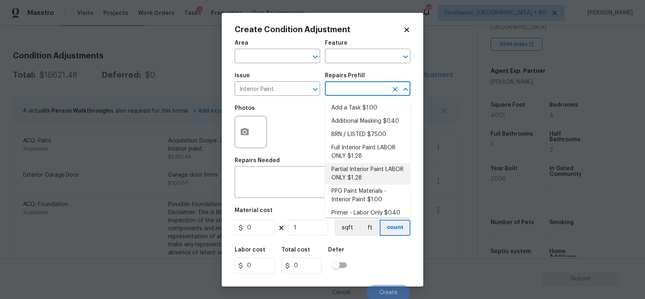
scroll to position [5, 0]
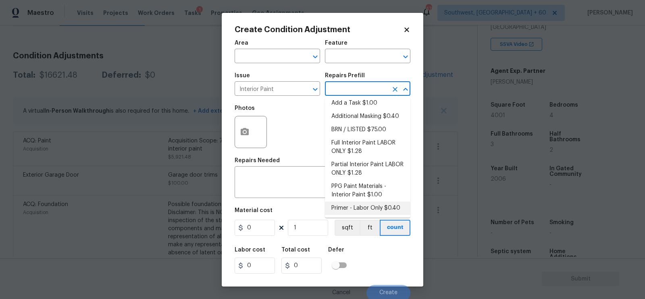
click at [351, 208] on li "Primer - Labor Only $0.40" at bounding box center [367, 208] width 85 height 13
type input "Overall Paint"
type textarea "Interior primer - PRIMER PROVIDED BY OPENDOOR - All nails, screws, drywall anch…"
type input "0.4"
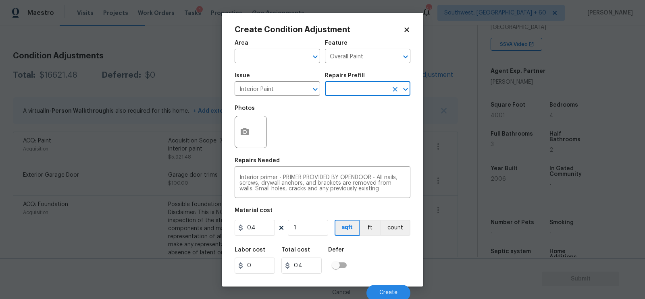
click at [261, 220] on figure "Material cost 0.4 1 sqft ft count" at bounding box center [323, 223] width 176 height 30
click at [259, 230] on input "0.4" at bounding box center [255, 228] width 40 height 16
type input "250"
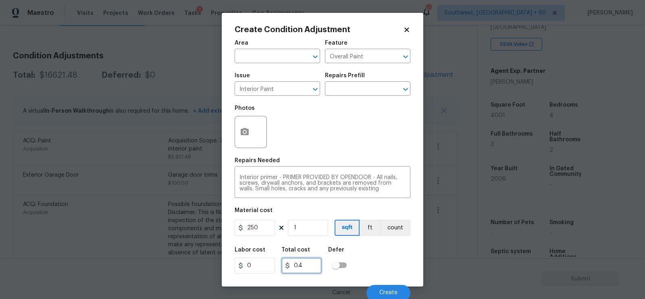
type input "250"
click at [295, 269] on input "250" at bounding box center [301, 266] width 40 height 16
click at [246, 134] on icon "button" at bounding box center [245, 131] width 8 height 7
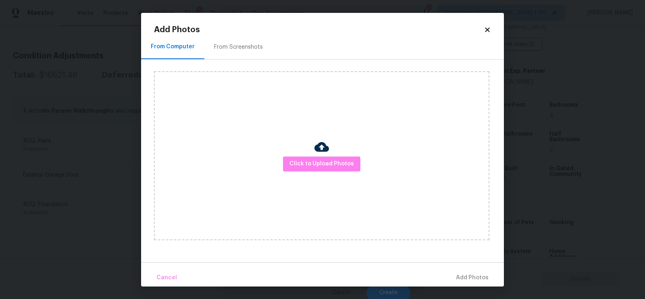
click at [244, 47] on div "From Screenshots" at bounding box center [238, 47] width 49 height 8
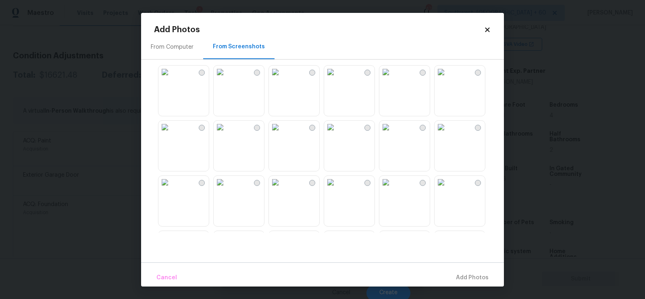
scroll to position [168, 0]
click at [337, 79] on img at bounding box center [330, 72] width 13 height 13
click at [472, 278] on span "Add 1 Photo(s)" at bounding box center [469, 278] width 40 height 10
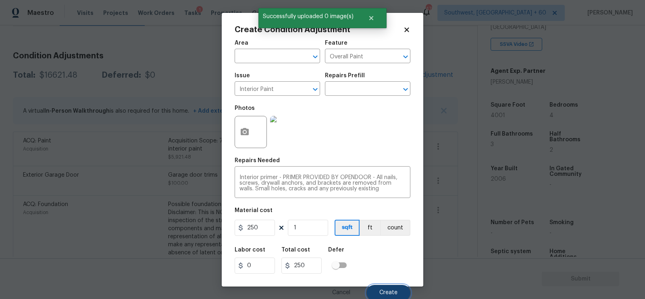
click at [391, 297] on button "Create" at bounding box center [388, 293] width 44 height 16
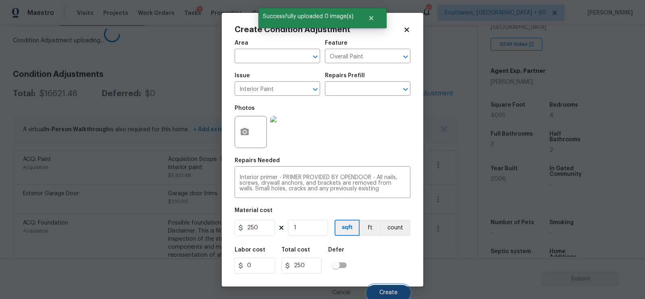
click at [389, 290] on button "Create" at bounding box center [388, 293] width 44 height 16
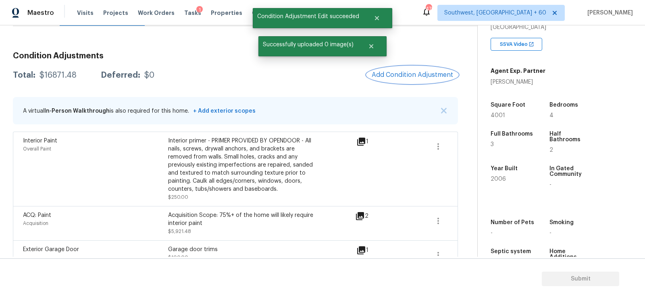
click at [426, 75] on span "Add Condition Adjustment" at bounding box center [412, 74] width 81 height 7
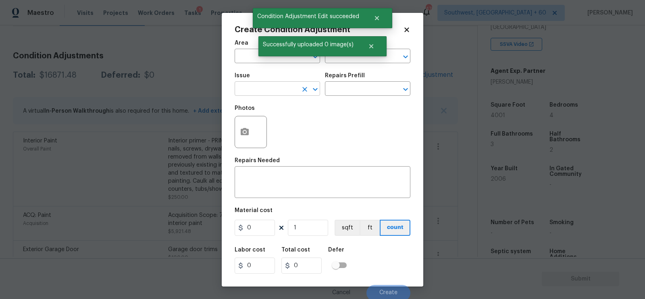
click at [242, 91] on input "text" at bounding box center [266, 89] width 63 height 12
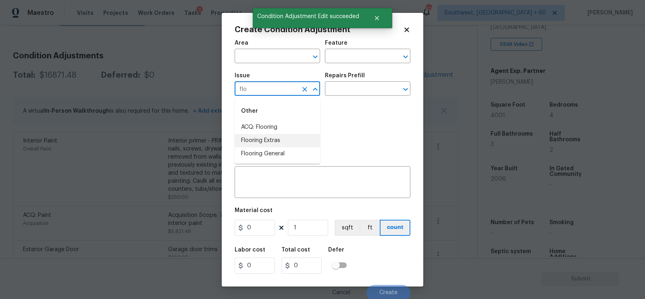
click at [270, 150] on li "Flooring General" at bounding box center [277, 154] width 85 height 13
type input "Flooring General"
click at [354, 91] on input "text" at bounding box center [356, 89] width 63 height 12
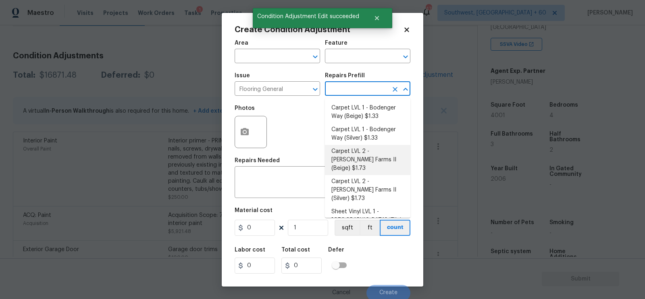
click at [358, 150] on li "Carpet LVL 2 - Abshire Farms II (Beige) $1.73" at bounding box center [367, 160] width 85 height 30
type input "Overall Flooring"
type textarea "Install new carpet ([PERSON_NAME] Farms II - 749 Stony Glade) at all previously…"
type input "1.73"
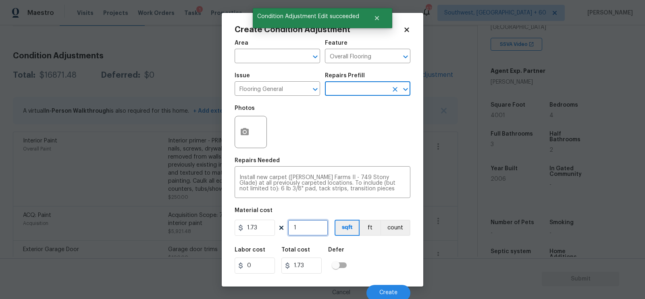
click at [308, 232] on input "1" at bounding box center [308, 228] width 40 height 16
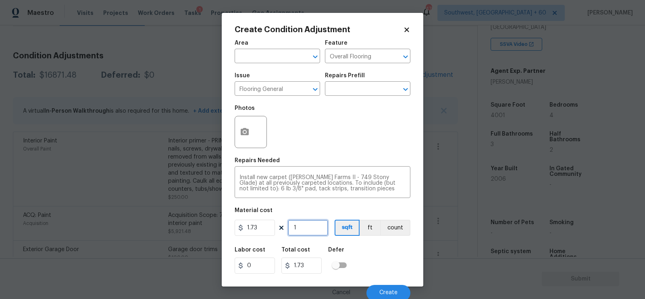
type input "0"
type input "1"
type input "1.73"
type input "17"
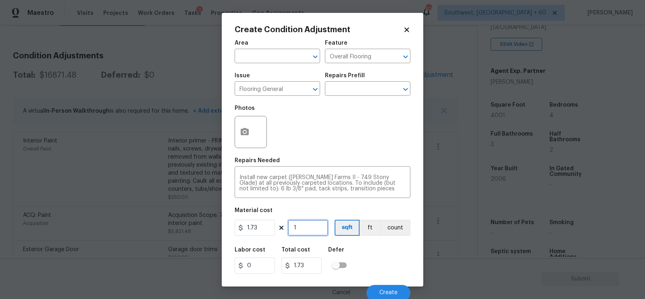
type input "29.41"
type input "1"
type input "1.73"
type input "18"
type input "31.14"
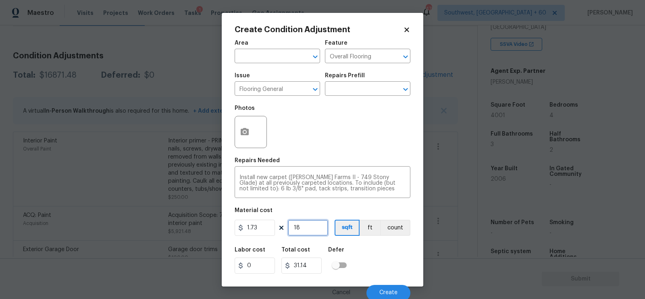
type input "180"
type input "311.4"
type input "1800"
type input "3114"
type input "1800"
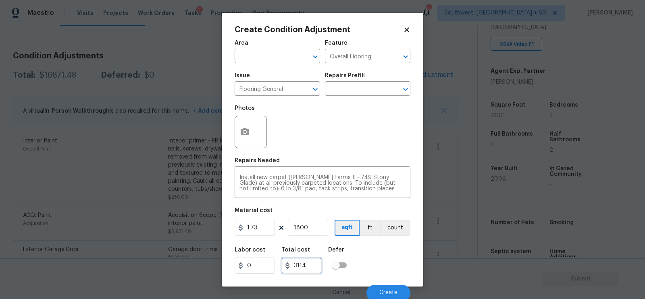
click at [314, 264] on input "3114" at bounding box center [301, 266] width 40 height 16
click at [247, 144] on button "button" at bounding box center [244, 131] width 19 height 31
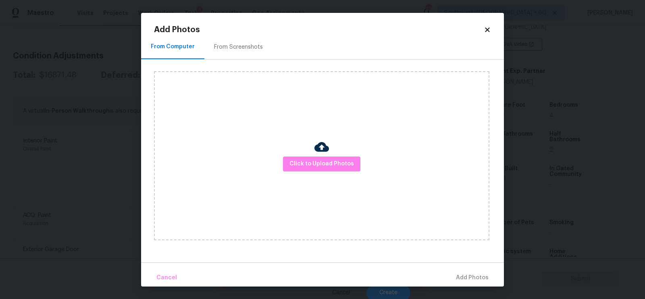
click at [245, 67] on div "Click to Upload Photos" at bounding box center [329, 156] width 350 height 193
click at [244, 50] on div "From Screenshots" at bounding box center [238, 47] width 49 height 8
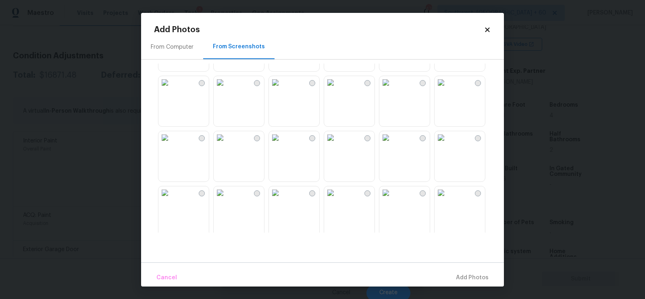
scroll to position [60, 0]
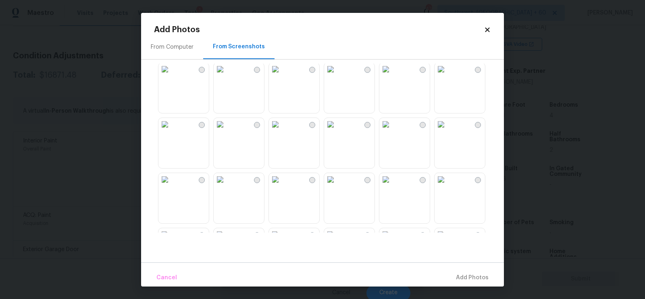
click at [218, 76] on img at bounding box center [220, 69] width 13 height 13
click at [282, 186] on img at bounding box center [275, 179] width 13 height 13
click at [337, 186] on img at bounding box center [330, 179] width 13 height 13
click at [282, 186] on img at bounding box center [275, 179] width 13 height 13
click at [227, 186] on img at bounding box center [220, 179] width 13 height 13
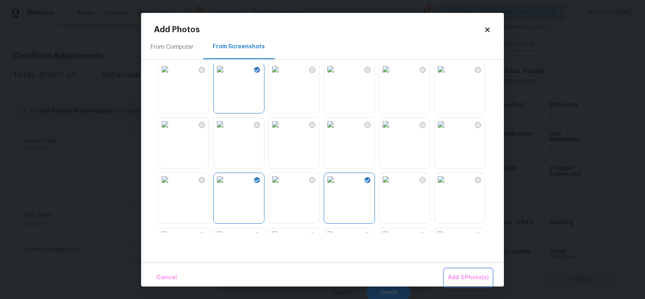
click at [473, 273] on button "Add 3 Photo(s)" at bounding box center [468, 278] width 47 height 17
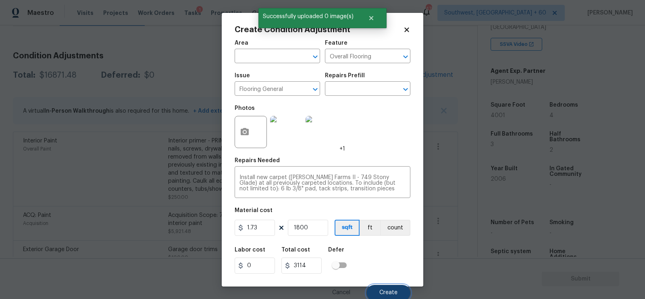
click at [387, 292] on span "Create" at bounding box center [388, 293] width 18 height 6
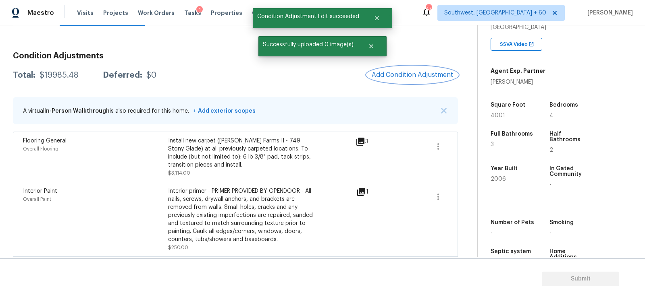
click at [416, 80] on button "Add Condition Adjustment" at bounding box center [412, 75] width 91 height 17
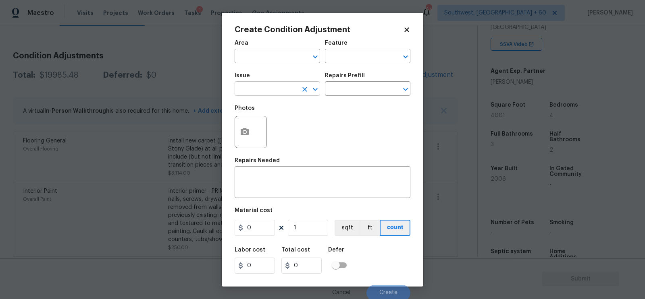
click at [284, 90] on input "text" at bounding box center [266, 89] width 63 height 12
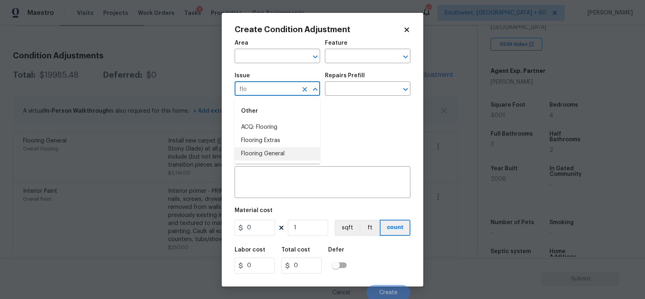
click at [270, 151] on li "Flooring General" at bounding box center [277, 154] width 85 height 13
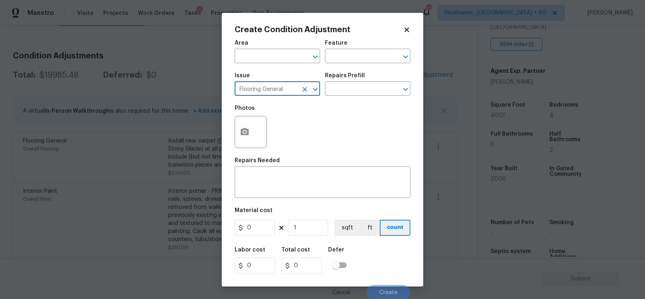
type input "Flooring General"
click at [335, 106] on div "Photos" at bounding box center [323, 127] width 176 height 52
click at [336, 100] on div "Issue Flooring General ​ Repairs Prefill ​" at bounding box center [323, 84] width 176 height 33
click at [336, 98] on div "Issue Flooring General ​ Repairs Prefill ​" at bounding box center [323, 84] width 176 height 33
click at [350, 90] on input "text" at bounding box center [356, 89] width 63 height 12
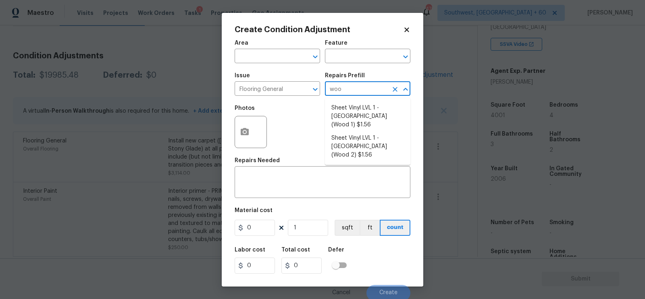
type input "wood"
click at [356, 123] on li "Sheet Vinyl LVL 1 - Sugar Valley (Wood 1) $1.56" at bounding box center [367, 117] width 85 height 30
type input "Overall Flooring"
type textarea "Install sheet vinyl flooring ([GEOGRAPHIC_DATA] - Wood "Look", [STREET_ADDRESS]…"
type input "1.56"
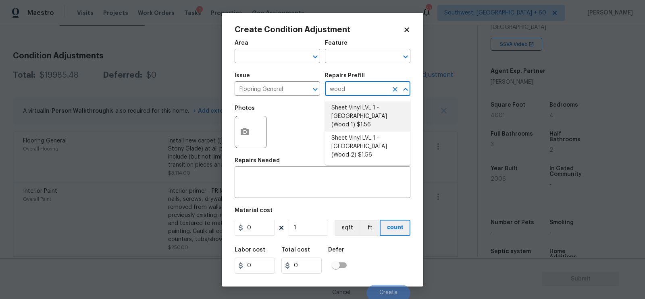
type input "1.56"
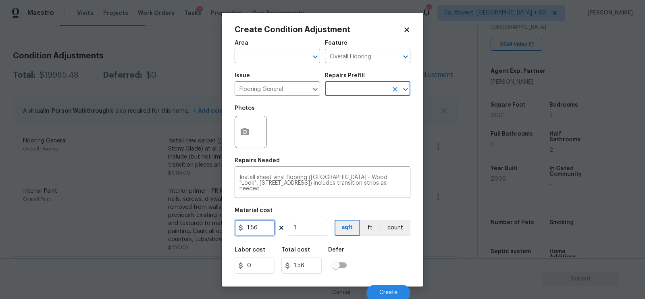
click at [264, 229] on input "1.56" at bounding box center [255, 228] width 40 height 16
type input "5"
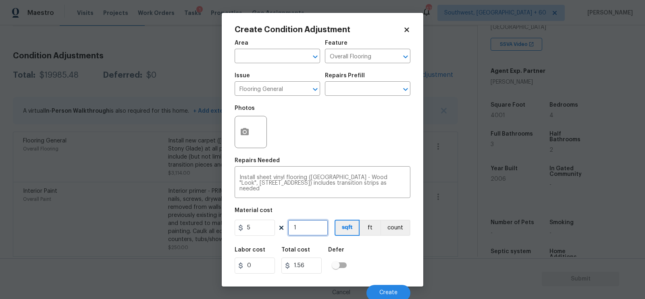
click at [299, 227] on input "1" at bounding box center [308, 228] width 40 height 16
type input "5"
type input "0"
type input "2"
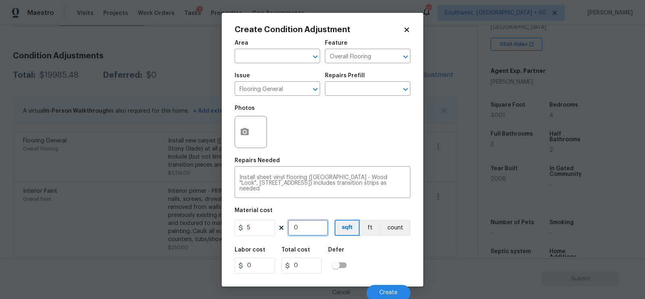
type input "10"
type input "22"
type input "110"
type input "220"
type input "1100"
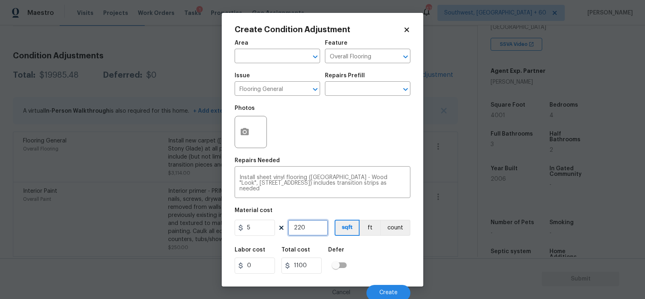
type input "2201"
type input "11005"
type input "2201"
click at [316, 271] on input "11005" at bounding box center [301, 266] width 40 height 16
click at [252, 131] on button "button" at bounding box center [244, 131] width 19 height 31
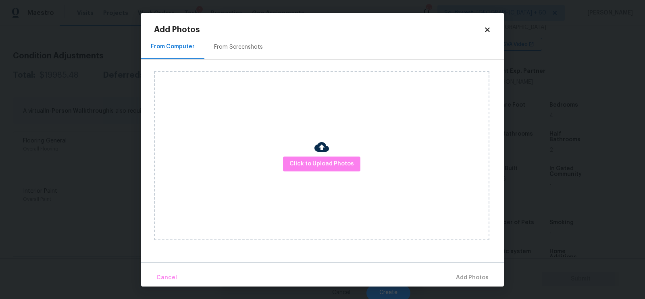
click at [249, 60] on div "Click to Upload Photos" at bounding box center [329, 156] width 350 height 193
click at [239, 50] on div "From Screenshots" at bounding box center [238, 47] width 49 height 8
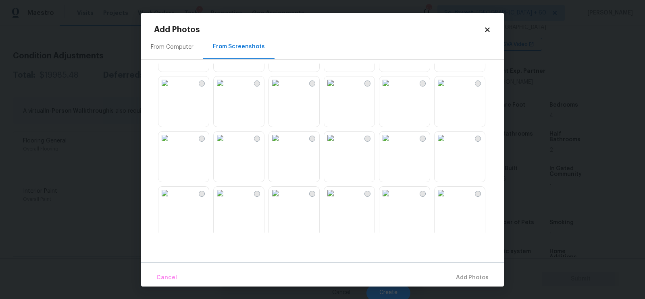
scroll to position [382, 0]
click at [337, 86] on img at bounding box center [330, 79] width 13 height 13
click at [227, 86] on img at bounding box center [220, 79] width 13 height 13
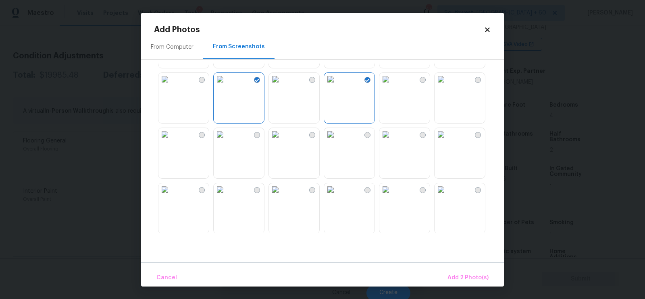
click at [227, 86] on img at bounding box center [220, 79] width 13 height 13
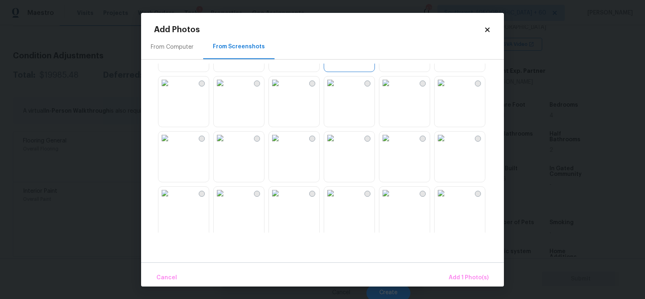
scroll to position [441, 0]
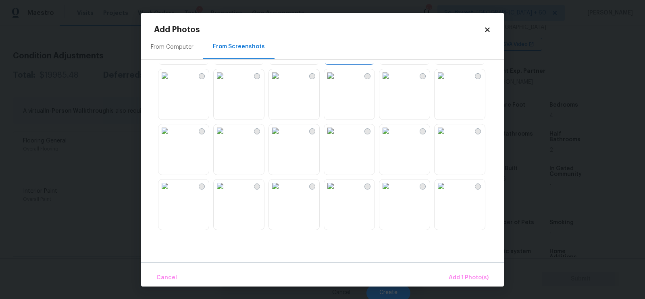
click at [171, 82] on img at bounding box center [164, 75] width 13 height 13
click at [337, 80] on img at bounding box center [330, 73] width 13 height 13
click at [469, 277] on span "Add 3 Photo(s)" at bounding box center [468, 278] width 41 height 10
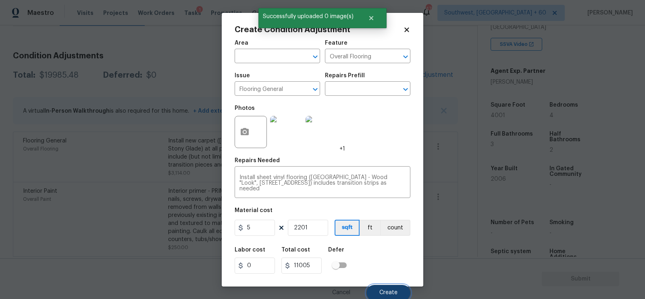
click at [382, 294] on span "Create" at bounding box center [388, 293] width 18 height 6
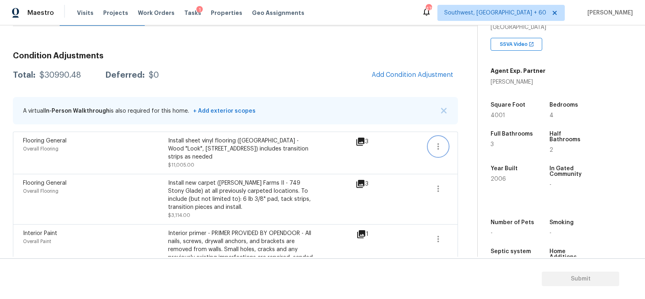
click at [438, 152] on button "button" at bounding box center [437, 146] width 19 height 19
click at [458, 141] on div "Edit" at bounding box center [484, 144] width 63 height 8
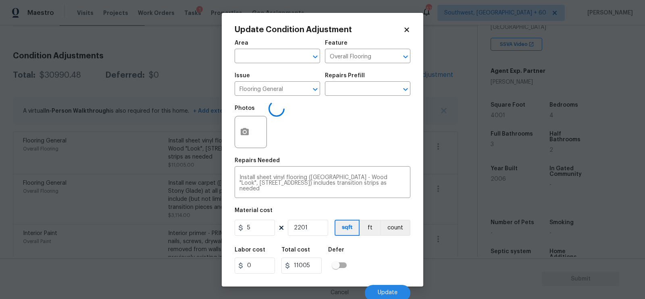
click at [455, 172] on body "Maestro Visits Projects Work Orders Tasks 1 Properties Geo Assignments 470 Sout…" at bounding box center [322, 149] width 645 height 299
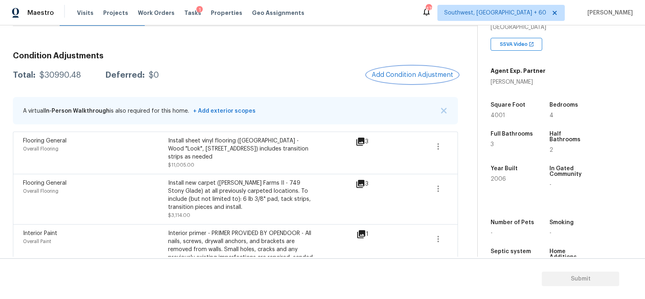
click at [418, 73] on span "Add Condition Adjustment" at bounding box center [412, 74] width 81 height 7
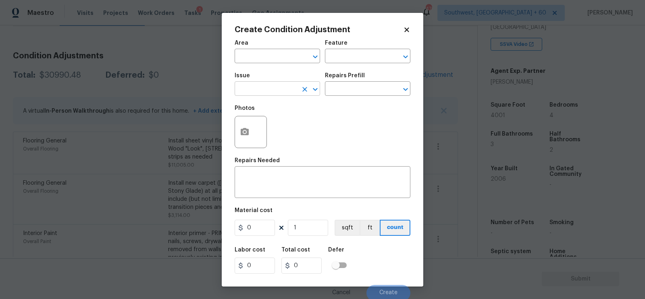
click at [255, 88] on input "text" at bounding box center [266, 89] width 63 height 12
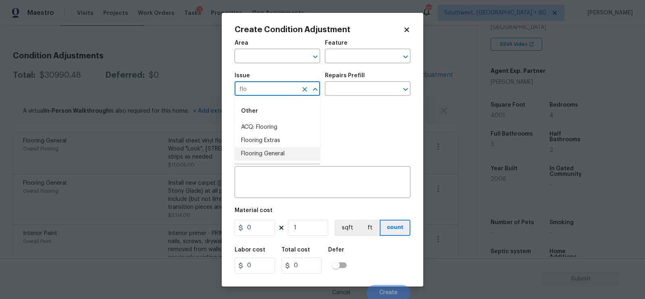
click at [269, 153] on li "Flooring General" at bounding box center [277, 154] width 85 height 13
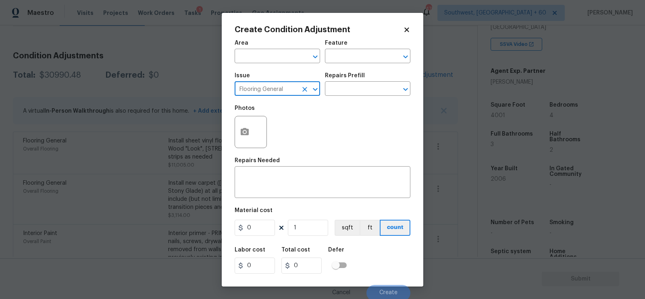
click at [291, 87] on input "Flooring General" at bounding box center [266, 89] width 63 height 12
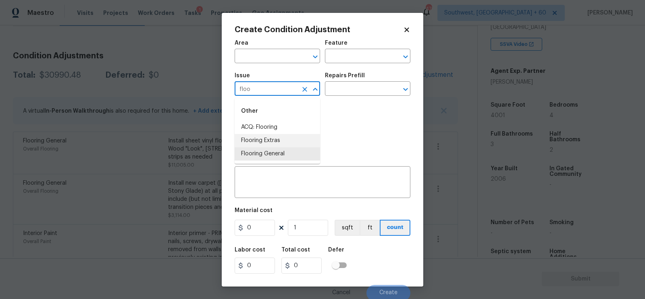
click at [266, 142] on li "Flooring Extras" at bounding box center [277, 140] width 85 height 13
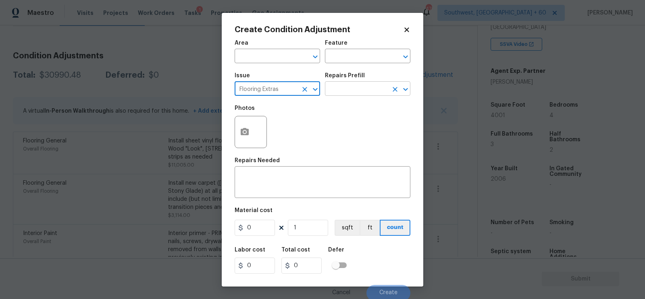
type input "Flooring Extras"
click at [362, 89] on input "text" at bounding box center [356, 89] width 63 height 12
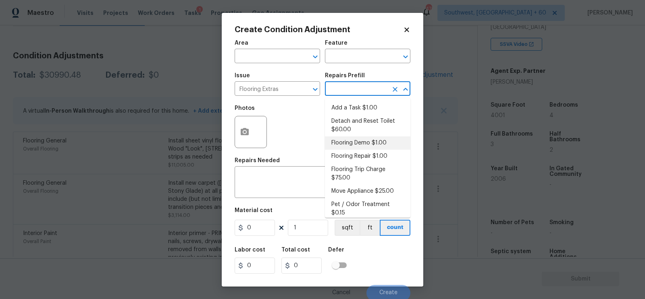
click at [351, 142] on li "Flooring Demo $1.00" at bounding box center [367, 143] width 85 height 13
type input "Overall Flooring"
type textarea "Demo existing flooring."
type input "1"
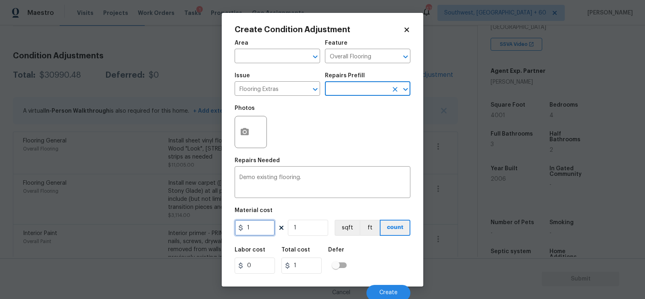
click at [269, 231] on input "1" at bounding box center [255, 228] width 40 height 16
type input "2"
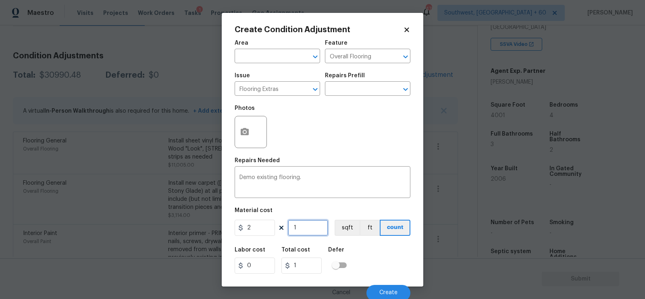
type input "2"
click at [300, 232] on input "1" at bounding box center [308, 228] width 40 height 16
type input "0"
type input "2"
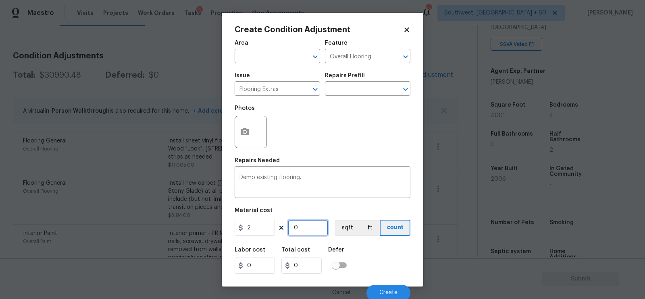
type input "4"
type input "22"
type input "44"
type input "220"
type input "440"
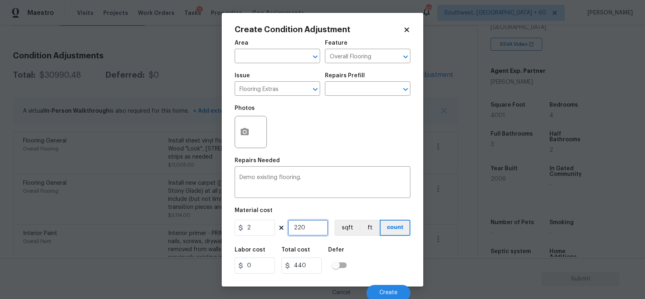
type input "2201"
type input "4402"
type input "2201"
click at [311, 268] on input "4402" at bounding box center [301, 266] width 40 height 16
click at [384, 293] on span "Create" at bounding box center [388, 293] width 18 height 6
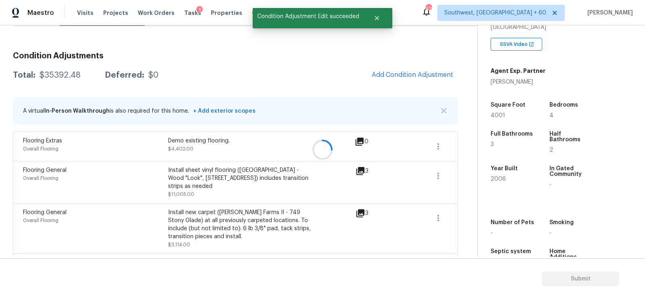
click at [413, 77] on div at bounding box center [322, 149] width 645 height 299
click at [395, 73] on span "Add Condition Adjustment" at bounding box center [412, 74] width 81 height 7
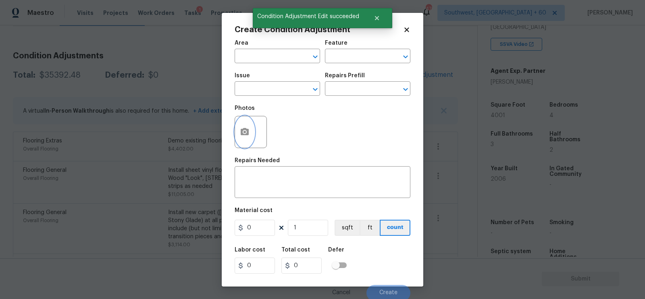
click at [249, 131] on icon "button" at bounding box center [245, 132] width 10 height 10
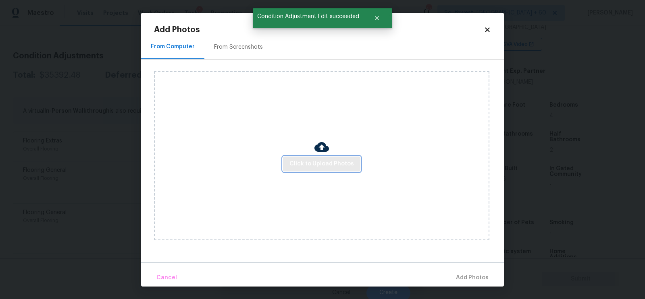
click at [325, 159] on span "Click to Upload Photos" at bounding box center [321, 164] width 64 height 10
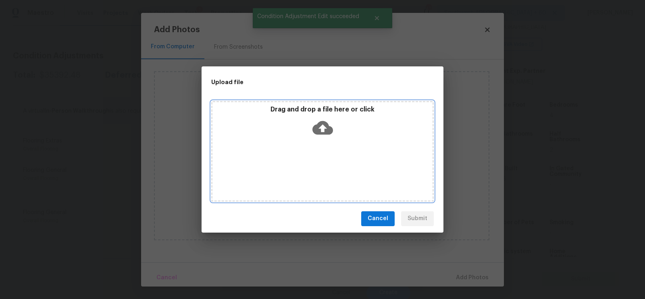
click at [324, 133] on icon at bounding box center [322, 128] width 21 height 14
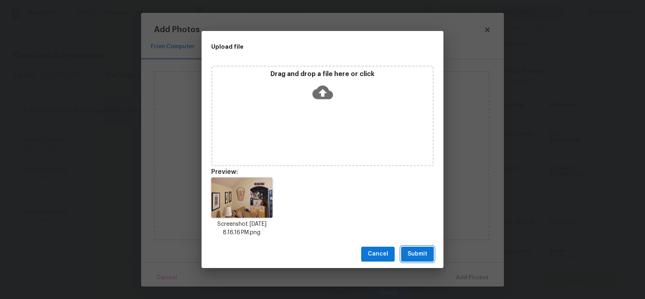
click at [405, 247] on button "Submit" at bounding box center [417, 254] width 33 height 15
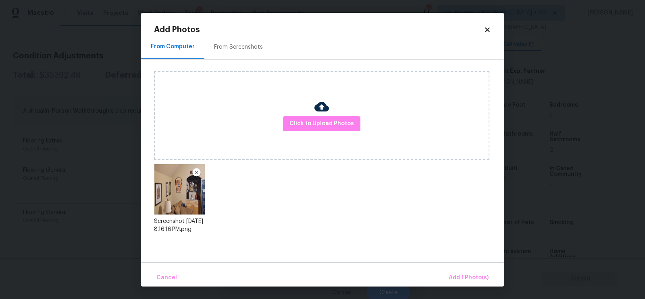
click at [451, 267] on div "Cancel Add 1 Photo(s)" at bounding box center [322, 275] width 363 height 24
click at [465, 274] on span "Add 1 Photo(s)" at bounding box center [469, 278] width 40 height 10
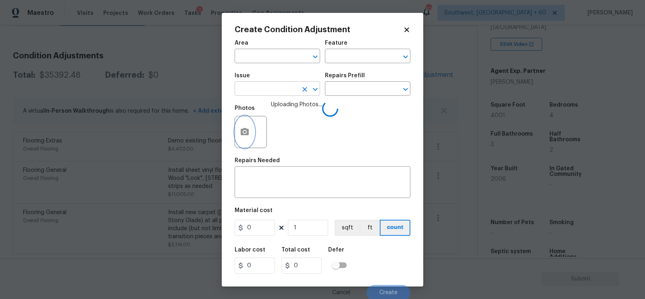
click at [301, 94] on icon "Clear" at bounding box center [305, 89] width 8 height 8
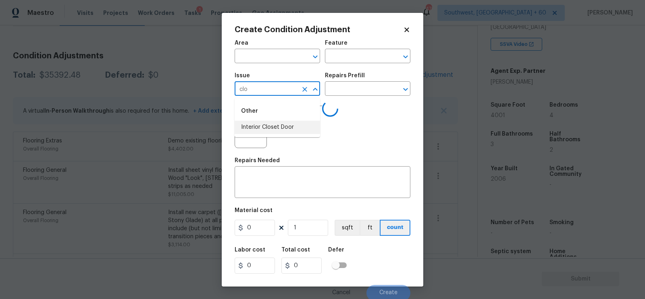
click at [270, 125] on li "Interior Closet Door" at bounding box center [277, 127] width 85 height 13
type input "Interior Closet Door"
click at [354, 91] on input "text" at bounding box center [356, 89] width 63 height 12
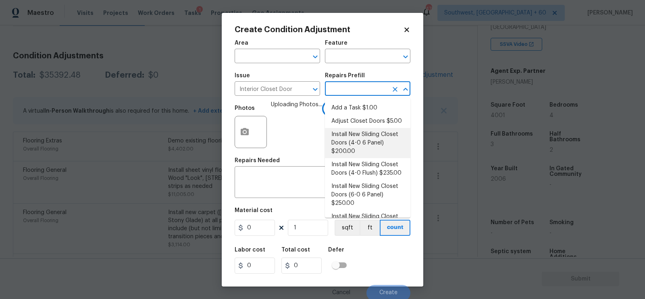
click at [357, 151] on li "Install New Sliding Closet Doors (4-0 6 Panel) $200.00" at bounding box center [367, 143] width 85 height 30
type input "Interior Door"
type textarea "Remove the existing door (if present). Install a new 4-0 bi-fold 6 panel interi…"
type input "200"
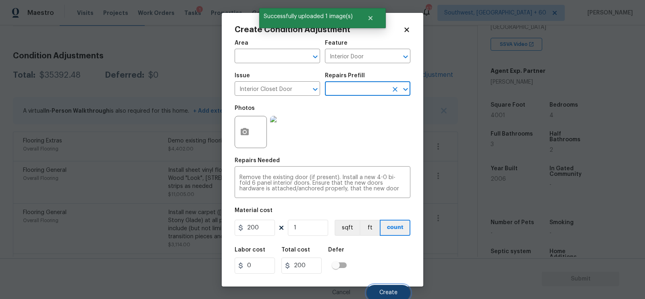
click at [386, 293] on span "Create" at bounding box center [388, 293] width 18 height 6
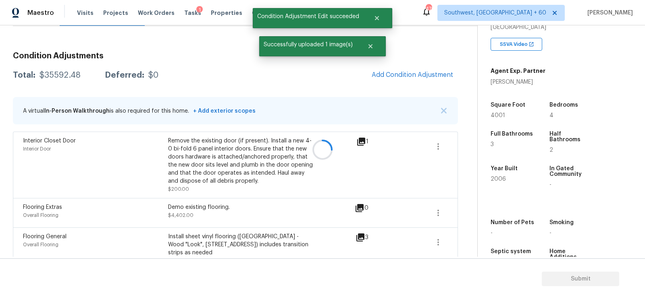
click at [437, 72] on div at bounding box center [322, 149] width 645 height 299
click at [407, 69] on button "Add Condition Adjustment" at bounding box center [412, 75] width 91 height 17
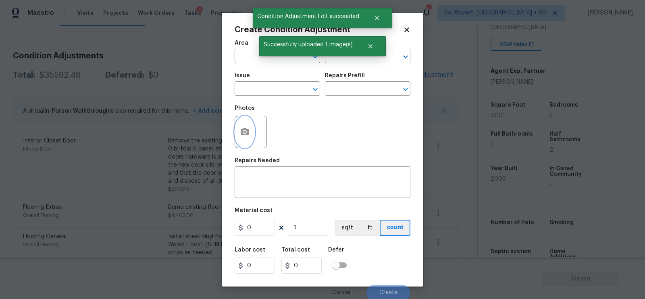
click at [251, 126] on button "button" at bounding box center [244, 131] width 19 height 31
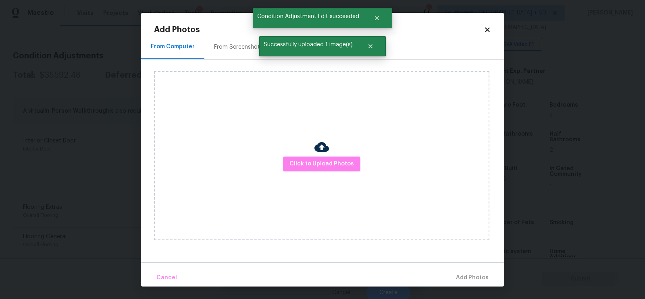
click at [312, 156] on div "Click to Upload Photos" at bounding box center [321, 155] width 335 height 169
click at [318, 166] on span "Click to Upload Photos" at bounding box center [321, 164] width 64 height 10
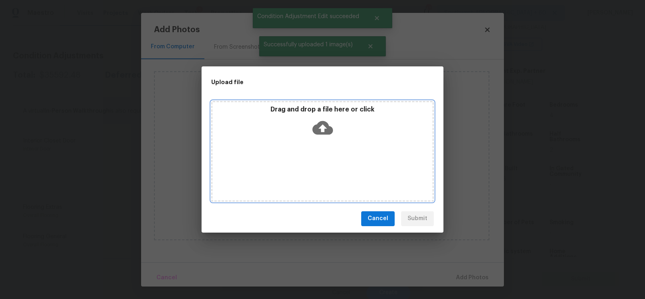
click at [319, 133] on icon at bounding box center [322, 128] width 21 height 14
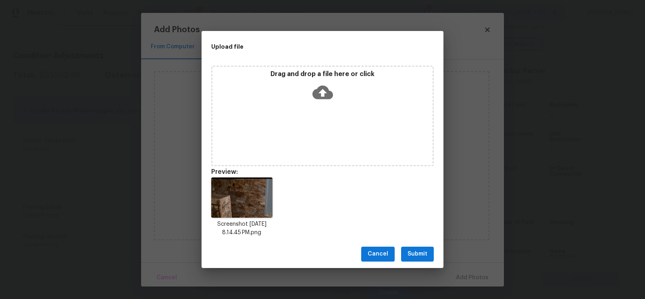
click at [411, 250] on span "Submit" at bounding box center [417, 254] width 20 height 10
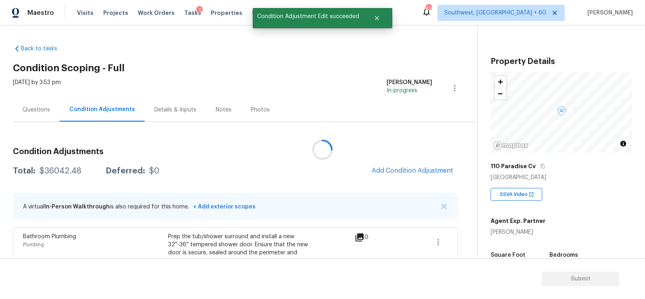
scroll to position [150, 0]
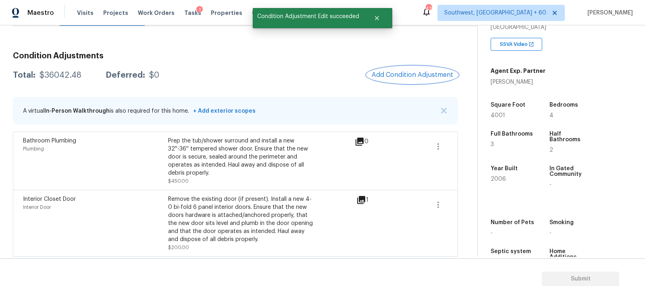
click at [418, 78] on span "Add Condition Adjustment" at bounding box center [412, 74] width 81 height 7
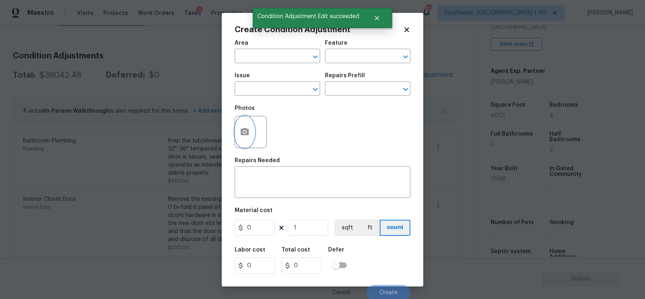
click at [247, 137] on icon "button" at bounding box center [245, 132] width 10 height 10
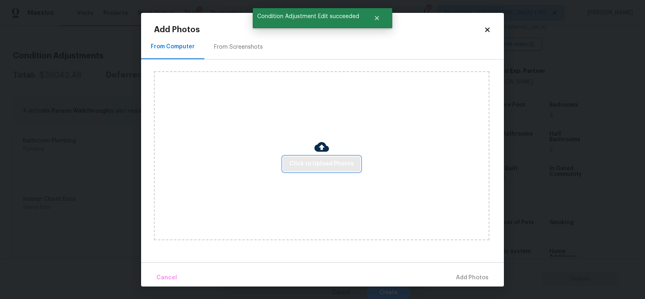
click at [300, 159] on span "Click to Upload Photos" at bounding box center [321, 164] width 64 height 10
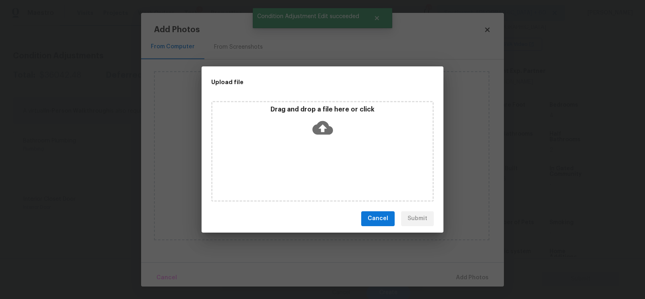
click at [324, 129] on icon at bounding box center [322, 128] width 21 height 21
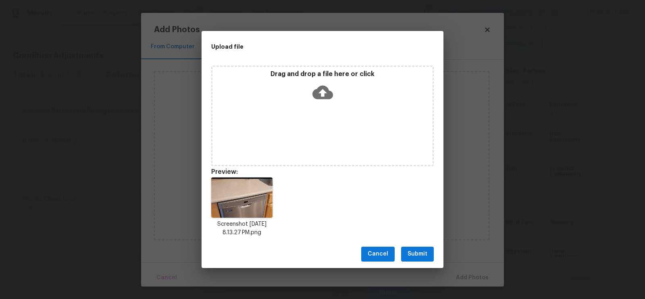
click at [417, 250] on span "Submit" at bounding box center [417, 254] width 20 height 10
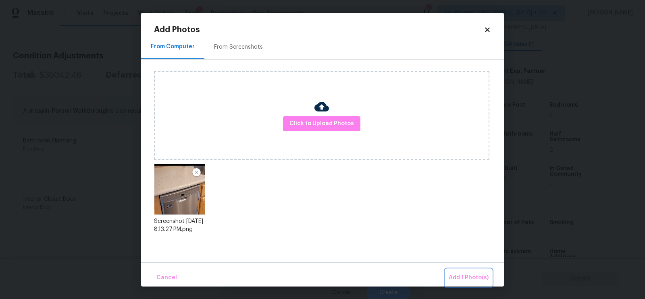
click at [455, 270] on button "Add 1 Photo(s)" at bounding box center [468, 278] width 46 height 17
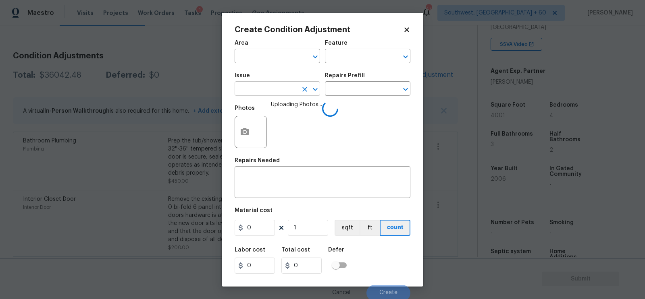
click at [275, 90] on input "text" at bounding box center [266, 89] width 63 height 12
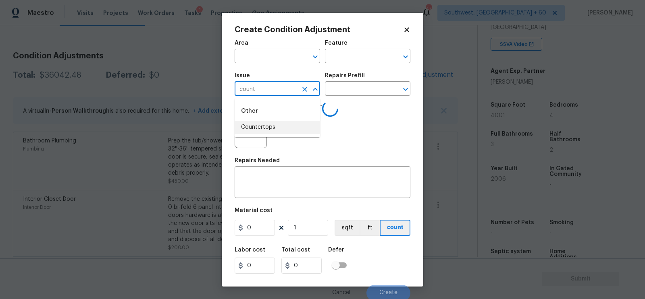
click at [270, 130] on li "Countertops" at bounding box center [277, 127] width 85 height 13
type input "Countertops"
click at [346, 94] on input "text" at bounding box center [356, 89] width 63 height 12
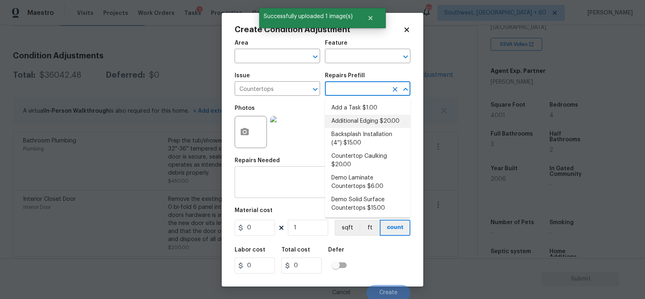
click at [251, 189] on textarea at bounding box center [322, 183] width 166 height 17
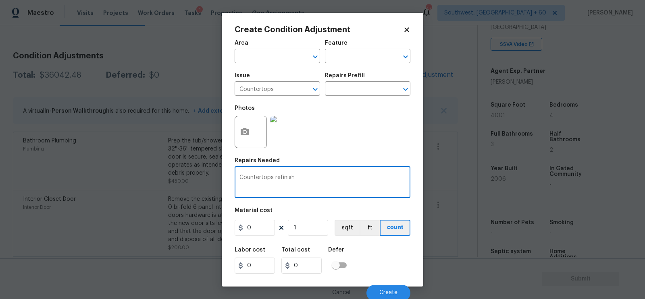
type textarea "Countertops refinish"
click at [259, 234] on input "0" at bounding box center [255, 228] width 40 height 16
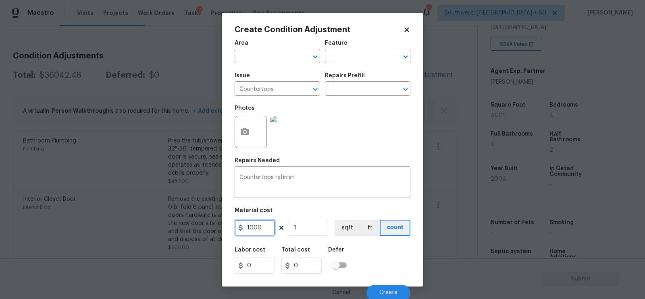
type input "1000"
click at [300, 270] on input "1000" at bounding box center [301, 266] width 40 height 16
click at [380, 293] on span "Create" at bounding box center [388, 293] width 18 height 6
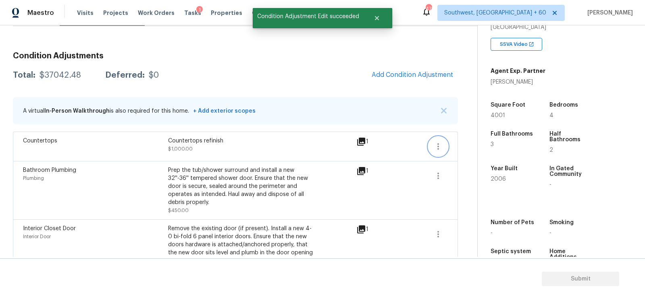
click at [441, 147] on icon "button" at bounding box center [438, 147] width 10 height 10
click at [466, 145] on div "Edit" at bounding box center [484, 144] width 63 height 8
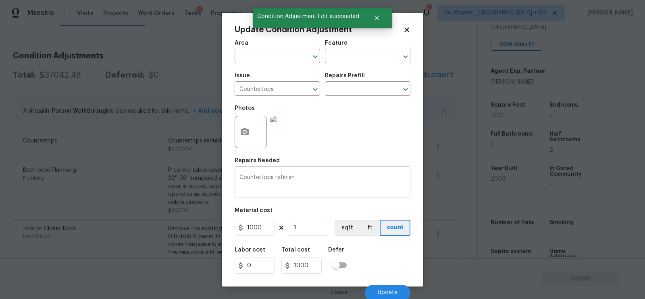
click at [302, 192] on textarea "Countertops refinish" at bounding box center [322, 183] width 166 height 17
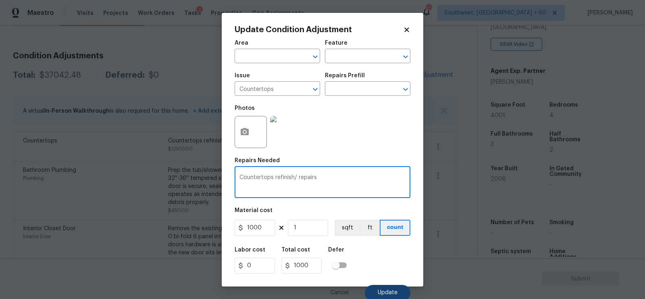
type textarea "Countertops refinish/ repairs"
click at [386, 292] on span "Update" at bounding box center [388, 293] width 20 height 6
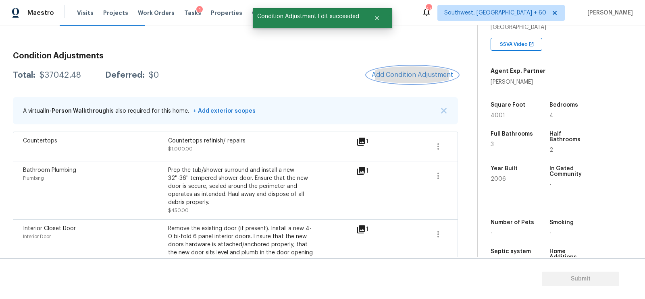
click at [422, 79] on button "Add Condition Adjustment" at bounding box center [412, 75] width 91 height 17
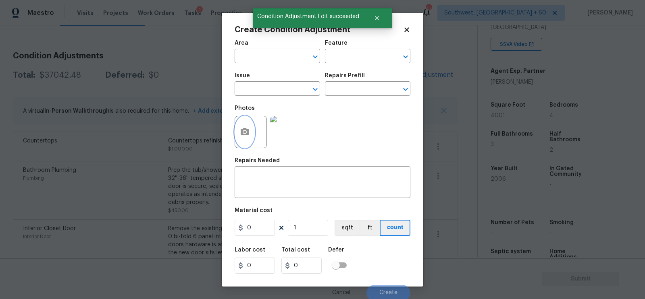
click at [243, 138] on button "button" at bounding box center [244, 131] width 19 height 31
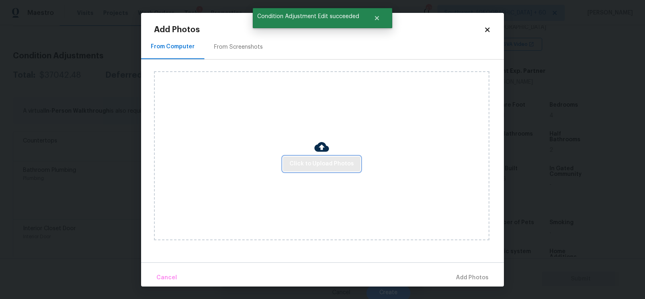
click at [309, 161] on span "Click to Upload Photos" at bounding box center [321, 164] width 64 height 10
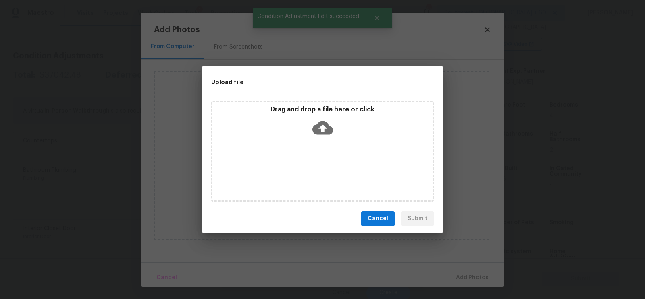
click at [322, 127] on icon at bounding box center [322, 128] width 21 height 21
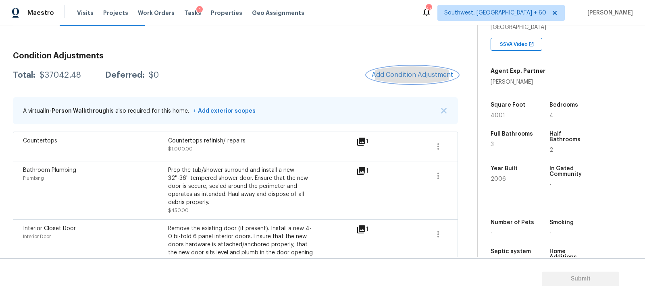
click at [421, 75] on span "Add Condition Adjustment" at bounding box center [412, 74] width 81 height 7
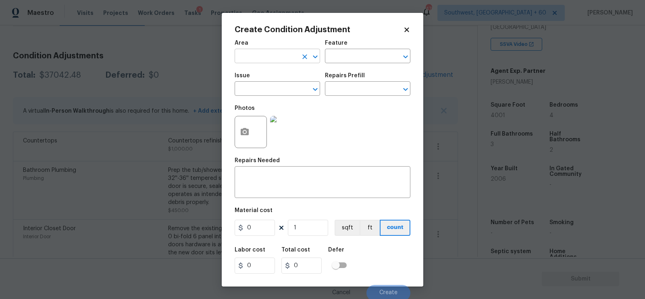
click at [287, 52] on input "text" at bounding box center [266, 57] width 63 height 12
click at [287, 88] on li "Interior Overall" at bounding box center [277, 88] width 85 height 13
type input "Interior Overall"
click at [274, 189] on textarea at bounding box center [322, 183] width 166 height 17
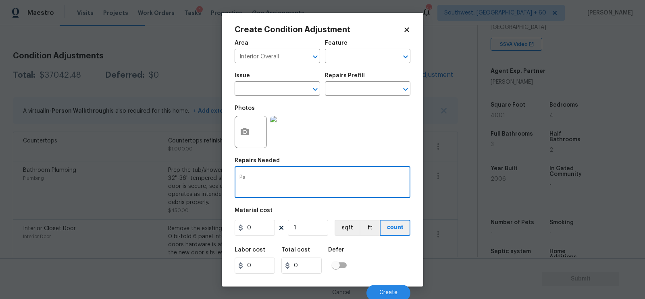
type textarea "P"
type textarea "Cabinets paint touch up"
click at [255, 235] on input "0" at bounding box center [255, 228] width 40 height 16
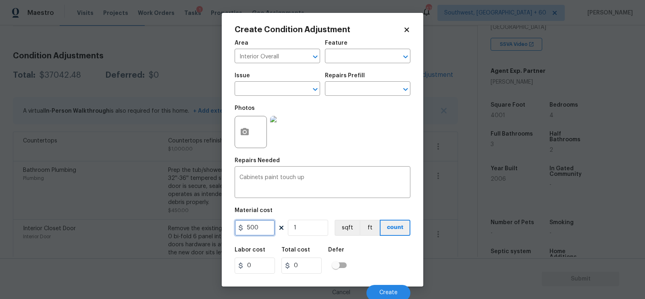
type input "500"
click at [320, 278] on div "Labor cost 0 Total cost 500 Defer" at bounding box center [323, 261] width 176 height 36
click at [406, 293] on button "Create" at bounding box center [388, 293] width 44 height 16
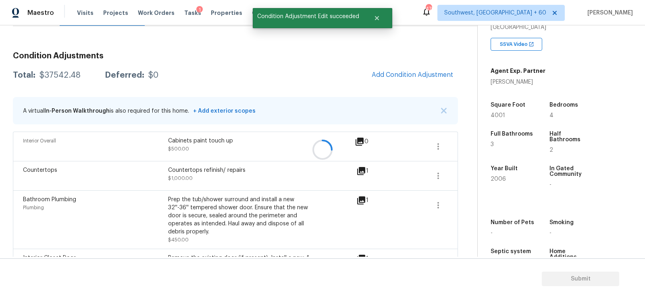
click at [54, 70] on div at bounding box center [322, 149] width 645 height 299
copy div "Property Details"
click at [61, 83] on div "Total: $37542.48 Deferred: $0 Add Condition Adjustment" at bounding box center [235, 76] width 445 height 18
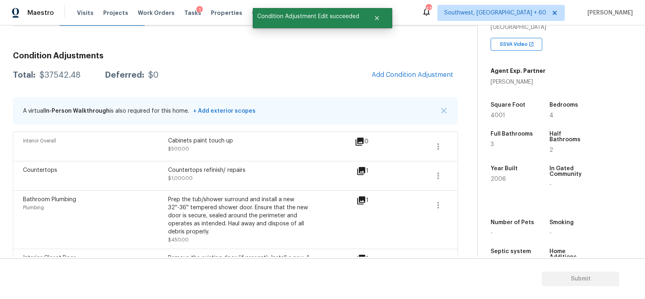
click at [61, 78] on div "$37542.48" at bounding box center [59, 75] width 41 height 8
copy div "$37542.48"
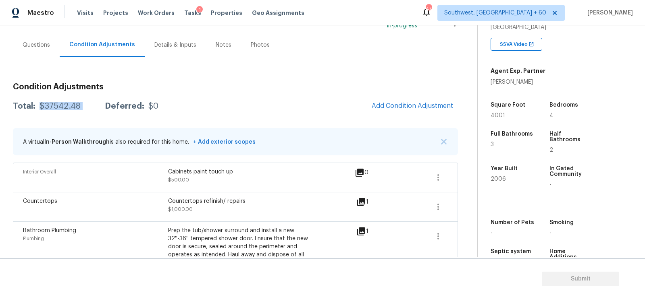
click at [44, 47] on div "Questions" at bounding box center [36, 45] width 27 height 8
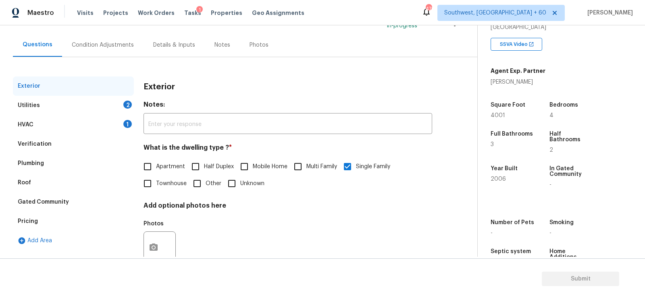
click at [57, 128] on div "HVAC 1" at bounding box center [73, 124] width 121 height 19
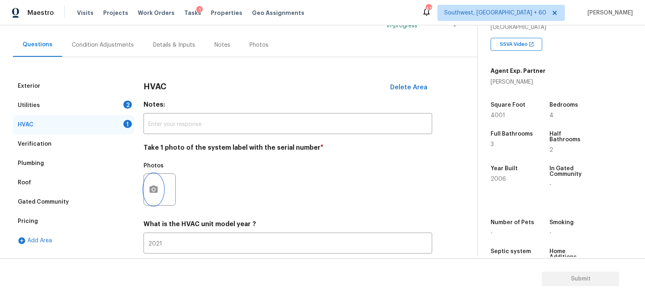
click at [151, 196] on button "button" at bounding box center [153, 189] width 19 height 31
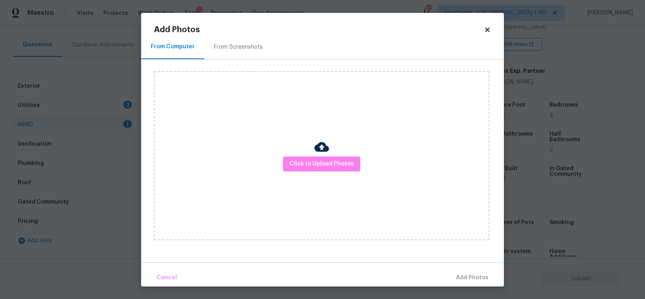
click at [315, 144] on img at bounding box center [321, 147] width 15 height 15
click at [312, 166] on span "Click to Upload Photos" at bounding box center [321, 164] width 64 height 10
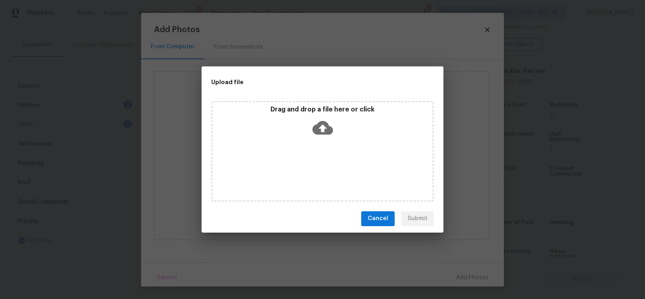
click at [321, 121] on icon at bounding box center [322, 128] width 21 height 14
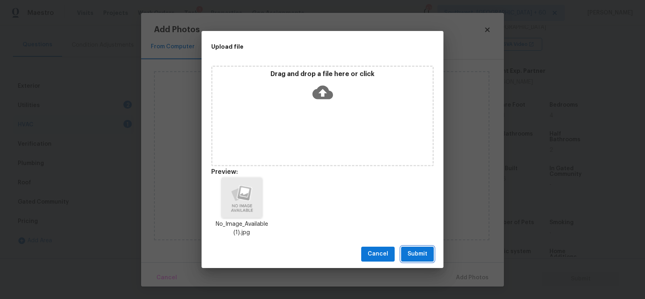
click at [412, 250] on span "Submit" at bounding box center [417, 254] width 20 height 10
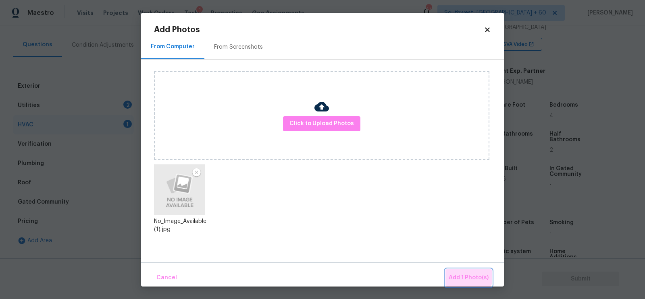
click at [468, 275] on span "Add 1 Photo(s)" at bounding box center [469, 278] width 40 height 10
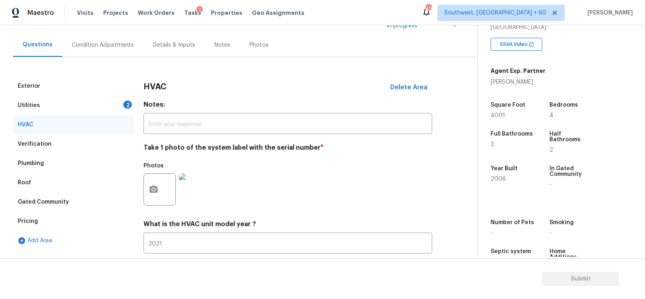
click at [118, 105] on div "Utilities 2" at bounding box center [73, 105] width 121 height 19
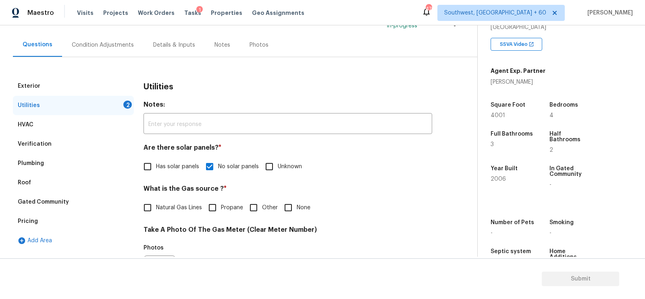
click at [173, 210] on span "Natural Gas Lines" at bounding box center [179, 208] width 46 height 8
click at [156, 210] on input "Natural Gas Lines" at bounding box center [147, 208] width 17 height 17
checkbox input "true"
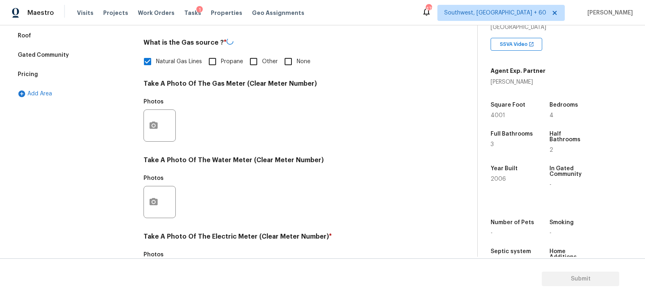
scroll to position [229, 0]
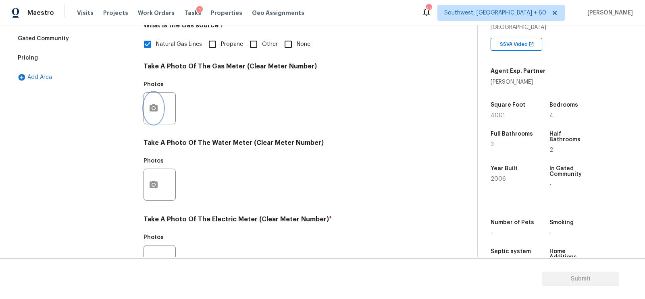
click at [150, 111] on icon "button" at bounding box center [154, 107] width 8 height 7
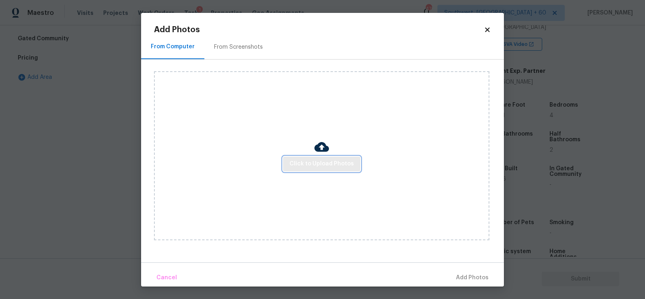
click at [304, 157] on button "Click to Upload Photos" at bounding box center [321, 164] width 77 height 15
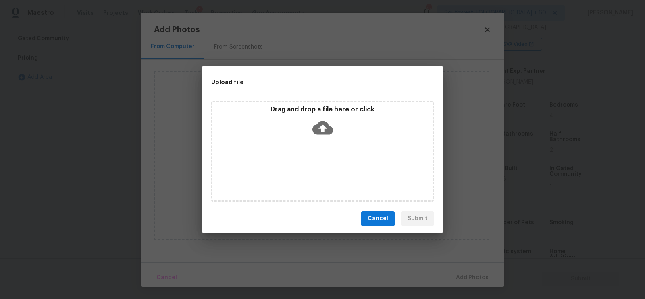
click at [316, 132] on icon at bounding box center [322, 128] width 21 height 14
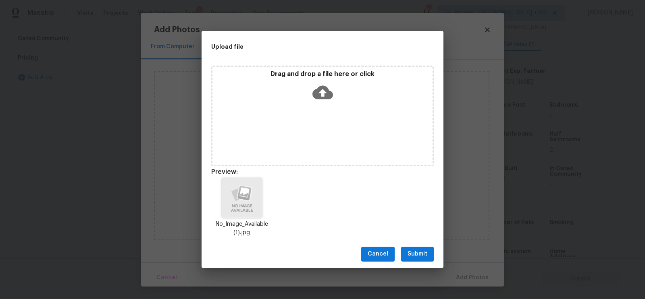
click at [413, 254] on span "Submit" at bounding box center [417, 254] width 20 height 10
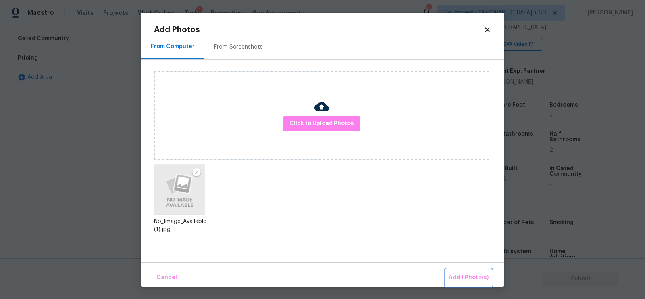
click at [471, 271] on button "Add 1 Photo(s)" at bounding box center [468, 278] width 46 height 17
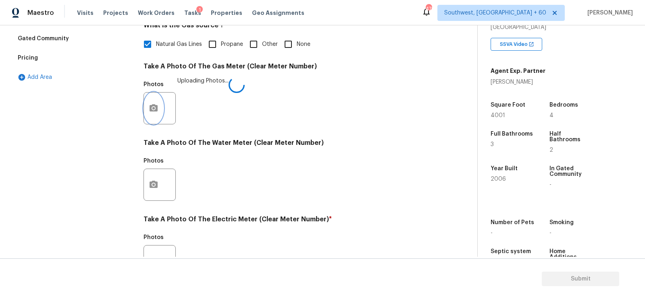
scroll to position [307, 0]
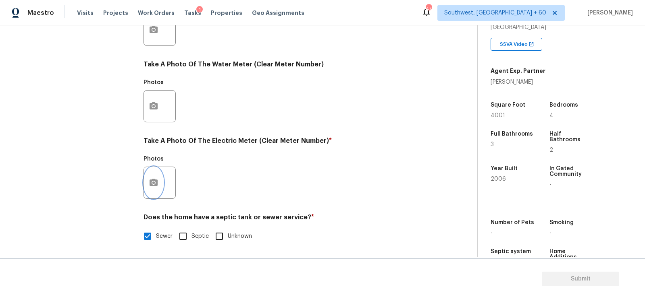
click at [155, 180] on icon "button" at bounding box center [154, 182] width 8 height 7
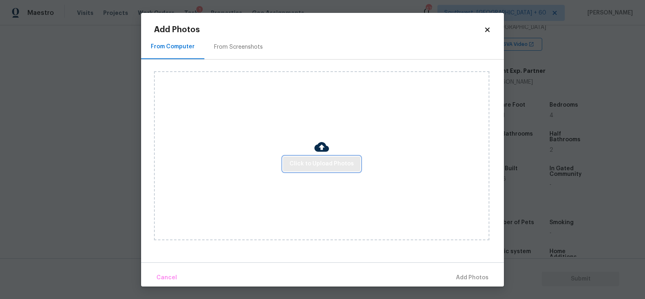
click at [333, 159] on button "Click to Upload Photos" at bounding box center [321, 164] width 77 height 15
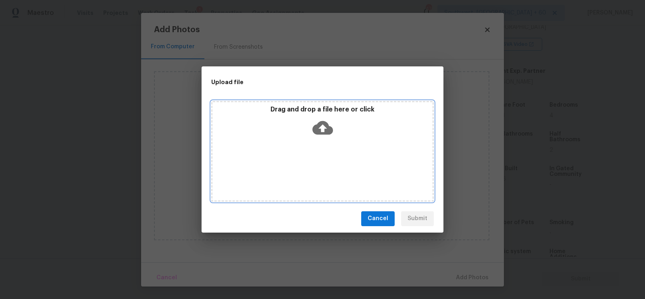
click at [327, 138] on div "Drag and drop a file here or click" at bounding box center [322, 123] width 220 height 35
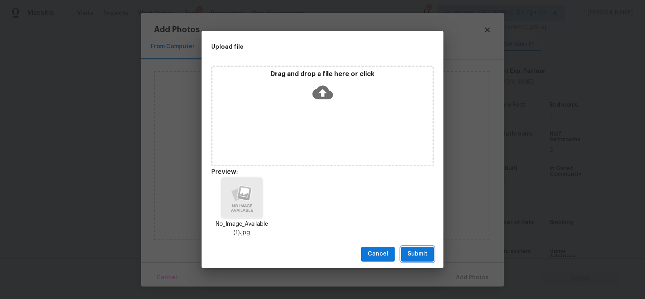
click at [412, 256] on span "Submit" at bounding box center [417, 254] width 20 height 10
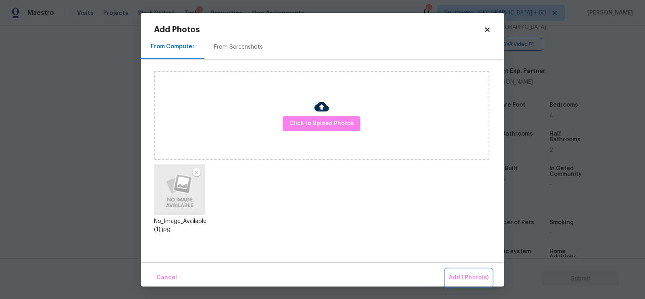
click at [472, 270] on button "Add 1 Photo(s)" at bounding box center [468, 278] width 46 height 17
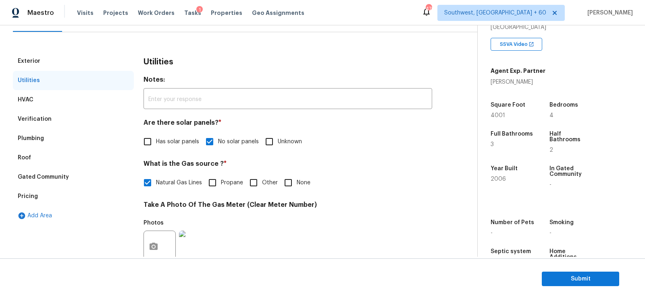
scroll to position [0, 0]
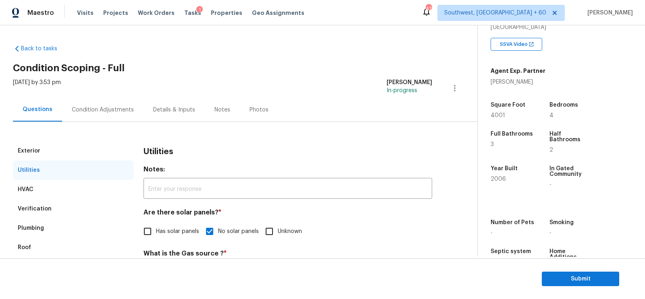
click at [110, 114] on div "Condition Adjustments" at bounding box center [102, 110] width 81 height 24
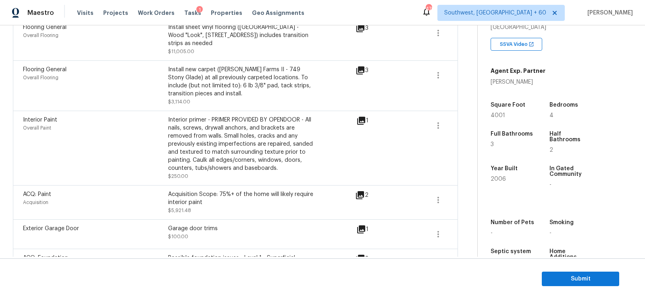
scroll to position [420, 0]
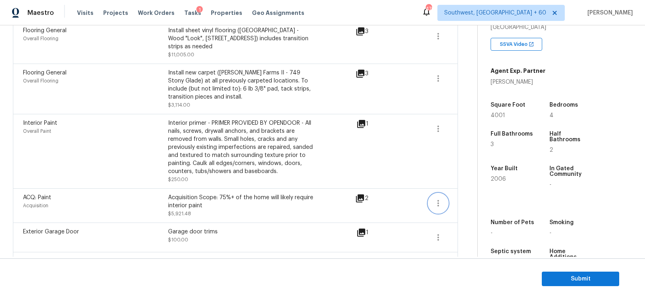
click at [439, 199] on icon "button" at bounding box center [438, 204] width 10 height 10
click at [475, 191] on div "Edit" at bounding box center [484, 193] width 63 height 8
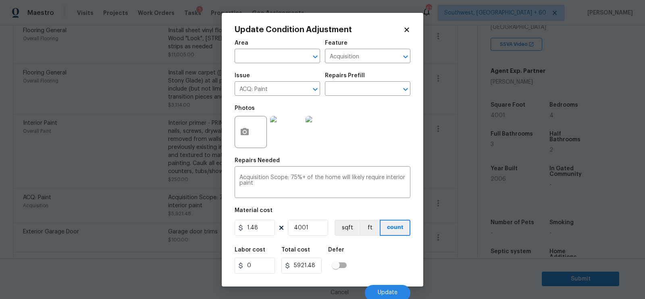
click at [468, 211] on body "Maestro Visits Projects Work Orders Tasks 1 Properties Geo Assignments 470 Sout…" at bounding box center [322, 149] width 645 height 299
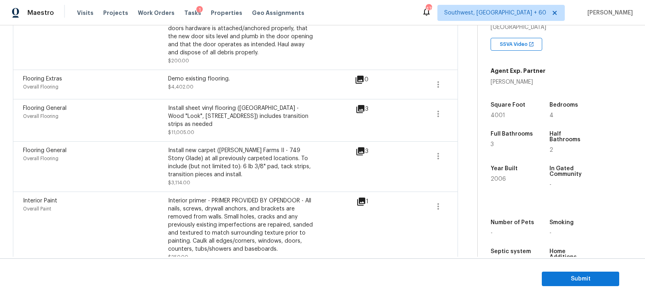
scroll to position [335, 0]
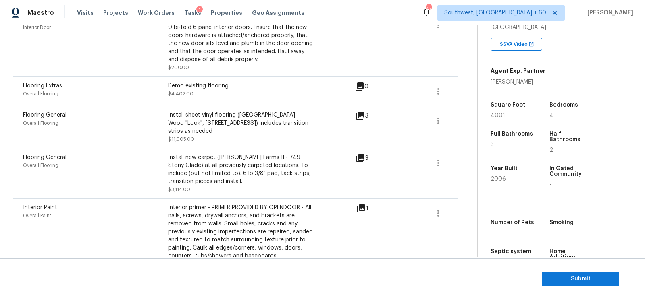
click at [448, 152] on div "Flooring General Overall Flooring Install new carpet (Abshire Farms II - 749 St…" at bounding box center [235, 173] width 445 height 50
click at [438, 160] on icon "button" at bounding box center [438, 163] width 2 height 6
click at [459, 150] on div "Edit" at bounding box center [484, 152] width 63 height 8
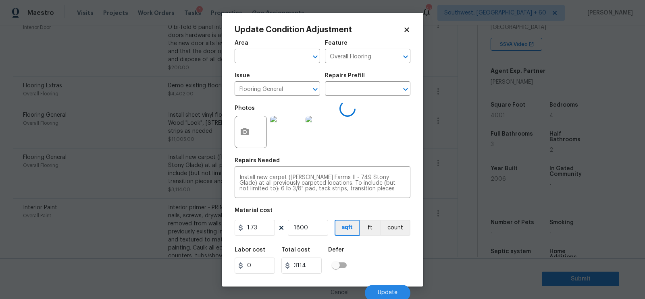
click at [458, 169] on body "Maestro Visits Projects Work Orders Tasks 1 Properties Geo Assignments 470 Sout…" at bounding box center [322, 149] width 645 height 299
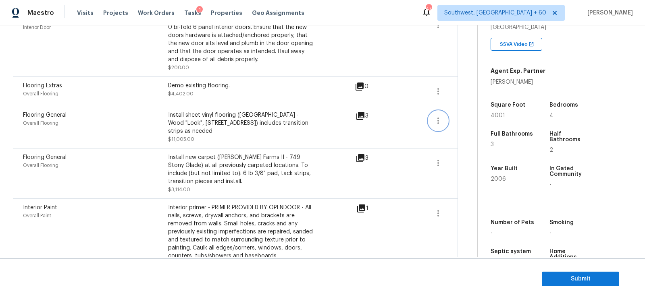
click at [437, 116] on icon "button" at bounding box center [438, 121] width 10 height 10
click at [462, 116] on div "Edit" at bounding box center [484, 118] width 63 height 8
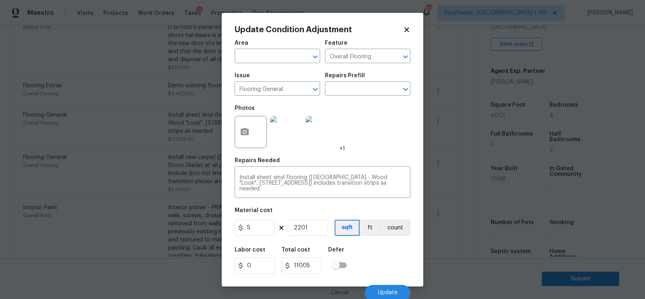
click at [456, 150] on body "Maestro Visits Projects Work Orders Tasks 1 Properties Geo Assignments 470 Sout…" at bounding box center [322, 149] width 645 height 299
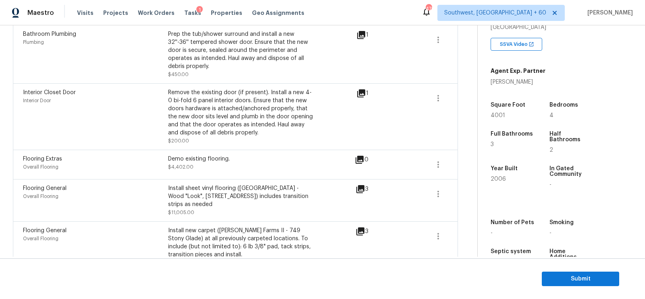
scroll to position [250, 0]
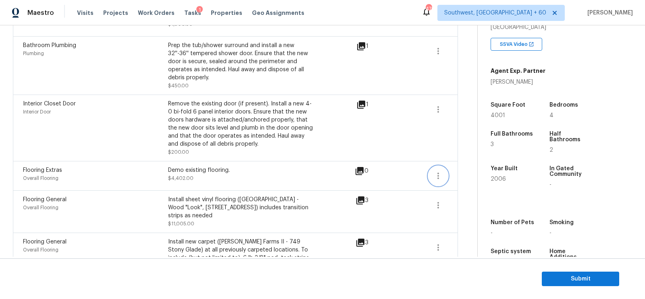
click at [440, 171] on icon "button" at bounding box center [438, 176] width 10 height 10
click at [477, 172] on div "Edit" at bounding box center [484, 174] width 63 height 8
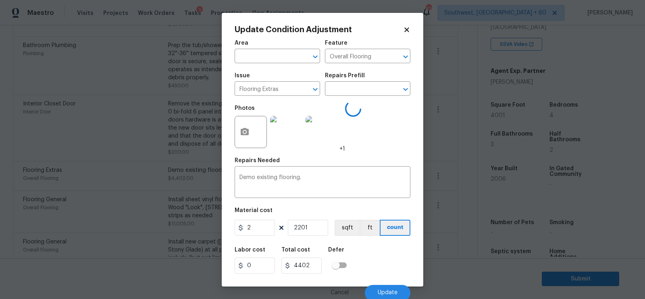
click at [466, 202] on body "Maestro Visits Projects Work Orders Tasks 1 Properties Geo Assignments 470 Sout…" at bounding box center [322, 149] width 645 height 299
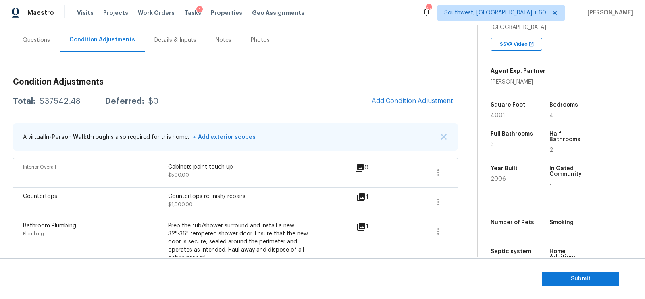
click at [18, 40] on div "Questions" at bounding box center [36, 40] width 47 height 24
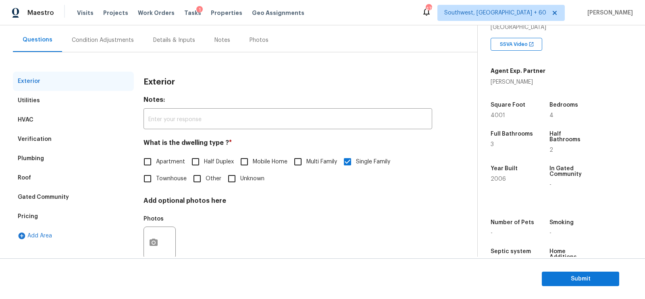
click at [54, 129] on div "HVAC" at bounding box center [73, 119] width 121 height 19
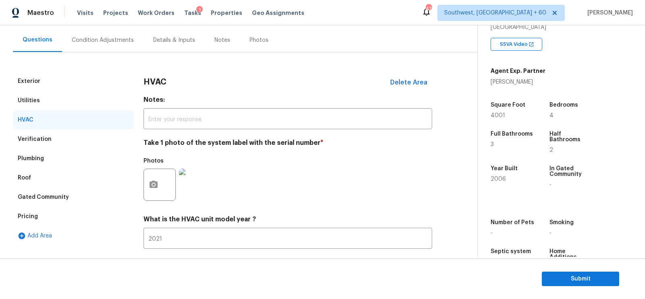
click at [78, 131] on div "Verification" at bounding box center [73, 139] width 121 height 19
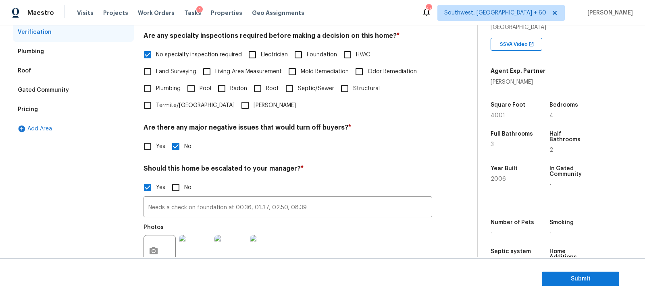
scroll to position [163, 0]
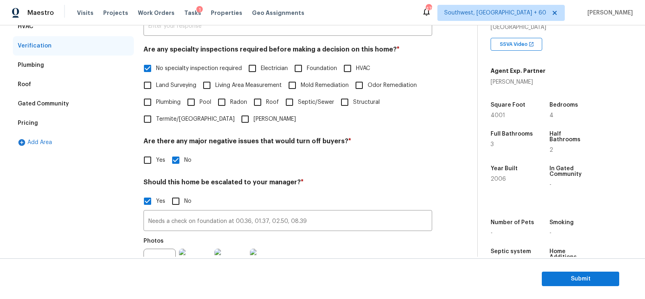
click at [73, 123] on div "Pricing" at bounding box center [73, 123] width 121 height 19
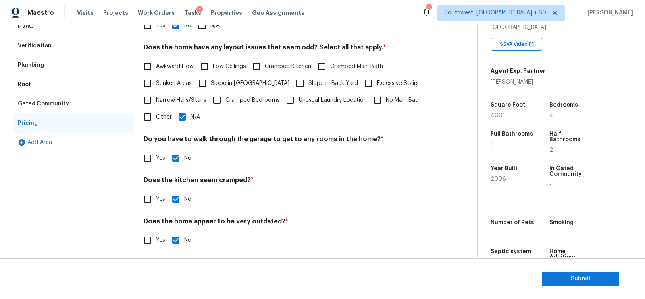
click at [235, 79] on span "Slope in Front Yard" at bounding box center [250, 83] width 79 height 8
click at [211, 79] on input "Slope in Front Yard" at bounding box center [202, 83] width 17 height 17
checkbox input "true"
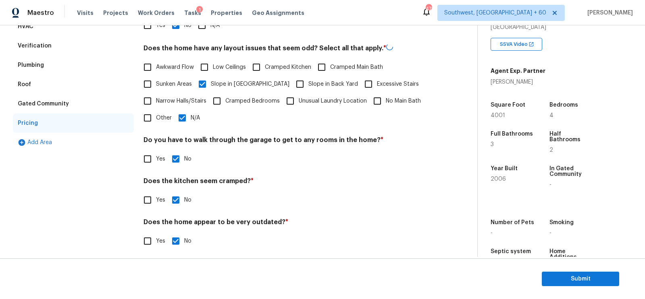
click at [188, 116] on input "N/A" at bounding box center [182, 118] width 17 height 17
checkbox input "false"
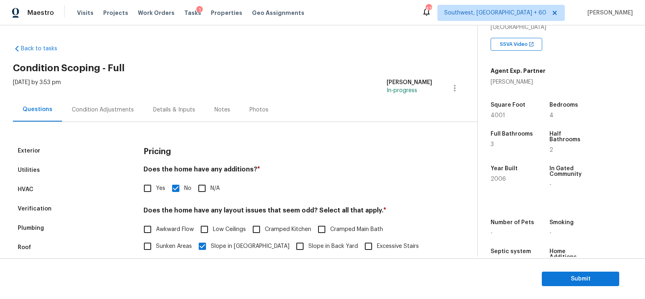
click at [100, 109] on div "Condition Adjustments" at bounding box center [103, 110] width 62 height 8
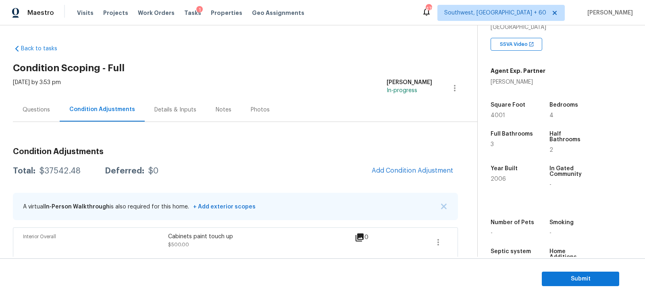
click at [44, 114] on div "Questions" at bounding box center [36, 110] width 27 height 8
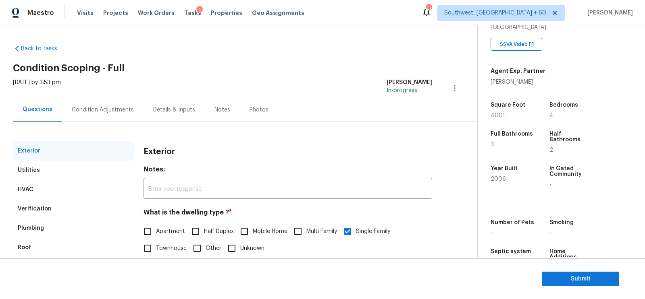
click at [44, 198] on div "HVAC" at bounding box center [73, 189] width 121 height 19
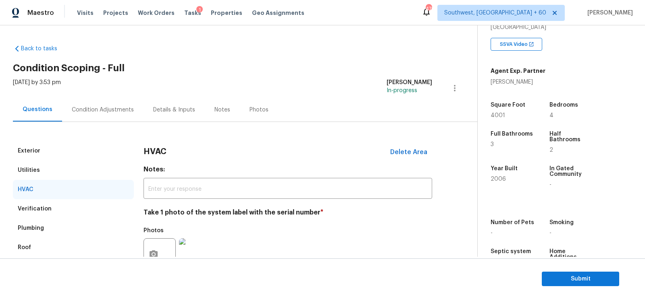
click at [48, 207] on div "Verification" at bounding box center [35, 209] width 34 height 8
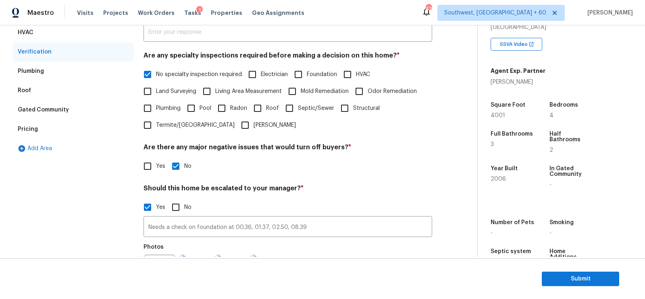
scroll to position [171, 0]
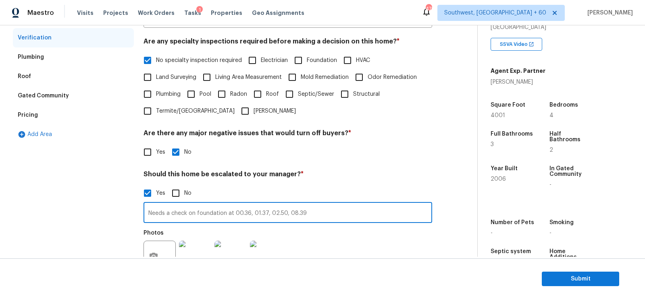
click at [232, 213] on input "Needs a check on foundation at 00.36, 01.37, 02.50, 08.39" at bounding box center [287, 213] width 289 height 19
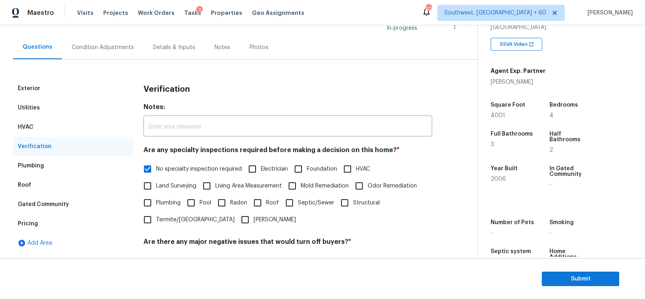
scroll to position [0, 0]
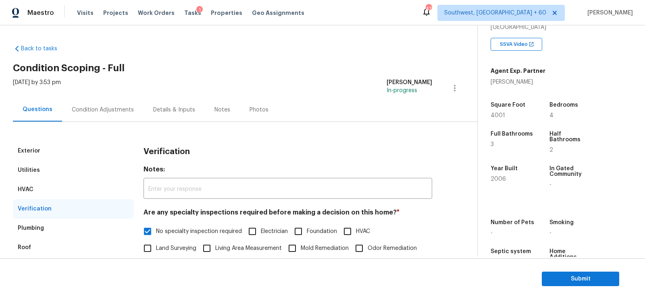
click at [114, 112] on div "Condition Adjustments" at bounding box center [103, 110] width 62 height 8
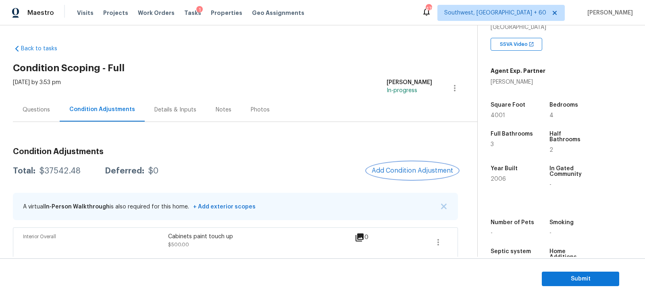
click at [432, 164] on button "Add Condition Adjustment" at bounding box center [412, 170] width 91 height 17
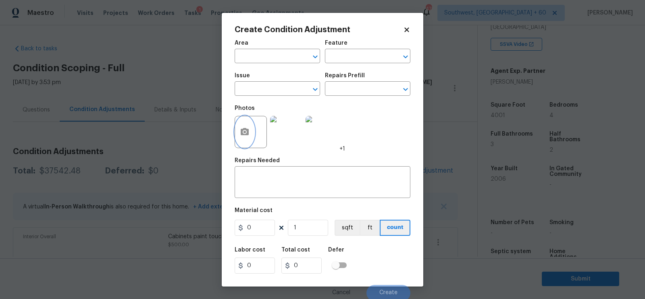
click at [247, 137] on button "button" at bounding box center [244, 131] width 19 height 31
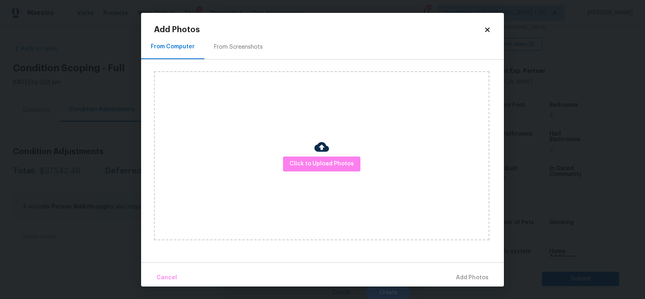
click at [330, 177] on div "Click to Upload Photos" at bounding box center [321, 155] width 335 height 169
click at [330, 169] on span "Click to Upload Photos" at bounding box center [321, 164] width 64 height 10
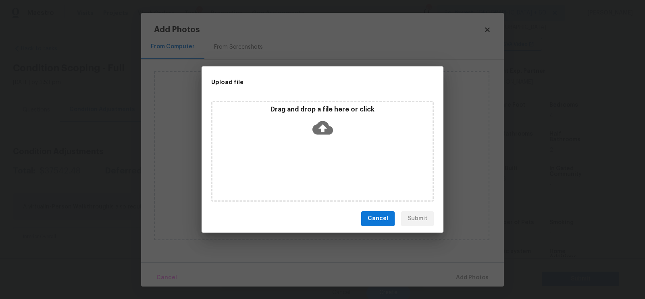
click at [325, 132] on icon at bounding box center [322, 128] width 21 height 14
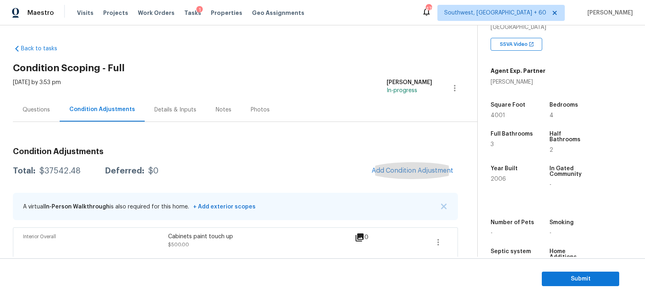
click at [569, 279] on span "Submit" at bounding box center [580, 279] width 64 height 10
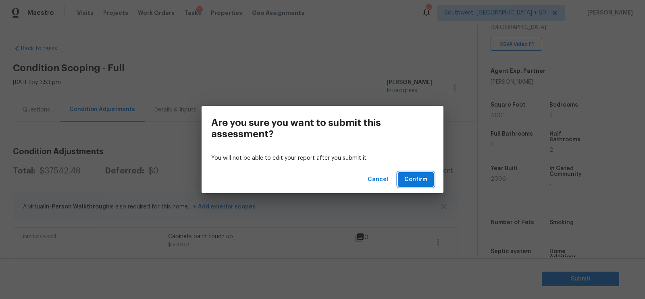
click at [413, 178] on span "Confirm" at bounding box center [415, 180] width 23 height 10
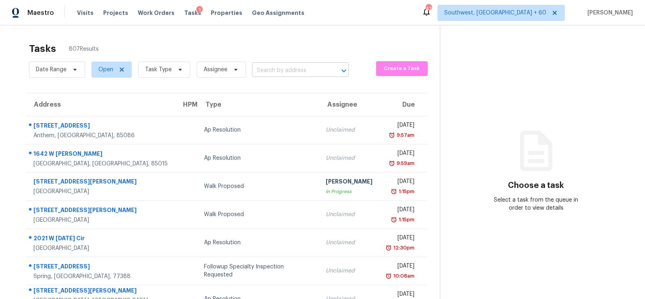
click at [276, 67] on input "text" at bounding box center [289, 70] width 74 height 12
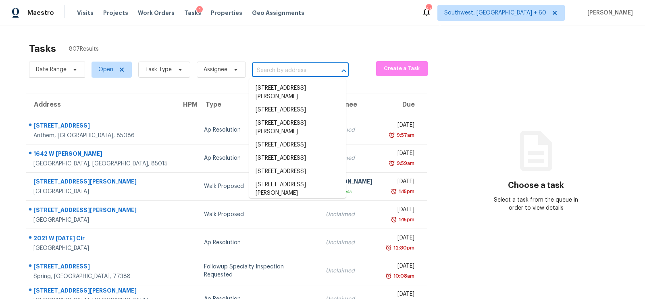
paste input "5920 Becklow Gardens Ave, Las Vegas, NV 89141"
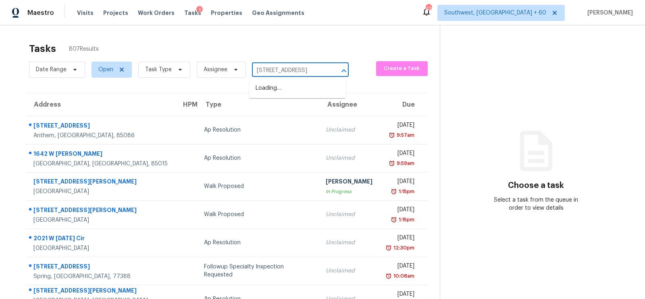
scroll to position [0, 59]
type input "5920 Becklow Gardens Ave, Las Vegas, NV 89141"
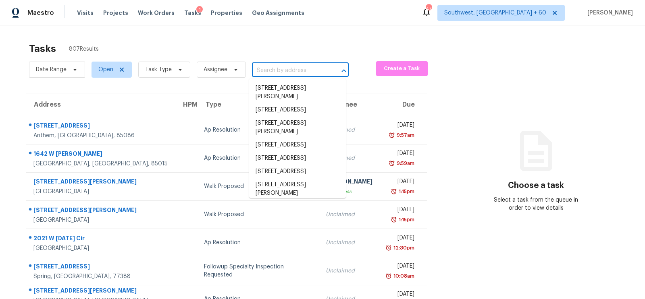
scroll to position [0, 0]
click at [279, 66] on input "text" at bounding box center [289, 70] width 74 height 12
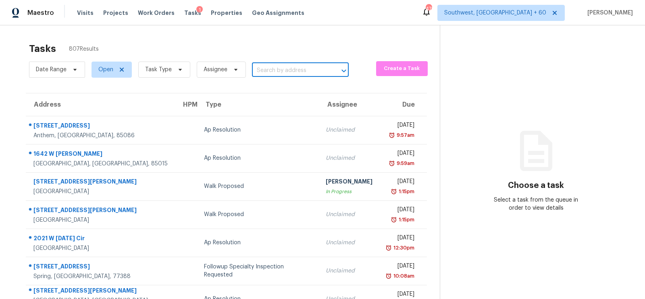
paste input "5920 Becklow Gardens Ave, Las Vegas, NV 89141"
type input "5920 Becklow Gardens"
click at [284, 95] on li "5920 Becklow Gardens Ave, Las Vegas, NV 89141" at bounding box center [297, 88] width 97 height 13
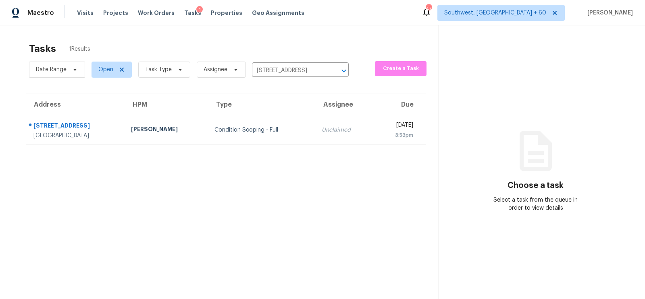
click at [281, 149] on section "Tasks 1 Results Date Range Open Task Type Assignee 5920 Becklow Gardens Ave, La…" at bounding box center [226, 181] width 426 height 287
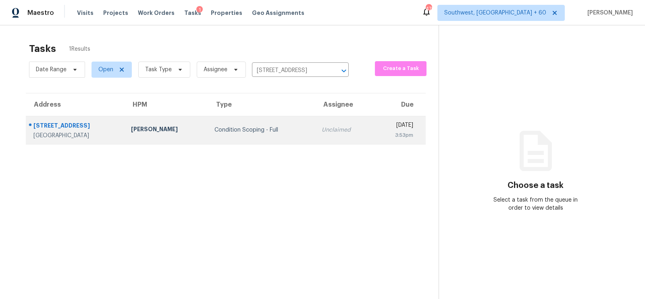
click at [315, 134] on td "Unclaimed" at bounding box center [344, 130] width 59 height 28
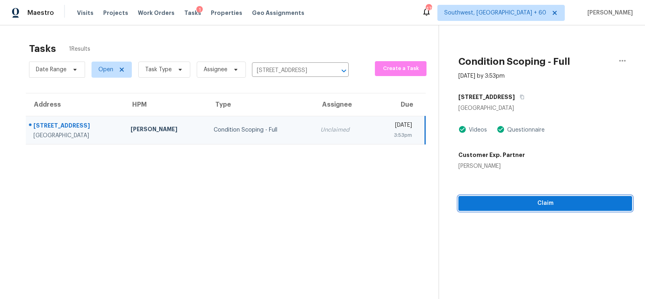
click at [553, 206] on span "Claim" at bounding box center [545, 204] width 161 height 10
click at [526, 206] on span "Claim" at bounding box center [545, 204] width 161 height 10
click at [526, 206] on span "Start Assessment" at bounding box center [545, 204] width 161 height 10
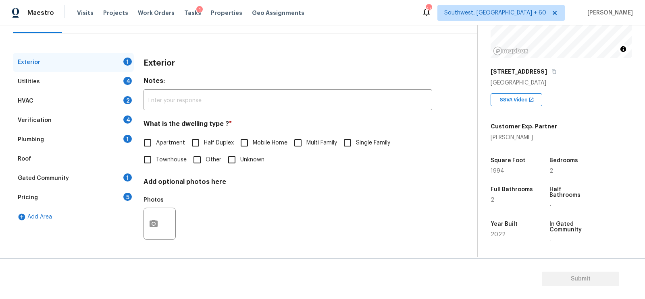
scroll to position [114, 0]
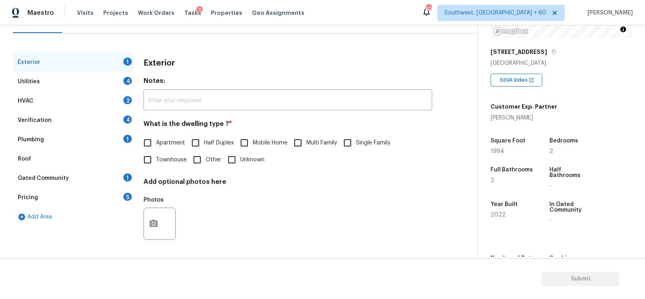
click at [366, 146] on span "Single Family" at bounding box center [373, 143] width 34 height 8
click at [356, 146] on input "Single Family" at bounding box center [347, 143] width 17 height 17
checkbox input "true"
click at [110, 81] on div "Utilities 4" at bounding box center [73, 81] width 121 height 19
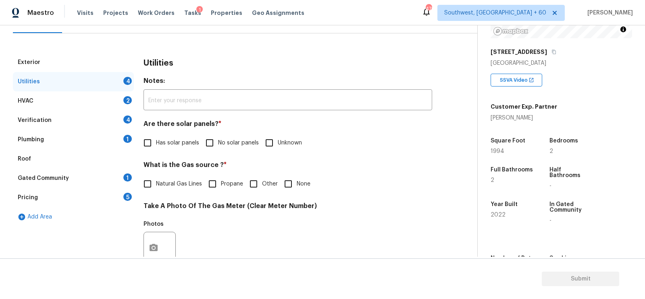
click at [214, 141] on input "No solar panels" at bounding box center [209, 143] width 17 height 17
checkbox input "true"
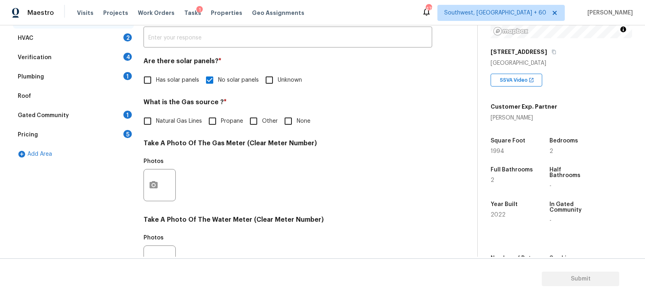
scroll to position [307, 0]
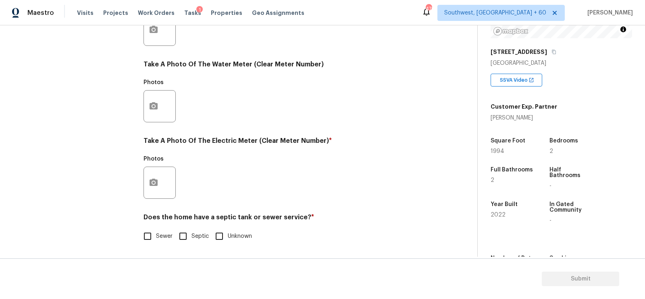
click at [147, 231] on input "Sewer" at bounding box center [147, 236] width 17 height 17
checkbox input "true"
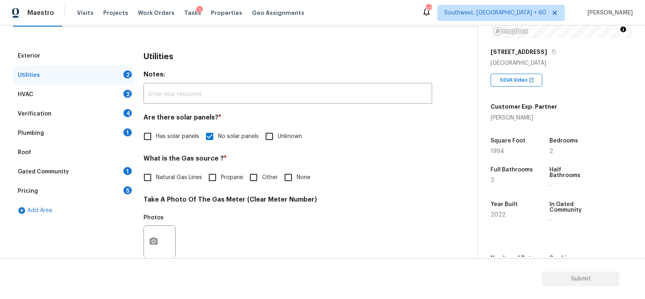
click at [100, 95] on div "HVAC 2" at bounding box center [73, 94] width 121 height 19
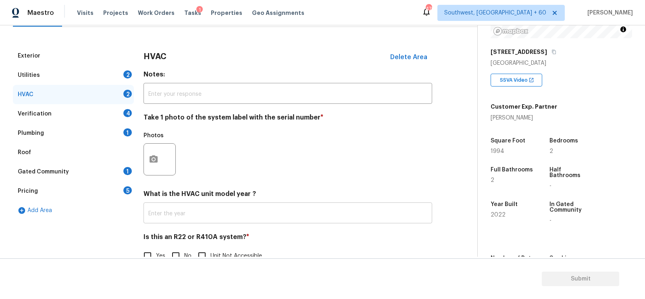
click at [174, 214] on input "text" at bounding box center [287, 214] width 289 height 19
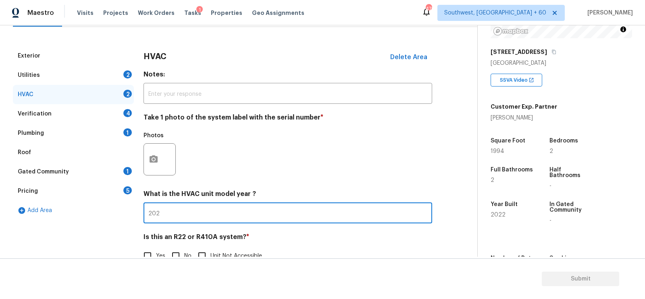
type input "2022"
click at [114, 71] on div "Utilities 2" at bounding box center [73, 75] width 121 height 19
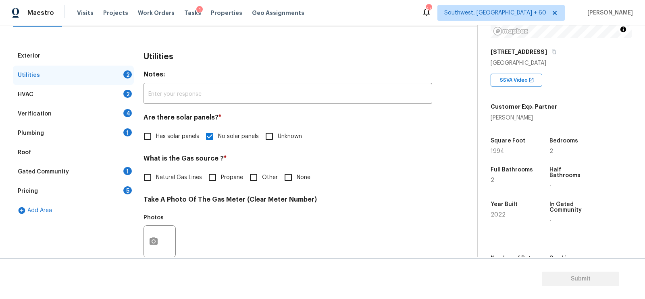
click at [162, 136] on span "Has solar panels" at bounding box center [177, 137] width 43 height 8
click at [156, 136] on input "Has solar panels" at bounding box center [147, 136] width 17 height 17
checkbox input "true"
checkbox input "false"
click at [121, 95] on div "HVAC 2" at bounding box center [73, 94] width 121 height 19
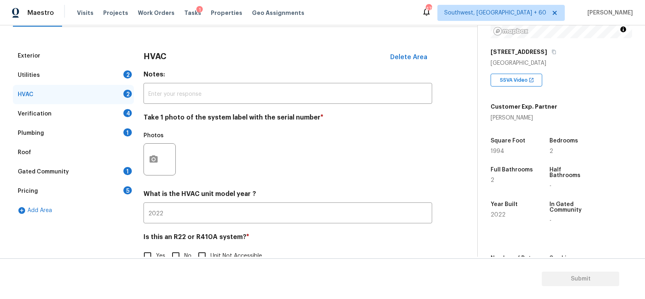
scroll to position [115, 0]
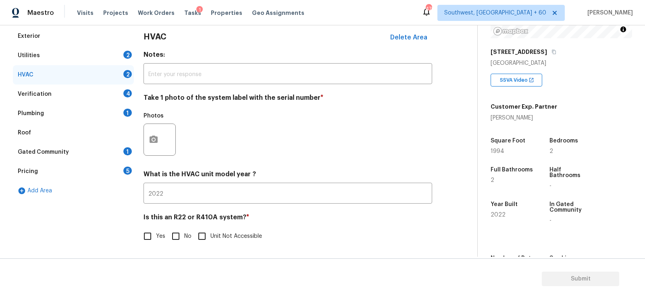
click at [180, 231] on input "No" at bounding box center [175, 236] width 17 height 17
checkbox input "true"
click at [126, 91] on div "4" at bounding box center [127, 93] width 8 height 8
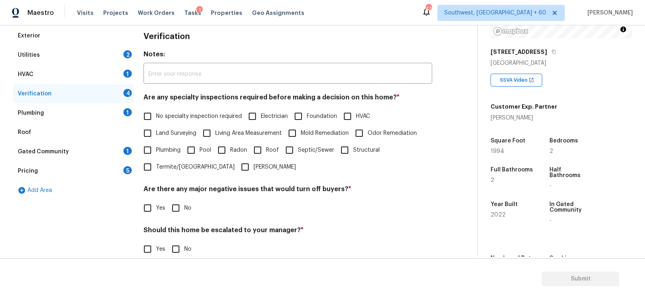
click at [206, 116] on span "No specialty inspection required" at bounding box center [199, 116] width 86 height 8
click at [156, 116] on input "No specialty inspection required" at bounding box center [147, 116] width 17 height 17
checkbox input "true"
click at [182, 212] on input "No" at bounding box center [175, 209] width 17 height 17
checkbox input "true"
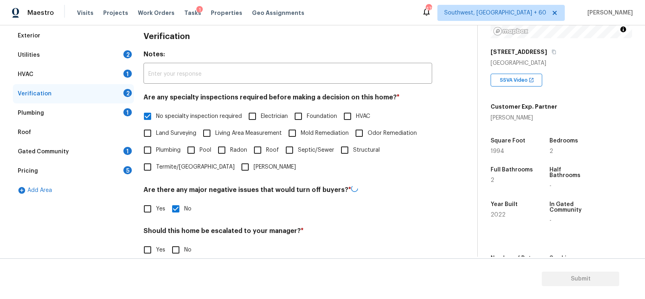
click at [178, 249] on input "No" at bounding box center [175, 250] width 17 height 17
checkbox input "true"
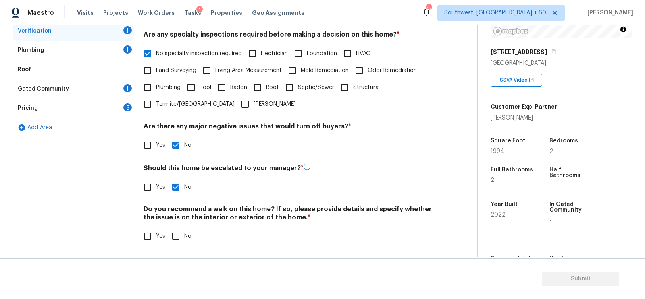
scroll to position [177, 0]
click at [173, 234] on input "No" at bounding box center [175, 236] width 17 height 17
checkbox input "true"
click at [116, 50] on div "Plumbing 1" at bounding box center [73, 51] width 121 height 19
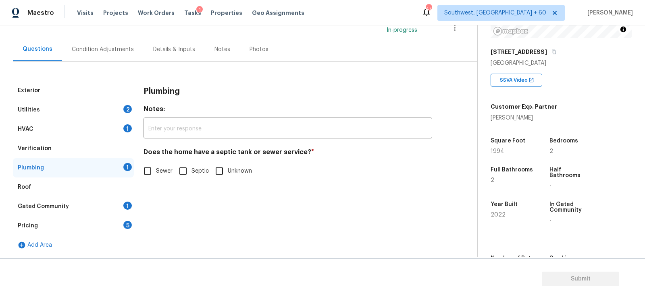
click at [148, 168] on input "Sewer" at bounding box center [147, 171] width 17 height 17
checkbox input "true"
click at [119, 201] on div "Gated Community 1" at bounding box center [73, 206] width 121 height 19
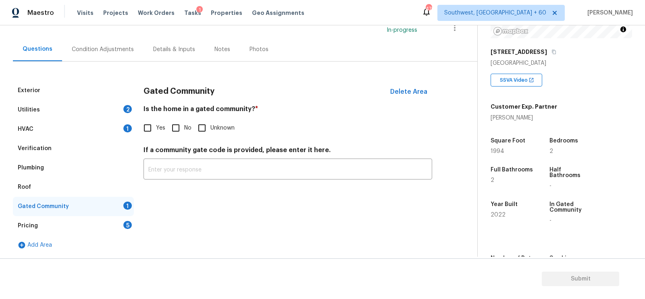
click at [167, 129] on input "No" at bounding box center [175, 128] width 17 height 17
checkbox input "true"
click at [113, 223] on div "Pricing 5" at bounding box center [73, 225] width 121 height 19
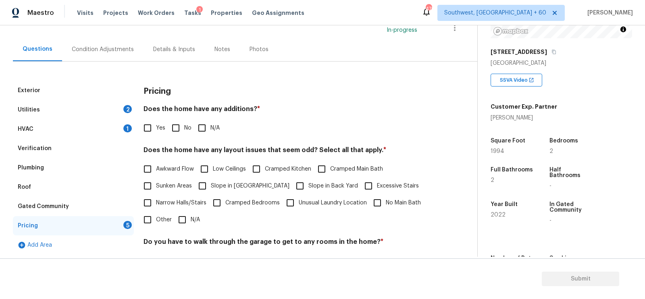
click at [167, 132] on input "No" at bounding box center [175, 128] width 17 height 17
checkbox input "true"
click at [181, 216] on input "N/A" at bounding box center [182, 220] width 17 height 17
checkbox input "true"
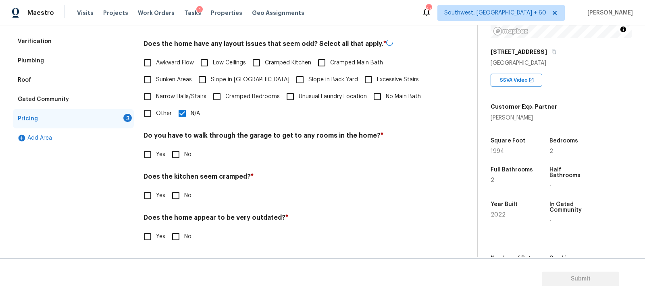
click at [173, 163] on div "Pricing Does the home have any additions? * Yes No N/A Does the home have any l…" at bounding box center [287, 114] width 289 height 281
click at [176, 149] on input "No" at bounding box center [175, 155] width 17 height 17
checkbox input "true"
click at [178, 197] on input "No" at bounding box center [175, 197] width 17 height 17
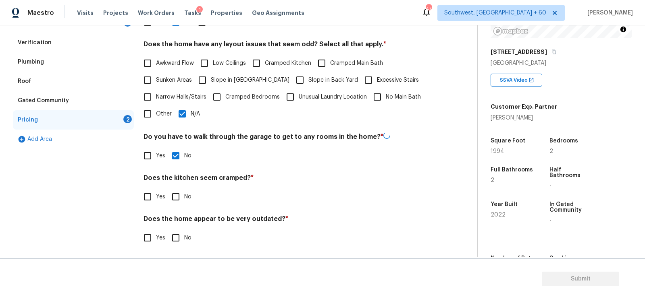
checkbox input "true"
click at [179, 239] on input "No" at bounding box center [175, 237] width 17 height 17
checkbox input "true"
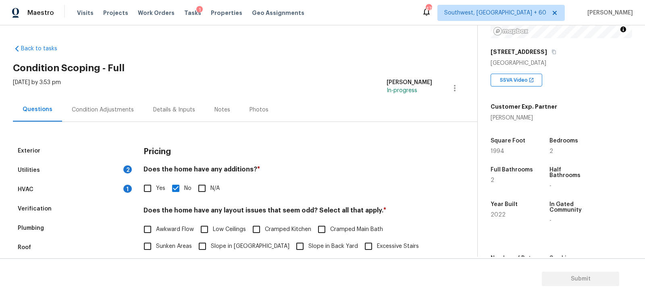
click at [125, 119] on div "Condition Adjustments" at bounding box center [102, 110] width 81 height 24
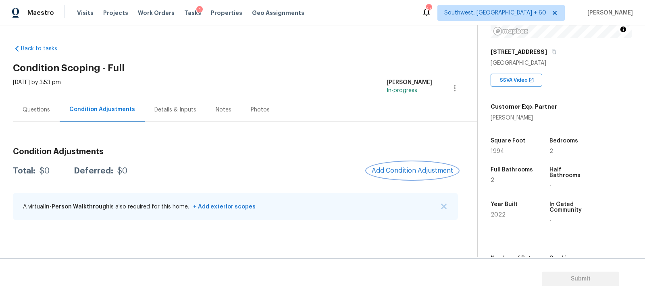
click at [396, 173] on span "Add Condition Adjustment" at bounding box center [412, 170] width 81 height 7
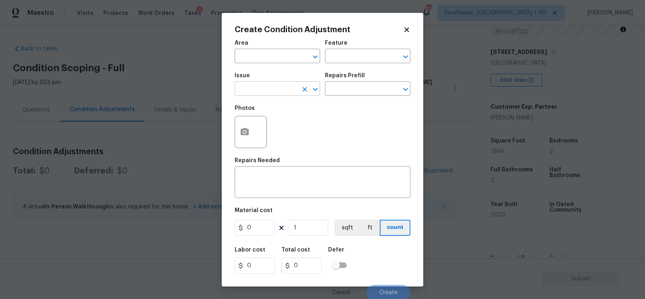
click at [270, 91] on input "text" at bounding box center [266, 89] width 63 height 12
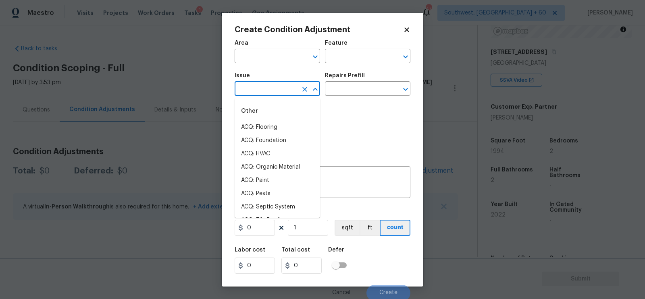
type input "l"
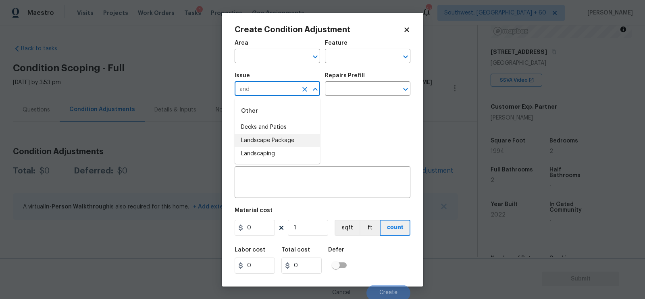
click at [269, 144] on li "Landscape Package" at bounding box center [277, 140] width 85 height 13
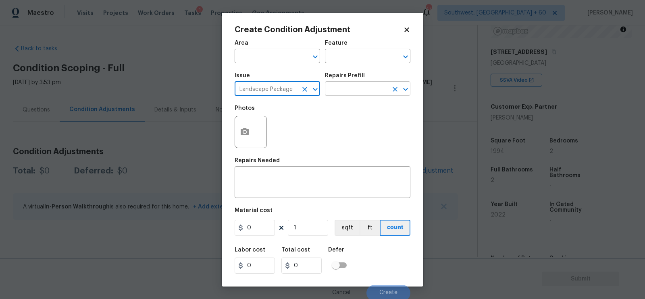
type input "Landscape Package"
click at [330, 90] on input "text" at bounding box center [356, 89] width 63 height 12
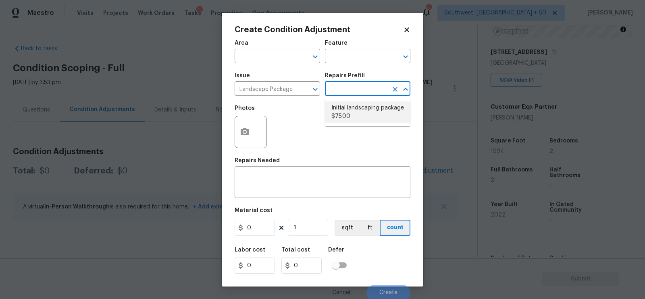
click at [352, 108] on li "Initial landscaping package $75.00" at bounding box center [367, 113] width 85 height 22
type input "Home Readiness Packages"
type textarea "Mowing of grass up to 6" in height. Mow, edge along driveways & sidewalks, trim…"
type input "75"
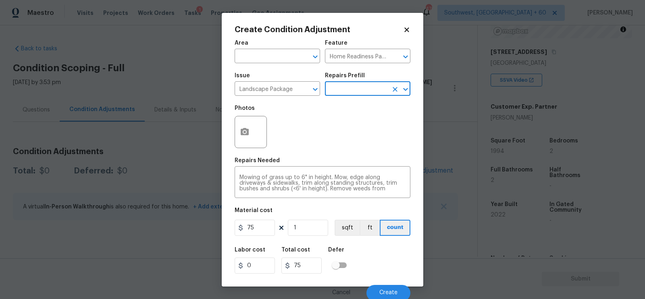
click at [244, 149] on div "Photos" at bounding box center [252, 127] width 34 height 52
click at [240, 128] on button "button" at bounding box center [244, 131] width 19 height 31
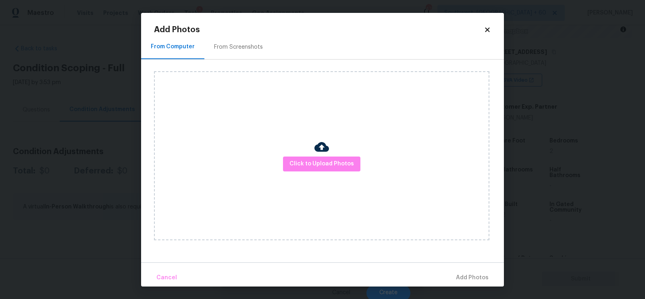
click at [245, 28] on h2 "Add Photos" at bounding box center [319, 30] width 330 height 8
click at [243, 42] on div "From Screenshots" at bounding box center [238, 47] width 68 height 24
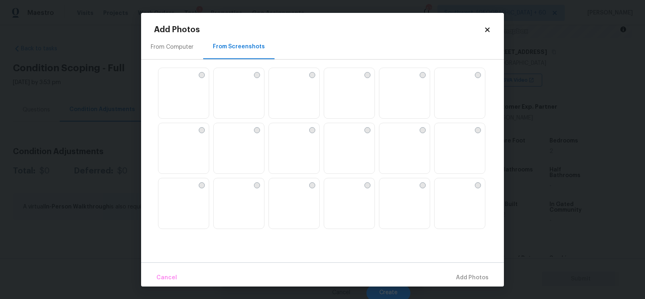
scroll to position [17, 0]
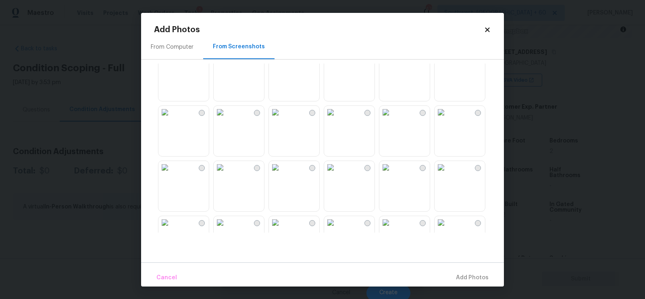
click at [282, 174] on img at bounding box center [275, 167] width 13 height 13
click at [337, 174] on img at bounding box center [330, 167] width 13 height 13
click at [465, 279] on span "Add 1 Photo(s)" at bounding box center [469, 278] width 40 height 10
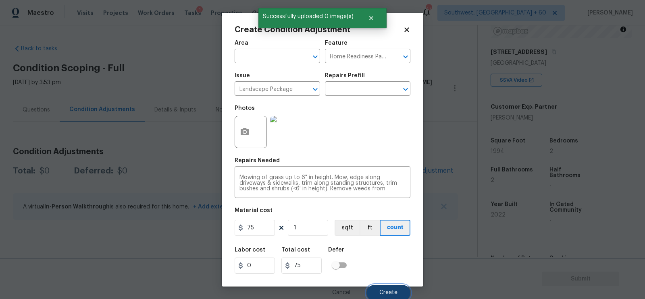
click at [386, 291] on span "Create" at bounding box center [388, 293] width 18 height 6
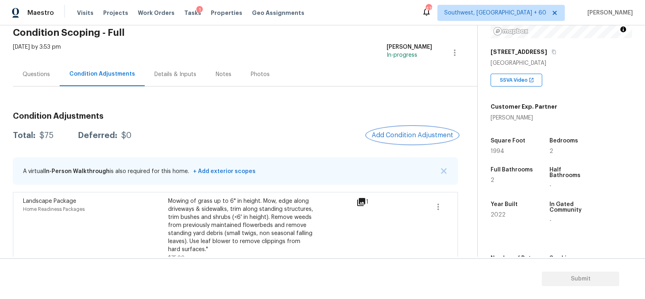
scroll to position [47, 0]
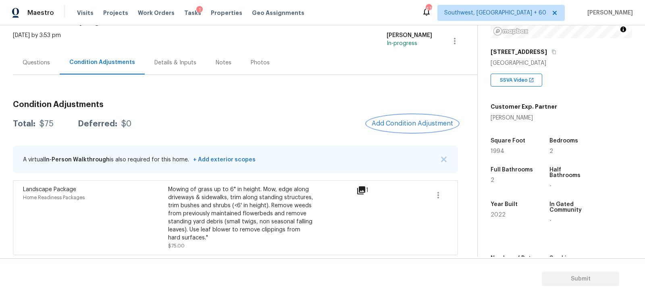
click at [414, 118] on button "Add Condition Adjustment" at bounding box center [412, 123] width 91 height 17
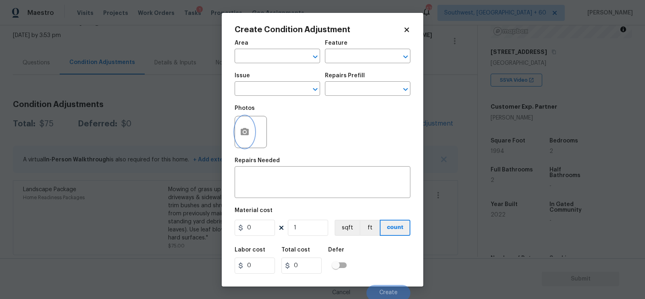
click at [240, 135] on icon "button" at bounding box center [245, 132] width 10 height 10
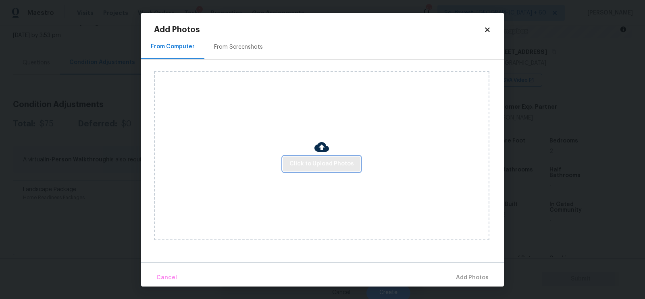
click at [317, 166] on span "Click to Upload Photos" at bounding box center [321, 164] width 64 height 10
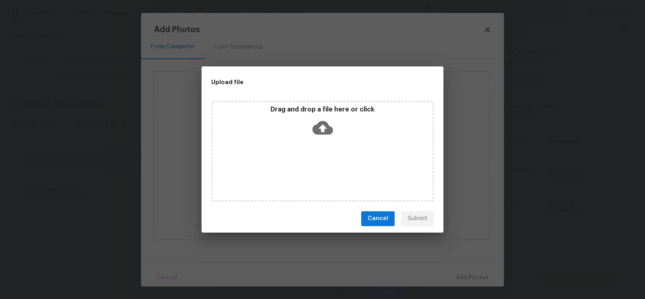
click at [321, 118] on icon at bounding box center [322, 128] width 21 height 21
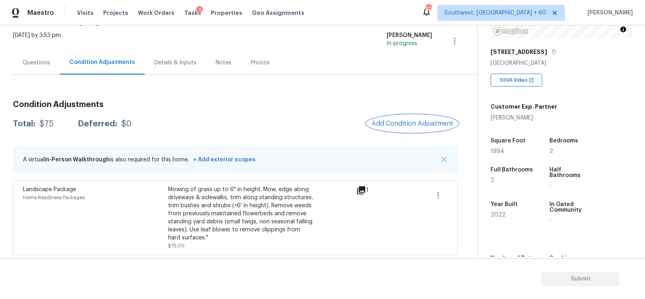
click at [400, 121] on span "Add Condition Adjustment" at bounding box center [412, 123] width 81 height 7
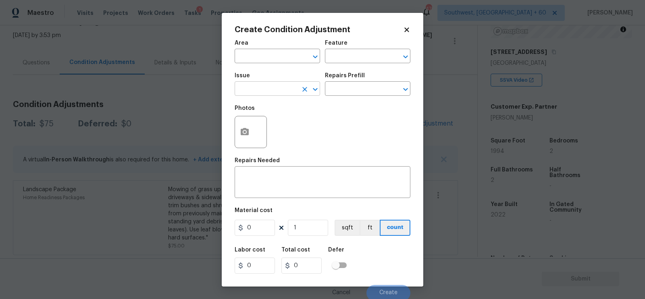
click at [265, 92] on input "text" at bounding box center [266, 89] width 63 height 12
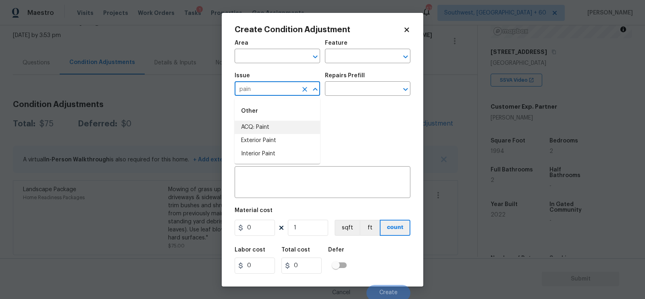
click at [264, 130] on li "ACQ: Paint" at bounding box center [277, 127] width 85 height 13
type input "ACQ: Paint"
click at [347, 94] on input "text" at bounding box center [356, 89] width 63 height 12
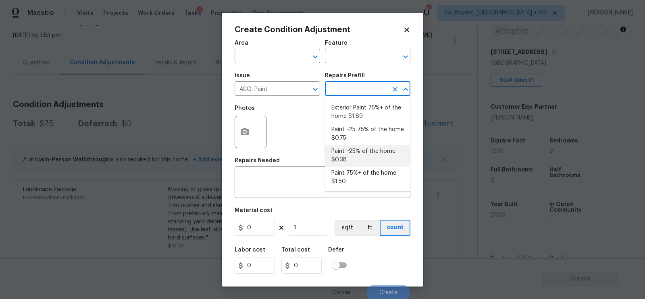
click at [349, 154] on li "Paint ~25% of the home $0.38" at bounding box center [367, 156] width 85 height 22
type input "Acquisition"
type textarea "Acquisition Scope: ~25% of the home needs interior paint"
type input "0.38"
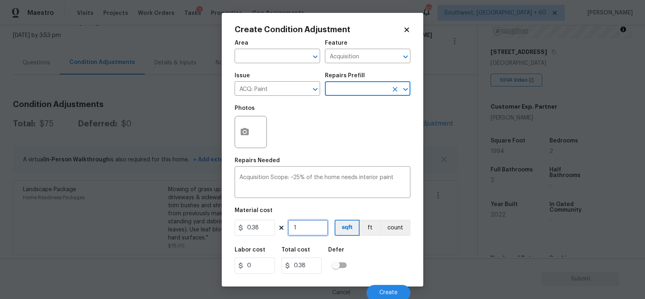
click at [304, 225] on input "1" at bounding box center [308, 228] width 40 height 16
type input "19"
type input "7.22"
type input "199"
type input "75.62"
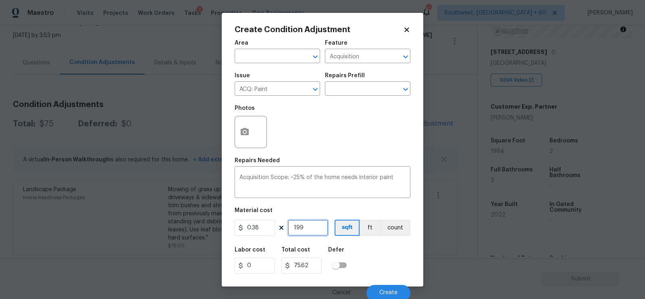
type input "1994"
type input "757.72"
type input "1994"
click at [314, 268] on input "757.72" at bounding box center [301, 266] width 40 height 16
click at [381, 292] on span "Create" at bounding box center [388, 293] width 18 height 6
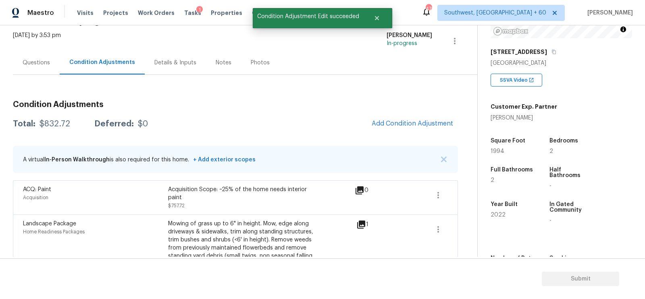
click at [447, 131] on span "Add Condition Adjustment" at bounding box center [412, 124] width 91 height 18
click at [430, 123] on span "Add Condition Adjustment" at bounding box center [412, 123] width 81 height 7
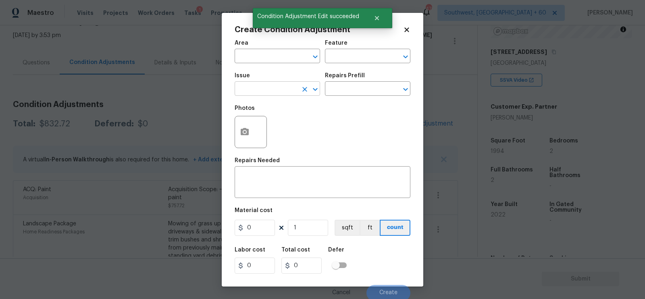
click at [291, 92] on input "text" at bounding box center [266, 89] width 63 height 12
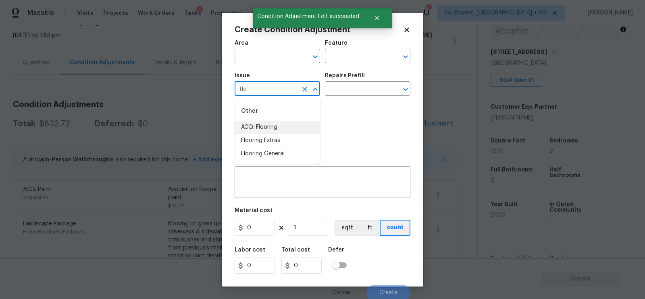
click at [271, 127] on li "ACQ: Flooring" at bounding box center [277, 127] width 85 height 13
type input "ACQ: Flooring"
click at [354, 89] on input "text" at bounding box center [356, 89] width 63 height 12
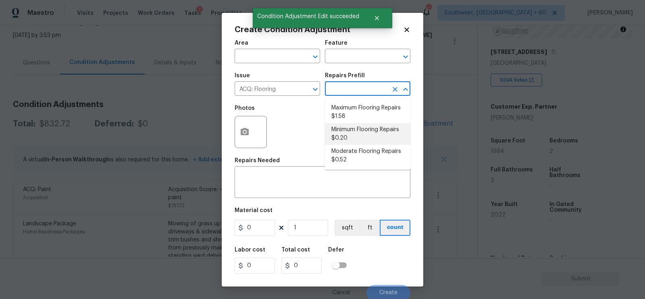
click at [354, 130] on li "Minimum Flooring Repairs $0.20" at bounding box center [367, 134] width 85 height 22
type input "Acquisition"
type textarea "Acquisition Scope: Minimum flooring repairs"
type input "0.2"
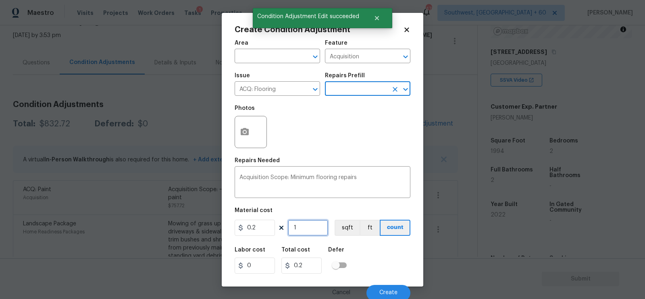
click at [308, 229] on input "1" at bounding box center [308, 228] width 40 height 16
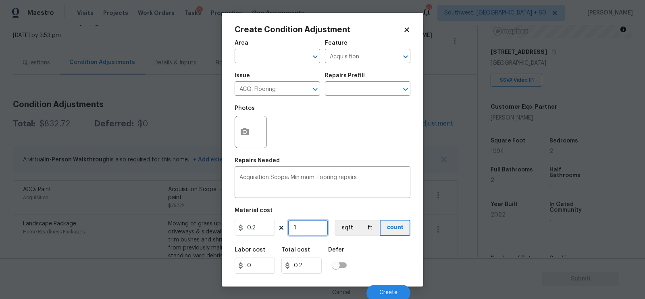
type input "0"
type input "1"
type input "0.2"
type input "19"
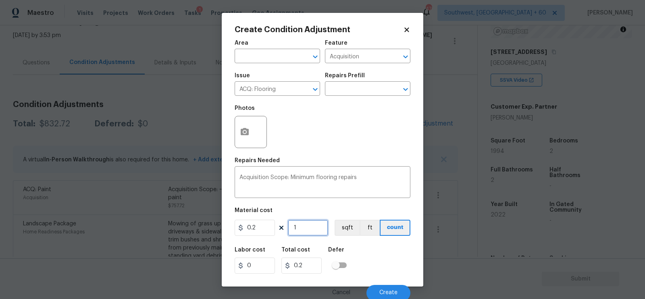
type input "3.8"
type input "199"
type input "39.8"
type input "1994"
type input "398.8"
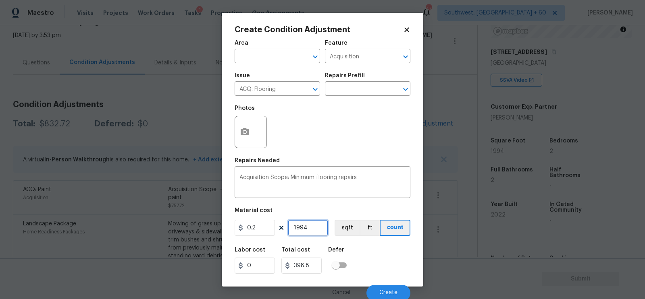
type input "1994"
click at [314, 270] on input "398.8" at bounding box center [301, 266] width 40 height 16
click at [385, 296] on span "Create" at bounding box center [388, 293] width 18 height 6
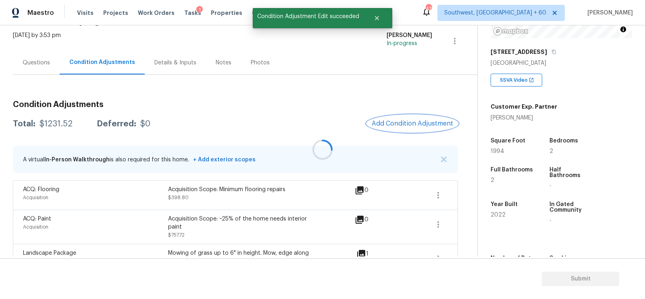
click at [407, 120] on span "Add Condition Adjustment" at bounding box center [412, 123] width 81 height 7
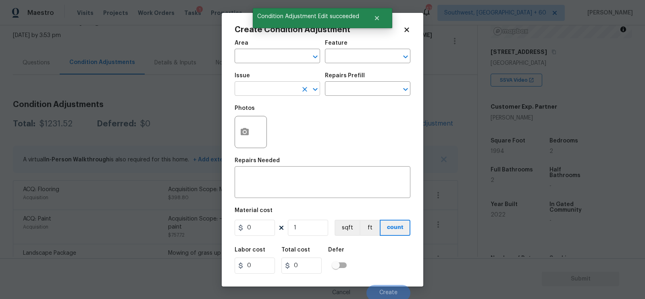
click at [274, 91] on input "text" at bounding box center [266, 89] width 63 height 12
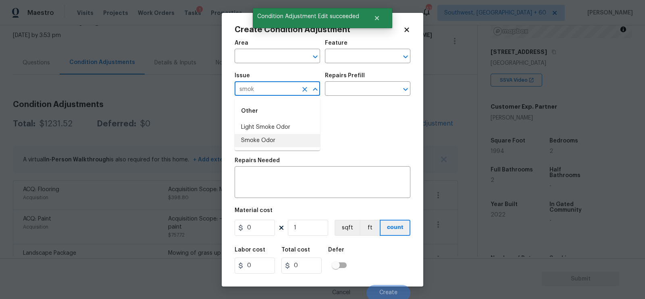
click at [277, 140] on li "Smoke Odor" at bounding box center [277, 140] width 85 height 13
type input "Smoke Odor"
click at [270, 177] on textarea at bounding box center [322, 183] width 166 height 17
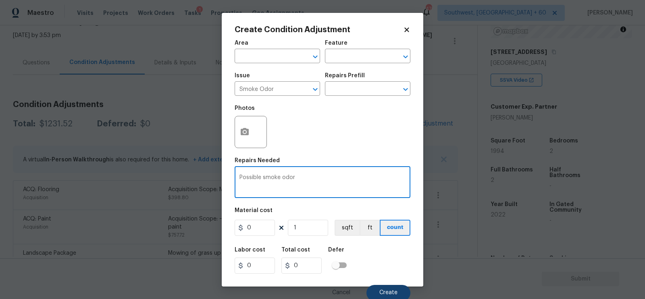
type textarea "Possible smoke odor"
click at [396, 291] on span "Create" at bounding box center [388, 293] width 18 height 6
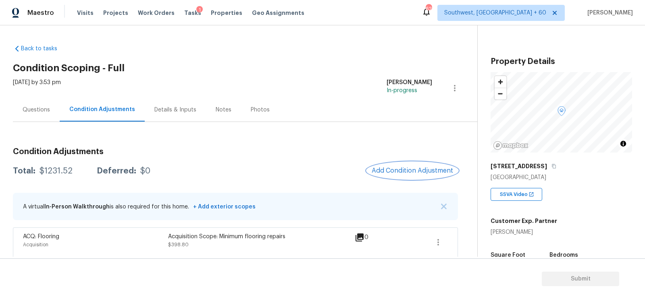
click at [393, 170] on span "Add Condition Adjustment" at bounding box center [412, 170] width 81 height 7
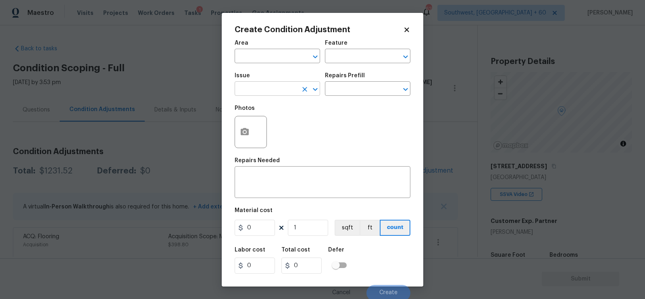
click at [262, 86] on input "text" at bounding box center [266, 89] width 63 height 12
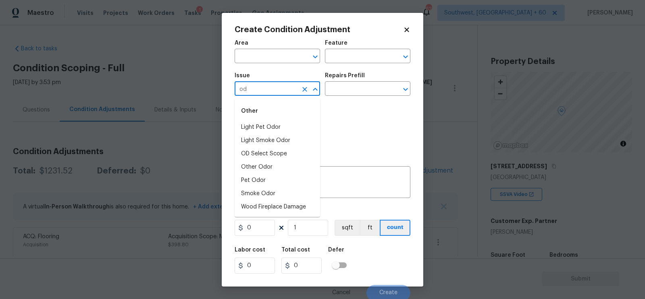
type input "odo"
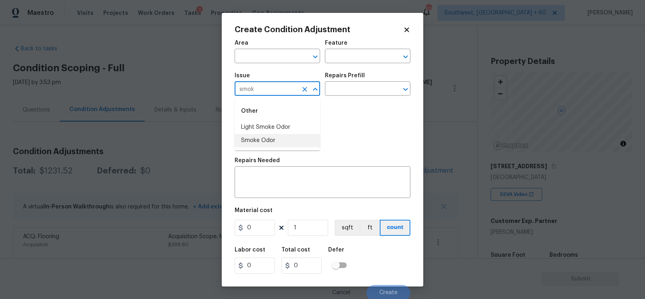
click at [268, 143] on li "Smoke Odor" at bounding box center [277, 140] width 85 height 13
type input "Smoke Odor"
click at [354, 90] on input "text" at bounding box center [356, 89] width 63 height 12
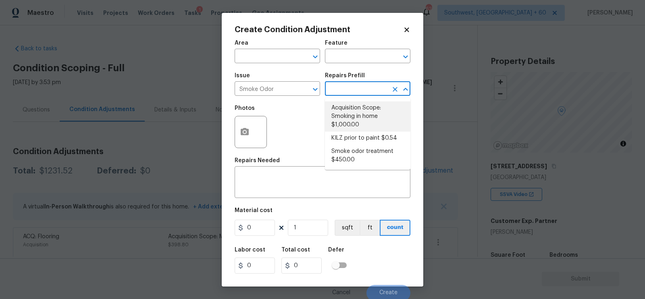
click at [357, 106] on li "Acquisition Scope: Smoking in home $1,000.00" at bounding box center [367, 117] width 85 height 30
type textarea "Acquisition Scope: Smoking in home"
type input "1000"
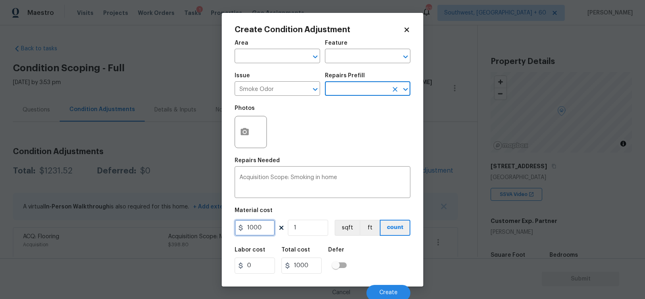
click at [252, 229] on input "1000" at bounding box center [255, 228] width 40 height 16
type input "1000"
click at [301, 187] on textarea "Acquisition Scope: Smoking in home" at bounding box center [322, 183] width 166 height 17
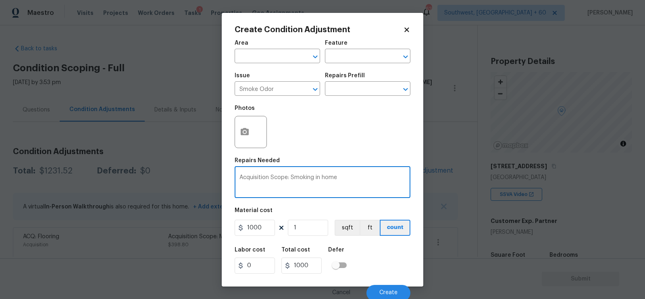
click at [301, 187] on textarea "Acquisition Scope: Smoking in home" at bounding box center [322, 183] width 166 height 17
click at [325, 173] on div "Acquisition Scope: Smoking in home x ​" at bounding box center [323, 183] width 176 height 30
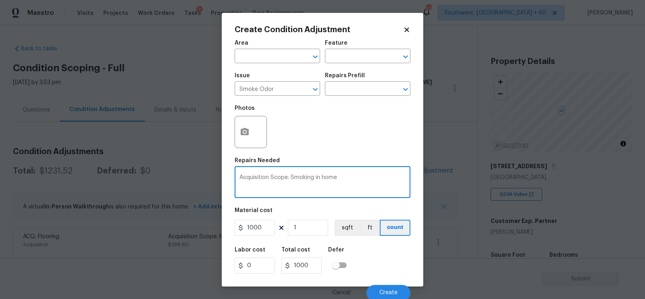
click at [287, 180] on textarea "Acquisition Scope: Smoking in home" at bounding box center [322, 183] width 166 height 17
type textarea "Possible smoke odor"
click at [256, 231] on input "1000" at bounding box center [255, 228] width 40 height 16
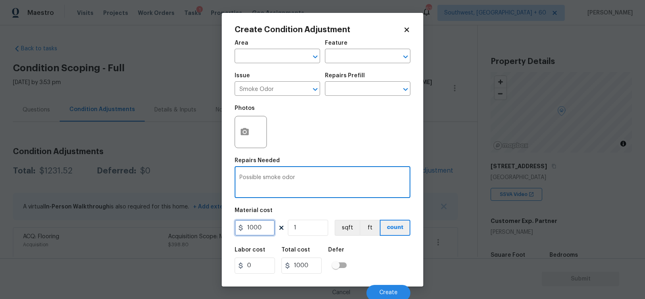
click at [256, 231] on input "1000" at bounding box center [255, 228] width 40 height 16
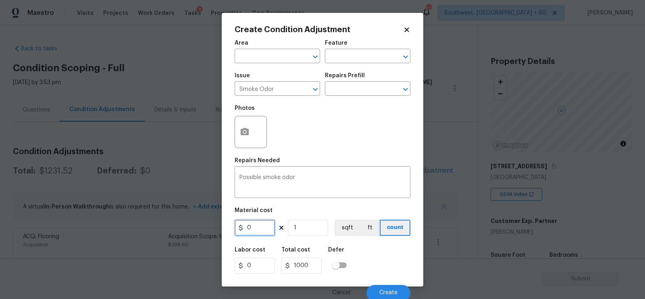
type input "0"
click at [311, 263] on input "0" at bounding box center [301, 266] width 40 height 16
click at [391, 288] on button "Create" at bounding box center [388, 293] width 44 height 16
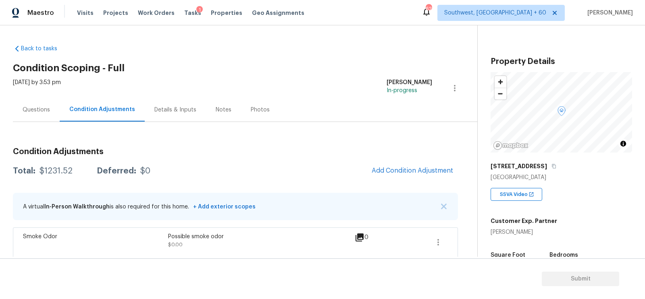
click at [43, 170] on div "$1231.52" at bounding box center [55, 171] width 33 height 8
copy div "$1231.52"
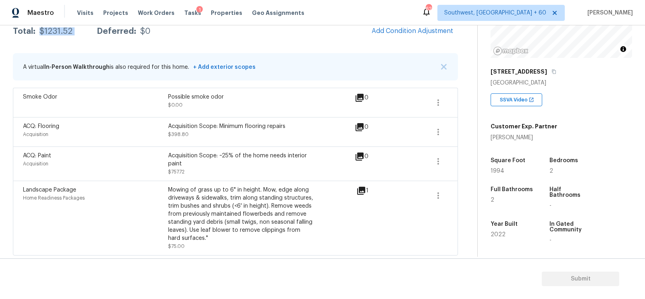
scroll to position [115, 0]
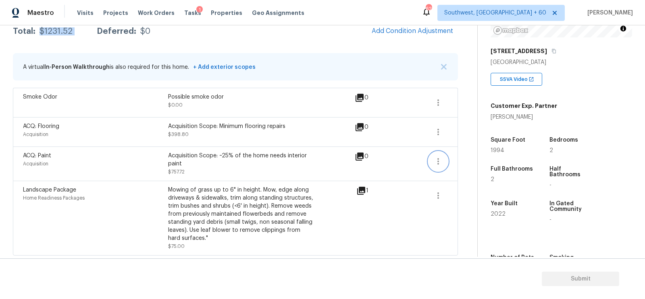
click at [438, 162] on icon "button" at bounding box center [438, 162] width 10 height 10
click at [472, 158] on div "Edit" at bounding box center [484, 159] width 63 height 8
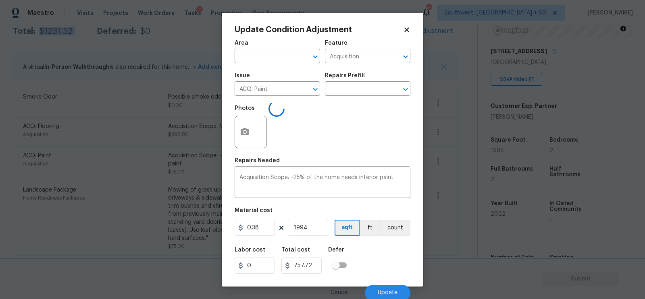
click at [460, 191] on body "Maestro Visits Projects Work Orders Tasks 1 Properties Geo Assignments [GEOGRAP…" at bounding box center [322, 149] width 645 height 299
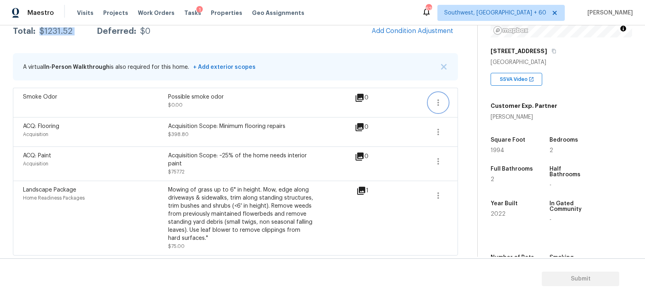
click at [441, 107] on button "button" at bounding box center [437, 102] width 19 height 19
click at [439, 135] on icon "button" at bounding box center [438, 132] width 10 height 10
click at [465, 130] on div "Edit" at bounding box center [484, 130] width 63 height 8
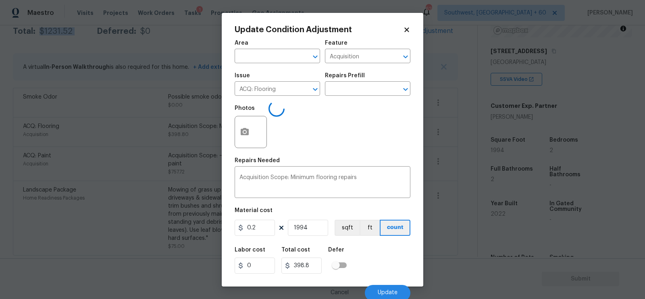
click at [458, 161] on body "Maestro Visits Projects Work Orders Tasks 1 Properties Geo Assignments [GEOGRAP…" at bounding box center [322, 149] width 645 height 299
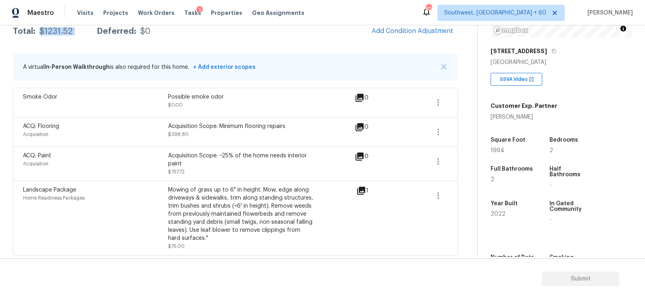
scroll to position [114, 0]
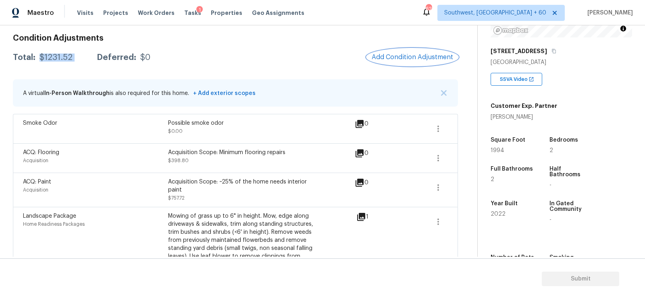
click at [394, 64] on button "Add Condition Adjustment" at bounding box center [412, 57] width 91 height 17
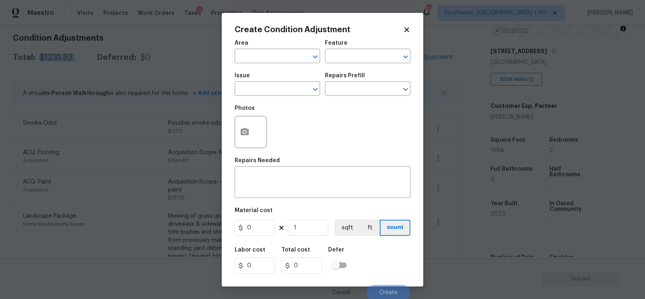
click at [253, 126] on div at bounding box center [251, 132] width 32 height 32
click at [245, 135] on icon "button" at bounding box center [245, 131] width 8 height 7
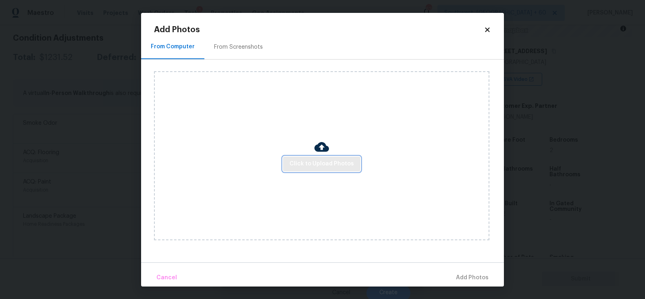
click at [309, 169] on button "Click to Upload Photos" at bounding box center [321, 164] width 77 height 15
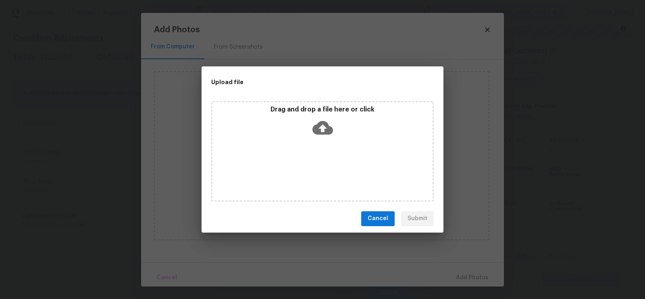
click at [329, 125] on icon at bounding box center [322, 128] width 21 height 21
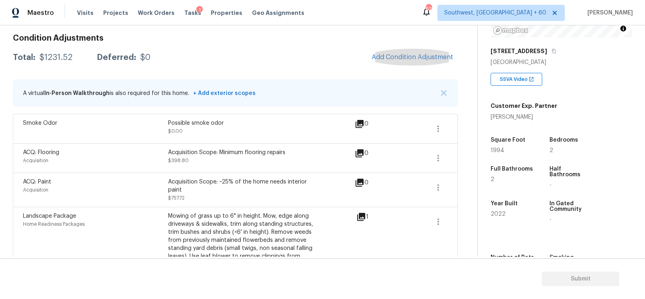
click at [220, 61] on div "Total: $1231.52 Deferred: $0 Add Condition Adjustment" at bounding box center [235, 58] width 445 height 18
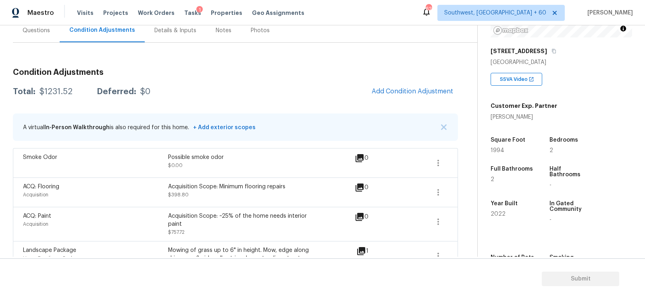
scroll to position [79, 0]
click at [39, 37] on div "Questions" at bounding box center [36, 31] width 47 height 24
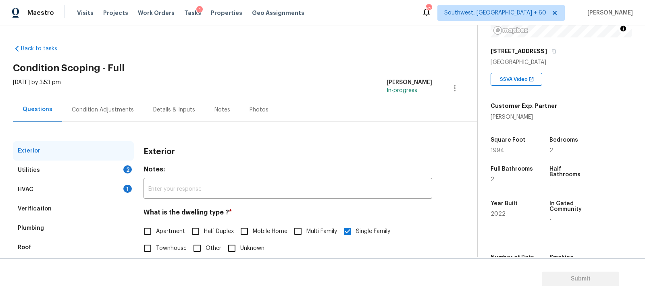
click at [68, 187] on div "HVAC 1" at bounding box center [73, 189] width 121 height 19
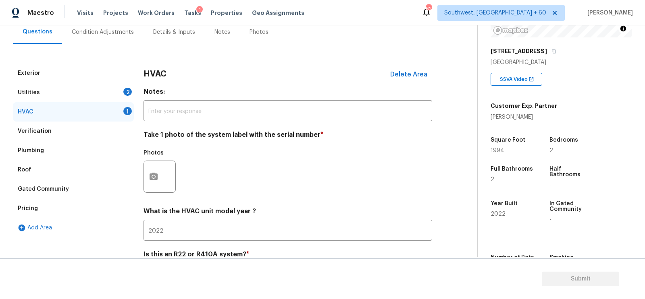
scroll to position [94, 0]
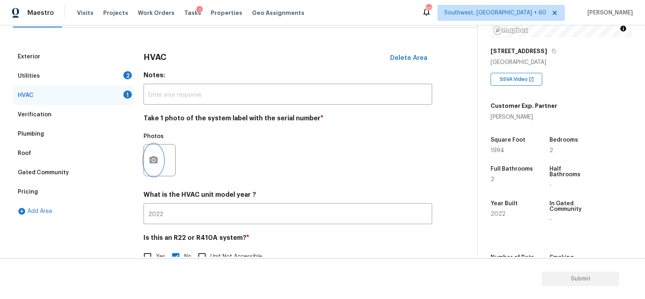
click at [154, 162] on icon "button" at bounding box center [154, 161] width 10 height 10
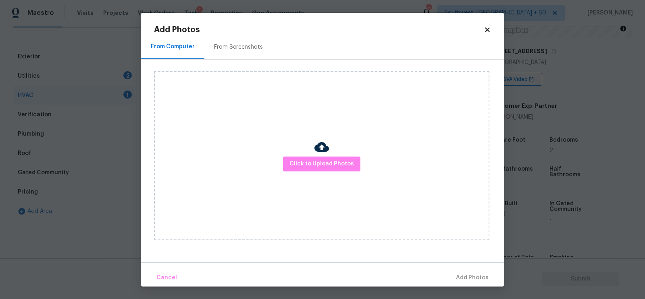
click at [332, 175] on div "Click to Upload Photos" at bounding box center [321, 155] width 335 height 169
click at [329, 160] on span "Click to Upload Photos" at bounding box center [321, 164] width 64 height 10
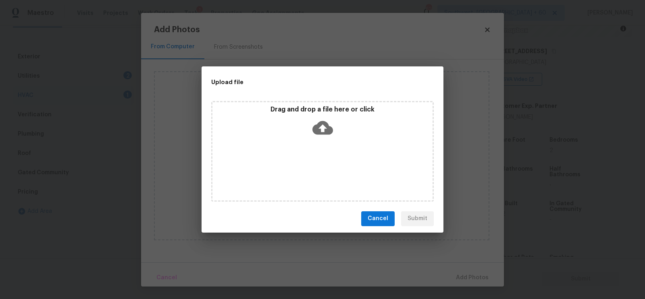
click at [324, 133] on icon at bounding box center [322, 128] width 21 height 14
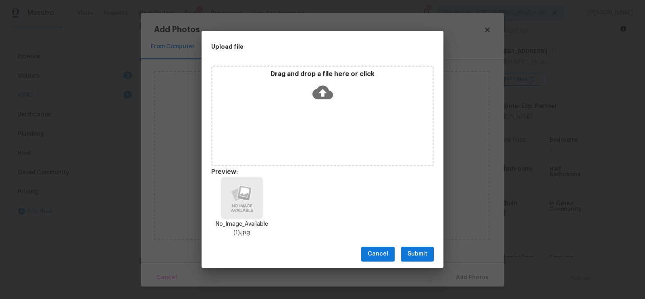
click at [413, 256] on span "Submit" at bounding box center [417, 254] width 20 height 10
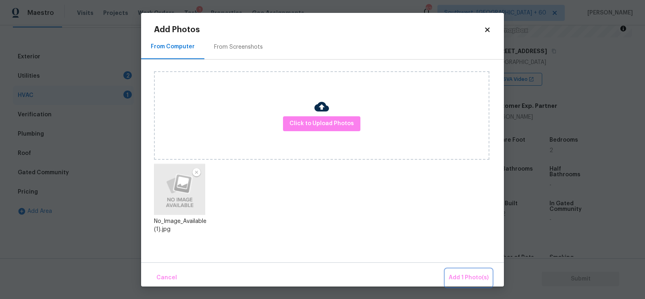
click at [476, 276] on span "Add 1 Photo(s)" at bounding box center [469, 278] width 40 height 10
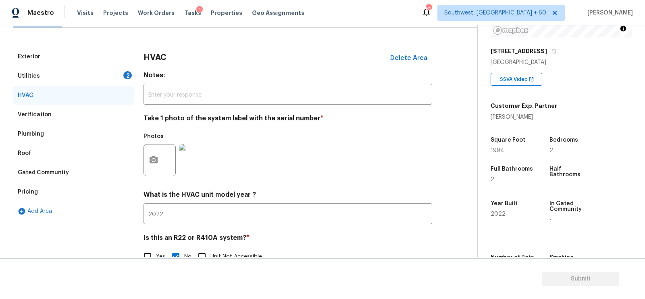
click at [133, 74] on div "Utilities 2" at bounding box center [73, 76] width 121 height 19
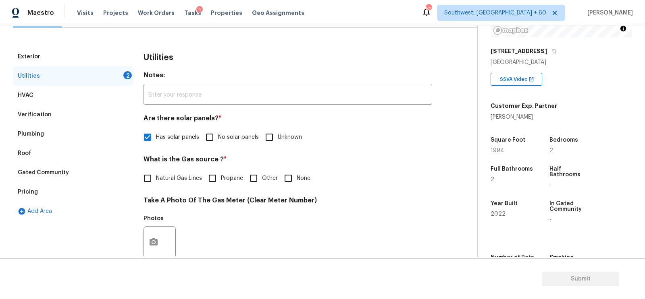
click at [173, 178] on span "Natural Gas Lines" at bounding box center [179, 179] width 46 height 8
click at [156, 178] on input "Natural Gas Lines" at bounding box center [147, 178] width 17 height 17
checkbox input "true"
click at [152, 243] on circle "button" at bounding box center [153, 243] width 2 height 2
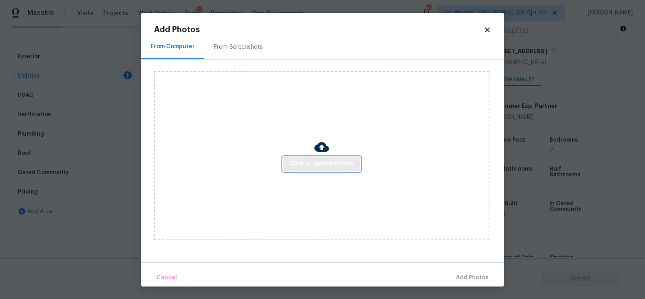
click at [295, 167] on span "Click to Upload Photos" at bounding box center [321, 164] width 64 height 10
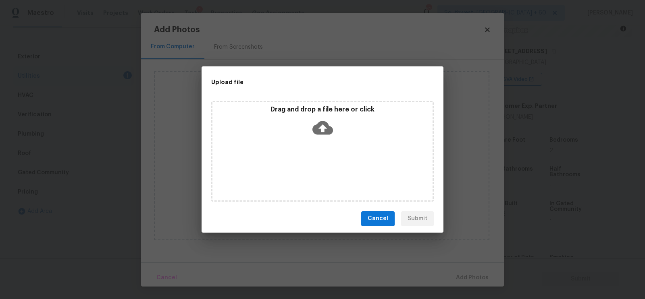
click at [312, 136] on div "Drag and drop a file here or click" at bounding box center [322, 123] width 220 height 35
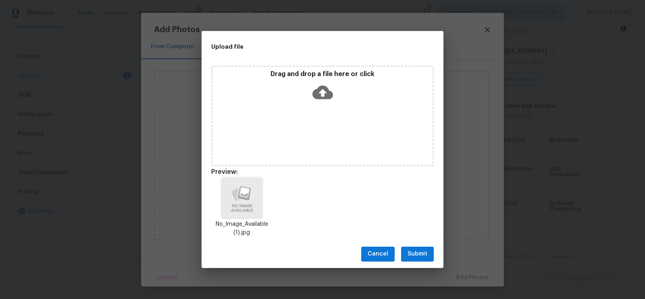
click at [414, 247] on div "Cancel Submit" at bounding box center [323, 255] width 242 height 28
click at [416, 243] on div "Cancel Submit" at bounding box center [323, 255] width 242 height 28
click at [421, 253] on span "Submit" at bounding box center [417, 254] width 20 height 10
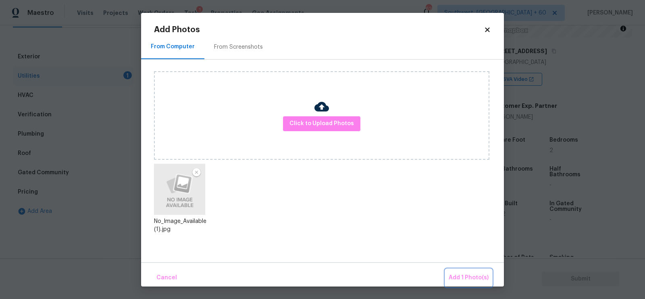
click at [458, 270] on button "Add 1 Photo(s)" at bounding box center [468, 278] width 46 height 17
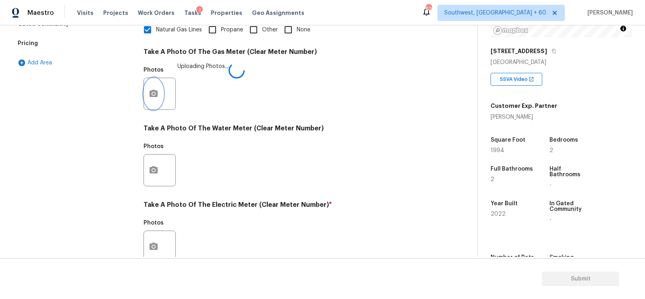
scroll to position [278, 0]
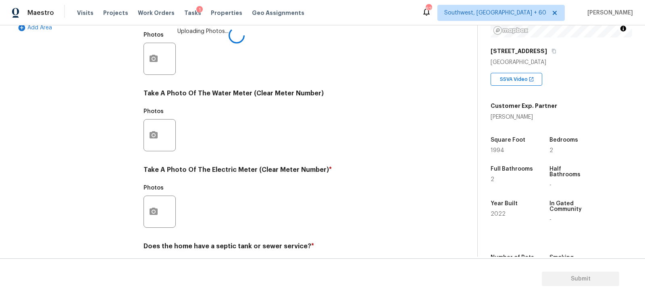
click at [139, 197] on div "Exterior Utilities 1 HVAC Verification Plumbing Roof Gated Community Pricing Ad…" at bounding box center [235, 73] width 445 height 420
click at [150, 213] on icon "button" at bounding box center [154, 211] width 8 height 7
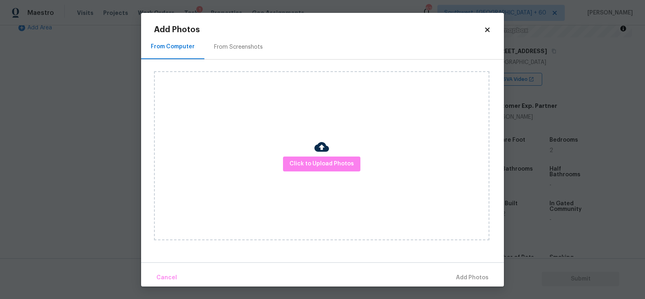
click at [283, 166] on div "Click to Upload Photos" at bounding box center [321, 155] width 335 height 169
click at [312, 162] on span "Click to Upload Photos" at bounding box center [321, 164] width 64 height 10
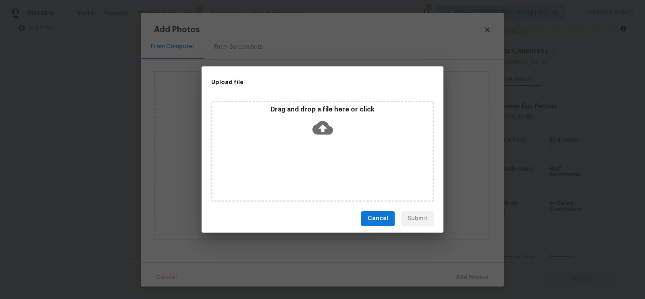
click at [320, 138] on div "Drag and drop a file here or click" at bounding box center [322, 123] width 220 height 35
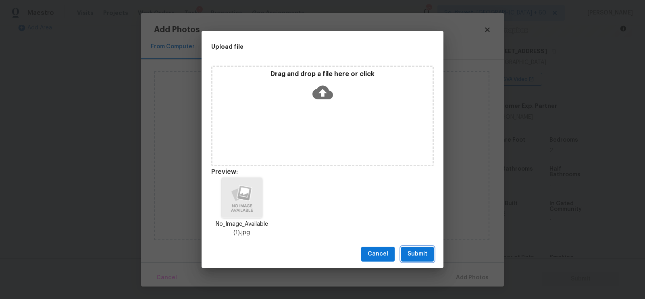
click at [414, 247] on button "Submit" at bounding box center [417, 254] width 33 height 15
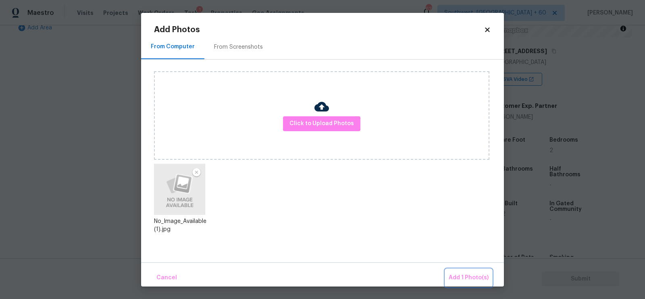
click at [457, 271] on button "Add 1 Photo(s)" at bounding box center [468, 278] width 46 height 17
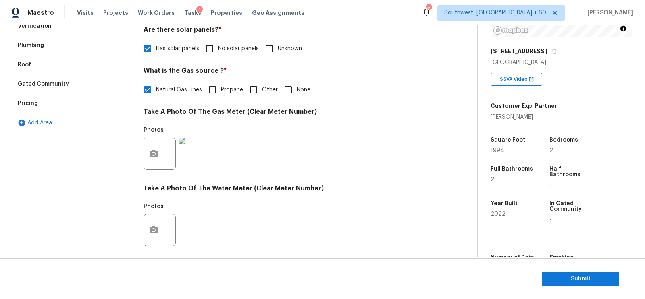
scroll to position [0, 0]
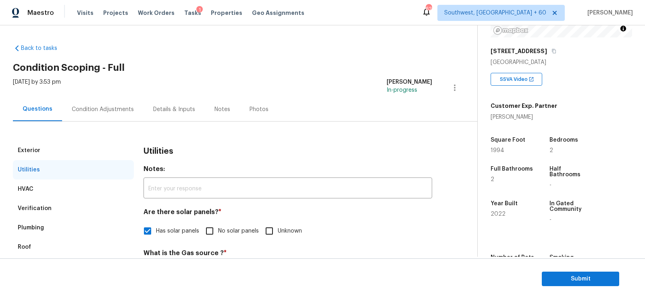
click at [100, 114] on div "Condition Adjustments" at bounding box center [102, 110] width 81 height 24
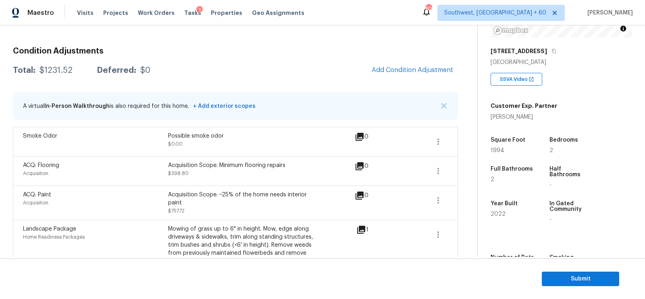
scroll to position [51, 0]
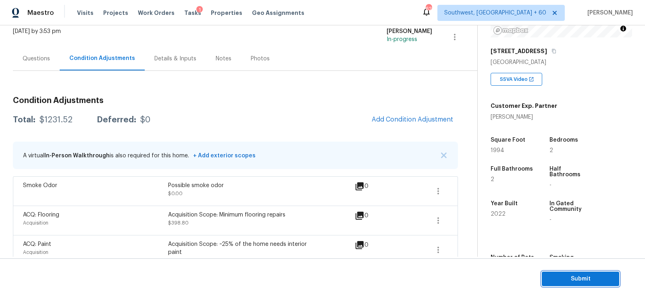
click at [579, 283] on span "Submit" at bounding box center [580, 279] width 64 height 10
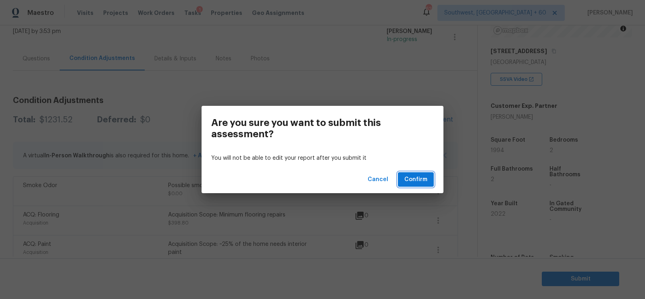
click at [416, 181] on span "Confirm" at bounding box center [415, 180] width 23 height 10
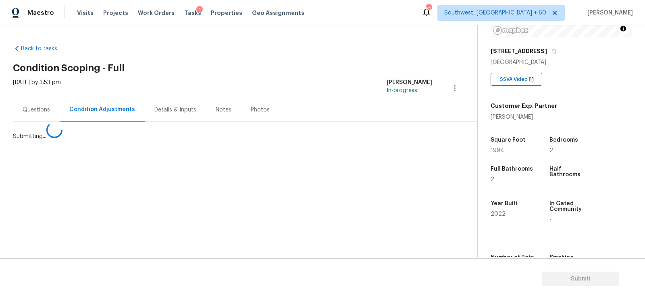
scroll to position [0, 0]
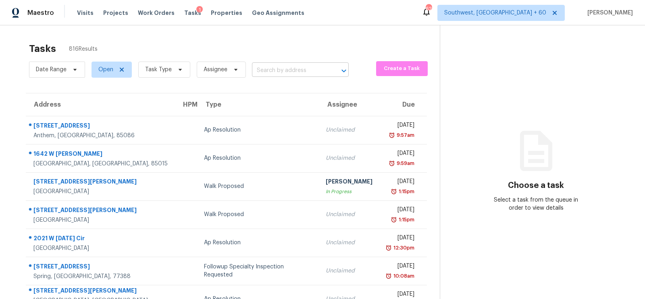
click at [276, 67] on input "text" at bounding box center [289, 70] width 74 height 12
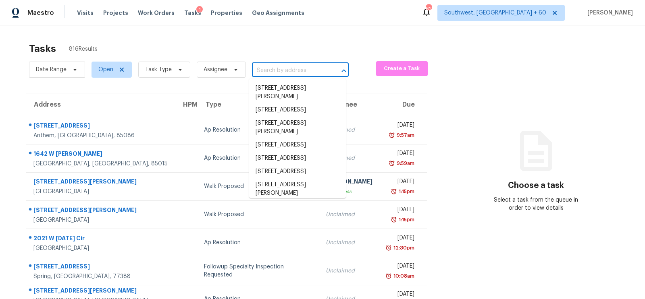
paste input "[STREET_ADDRESS][PERSON_NAME]"
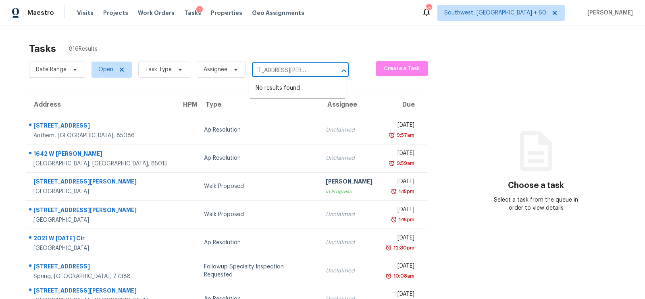
type input "[STREET_ADDRESS][PERSON_NAME]"
click at [253, 73] on input "text" at bounding box center [289, 70] width 74 height 12
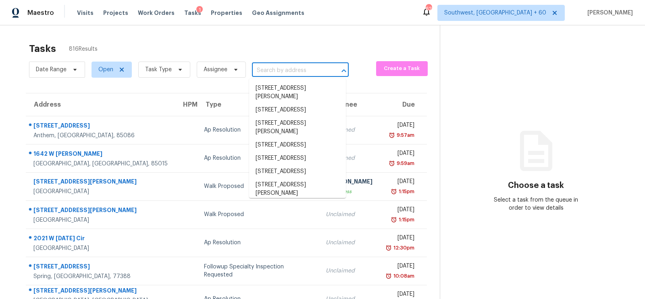
paste input "[STREET_ADDRESS][PERSON_NAME]"
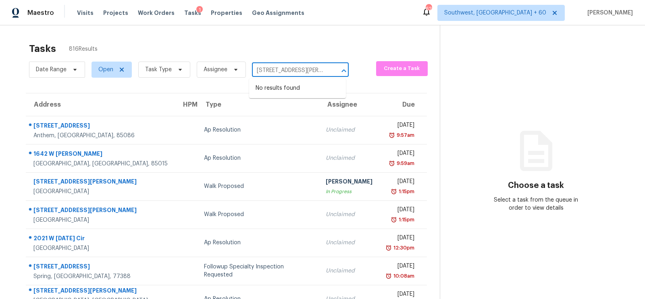
scroll to position [0, 17]
drag, startPoint x: 282, startPoint y: 69, endPoint x: 308, endPoint y: 69, distance: 26.2
click at [308, 69] on input "[STREET_ADDRESS][PERSON_NAME]" at bounding box center [289, 70] width 74 height 12
drag, startPoint x: 289, startPoint y: 71, endPoint x: 340, endPoint y: 71, distance: 50.8
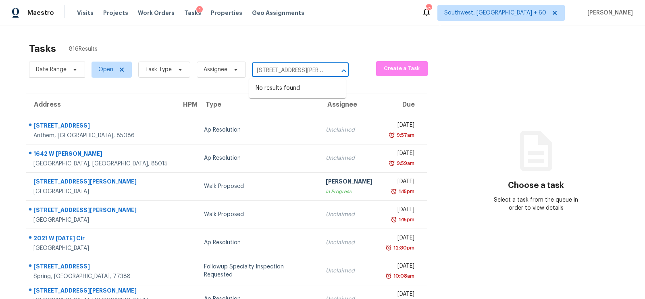
click at [340, 71] on div "[STREET_ADDRESS][PERSON_NAME] ​" at bounding box center [300, 70] width 97 height 12
type input "4139 [PERSON_NAME]"
click at [278, 88] on li "[STREET_ADDRESS][PERSON_NAME]" at bounding box center [297, 93] width 97 height 22
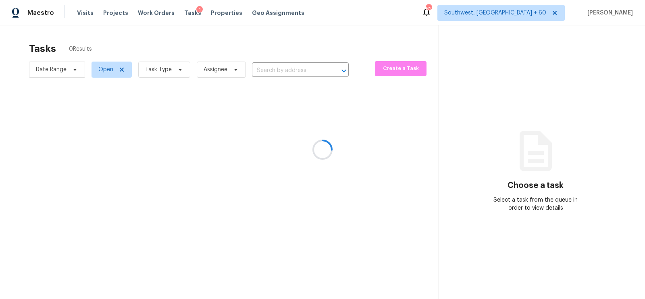
type input "[STREET_ADDRESS][PERSON_NAME]"
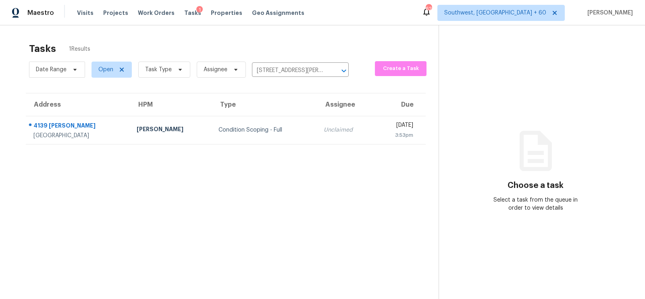
click at [266, 139] on td "Condition Scoping - Full" at bounding box center [264, 130] width 105 height 28
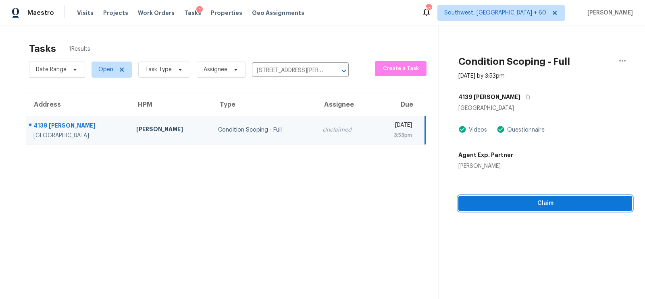
click at [535, 206] on span "Claim" at bounding box center [545, 204] width 161 height 10
click at [535, 206] on span "Start Assessment" at bounding box center [545, 204] width 161 height 10
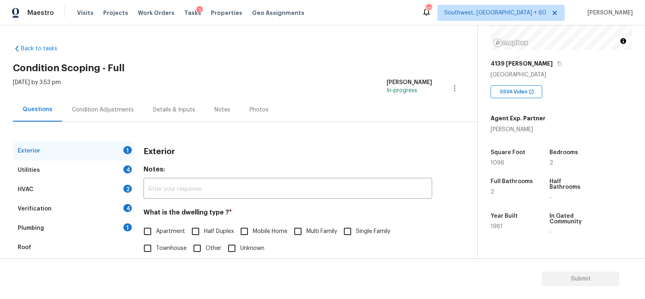
click at [377, 231] on span "Single Family" at bounding box center [373, 232] width 34 height 8
click at [356, 231] on input "Single Family" at bounding box center [347, 231] width 17 height 17
checkbox input "true"
click at [128, 162] on div "Utilities 4" at bounding box center [73, 170] width 121 height 19
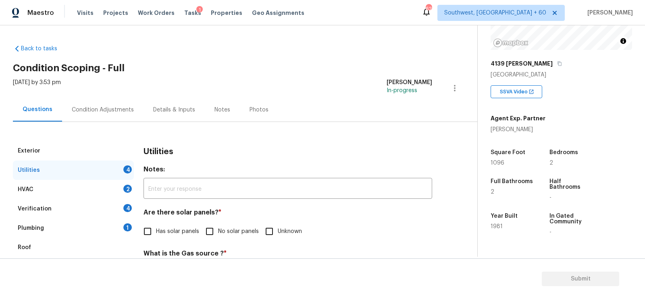
click at [214, 237] on input "No solar panels" at bounding box center [209, 231] width 17 height 17
checkbox input "true"
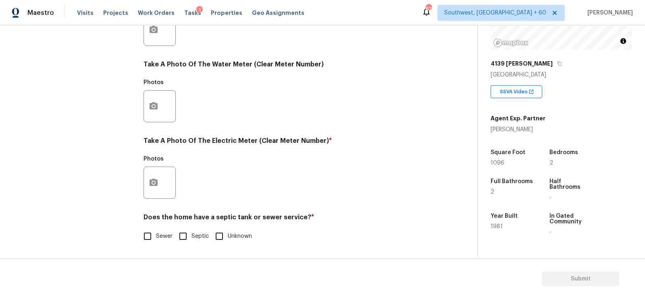
click at [153, 239] on input "Sewer" at bounding box center [147, 236] width 17 height 17
checkbox input "true"
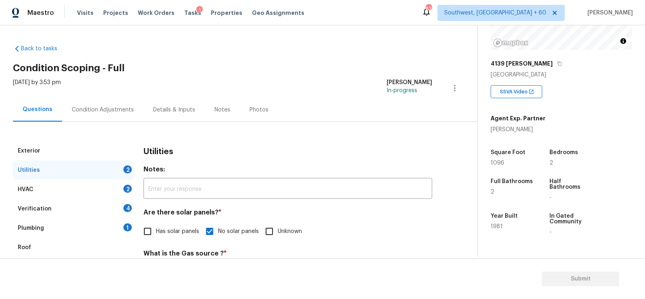
click at [77, 192] on div "HVAC 2" at bounding box center [73, 189] width 121 height 19
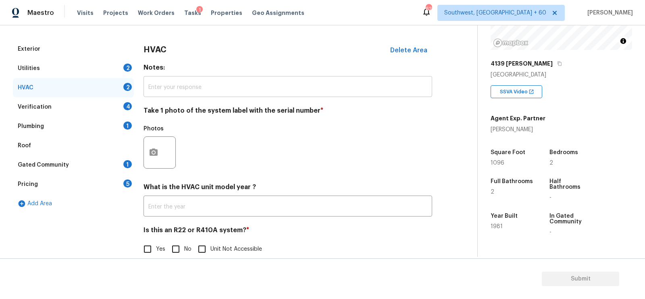
scroll to position [115, 0]
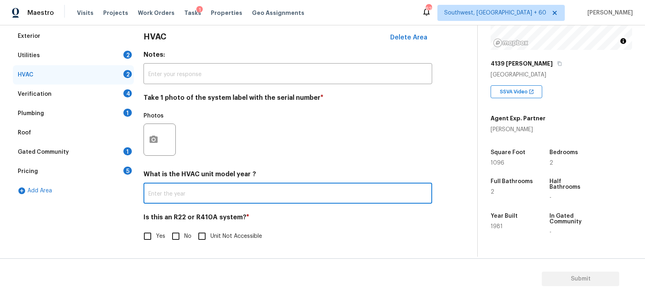
click at [168, 201] on input "text" at bounding box center [287, 194] width 289 height 19
type input "2020"
click at [178, 231] on input "No" at bounding box center [175, 236] width 17 height 17
checkbox input "true"
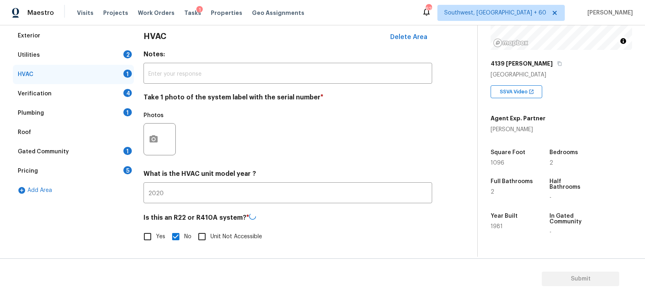
click at [117, 90] on div "Verification 4" at bounding box center [73, 93] width 121 height 19
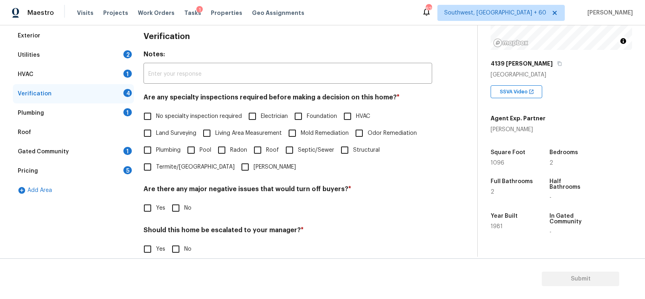
click at [181, 123] on label "No specialty inspection required" at bounding box center [190, 116] width 103 height 17
click at [156, 123] on input "No specialty inspection required" at bounding box center [147, 116] width 17 height 17
checkbox input "true"
click at [177, 213] on input "No" at bounding box center [175, 208] width 17 height 17
checkbox input "true"
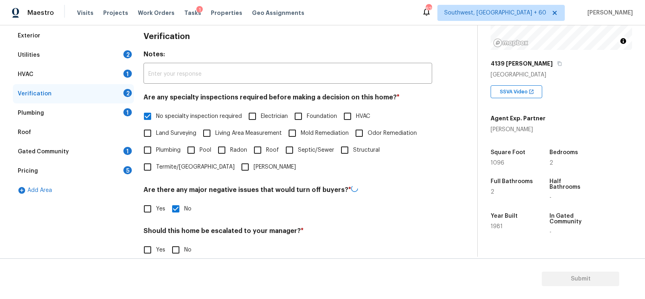
click at [175, 247] on input "No" at bounding box center [175, 250] width 17 height 17
checkbox input "true"
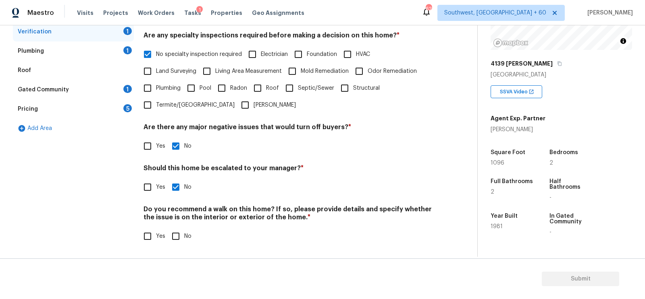
click at [175, 235] on input "No" at bounding box center [175, 236] width 17 height 17
checkbox input "true"
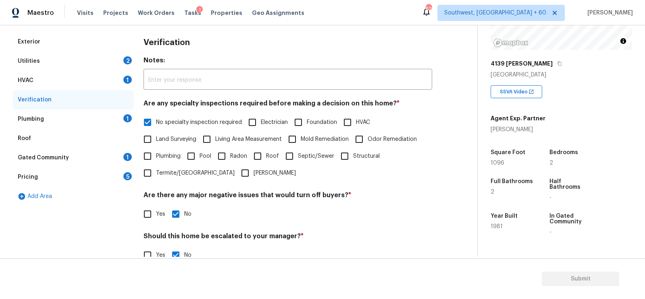
click at [118, 125] on div "Plumbing 1" at bounding box center [73, 119] width 121 height 19
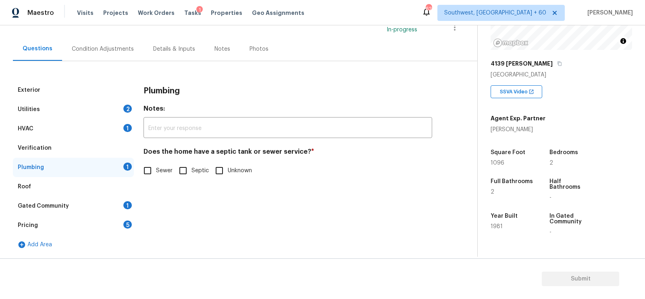
scroll to position [60, 0]
click at [156, 174] on span "Sewer" at bounding box center [164, 171] width 17 height 8
click at [156, 174] on input "Sewer" at bounding box center [147, 171] width 17 height 17
checkbox input "true"
click at [121, 204] on div "Gated Community 1" at bounding box center [73, 206] width 121 height 19
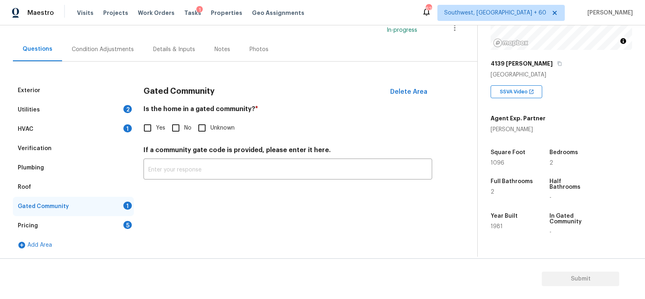
click at [183, 137] on div "Gated Community Delete Area Is the home in a gated community? * Yes No Unknown …" at bounding box center [287, 135] width 289 height 108
click at [182, 131] on input "No" at bounding box center [175, 128] width 17 height 17
checkbox input "true"
click at [122, 229] on div "Pricing 5" at bounding box center [73, 225] width 121 height 19
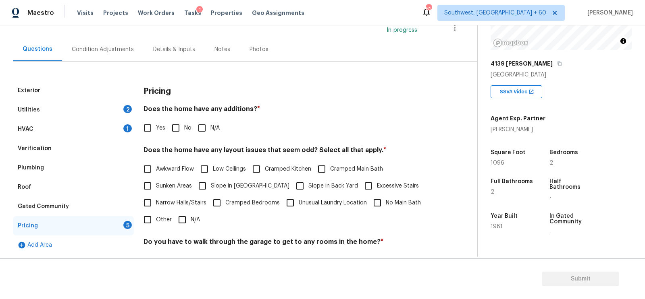
click at [179, 127] on input "No" at bounding box center [175, 128] width 17 height 17
checkbox input "true"
click at [185, 218] on input "N/A" at bounding box center [182, 220] width 17 height 17
checkbox input "true"
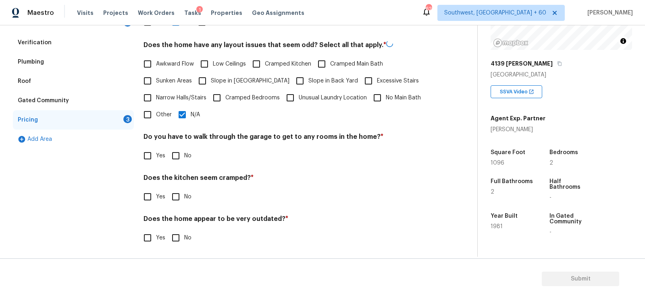
scroll to position [166, 0]
click at [180, 149] on input "No" at bounding box center [175, 155] width 17 height 17
checkbox input "true"
click at [175, 194] on input "No" at bounding box center [175, 196] width 17 height 17
checkbox input "true"
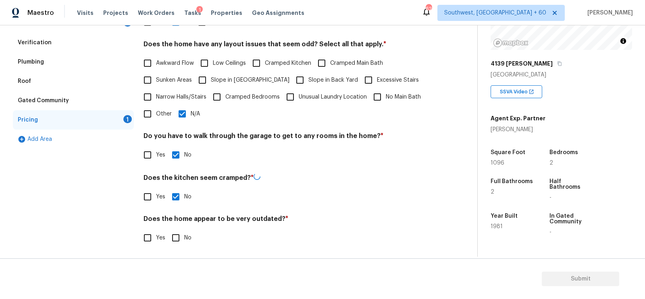
click at [177, 239] on input "No" at bounding box center [175, 238] width 17 height 17
checkbox input "true"
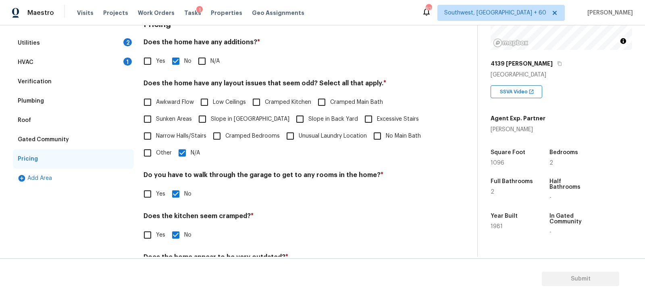
scroll to position [21, 0]
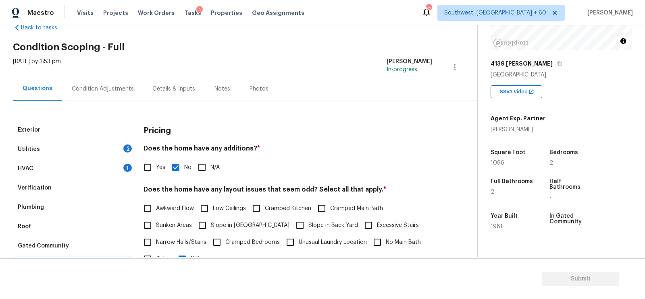
click at [102, 93] on div "Condition Adjustments" at bounding box center [102, 89] width 81 height 24
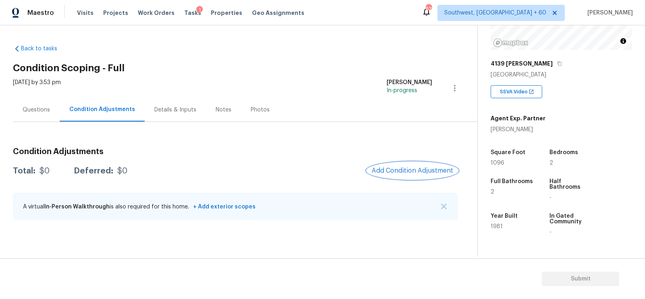
click at [407, 169] on span "Add Condition Adjustment" at bounding box center [412, 170] width 81 height 7
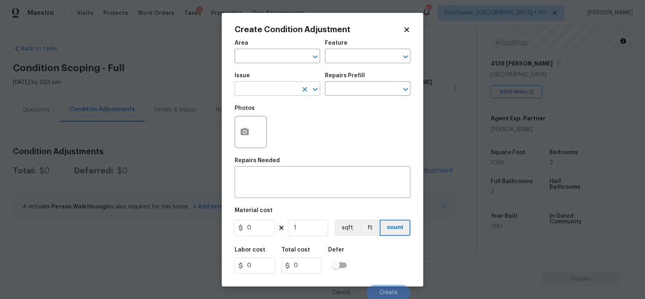
click at [280, 89] on input "text" at bounding box center [266, 89] width 63 height 12
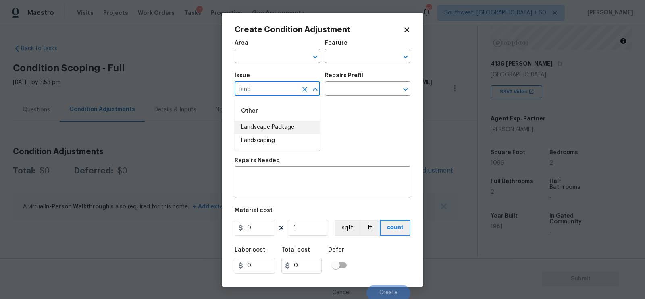
click at [281, 127] on li "Landscape Package" at bounding box center [277, 127] width 85 height 13
type input "Landscape Package"
click at [348, 89] on input "text" at bounding box center [356, 89] width 63 height 12
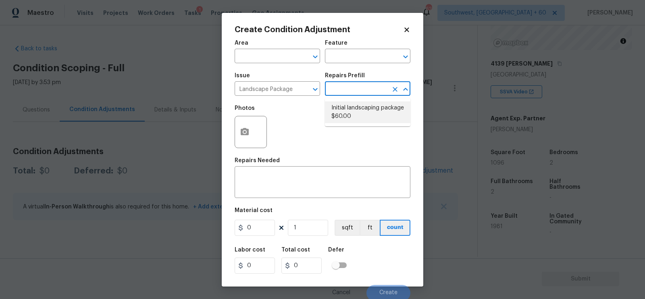
click at [348, 110] on li "Initial landscaping package $60.00" at bounding box center [367, 113] width 85 height 22
type input "Home Readiness Packages"
type textarea "Mowing of grass up to 6" in height. Mow, edge along driveways & sidewalks, trim…"
type input "60"
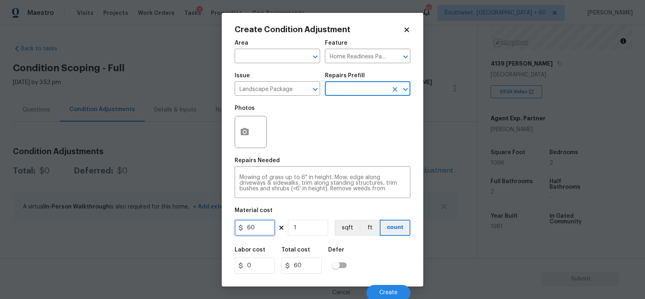
click at [264, 224] on input "60" at bounding box center [255, 228] width 40 height 16
type input "300"
click at [325, 262] on div "60" at bounding box center [304, 266] width 47 height 16
type input "300"
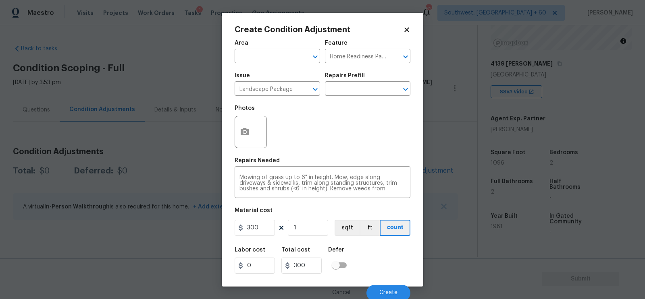
click at [224, 123] on div "Create Condition Adjustment Area ​ Feature Home Readiness Packages ​ Issue Land…" at bounding box center [323, 150] width 202 height 274
click at [242, 133] on icon "button" at bounding box center [245, 131] width 8 height 7
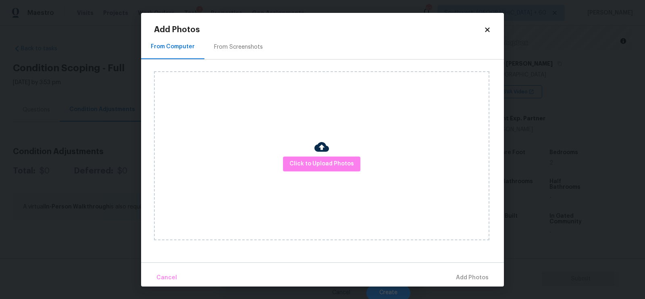
click at [237, 38] on div "From Screenshots" at bounding box center [238, 47] width 68 height 24
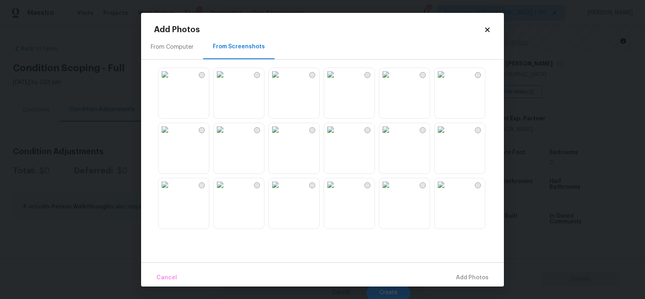
click at [389, 81] on img at bounding box center [385, 74] width 13 height 13
click at [447, 136] on img at bounding box center [440, 129] width 13 height 13
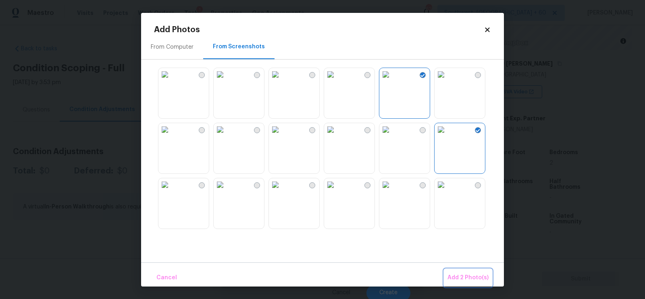
click at [466, 278] on span "Add 2 Photo(s)" at bounding box center [467, 278] width 41 height 10
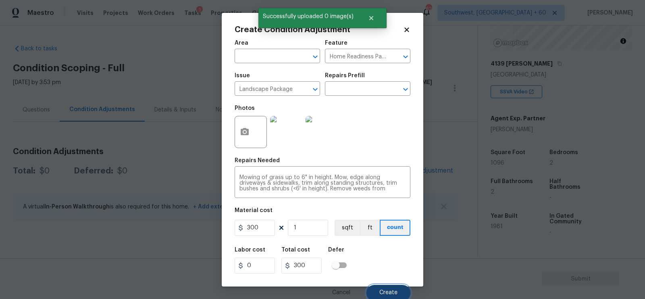
click at [387, 293] on span "Create" at bounding box center [388, 293] width 18 height 6
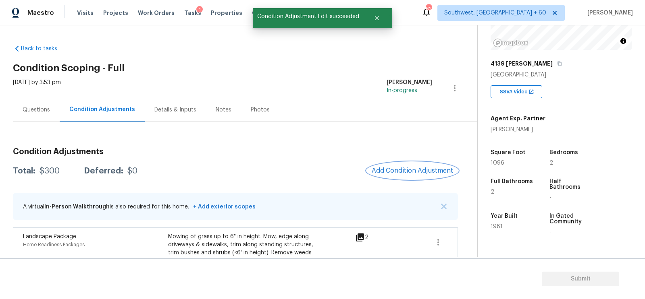
click at [407, 177] on button "Add Condition Adjustment" at bounding box center [412, 170] width 91 height 17
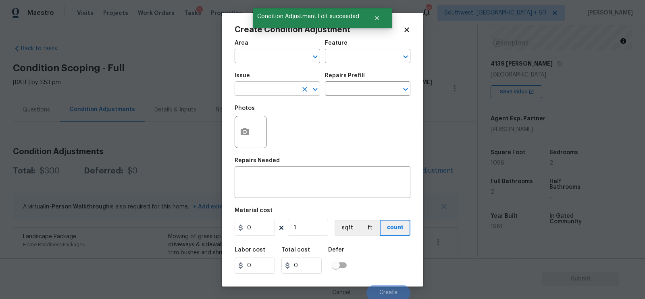
click at [286, 83] on div "Issue" at bounding box center [277, 78] width 85 height 10
click at [279, 93] on input "text" at bounding box center [266, 89] width 63 height 12
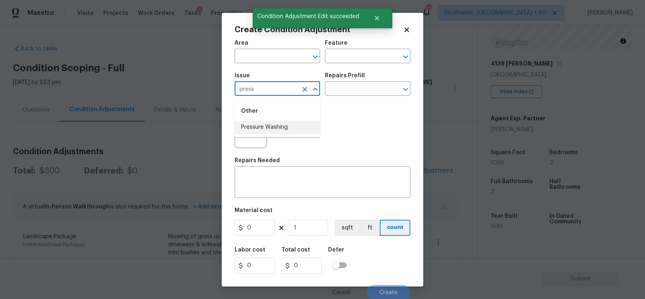
click at [274, 126] on li "Pressure Washing" at bounding box center [277, 127] width 85 height 13
type input "Pressure Washing"
click at [353, 95] on input "text" at bounding box center [356, 89] width 63 height 12
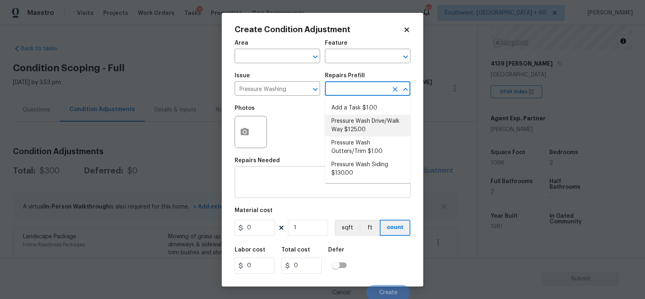
click at [275, 184] on textarea at bounding box center [322, 183] width 166 height 17
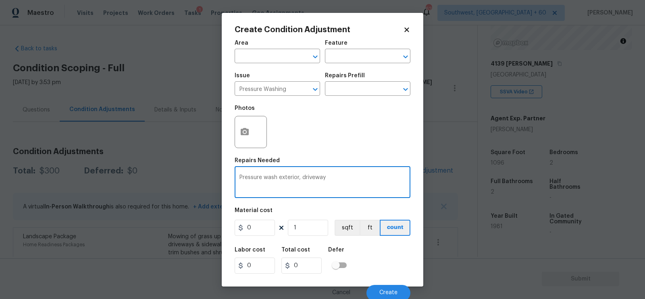
type textarea "Pressure wash exterior, driveway"
click at [259, 228] on input "0" at bounding box center [255, 228] width 40 height 16
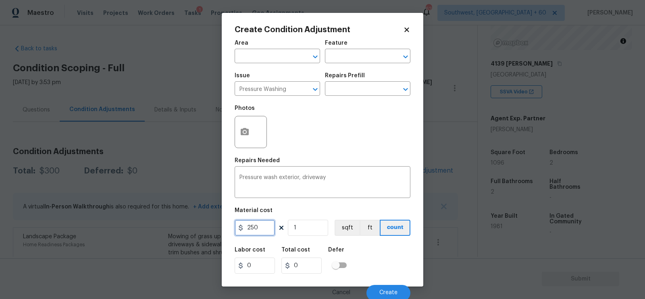
type input "250"
click at [303, 266] on input "250" at bounding box center [301, 266] width 40 height 16
click at [255, 157] on div "Area ​ Feature ​ Issue Pressure Washing ​ Repairs Prefill ​ Photos Repairs Need…" at bounding box center [323, 168] width 176 height 266
click at [247, 135] on icon "button" at bounding box center [245, 131] width 8 height 7
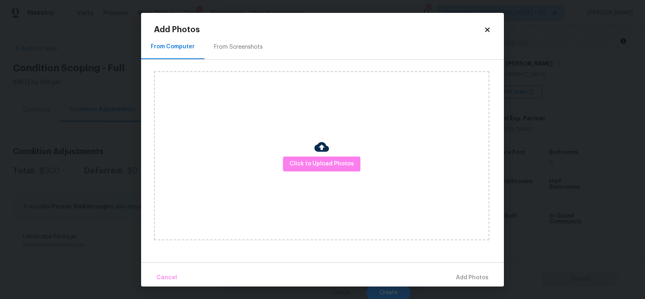
click at [247, 39] on div "From Screenshots" at bounding box center [238, 47] width 68 height 24
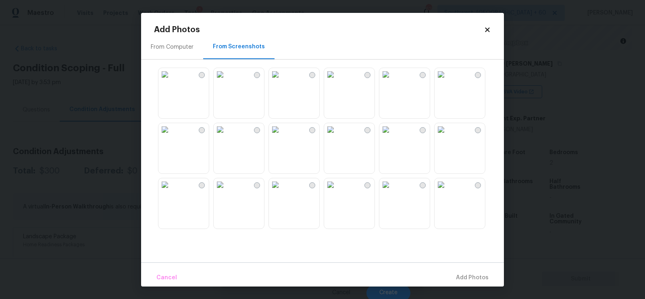
click at [447, 136] on img at bounding box center [440, 129] width 13 height 13
click at [470, 271] on button "Add 1 Photo(s)" at bounding box center [468, 278] width 46 height 17
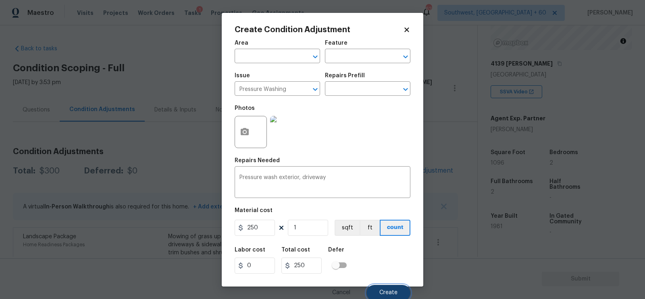
click at [381, 294] on span "Create" at bounding box center [388, 293] width 18 height 6
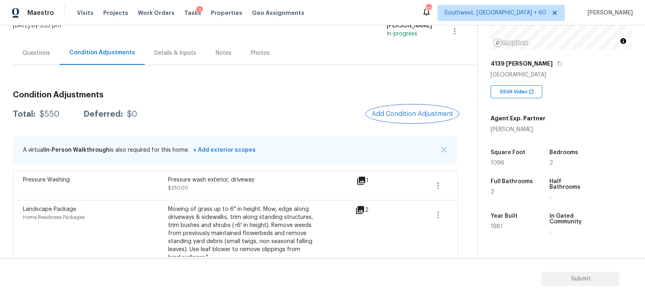
scroll to position [77, 0]
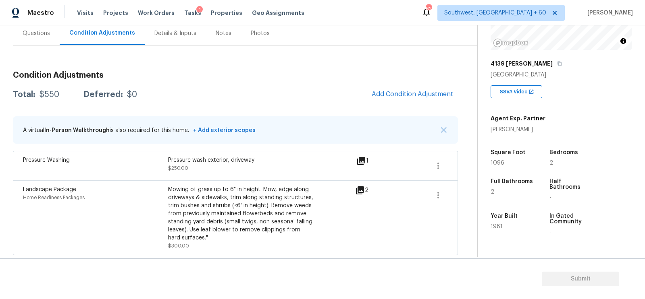
click at [414, 110] on div "Condition Adjustments Total: $550 Deferred: $0 Add Condition Adjustment A virtu…" at bounding box center [235, 160] width 445 height 191
click at [413, 94] on span "Add Condition Adjustment" at bounding box center [412, 94] width 81 height 7
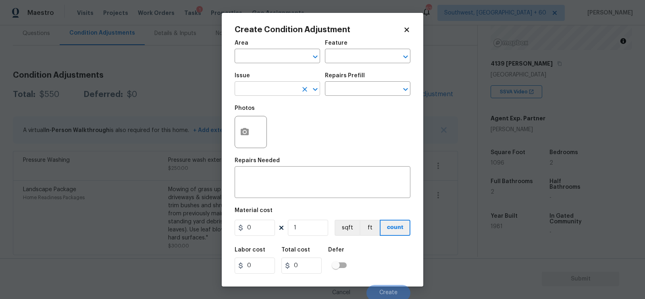
click at [263, 92] on input "text" at bounding box center [266, 89] width 63 height 12
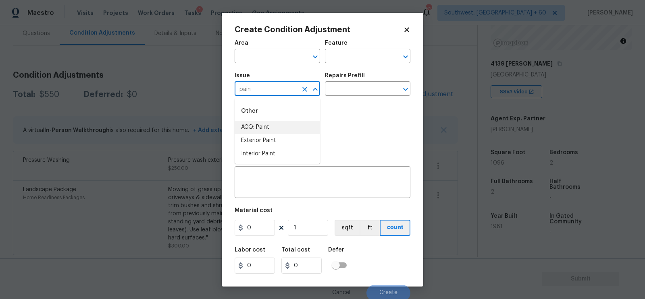
click at [263, 132] on li "ACQ: Paint" at bounding box center [277, 127] width 85 height 13
type input "ACQ: Paint"
click at [349, 97] on div "Issue ACQ: Paint ​ Repairs Prefill ​" at bounding box center [323, 84] width 176 height 33
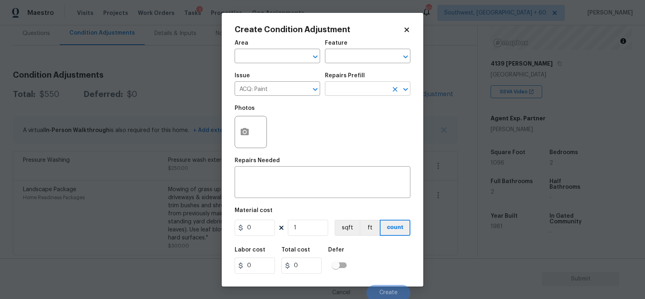
click at [352, 87] on input "text" at bounding box center [356, 89] width 63 height 12
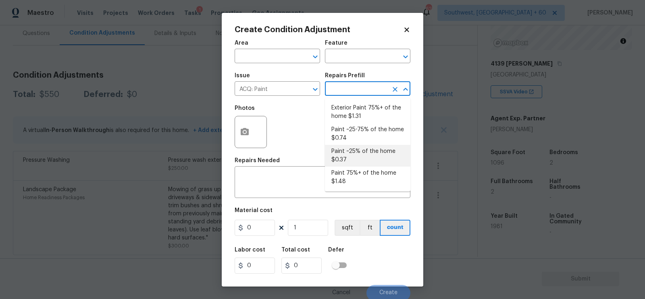
click at [355, 139] on li "Paint ~25-75% of the home $0.74" at bounding box center [367, 134] width 85 height 22
type input "Acquisition"
type textarea "Acquisition Scope: ~25 - 75% of the home needs interior paint"
type input "0.74"
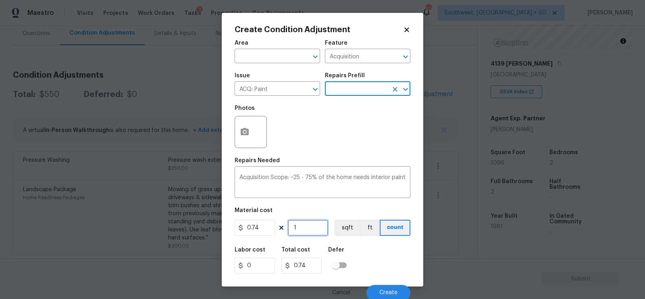
click at [309, 224] on input "1" at bounding box center [308, 228] width 40 height 16
type input "0"
type input "1"
type input "0.74"
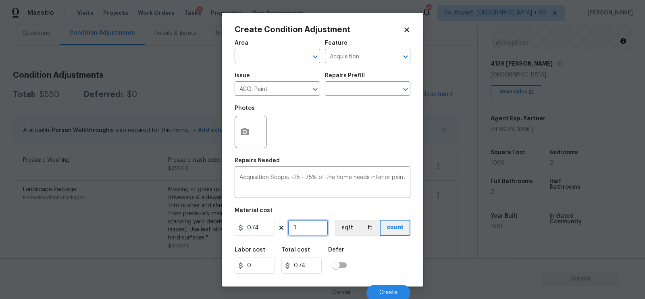
type input "10"
type input "7.4"
type input "109"
type input "80.66"
type input "1096"
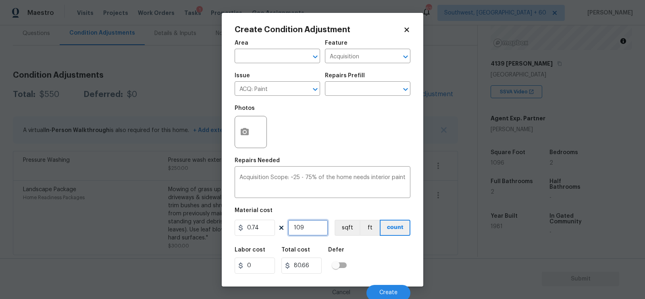
type input "811.04"
type input "1096"
click at [240, 128] on icon "button" at bounding box center [245, 132] width 10 height 10
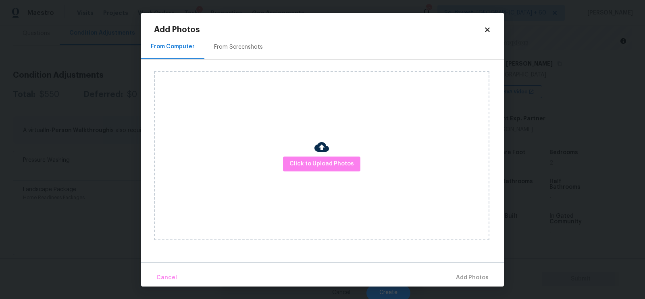
click at [241, 56] on div "From Screenshots" at bounding box center [238, 47] width 68 height 24
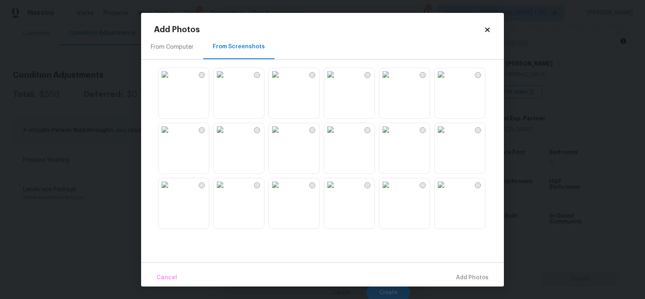
click at [282, 136] on img at bounding box center [275, 129] width 13 height 13
click at [472, 277] on span "Add 1 Photo(s)" at bounding box center [469, 278] width 40 height 10
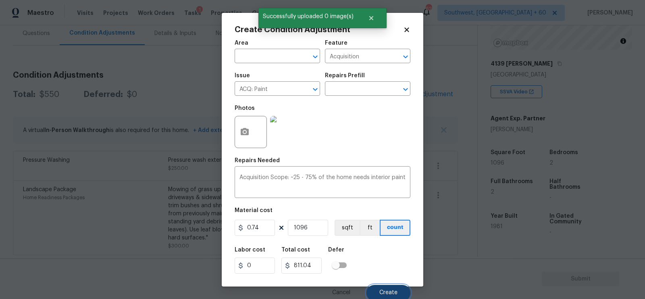
click at [385, 292] on span "Create" at bounding box center [388, 293] width 18 height 6
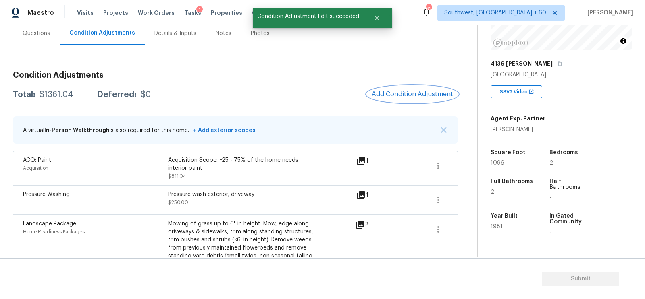
click at [420, 94] on span "Add Condition Adjustment" at bounding box center [412, 94] width 81 height 7
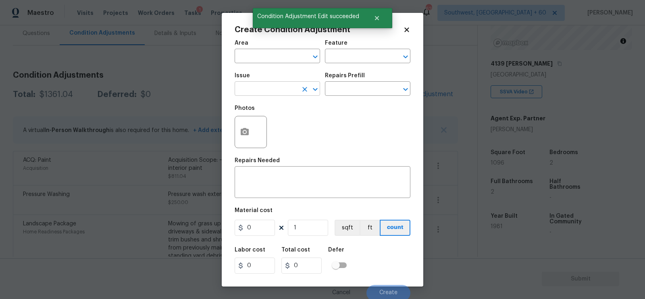
click at [277, 95] on input "text" at bounding box center [266, 89] width 63 height 12
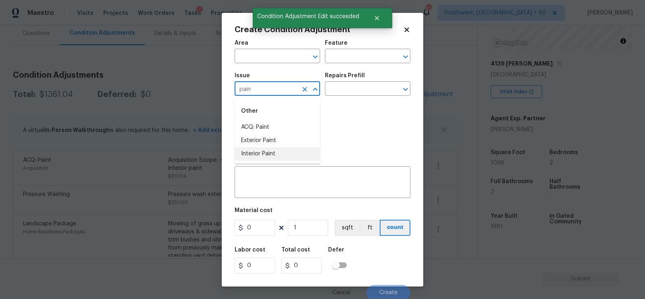
click at [270, 158] on li "Interior Paint" at bounding box center [277, 154] width 85 height 13
type input "Interior Paint"
click at [343, 83] on div "Repairs Prefill" at bounding box center [367, 78] width 85 height 10
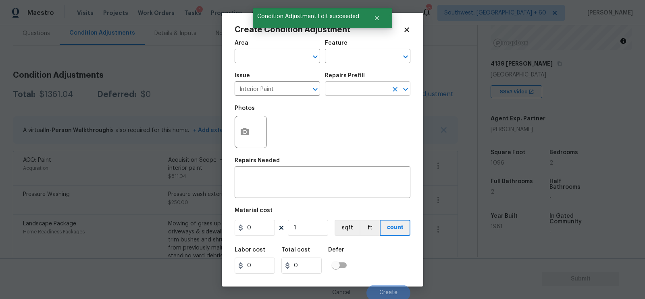
click at [345, 89] on input "text" at bounding box center [356, 89] width 63 height 12
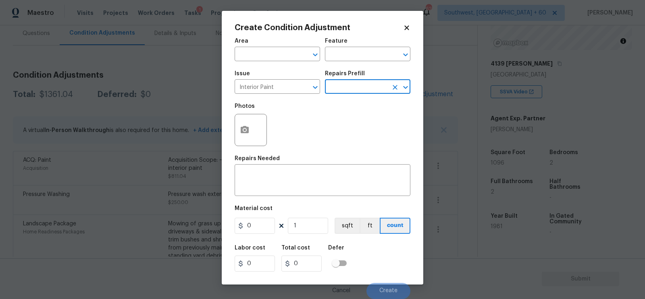
click at [354, 87] on input "text" at bounding box center [356, 87] width 63 height 12
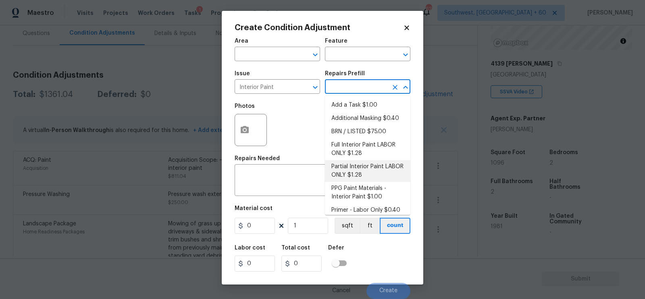
scroll to position [5, 0]
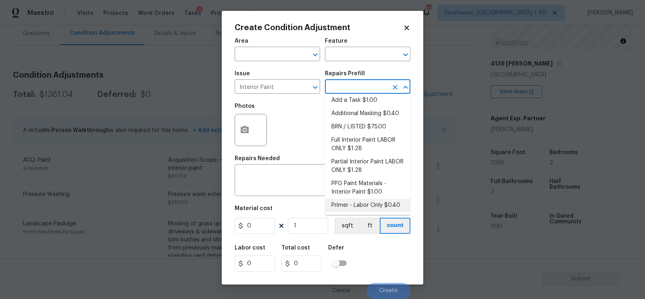
click at [354, 203] on li "Primer - Labor Only $0.40" at bounding box center [367, 205] width 85 height 13
type input "Overall Paint"
type textarea "Interior primer - PRIMER PROVIDED BY OPENDOOR - All nails, screws, drywall anch…"
type input "0.4"
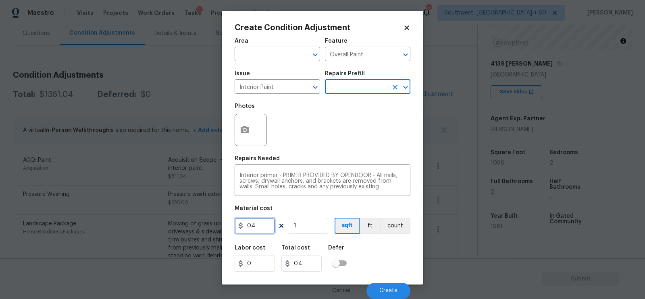
click at [263, 230] on input "0.4" at bounding box center [255, 226] width 40 height 16
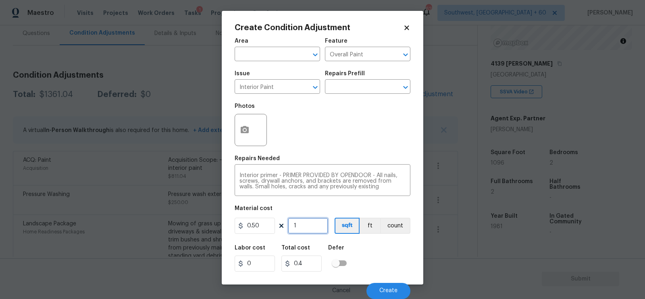
click at [308, 232] on input "1" at bounding box center [308, 226] width 40 height 16
type input "0.5"
type input "0"
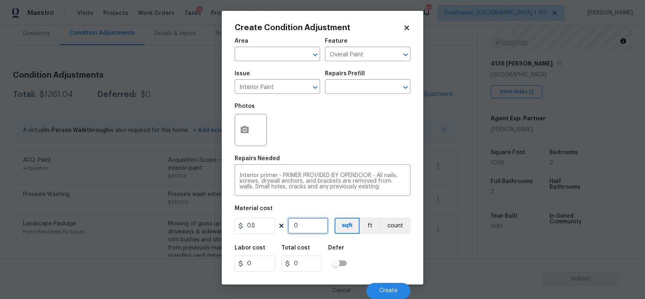
type input "1"
type input "0.5"
type input "10"
type input "5"
type input "109"
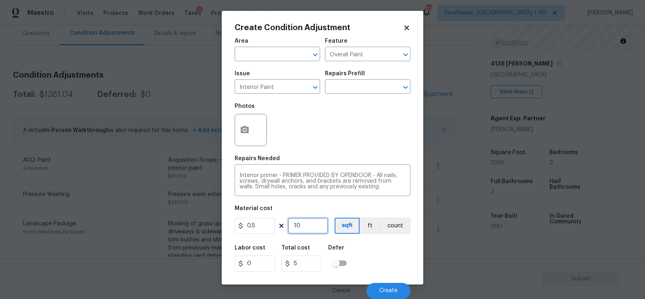
type input "54.5"
type input "1096"
type input "548"
type input "1096"
click at [308, 261] on input "548" at bounding box center [301, 264] width 40 height 16
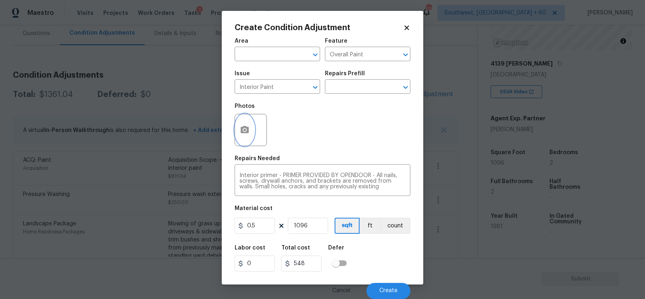
click at [249, 125] on button "button" at bounding box center [244, 129] width 19 height 31
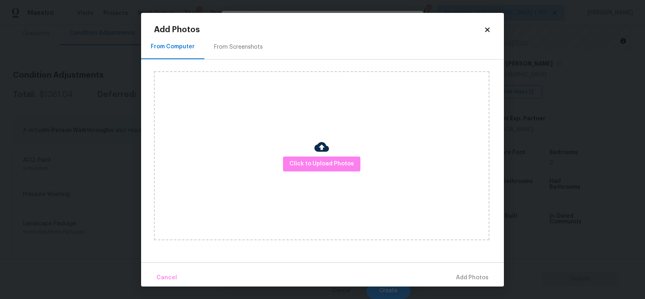
click at [245, 55] on div "From Screenshots" at bounding box center [238, 47] width 68 height 24
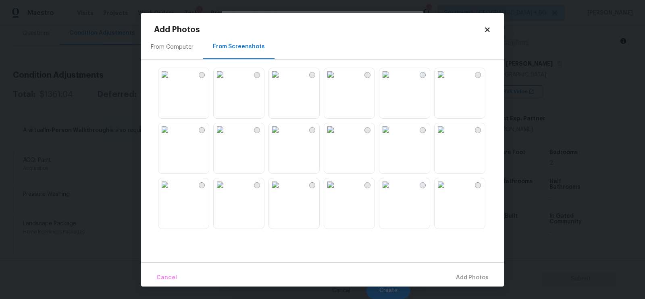
click at [282, 136] on img at bounding box center [275, 129] width 13 height 13
click at [282, 191] on img at bounding box center [275, 185] width 13 height 13
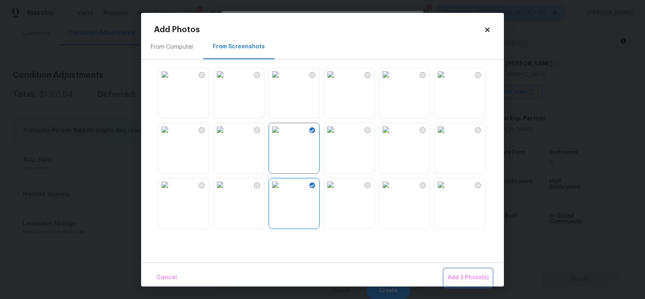
click at [461, 270] on button "Add 2 Photo(s)" at bounding box center [468, 278] width 48 height 17
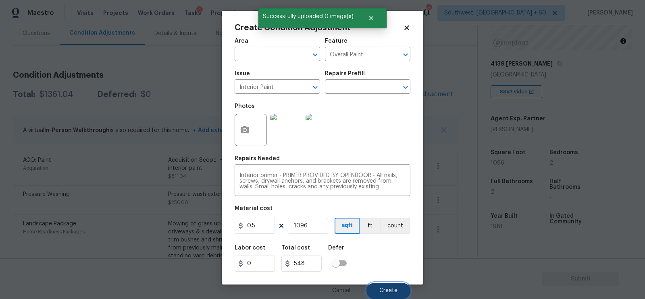
click at [390, 290] on span "Create" at bounding box center [388, 291] width 18 height 6
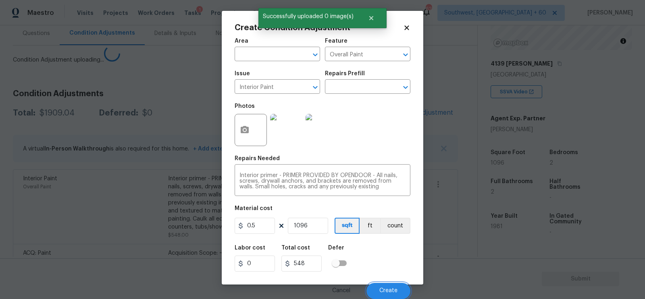
scroll to position [0, 0]
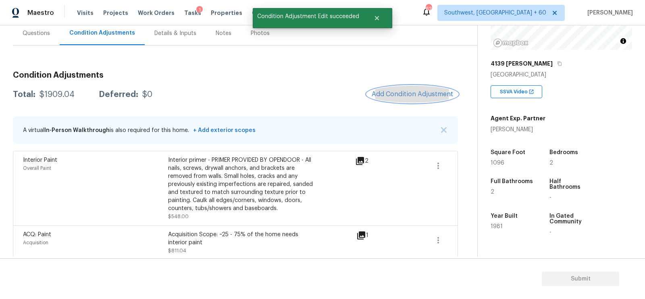
click at [424, 93] on span "Add Condition Adjustment" at bounding box center [412, 94] width 81 height 7
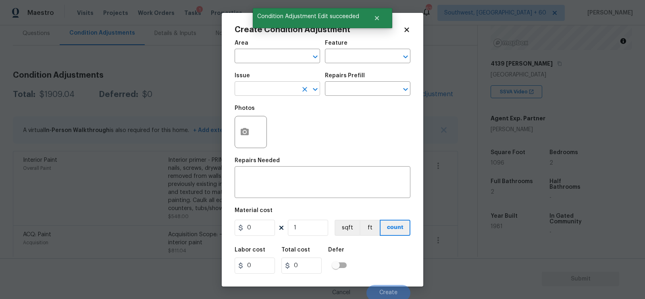
click at [260, 93] on input "text" at bounding box center [266, 89] width 63 height 12
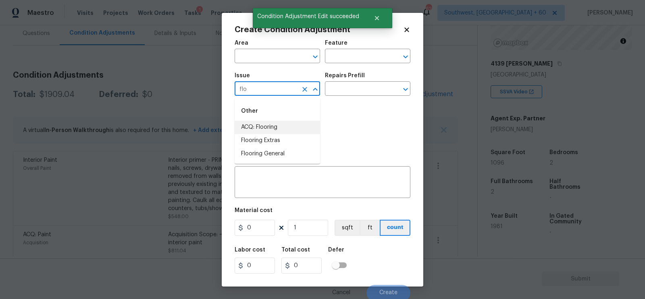
click at [264, 124] on li "ACQ: Flooring" at bounding box center [277, 127] width 85 height 13
type input "ACQ: Flooring"
click at [343, 87] on input "text" at bounding box center [356, 89] width 63 height 12
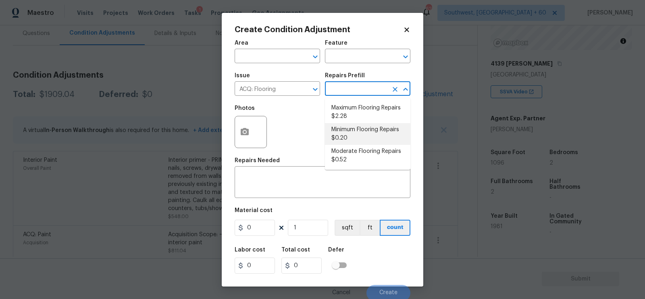
click at [351, 143] on li "Minimum Flooring Repairs $0.20" at bounding box center [367, 134] width 85 height 22
type input "Acquisition"
type textarea "Acquisition Scope: Minimum flooring repairs"
type input "0.2"
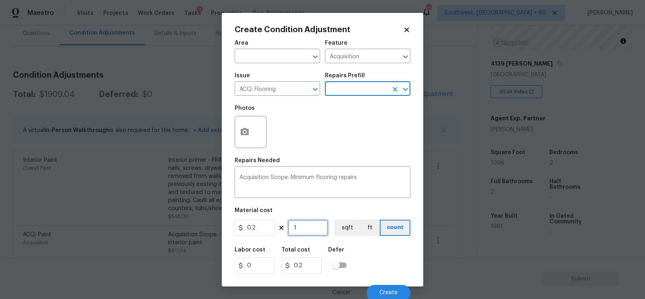
click at [307, 235] on input "1" at bounding box center [308, 228] width 40 height 16
type input "10"
type input "2"
type input "109"
type input "21.8"
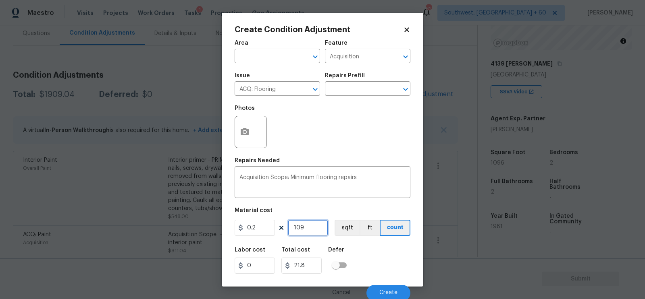
type input "1096"
type input "219.2"
type input "1096"
click at [312, 270] on input "219.2" at bounding box center [301, 266] width 40 height 16
click at [380, 287] on button "Create" at bounding box center [388, 293] width 44 height 16
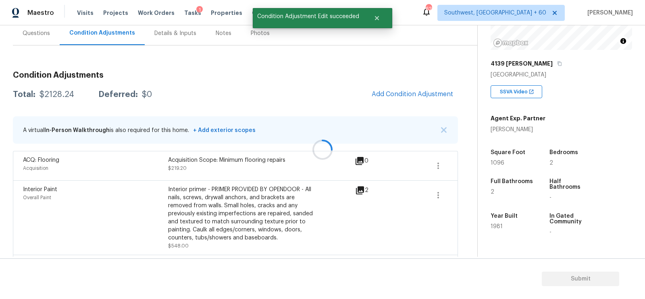
click at [419, 91] on div at bounding box center [322, 149] width 645 height 299
click at [418, 91] on div at bounding box center [322, 149] width 645 height 299
click at [399, 98] on button "Add Condition Adjustment" at bounding box center [412, 94] width 91 height 17
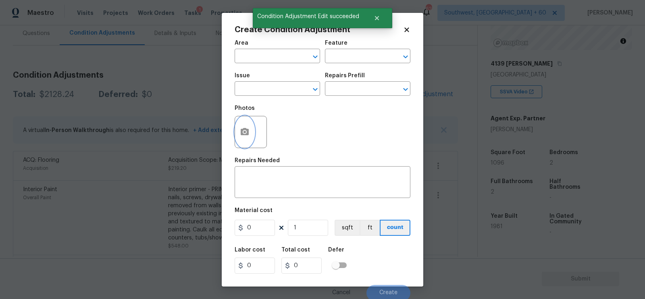
click at [242, 131] on icon "button" at bounding box center [245, 131] width 8 height 7
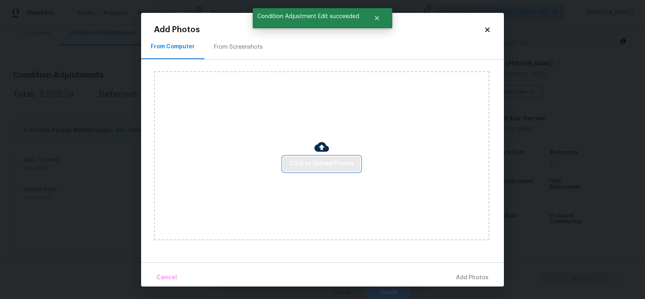
click at [315, 157] on button "Click to Upload Photos" at bounding box center [321, 164] width 77 height 15
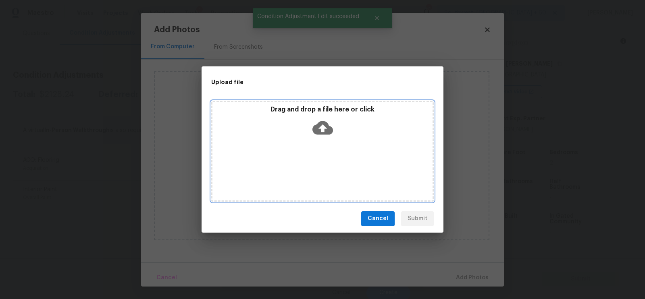
click at [322, 132] on icon at bounding box center [322, 128] width 21 height 14
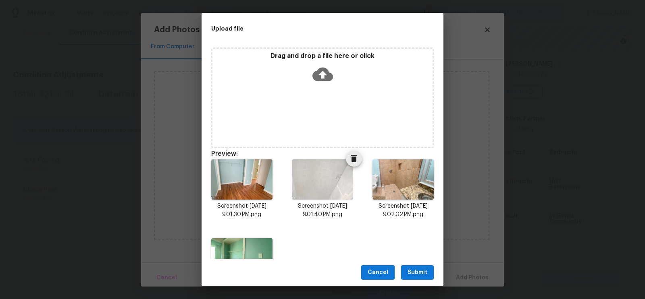
click at [358, 162] on icon "Delete" at bounding box center [354, 159] width 10 height 10
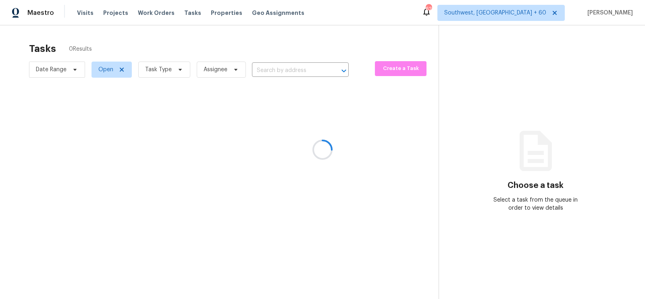
click at [164, 70] on div at bounding box center [322, 149] width 645 height 299
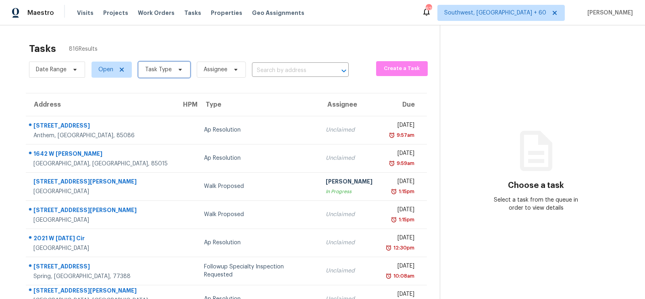
click at [156, 77] on span "Task Type" at bounding box center [164, 70] width 52 height 16
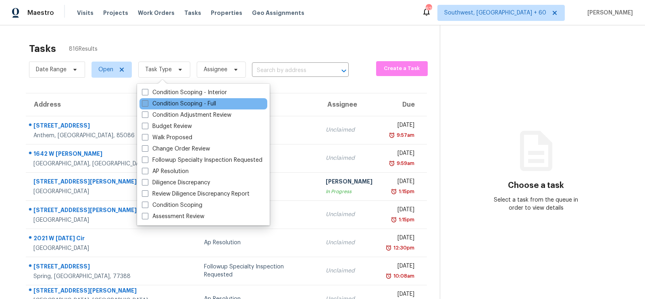
click at [175, 103] on label "Condition Scoping - Full" at bounding box center [179, 104] width 74 height 8
click at [147, 103] on input "Condition Scoping - Full" at bounding box center [144, 102] width 5 height 5
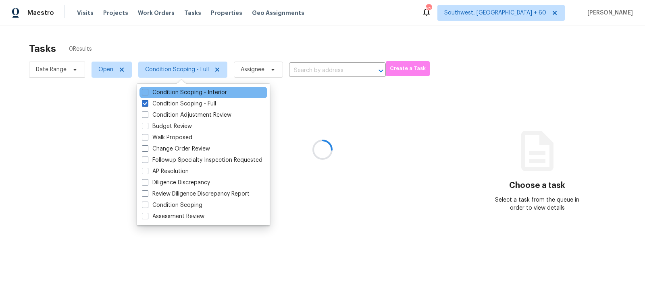
click at [187, 97] on div "Condition Scoping - Interior" at bounding box center [203, 92] width 128 height 11
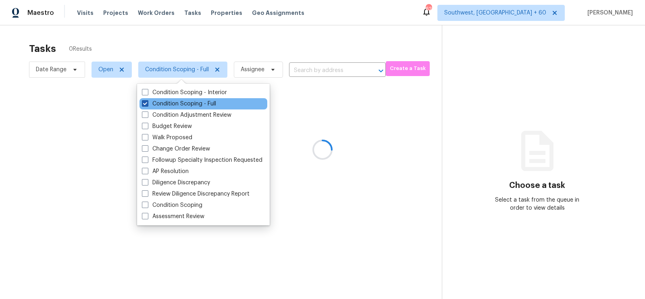
click at [183, 104] on label "Condition Scoping - Full" at bounding box center [179, 104] width 74 height 8
click at [147, 104] on input "Condition Scoping - Full" at bounding box center [144, 102] width 5 height 5
checkbox input "false"
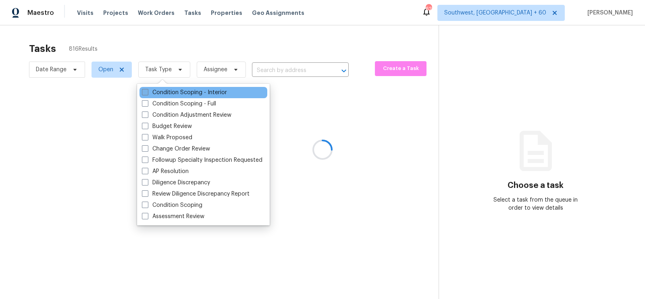
click at [187, 93] on label "Condition Scoping - Interior" at bounding box center [184, 93] width 85 height 8
click at [147, 93] on input "Condition Scoping - Interior" at bounding box center [144, 91] width 5 height 5
checkbox input "true"
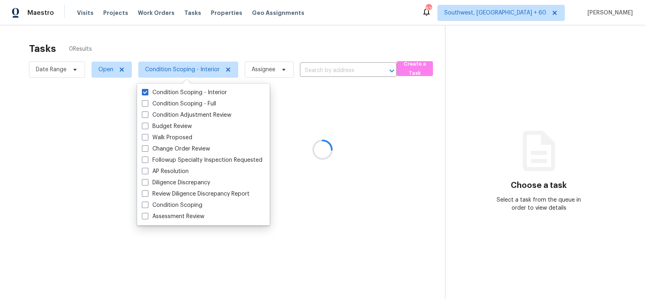
click at [292, 39] on div at bounding box center [322, 149] width 645 height 299
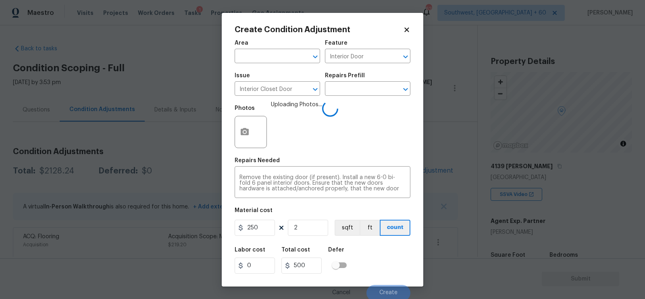
scroll to position [103, 0]
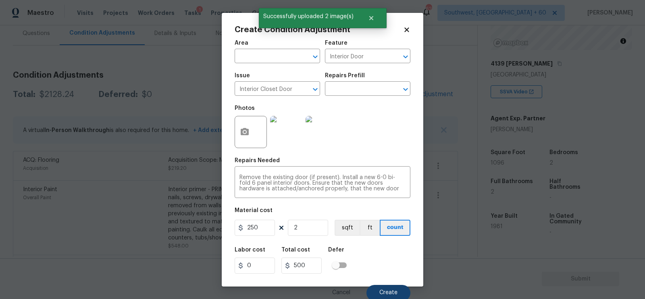
type input "2"
click at [385, 289] on button "Create" at bounding box center [388, 293] width 44 height 16
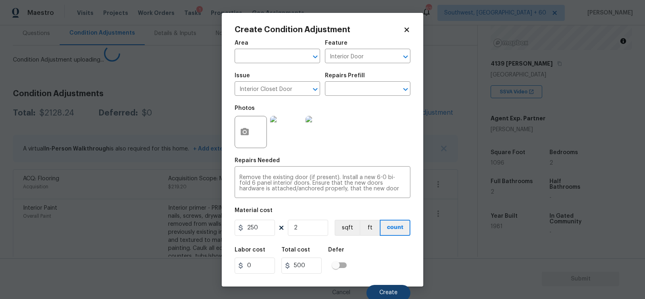
click at [388, 291] on section "Submit" at bounding box center [322, 279] width 645 height 41
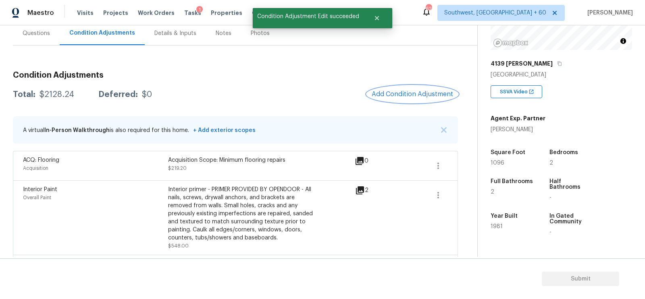
click at [436, 86] on button "Add Condition Adjustment" at bounding box center [412, 94] width 91 height 17
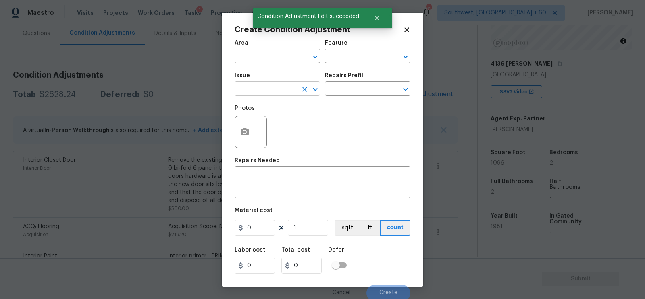
click at [282, 91] on input "text" at bounding box center [266, 89] width 63 height 12
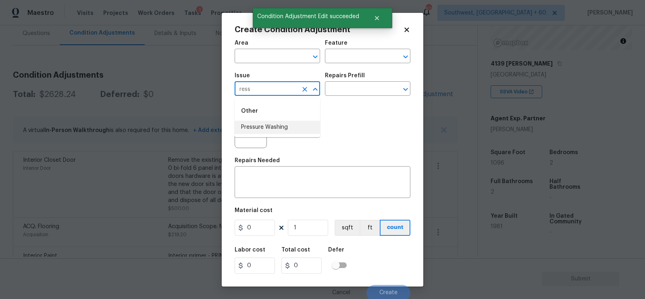
click at [280, 125] on li "Pressure Washing" at bounding box center [277, 127] width 85 height 13
click at [356, 85] on input "text" at bounding box center [356, 89] width 63 height 12
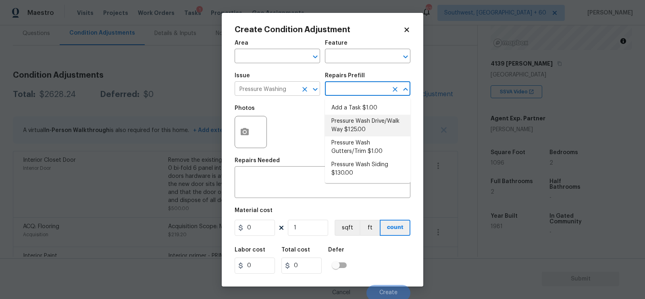
click at [290, 89] on input "Pressure Washing" at bounding box center [266, 89] width 63 height 12
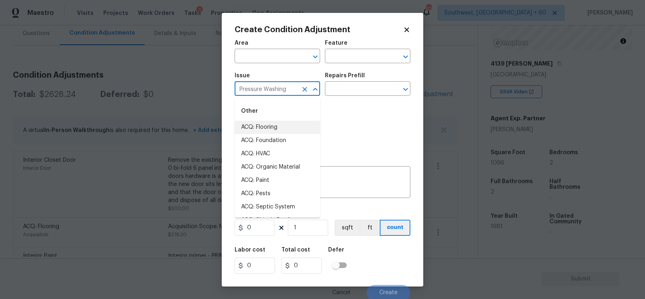
click at [290, 89] on input "Pressure Washing" at bounding box center [266, 89] width 63 height 12
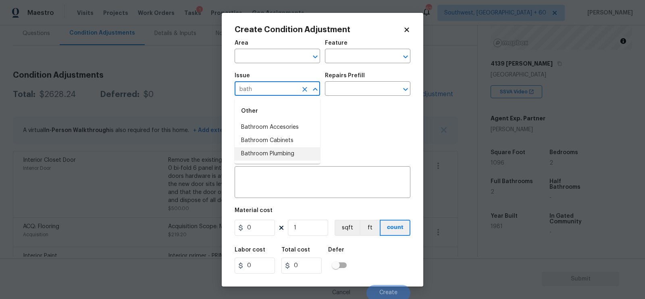
click at [277, 154] on li "Bathroom Plumbing" at bounding box center [277, 154] width 85 height 13
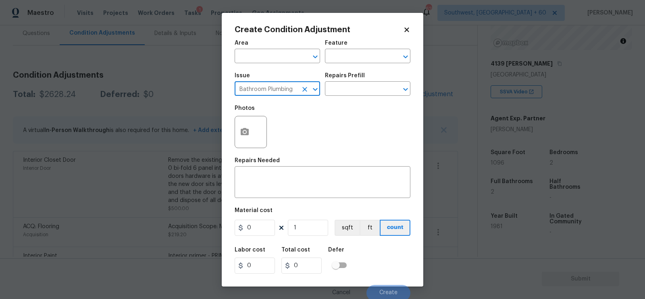
type input "Bathroom Plumbing"
click at [341, 81] on div "Repairs Prefill" at bounding box center [367, 78] width 85 height 10
click at [341, 87] on input "text" at bounding box center [356, 89] width 63 height 12
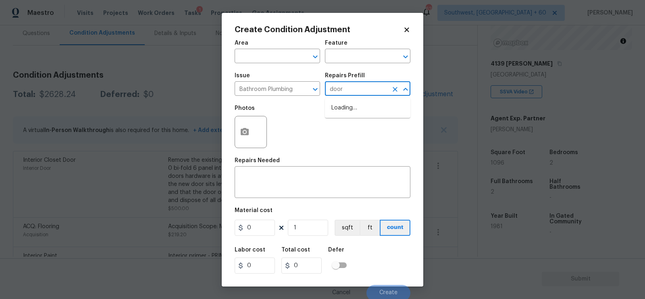
type input "door"
click at [313, 124] on div "Photos" at bounding box center [323, 127] width 176 height 52
click at [342, 90] on input "text" at bounding box center [356, 89] width 63 height 12
type input "d"
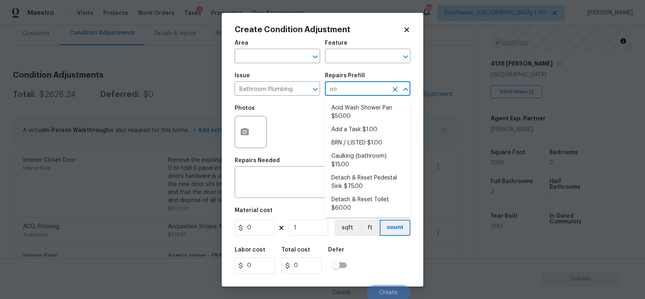
type input "oor"
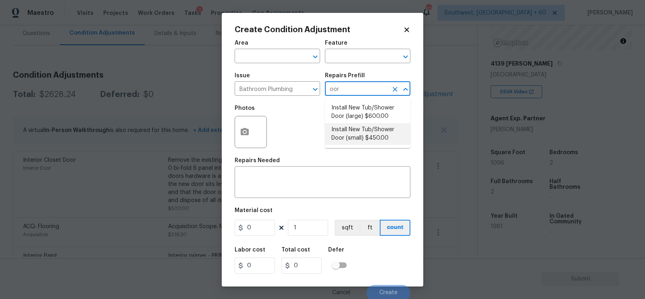
click at [345, 137] on li "Install New Tub/Shower Door (small) $450.00" at bounding box center [367, 134] width 85 height 22
type input "Plumbing"
type textarea "Prep the tub/shower surround and install a new 32''-36'' tempered shower door. …"
type input "450"
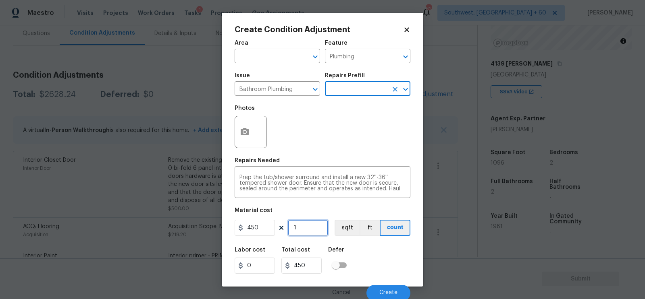
click at [300, 229] on input "1" at bounding box center [308, 228] width 40 height 16
type input "0"
type input "2"
type input "900"
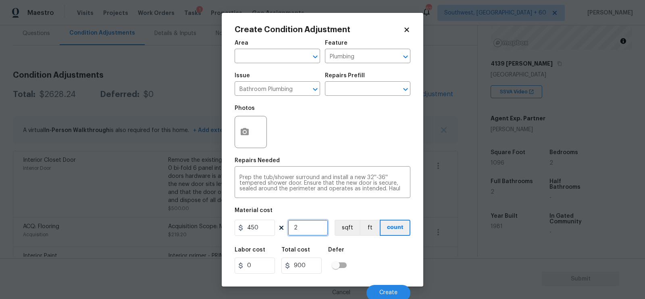
type input "2"
click at [312, 264] on input "900" at bounding box center [301, 266] width 40 height 16
click at [248, 136] on icon "button" at bounding box center [245, 132] width 10 height 10
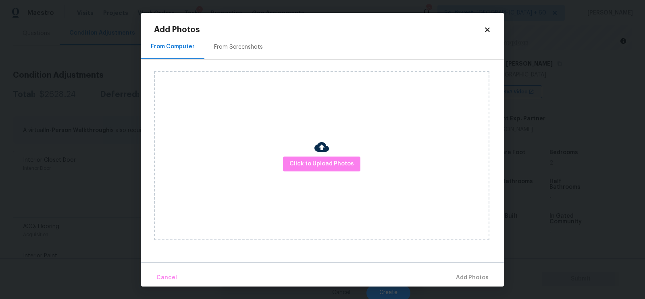
click at [299, 155] on div "Click to Upload Photos" at bounding box center [321, 155] width 335 height 169
click at [320, 167] on span "Click to Upload Photos" at bounding box center [321, 164] width 64 height 10
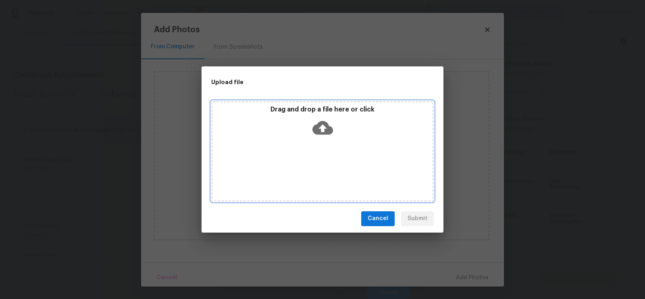
click at [322, 135] on icon at bounding box center [322, 128] width 21 height 21
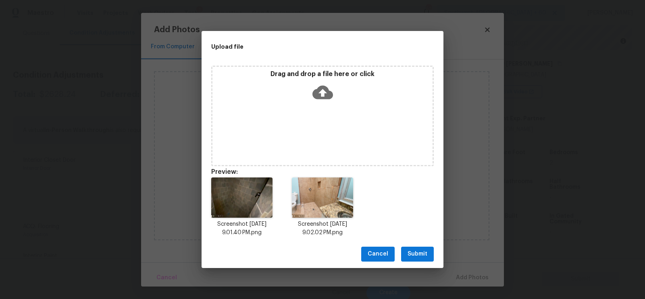
click at [416, 248] on button "Submit" at bounding box center [417, 254] width 33 height 15
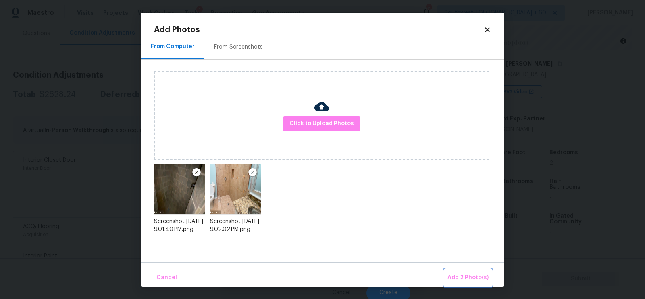
click at [459, 272] on button "Add 2 Photo(s)" at bounding box center [468, 278] width 48 height 17
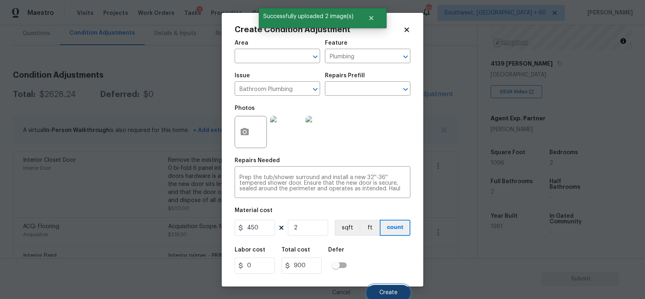
click at [390, 293] on span "Create" at bounding box center [388, 293] width 18 height 6
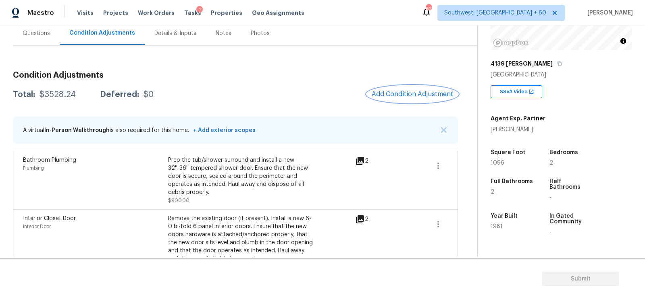
scroll to position [340, 0]
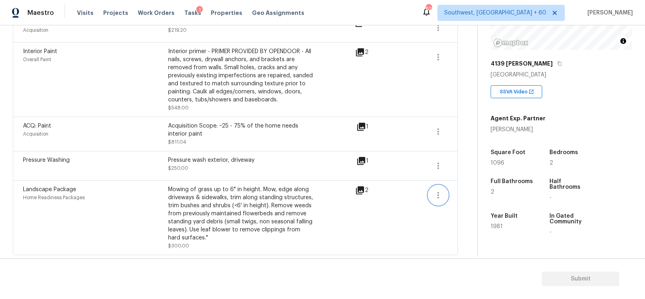
click at [431, 198] on button "button" at bounding box center [437, 195] width 19 height 19
click at [465, 191] on div "Edit" at bounding box center [484, 193] width 63 height 8
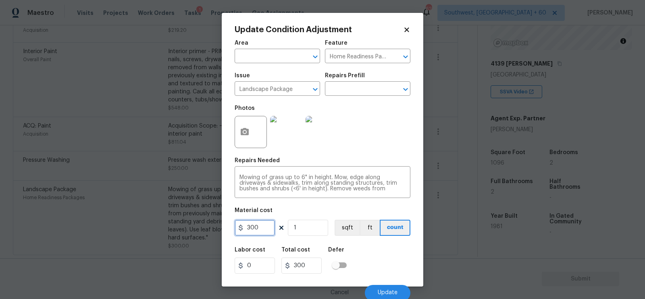
click at [256, 232] on input "300" at bounding box center [255, 228] width 40 height 16
type input "500"
click at [310, 270] on input "500" at bounding box center [301, 266] width 40 height 16
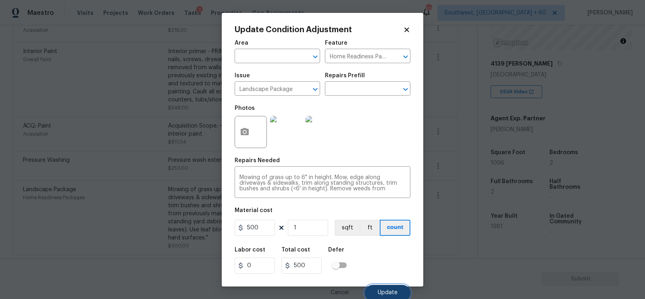
click at [391, 289] on button "Update" at bounding box center [388, 293] width 46 height 16
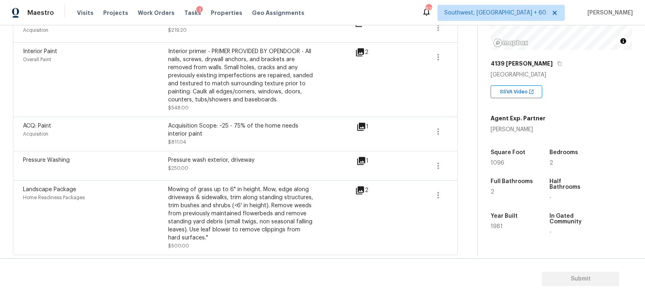
scroll to position [0, 0]
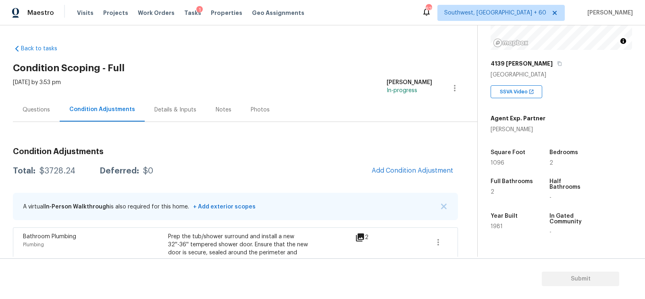
click at [37, 104] on div "Questions" at bounding box center [36, 110] width 47 height 24
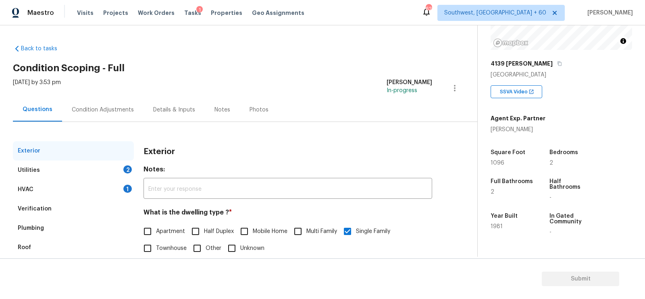
click at [47, 206] on div "Verification" at bounding box center [35, 209] width 34 height 8
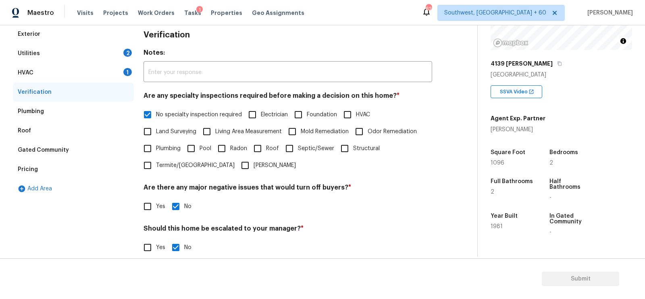
scroll to position [133, 0]
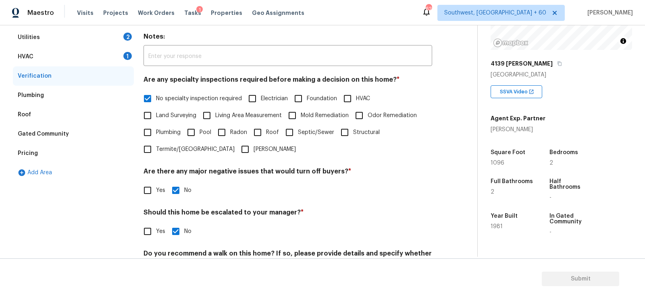
click at [160, 220] on h4 "Should this home be escalated to your manager? *" at bounding box center [287, 214] width 289 height 11
click at [149, 231] on input "Yes" at bounding box center [147, 231] width 17 height 17
checkbox input "true"
checkbox input "false"
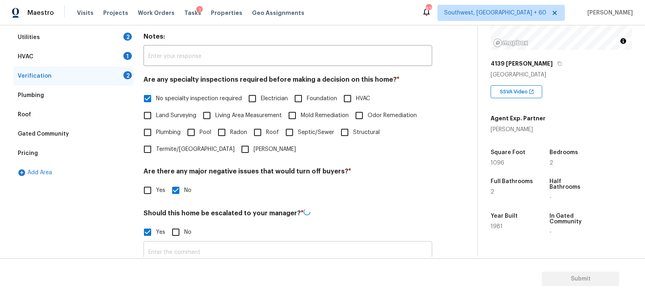
click at [173, 247] on input "text" at bounding box center [287, 252] width 289 height 19
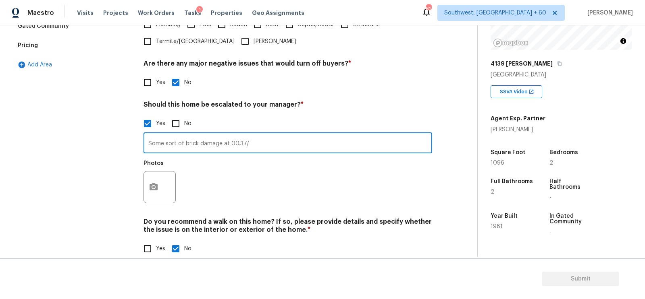
scroll to position [254, 0]
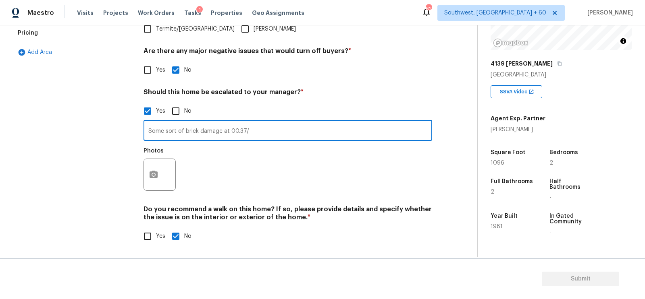
type input "Some sort of brick damage at 00.37/"
click at [146, 171] on button "button" at bounding box center [153, 174] width 19 height 31
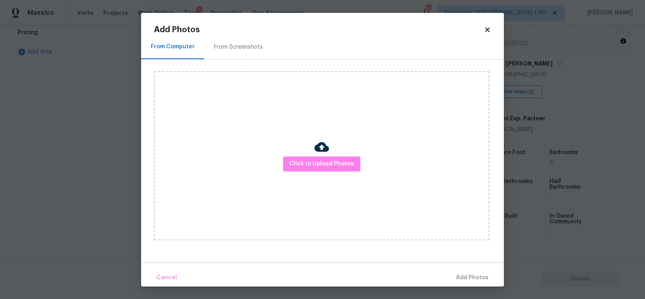
click at [313, 173] on div "Click to Upload Photos" at bounding box center [321, 155] width 335 height 169
click at [314, 165] on span "Click to Upload Photos" at bounding box center [321, 164] width 64 height 10
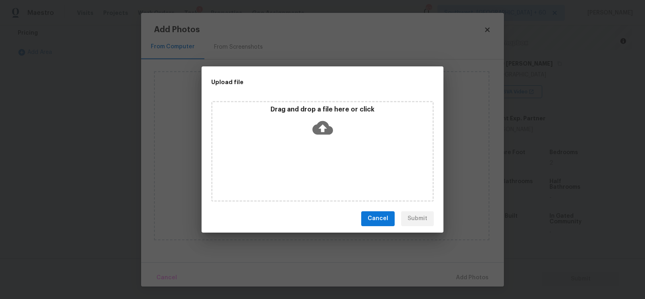
click at [322, 129] on icon at bounding box center [322, 128] width 21 height 21
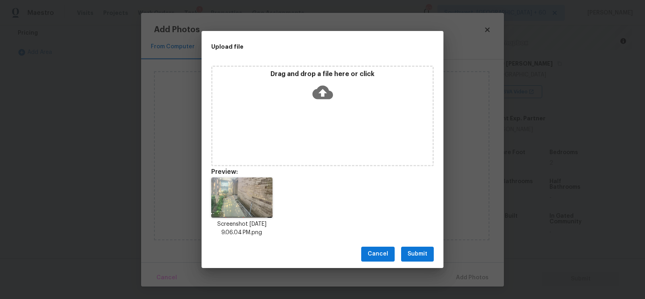
click at [418, 260] on button "Submit" at bounding box center [417, 254] width 33 height 15
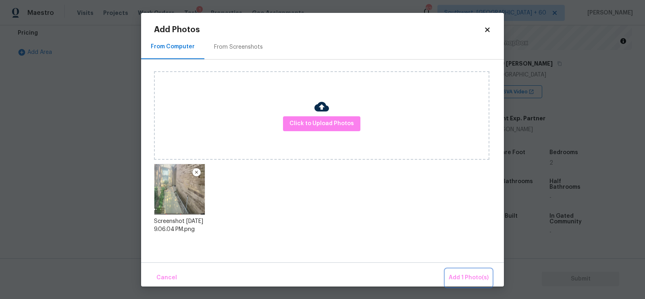
click at [460, 274] on span "Add 1 Photo(s)" at bounding box center [469, 278] width 40 height 10
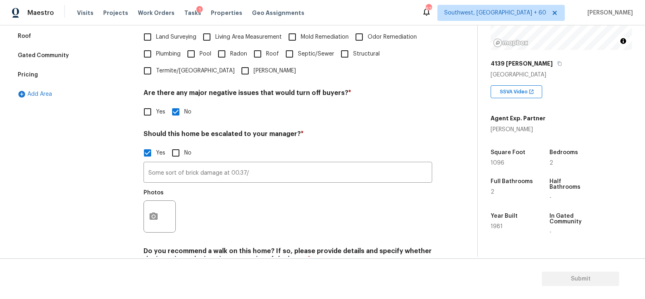
scroll to position [105, 0]
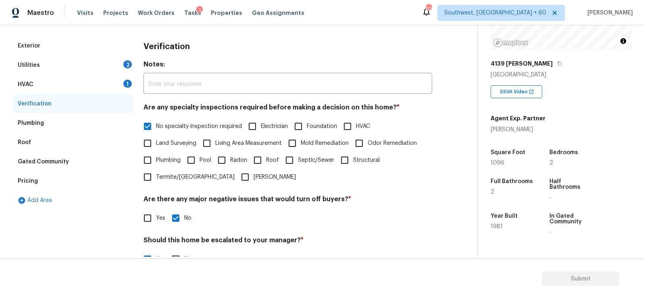
click at [112, 85] on div "HVAC 1" at bounding box center [73, 84] width 121 height 19
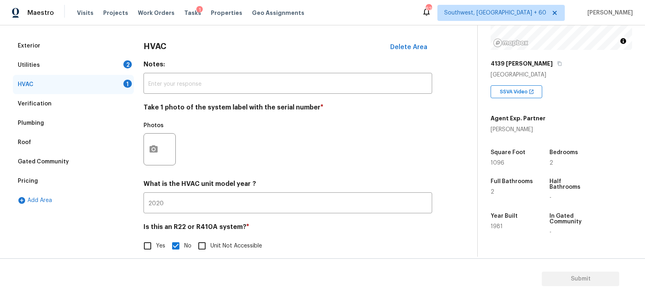
click at [163, 155] on div at bounding box center [159, 149] width 32 height 32
click at [156, 152] on icon "button" at bounding box center [154, 149] width 8 height 7
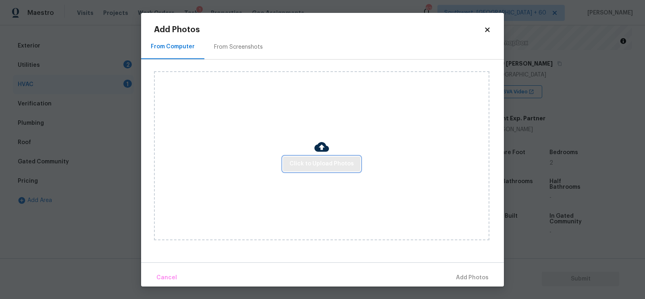
click at [305, 163] on span "Click to Upload Photos" at bounding box center [321, 164] width 64 height 10
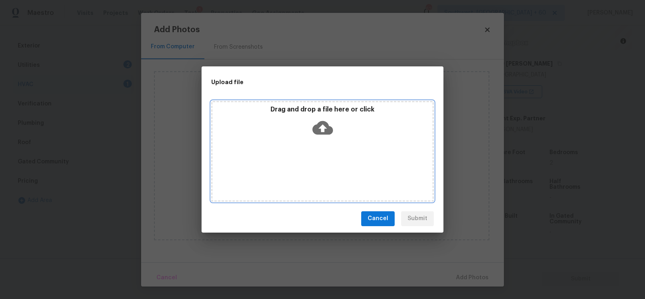
click at [317, 133] on icon at bounding box center [322, 128] width 21 height 14
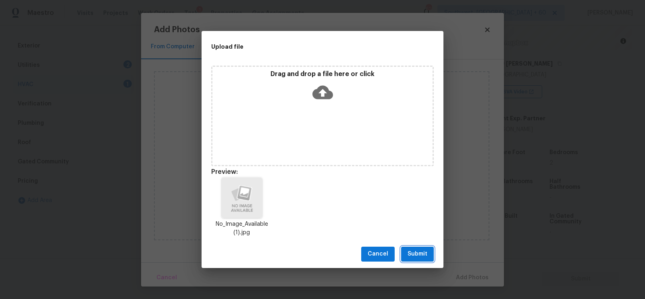
click at [414, 251] on span "Submit" at bounding box center [417, 254] width 20 height 10
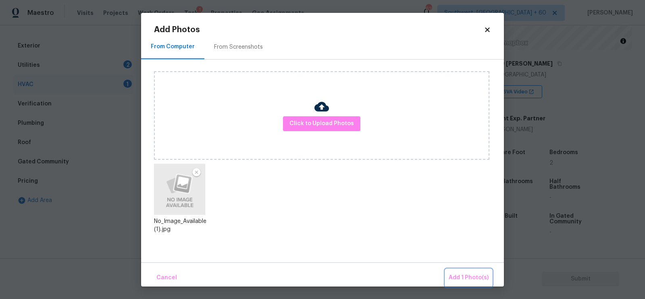
click at [477, 274] on span "Add 1 Photo(s)" at bounding box center [469, 278] width 40 height 10
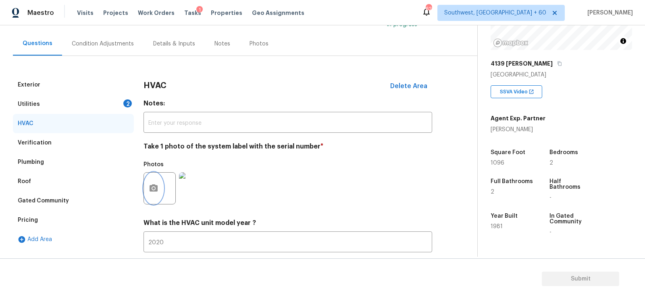
scroll to position [54, 0]
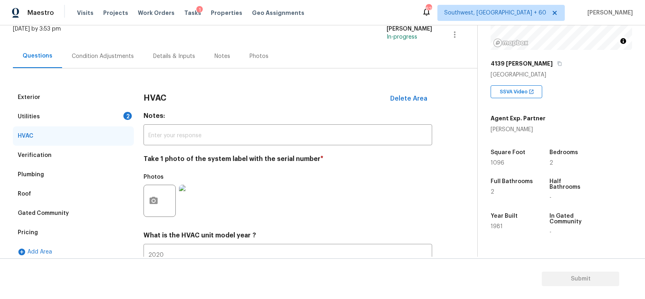
click at [121, 120] on div "Utilities 2" at bounding box center [73, 116] width 121 height 19
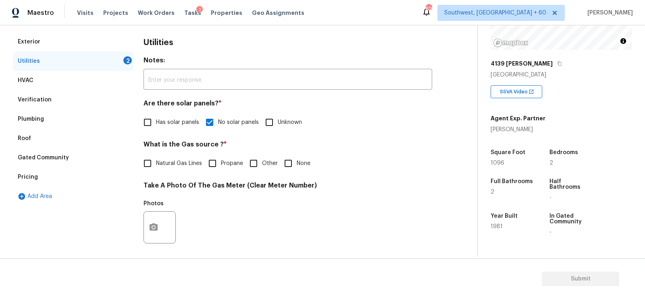
scroll to position [117, 0]
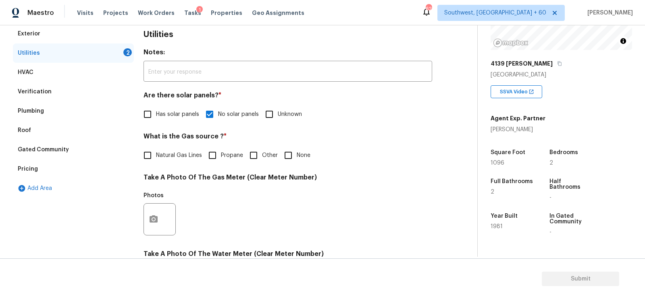
click at [180, 153] on span "Natural Gas Lines" at bounding box center [179, 156] width 46 height 8
click at [156, 153] on input "Natural Gas Lines" at bounding box center [147, 155] width 17 height 17
checkbox input "true"
click at [161, 228] on div at bounding box center [159, 220] width 32 height 32
click at [154, 217] on icon "button" at bounding box center [154, 219] width 8 height 7
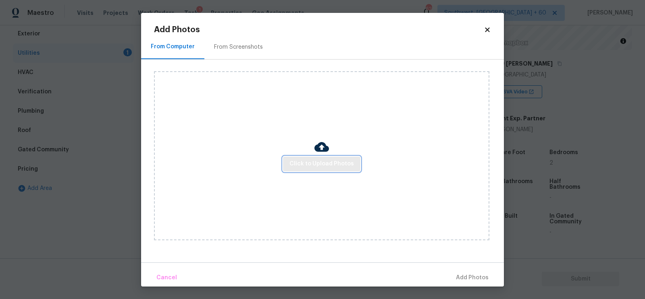
click at [330, 165] on span "Click to Upload Photos" at bounding box center [321, 164] width 64 height 10
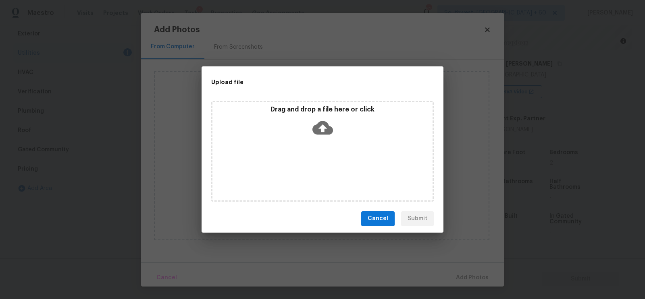
click at [319, 128] on icon at bounding box center [322, 128] width 21 height 14
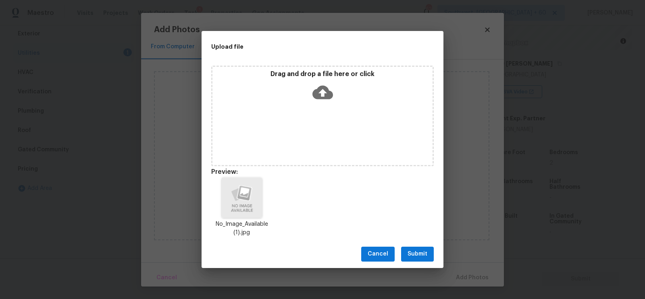
click at [414, 251] on span "Submit" at bounding box center [417, 254] width 20 height 10
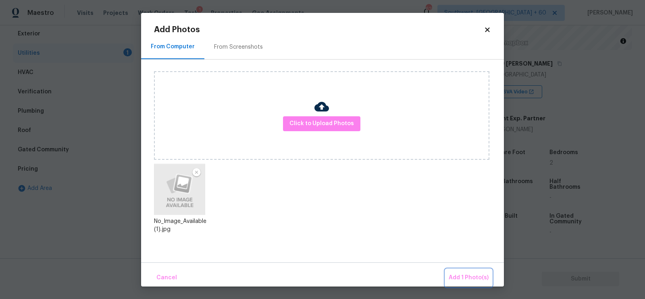
click at [461, 272] on button "Add 1 Photo(s)" at bounding box center [468, 278] width 46 height 17
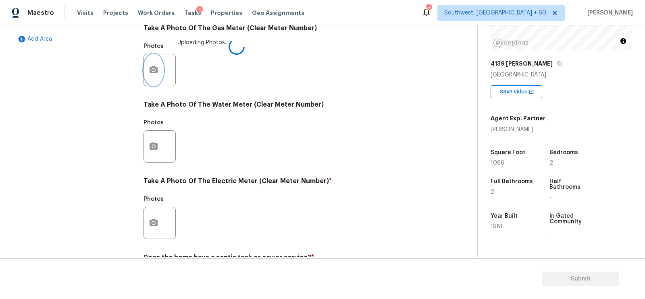
scroll to position [279, 0]
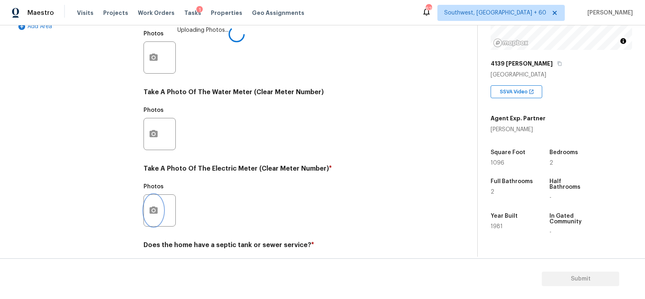
click at [156, 199] on button "button" at bounding box center [153, 210] width 19 height 31
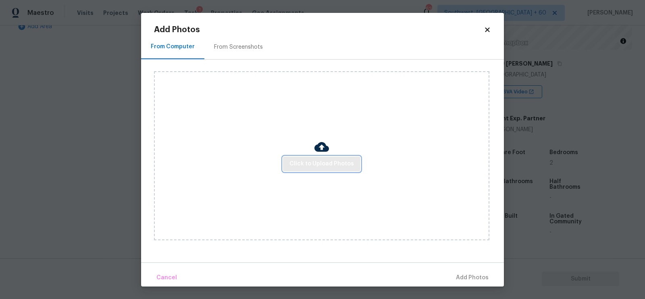
click at [344, 158] on button "Click to Upload Photos" at bounding box center [321, 164] width 77 height 15
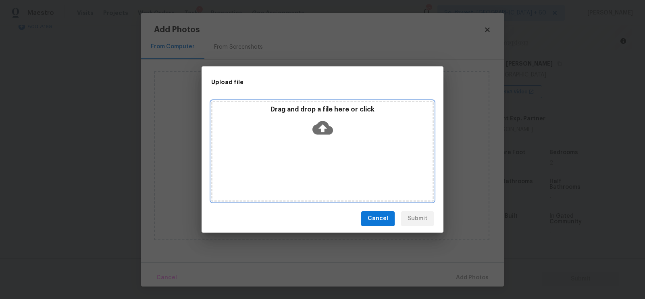
click at [322, 135] on icon at bounding box center [322, 128] width 21 height 21
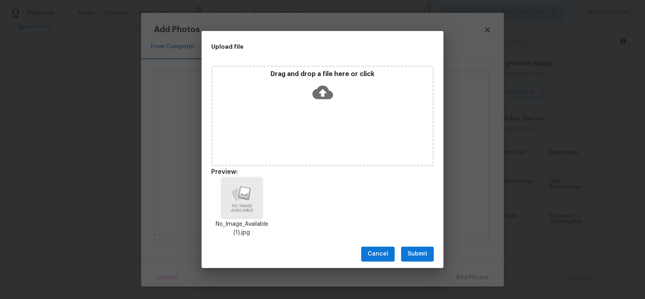
click at [422, 252] on span "Submit" at bounding box center [417, 254] width 20 height 10
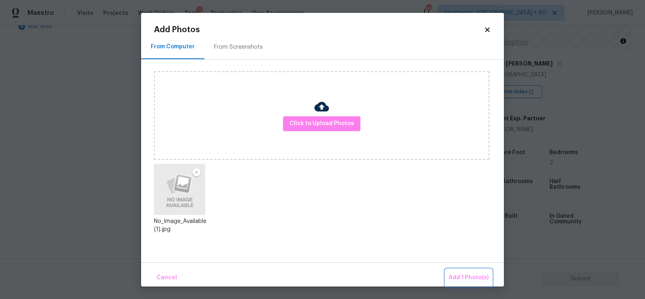
click at [468, 274] on span "Add 1 Photo(s)" at bounding box center [469, 278] width 40 height 10
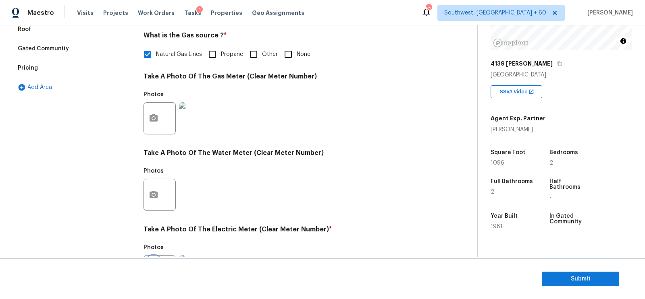
scroll to position [0, 0]
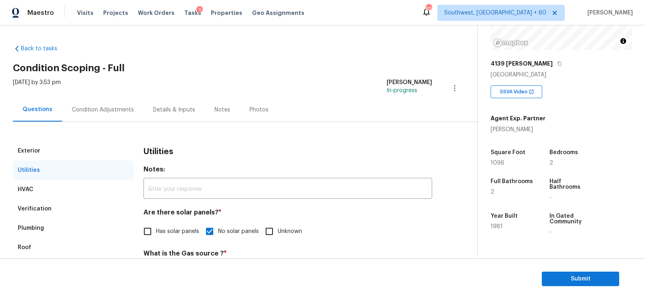
click at [117, 106] on div "Condition Adjustments" at bounding box center [103, 110] width 62 height 8
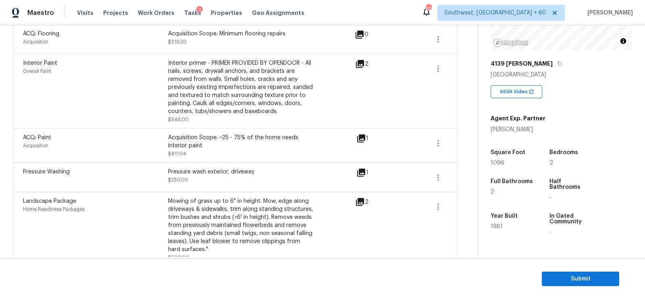
scroll to position [326, 0]
click at [440, 143] on icon "button" at bounding box center [438, 145] width 10 height 10
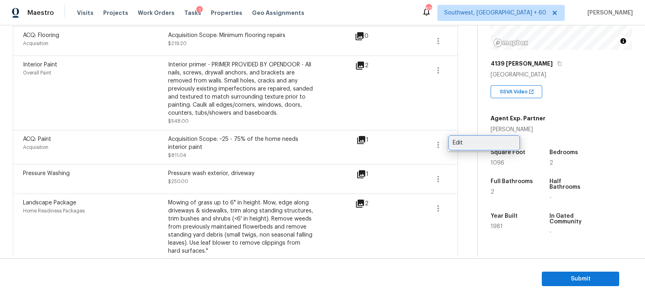
click at [469, 141] on div "Edit" at bounding box center [484, 143] width 63 height 8
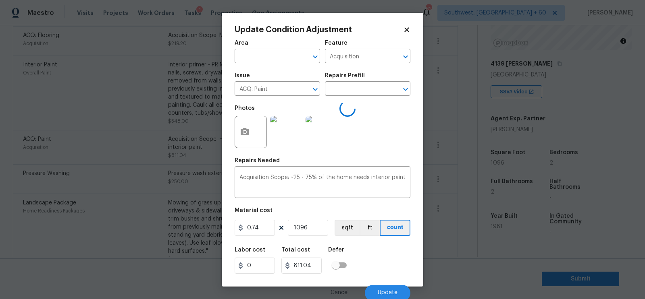
click at [446, 180] on body "Maestro Visits Projects Work Orders Tasks 1 Properties Geo Assignments 627 Sout…" at bounding box center [322, 149] width 645 height 299
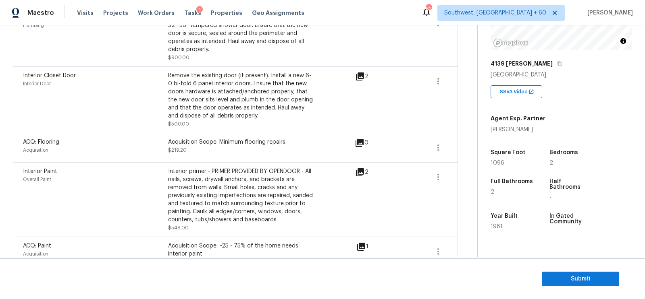
scroll to position [217, 0]
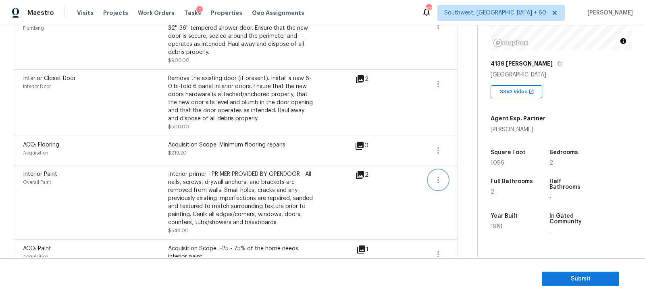
click at [432, 176] on button "button" at bounding box center [437, 179] width 19 height 19
click at [472, 179] on div "Edit" at bounding box center [484, 178] width 63 height 8
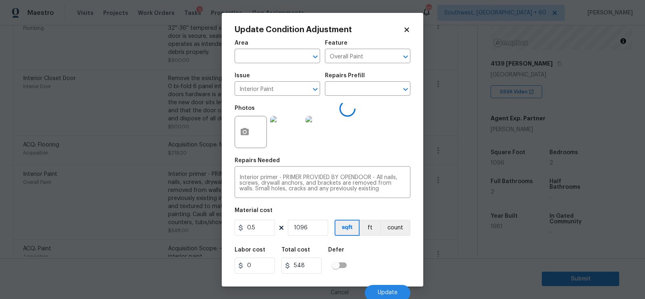
click at [462, 213] on body "Maestro Visits Projects Work Orders Tasks 1 Properties Geo Assignments 627 Sout…" at bounding box center [322, 149] width 645 height 299
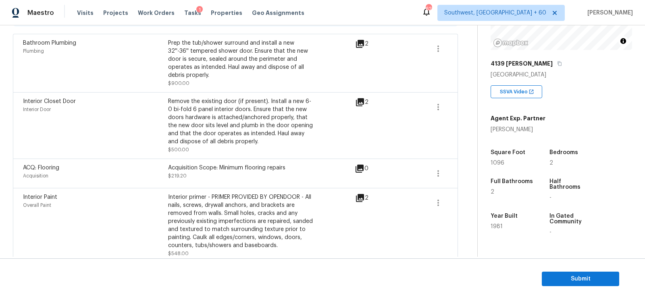
scroll to position [192, 0]
click at [447, 166] on span at bounding box center [437, 175] width 19 height 19
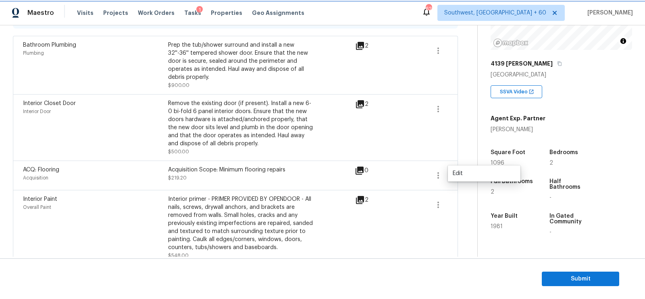
click at [434, 174] on icon "button" at bounding box center [438, 176] width 10 height 10
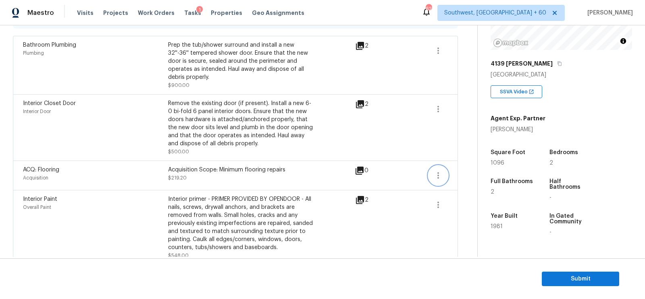
click at [437, 177] on icon "button" at bounding box center [438, 176] width 10 height 10
click at [455, 171] on div "Edit" at bounding box center [484, 174] width 63 height 8
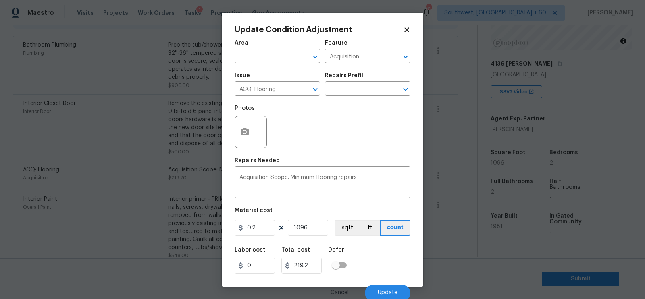
click at [459, 203] on body "Maestro Visits Projects Work Orders Tasks 1 Properties Geo Assignments 627 Sout…" at bounding box center [322, 149] width 645 height 299
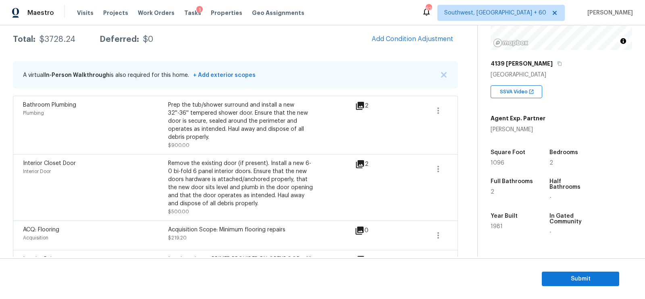
scroll to position [114, 0]
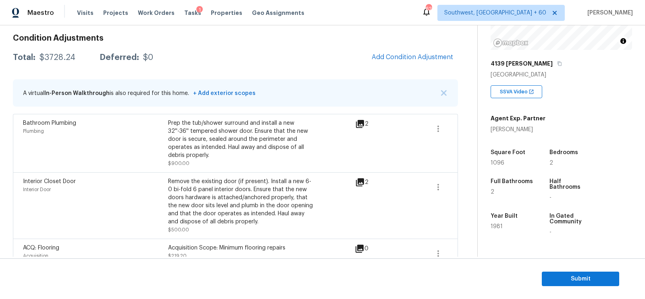
click at [379, 64] on span "Add Condition Adjustment" at bounding box center [412, 58] width 91 height 18
click at [387, 60] on span "Add Condition Adjustment" at bounding box center [412, 57] width 81 height 7
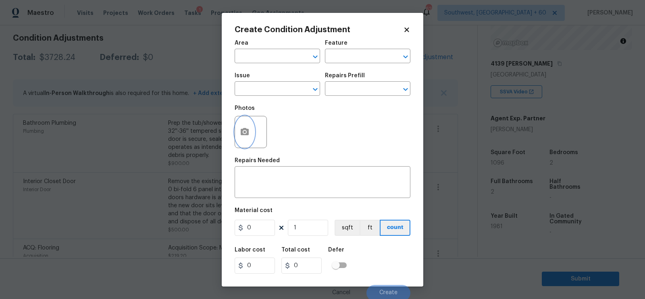
click at [243, 133] on circle "button" at bounding box center [244, 132] width 2 height 2
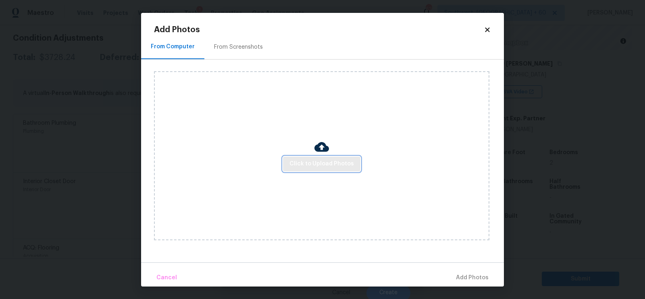
click at [306, 160] on span "Click to Upload Photos" at bounding box center [321, 164] width 64 height 10
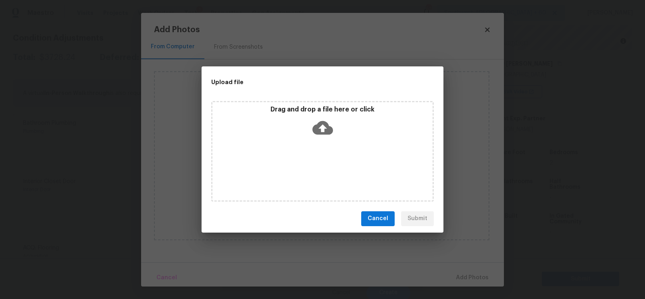
click at [327, 127] on icon at bounding box center [322, 128] width 21 height 14
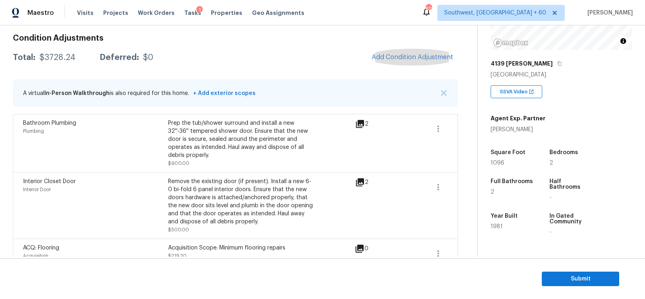
click at [62, 59] on div "$3728.24" at bounding box center [57, 58] width 36 height 8
copy div "$3728.24"
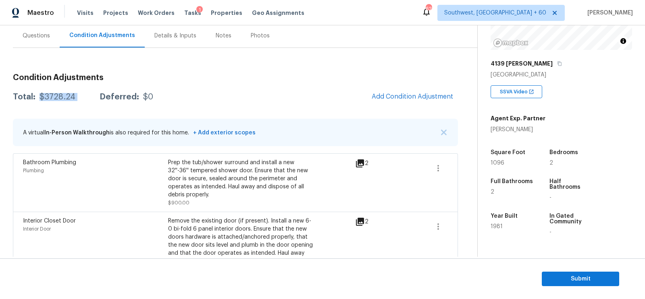
scroll to position [47, 0]
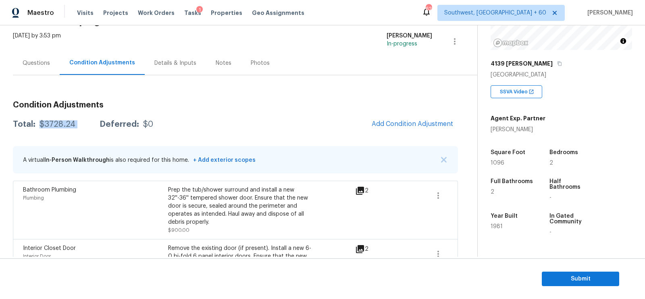
click at [39, 52] on div "Questions" at bounding box center [36, 63] width 47 height 24
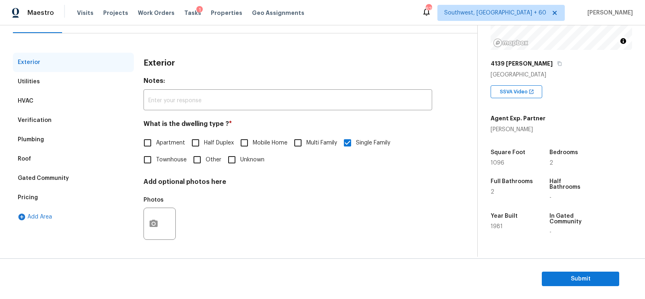
scroll to position [88, 0]
click at [43, 115] on div "Verification" at bounding box center [73, 121] width 121 height 19
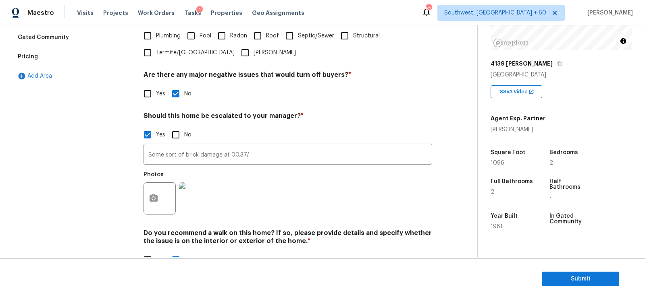
scroll to position [254, 0]
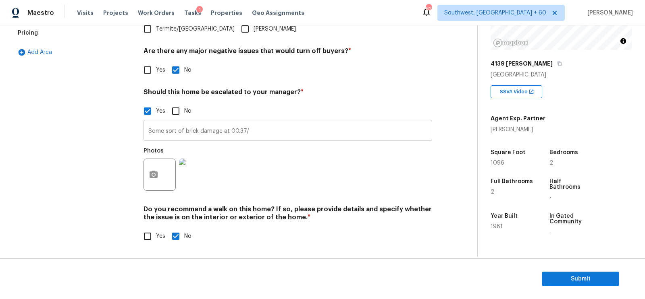
click at [266, 134] on input "Some sort of brick damage at 00.37/" at bounding box center [287, 131] width 289 height 19
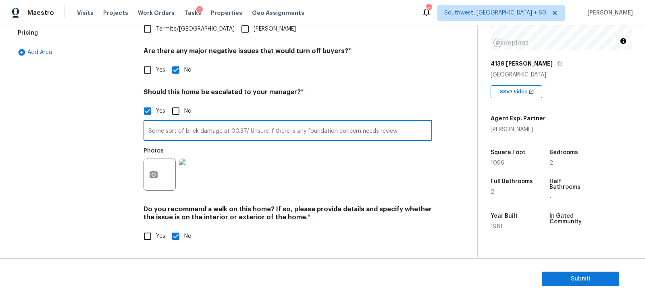
click at [378, 133] on input "Some sort of brick damage at 00.37/ Unsure if there is any foundation concern n…" at bounding box center [287, 131] width 289 height 19
click at [398, 129] on input "Some sort of brick damage at 00.37/ Unsure if there is any foundation concern n…" at bounding box center [287, 131] width 289 height 19
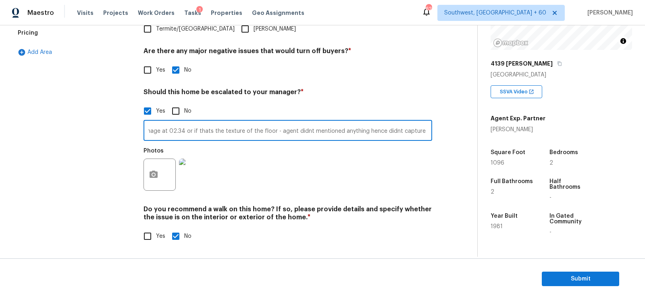
type input "Some sort of brick damage at 00.37/ Unsure if there is any foundation concern n…"
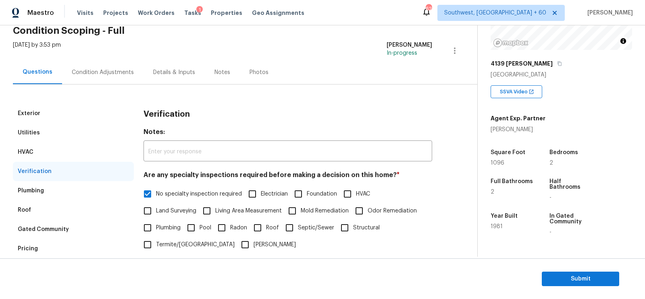
click at [109, 73] on div "Condition Adjustments" at bounding box center [103, 73] width 62 height 8
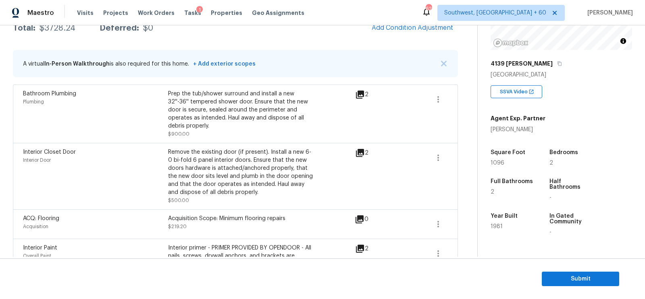
scroll to position [119, 0]
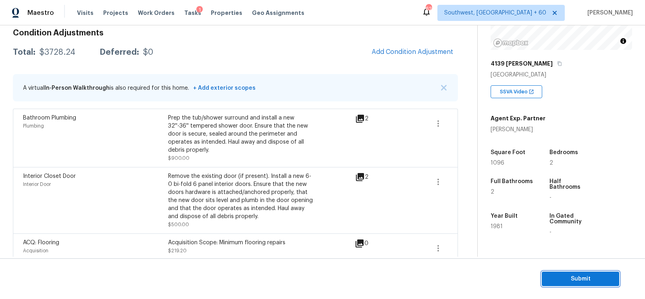
click at [577, 278] on span "Submit" at bounding box center [580, 279] width 64 height 10
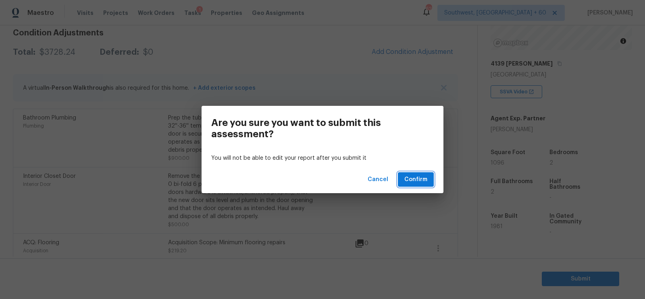
click at [419, 180] on span "Confirm" at bounding box center [415, 180] width 23 height 10
